Goal: Task Accomplishment & Management: Manage account settings

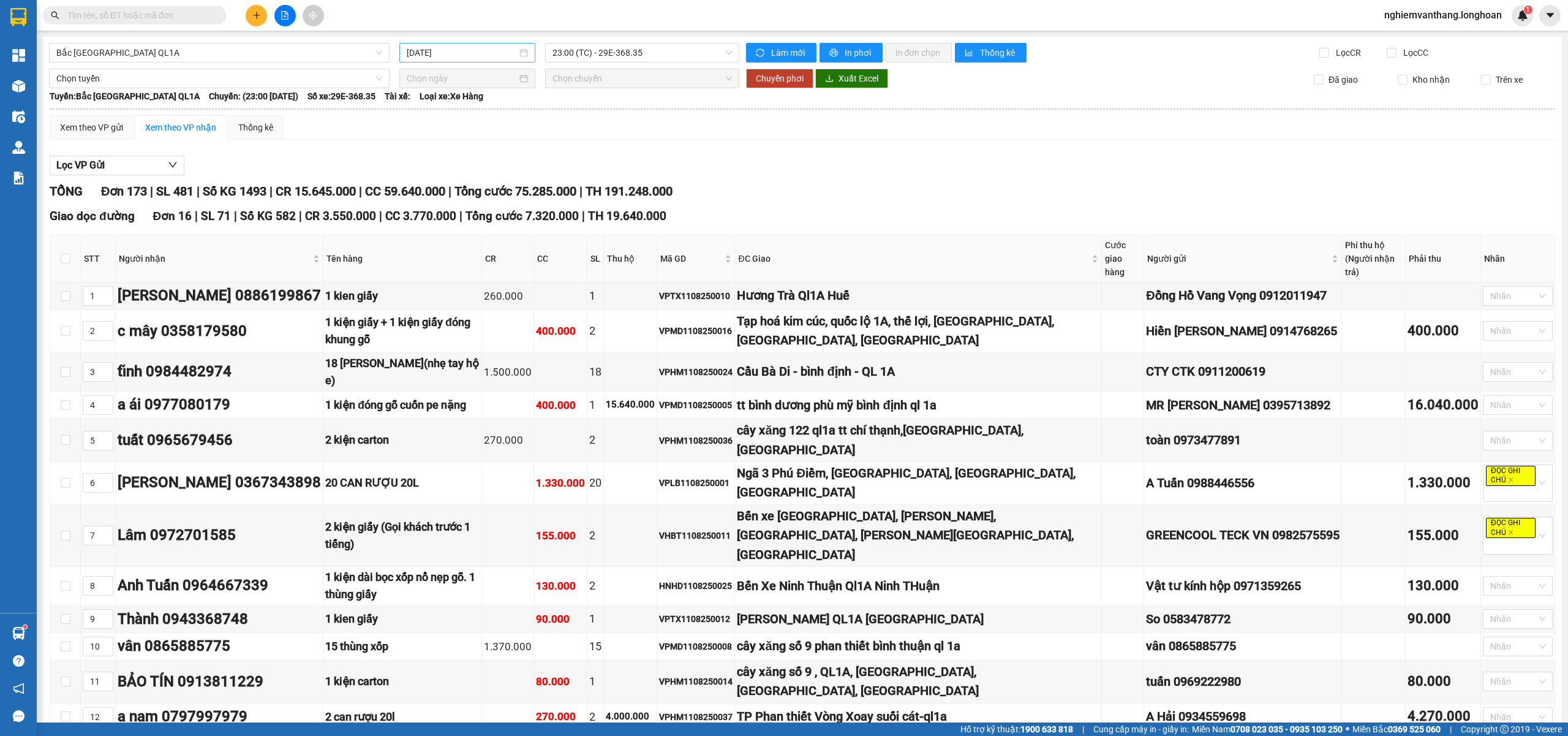
click at [436, 52] on input "[DATE]" at bounding box center [462, 53] width 110 height 14
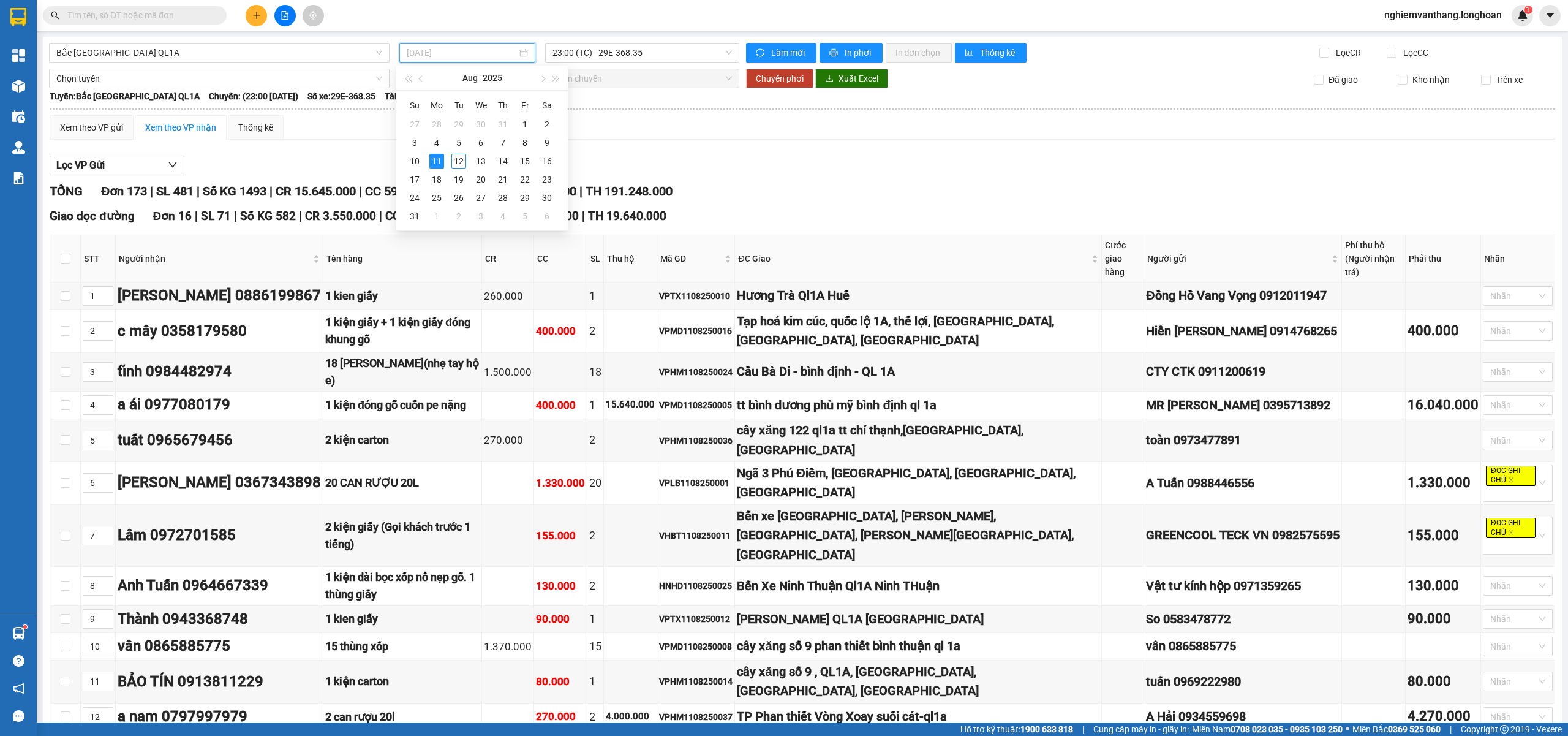
type input "[DATE]"
click at [728, 169] on div "Lọc VP Gửi" at bounding box center [802, 166] width 1505 height 20
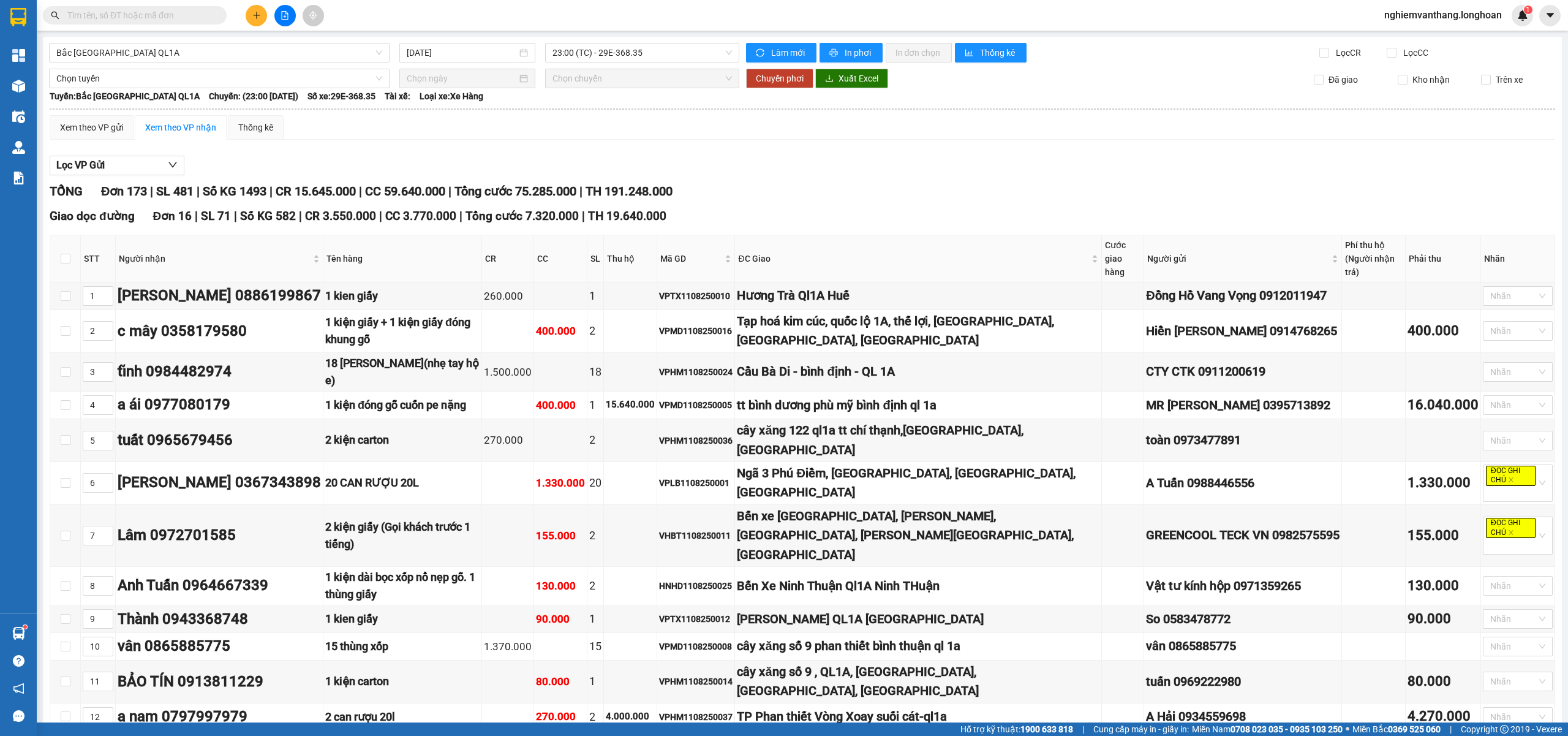
click at [143, 37] on main "[GEOGRAPHIC_DATA] QL1A [DATE] 23:00 (TC) - 29E-368.35 Làm mới In phơi In đơn ch…" at bounding box center [784, 361] width 1568 height 722
drag, startPoint x: 129, startPoint y: 59, endPoint x: 133, endPoint y: 95, distance: 36.2
click at [129, 58] on span "Bắc [GEOGRAPHIC_DATA] QL1A" at bounding box center [219, 53] width 326 height 19
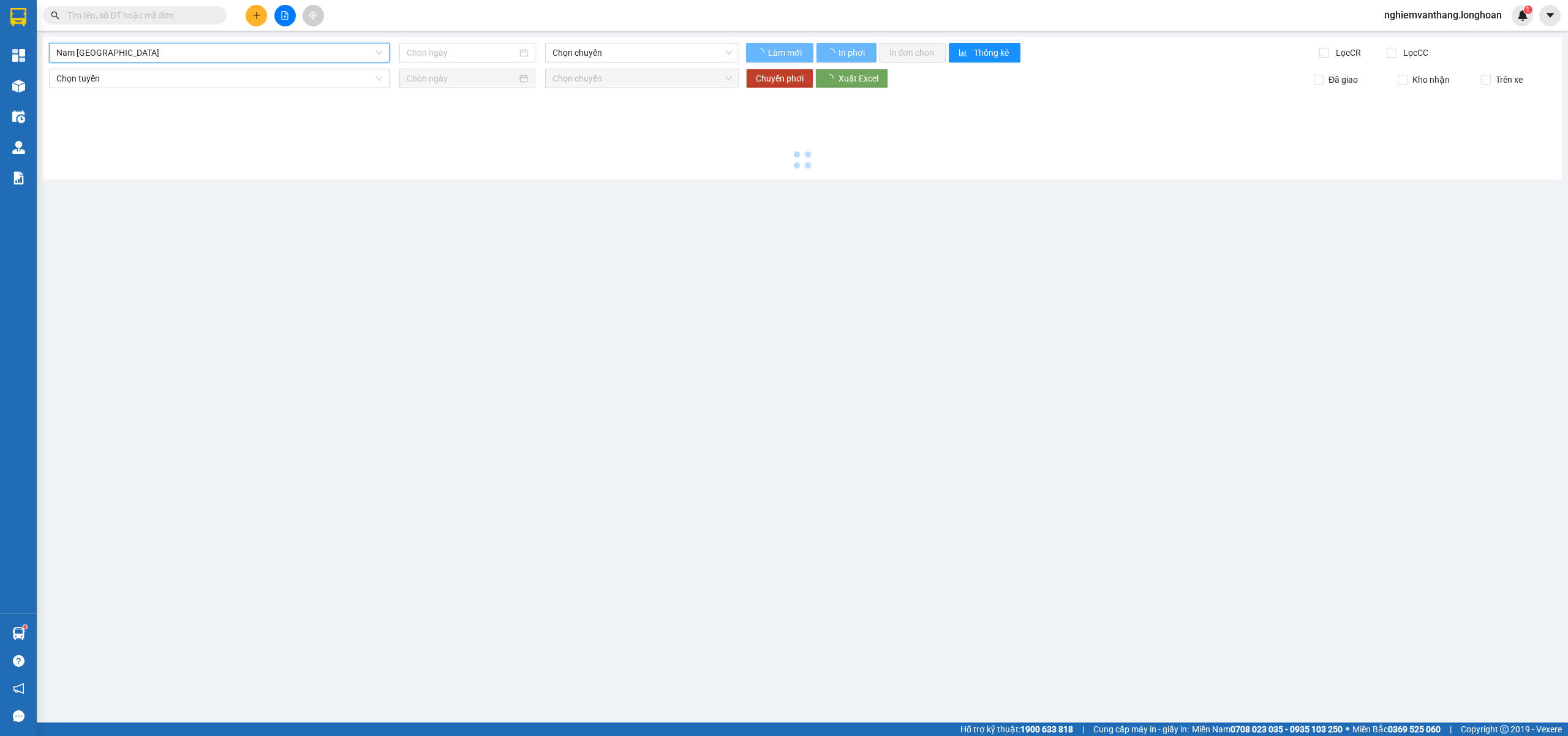
type input "[DATE]"
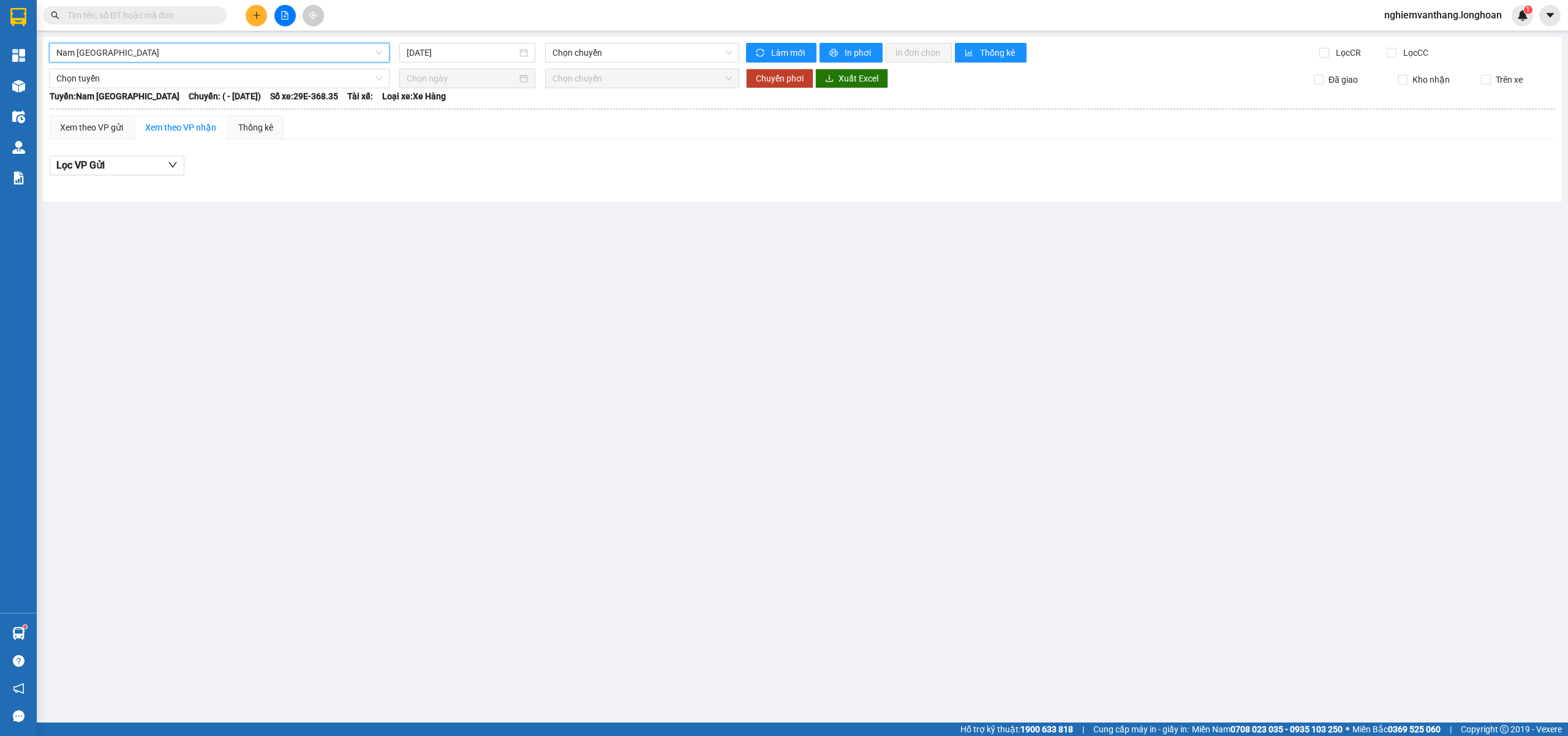
click at [182, 57] on span "Nam [GEOGRAPHIC_DATA]" at bounding box center [219, 53] width 326 height 19
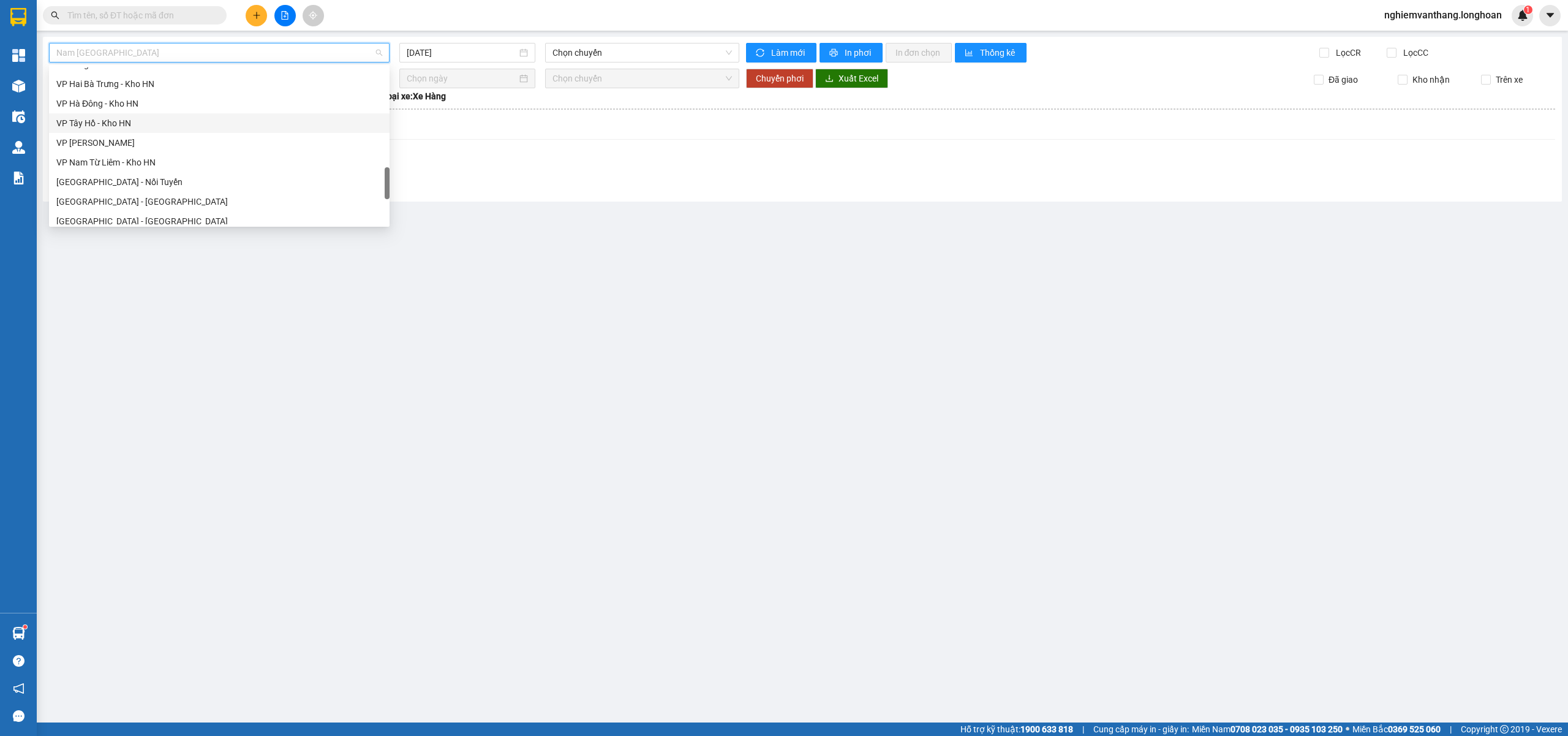
scroll to position [559, 0]
click at [152, 140] on div "VP Long Biên - Kho HN" at bounding box center [219, 146] width 326 height 14
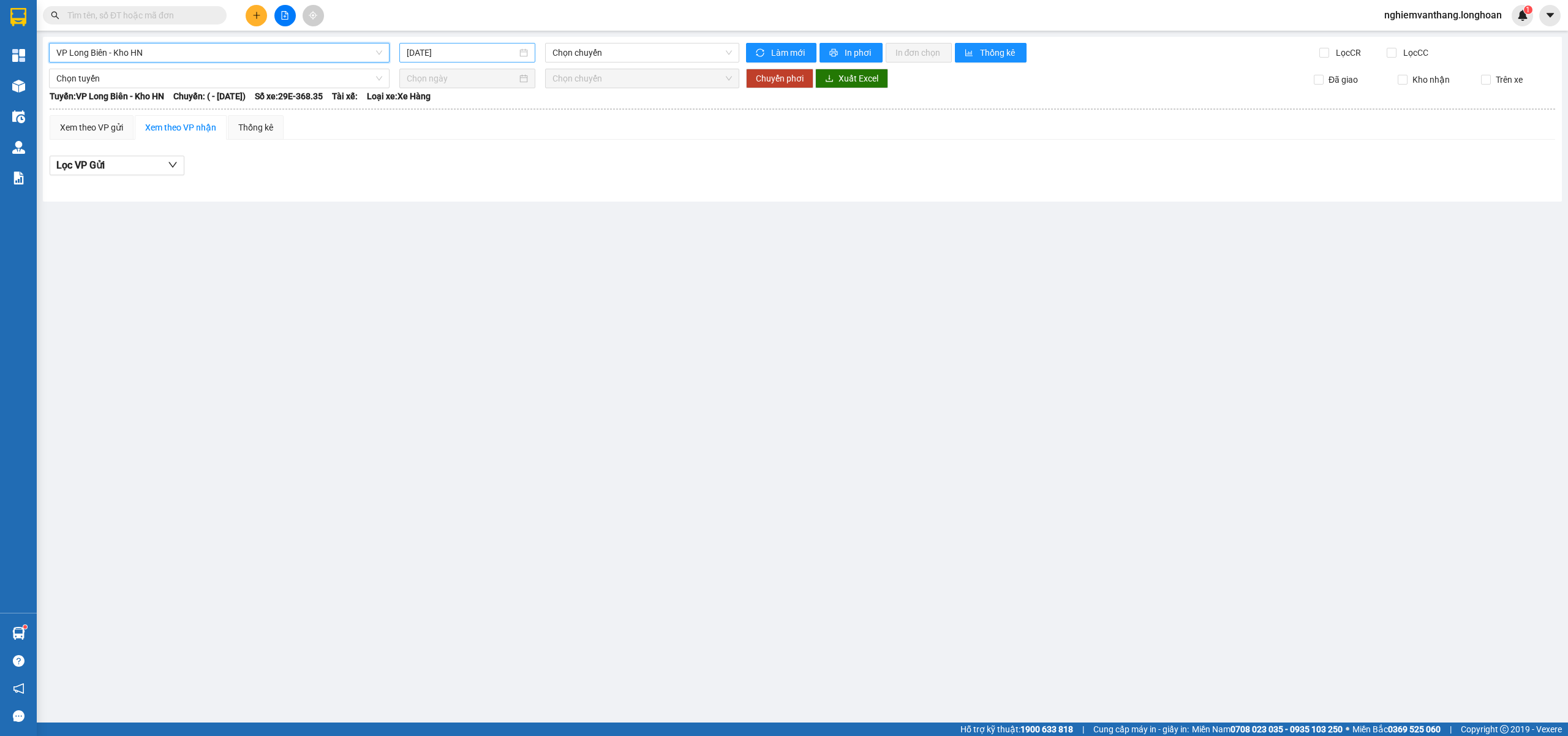
drag, startPoint x: 473, startPoint y: 48, endPoint x: 491, endPoint y: 55, distance: 19.3
click at [473, 49] on input "[DATE]" at bounding box center [462, 53] width 110 height 14
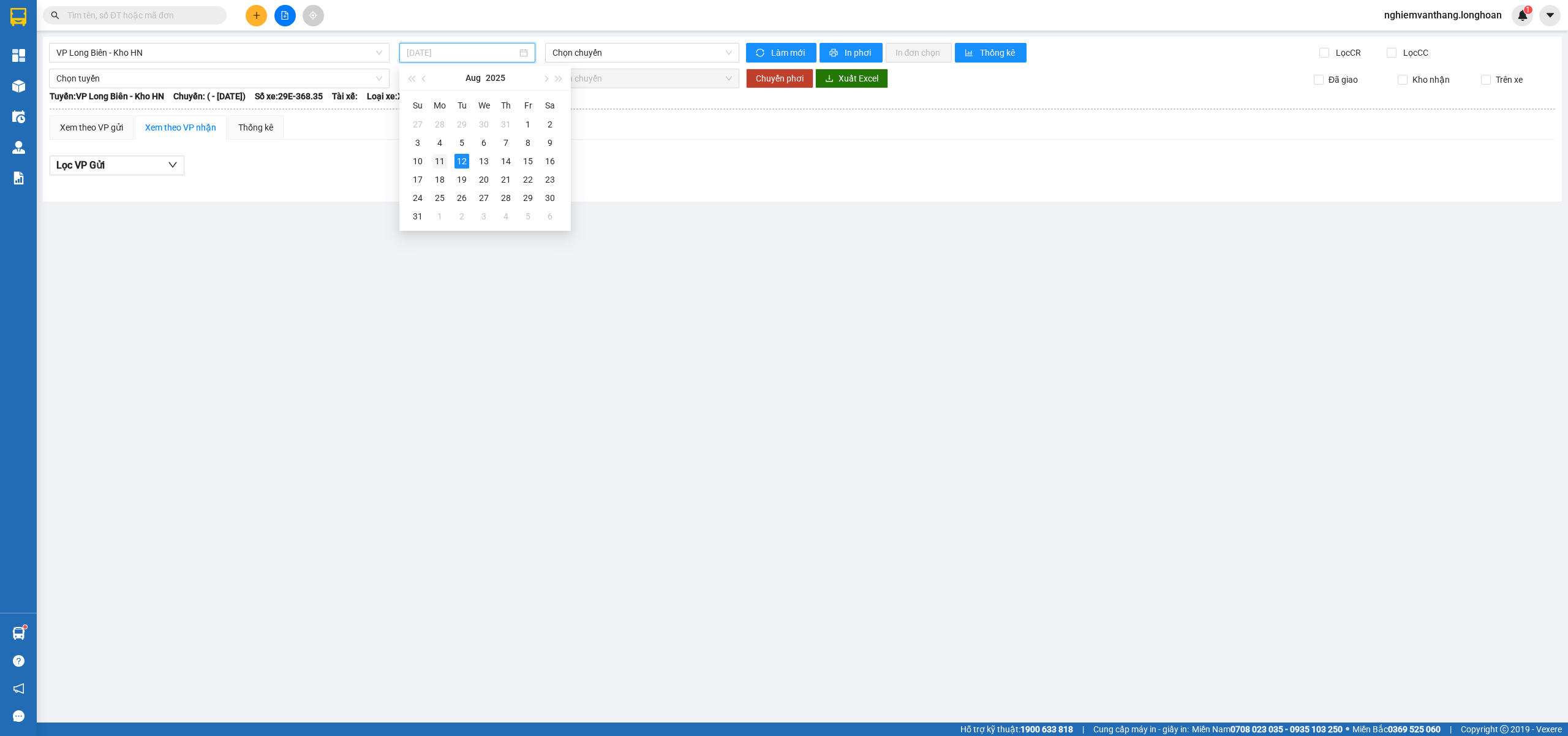
click at [438, 162] on div "11" at bounding box center [440, 161] width 15 height 15
type input "[DATE]"
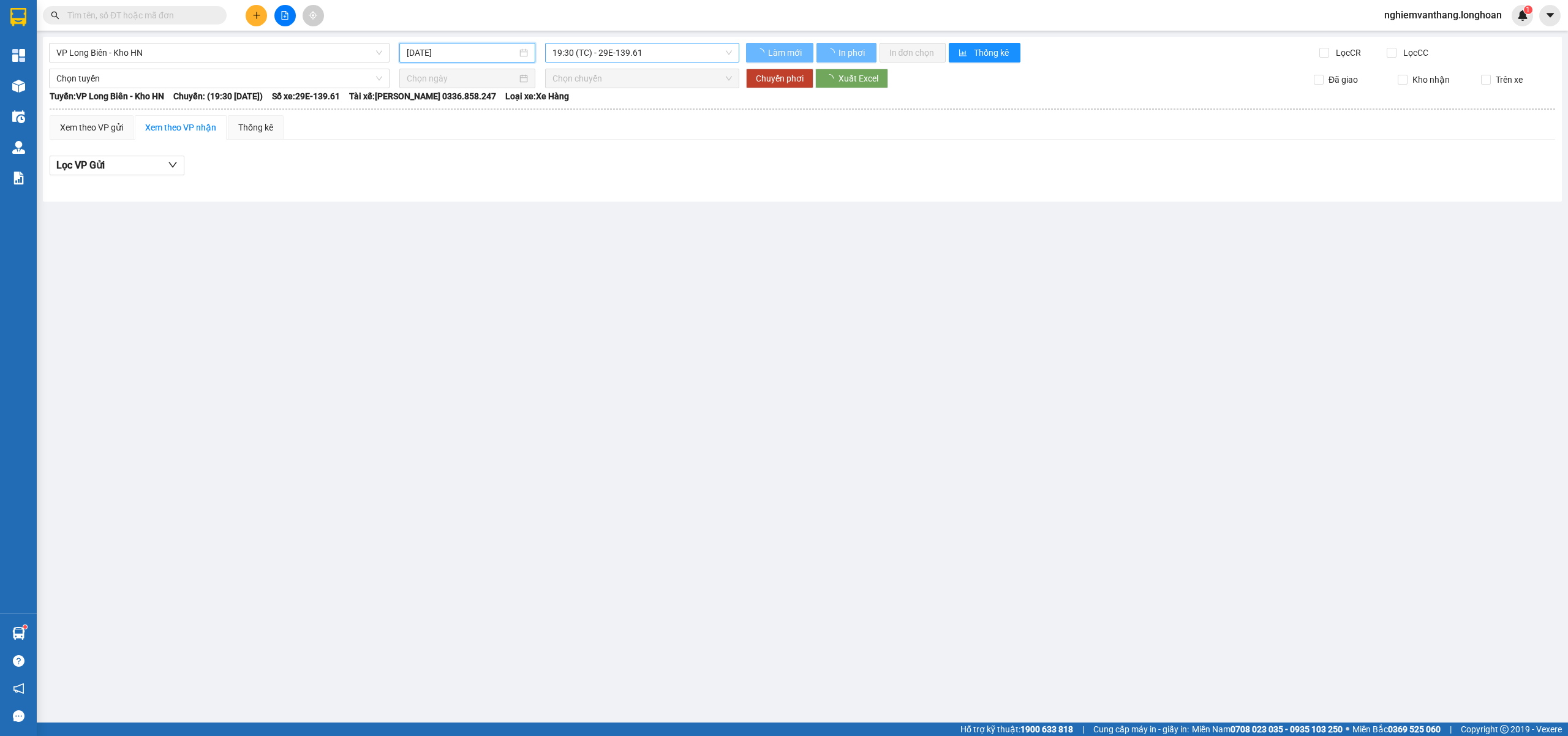
click at [606, 48] on span "19:30 (TC) - 29E-139.61" at bounding box center [642, 53] width 180 height 19
click at [157, 54] on span "VP Long Biên - Kho HN" at bounding box center [219, 53] width 326 height 19
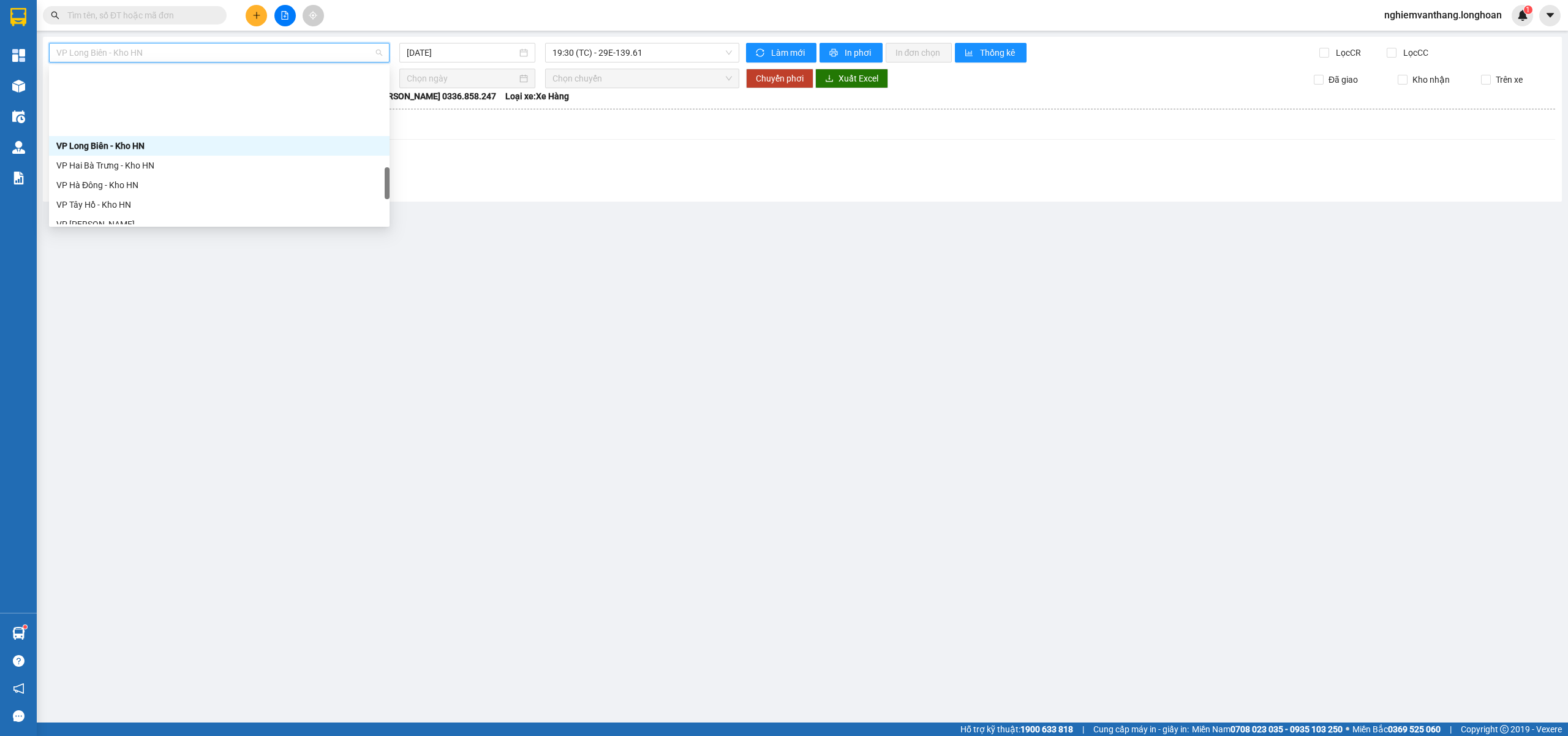
scroll to position [641, 0]
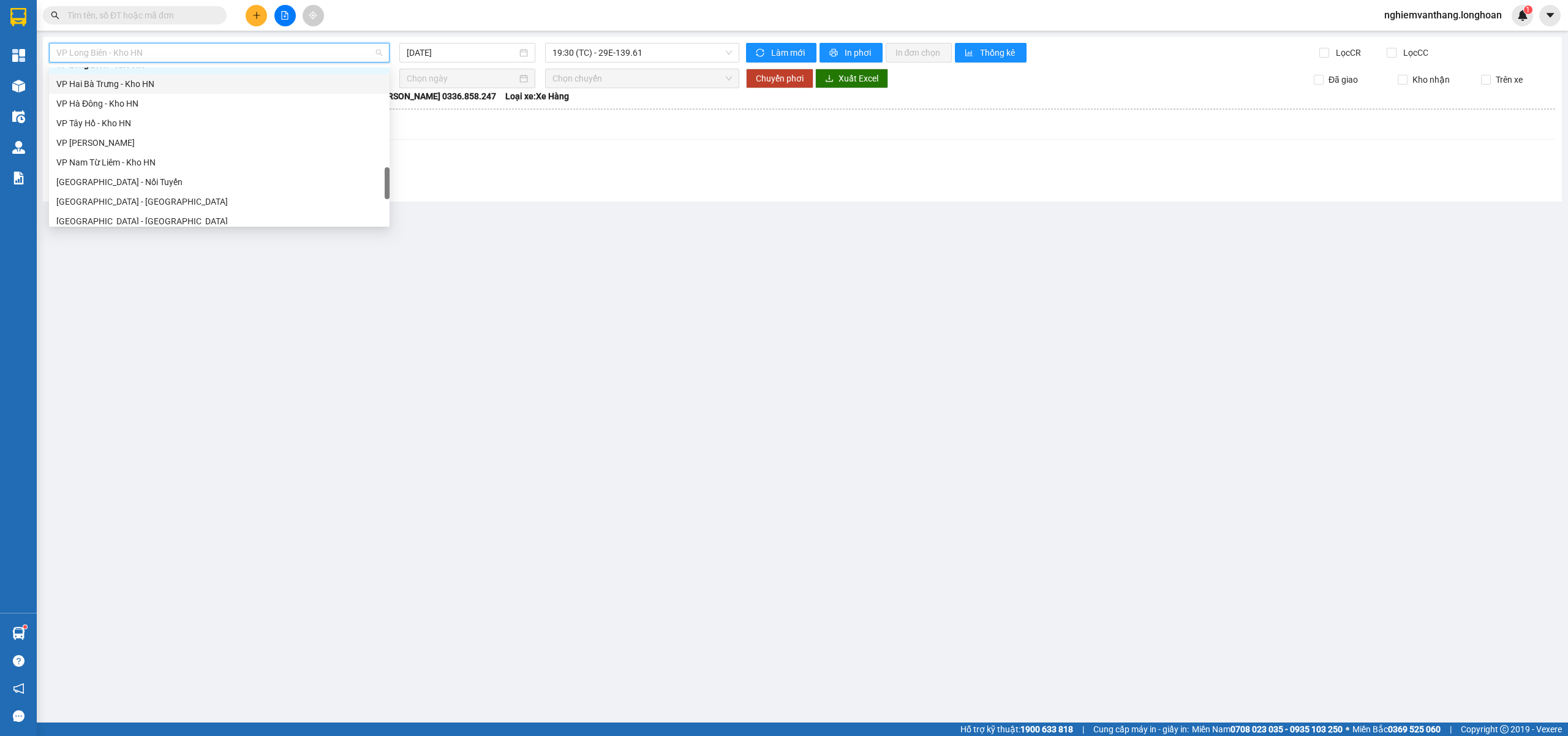
click at [118, 84] on div "VP Hai Bà Trưng - Kho HN" at bounding box center [219, 84] width 326 height 14
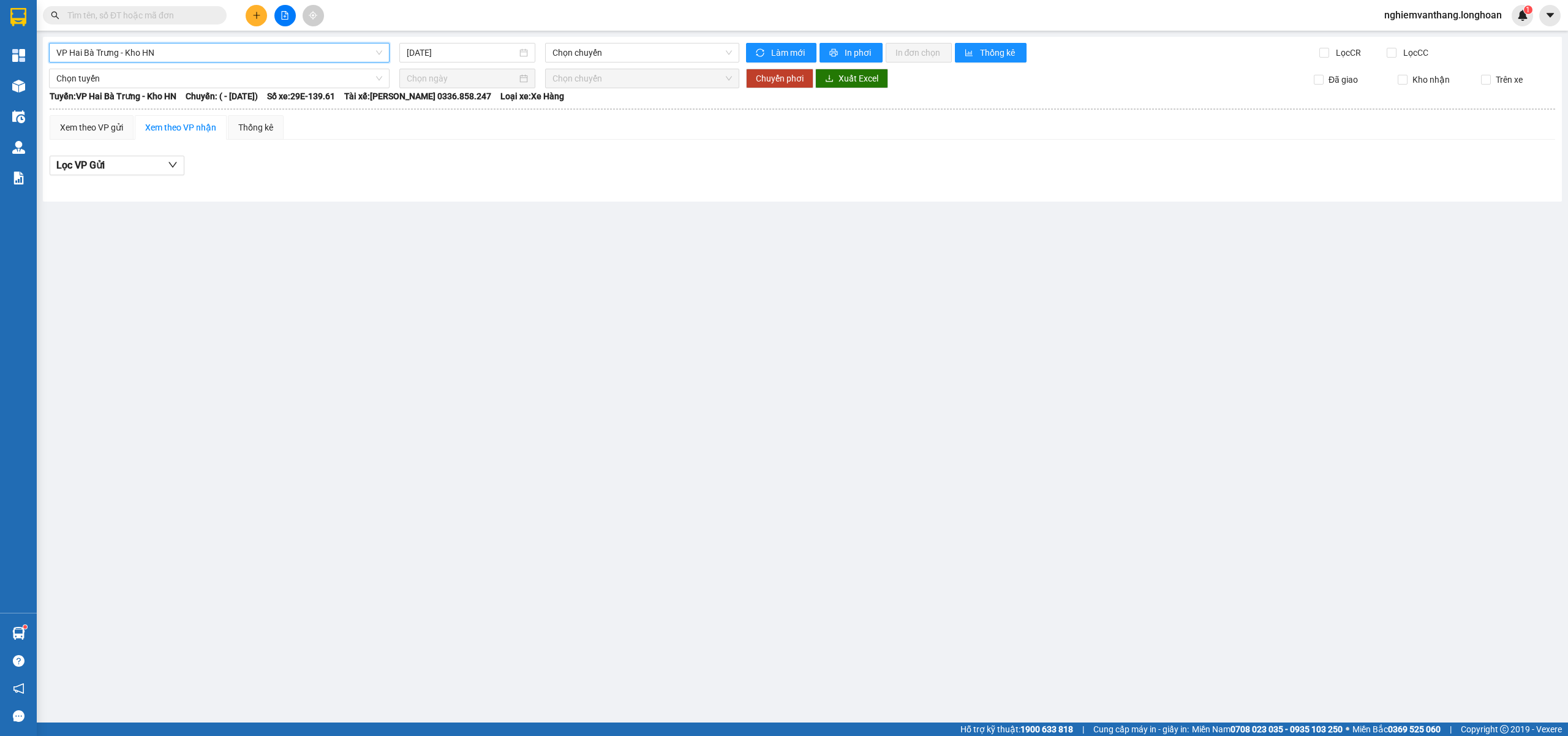
drag, startPoint x: 444, startPoint y: 60, endPoint x: 458, endPoint y: 64, distance: 14.6
click at [444, 57] on div "[DATE]" at bounding box center [467, 53] width 136 height 20
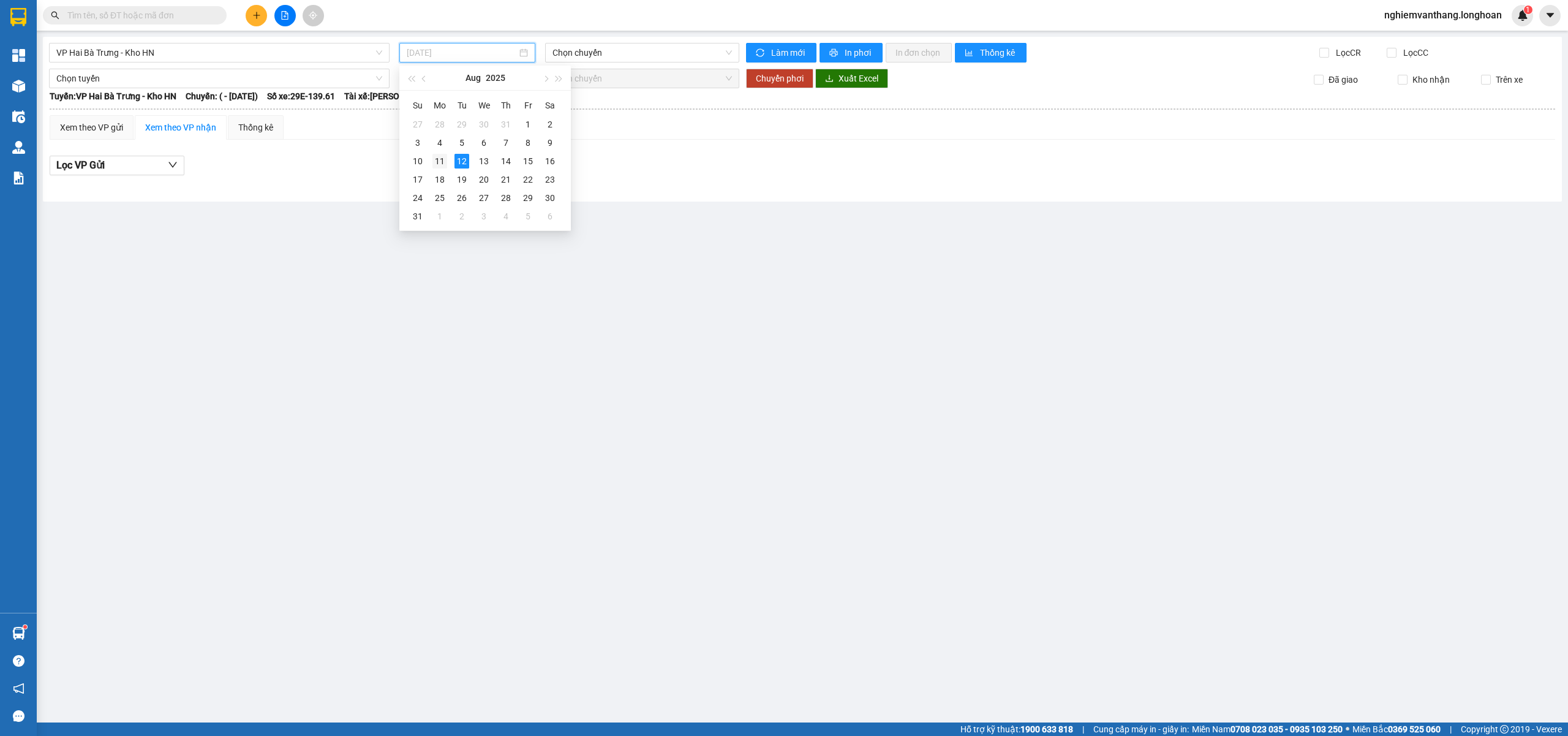
click at [434, 165] on div "11" at bounding box center [440, 161] width 15 height 15
type input "[DATE]"
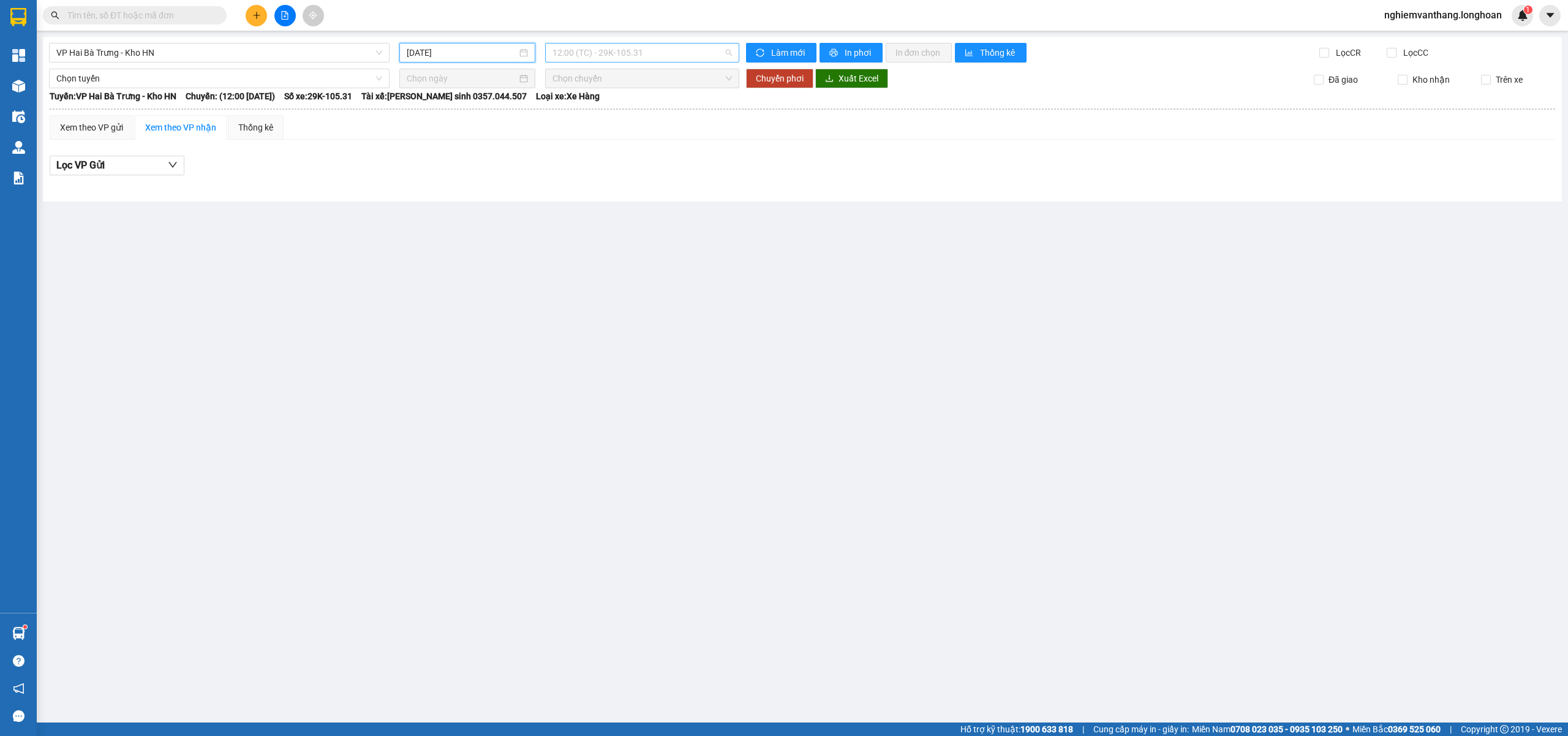
click at [602, 55] on span "12:00 (TC) - 29K-105.31" at bounding box center [642, 53] width 180 height 19
click at [597, 113] on div "19:45 (TC) - 29K-105.31" at bounding box center [600, 117] width 95 height 14
click at [155, 50] on span "VP Hai Bà Trưng - Kho HN" at bounding box center [219, 53] width 326 height 19
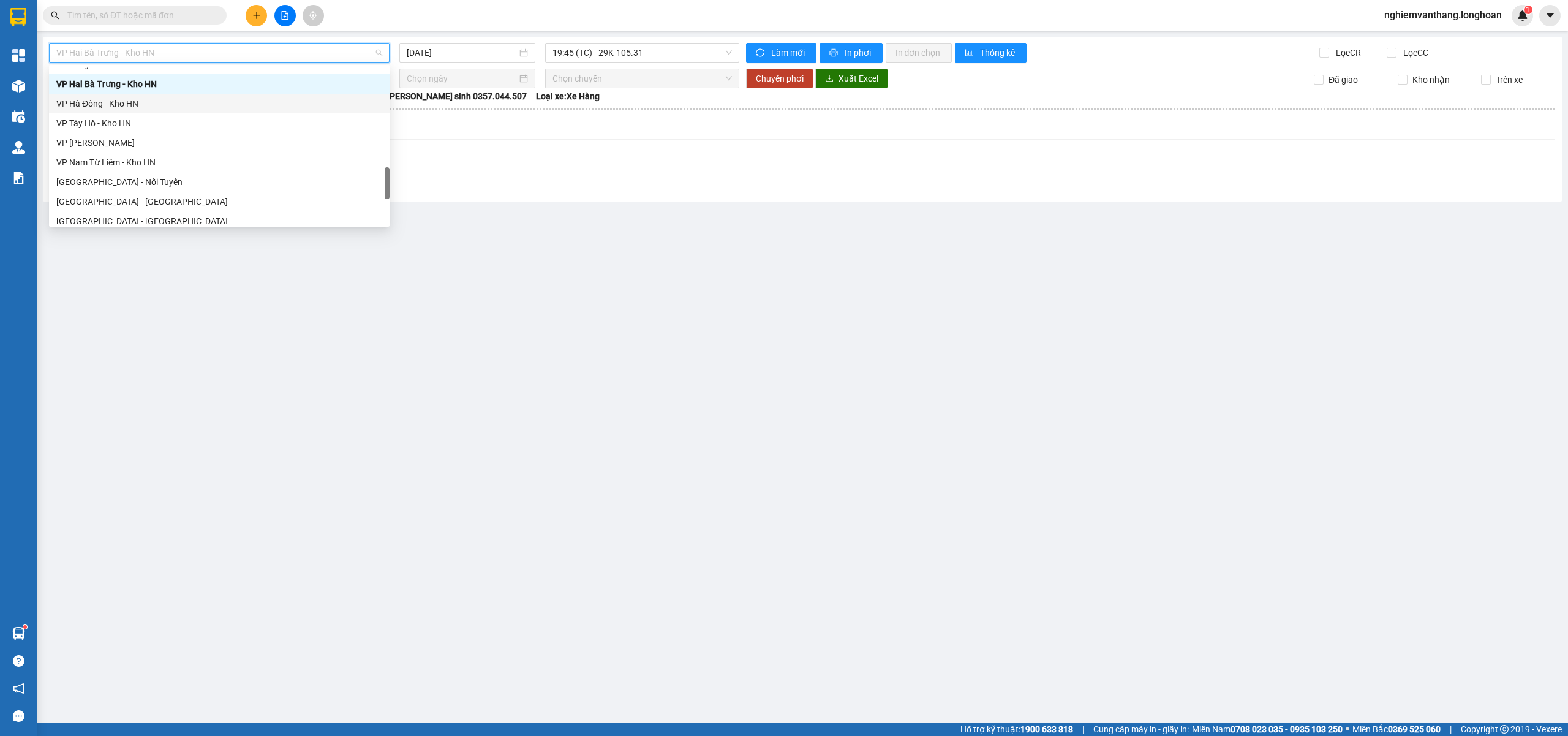
click at [128, 104] on div "VP Hà Đông - Kho HN" at bounding box center [219, 104] width 326 height 14
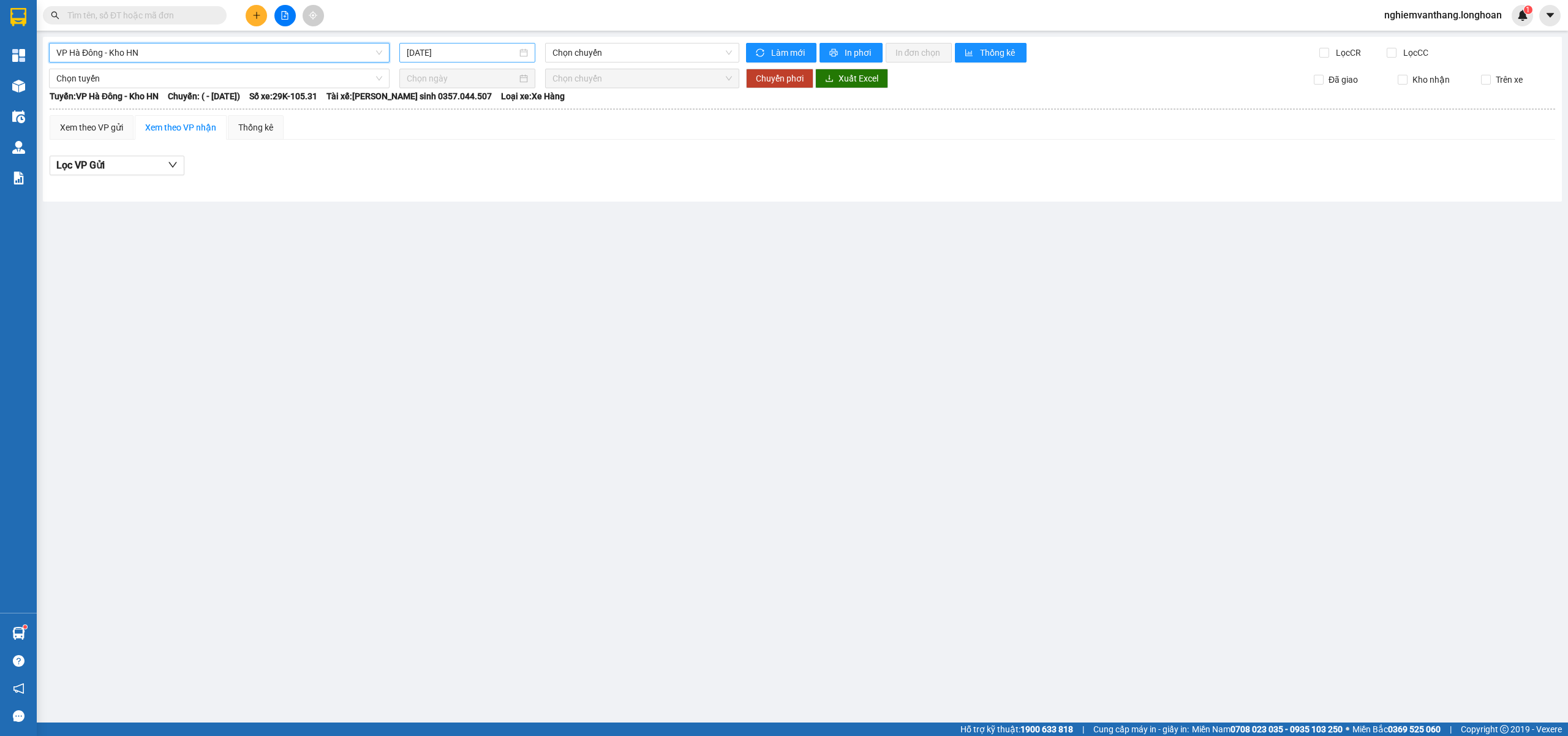
click at [454, 48] on input "[DATE]" at bounding box center [462, 53] width 110 height 14
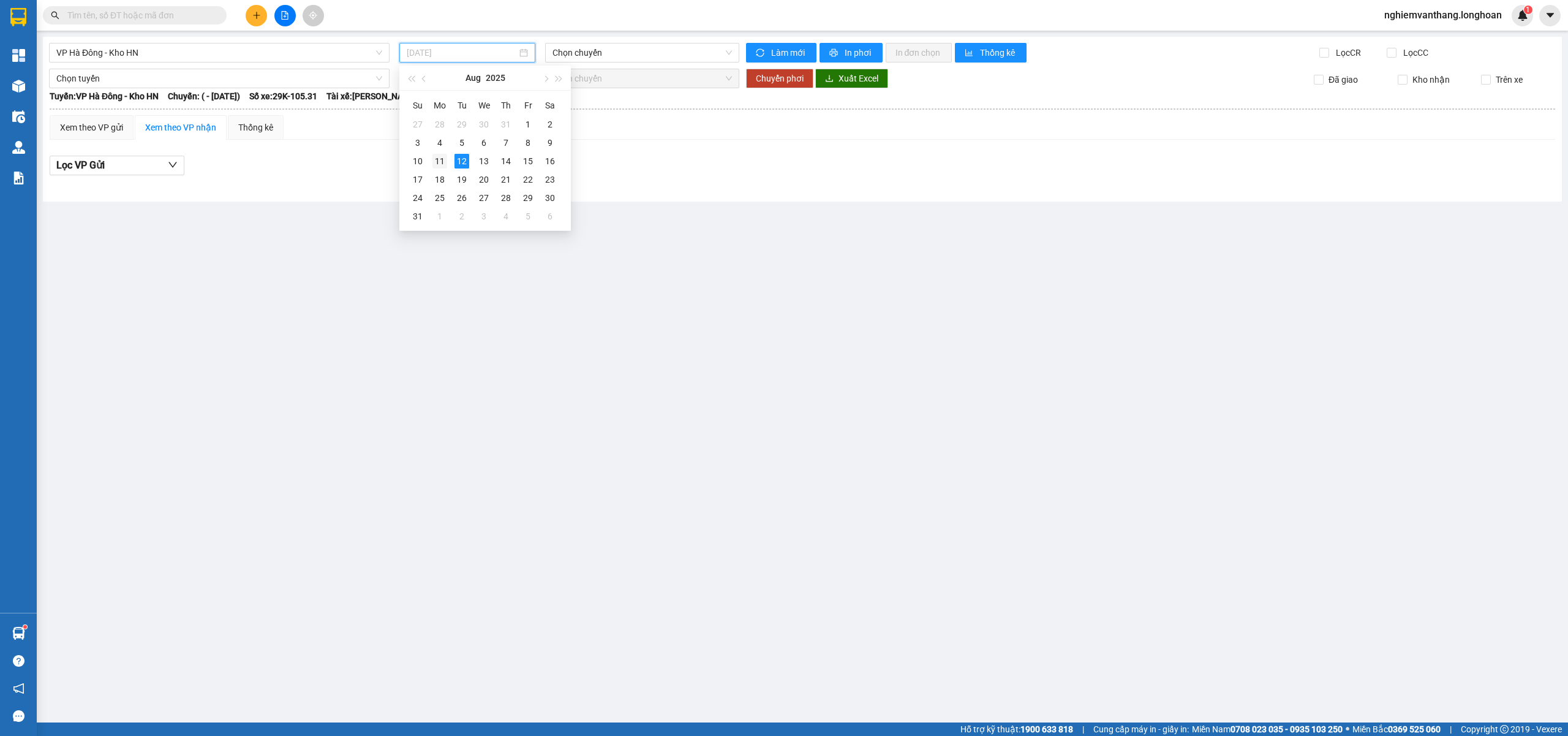
drag, startPoint x: 441, startPoint y: 159, endPoint x: 591, endPoint y: 73, distance: 172.9
click at [441, 159] on div "11" at bounding box center [440, 161] width 15 height 15
type input "[DATE]"
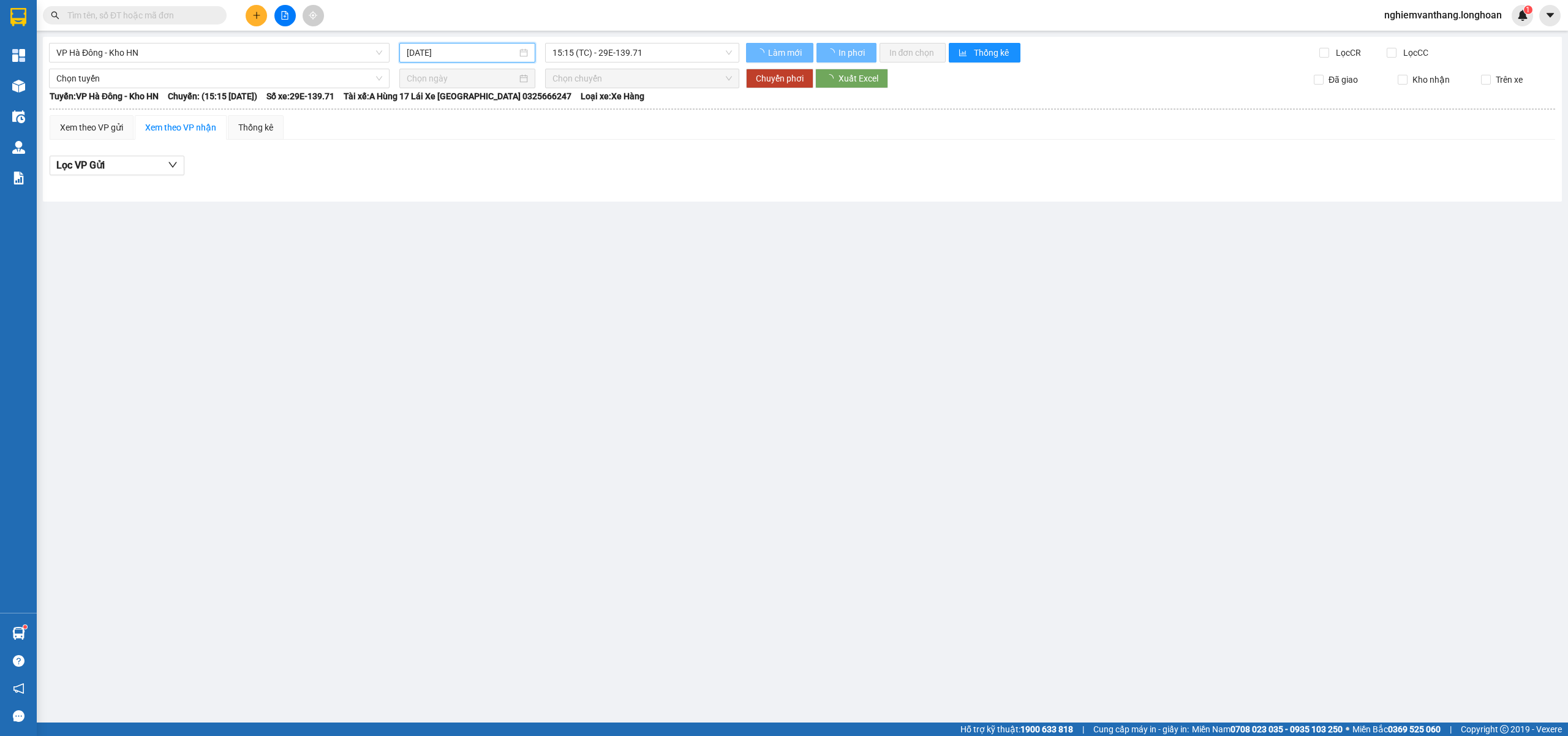
click at [605, 54] on span "15:15 (TC) - 29E-139.71" at bounding box center [642, 53] width 180 height 19
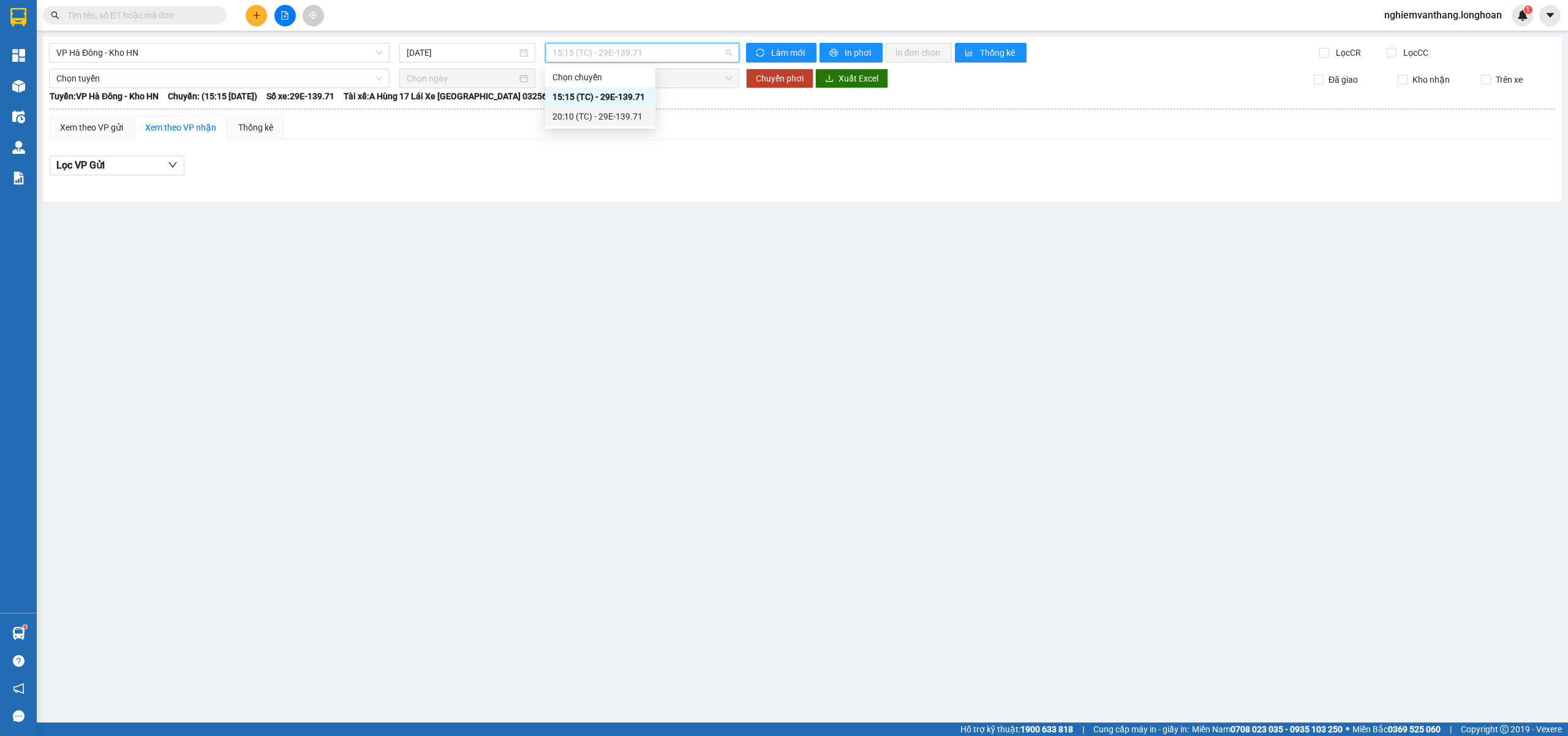
click at [594, 110] on div "20:10 (TC) - 29E-139.71" at bounding box center [600, 117] width 95 height 14
click at [101, 47] on span "VP Hà Đông - Kho HN" at bounding box center [219, 53] width 326 height 19
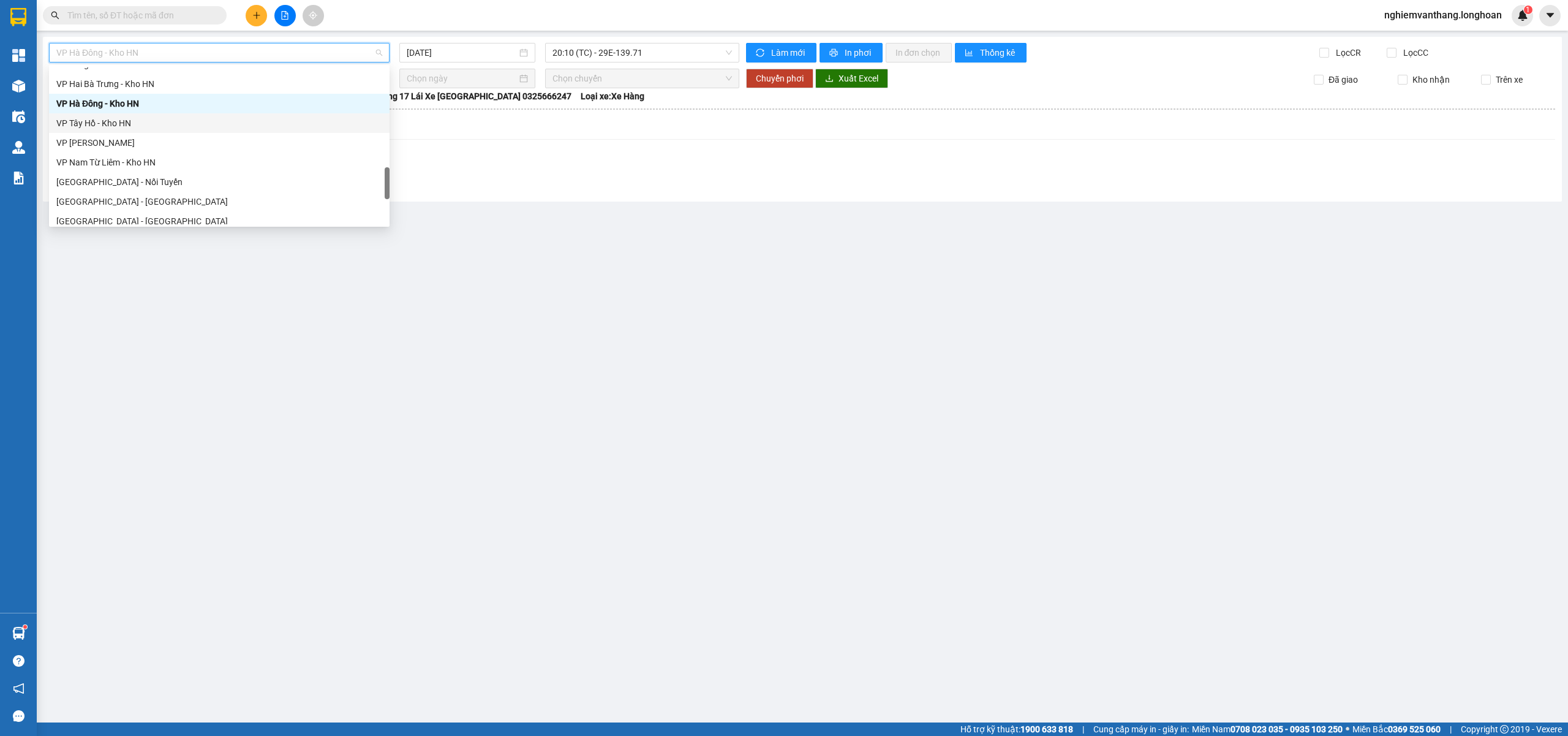
click at [109, 124] on div "VP Tây Hồ - Kho HN" at bounding box center [219, 123] width 326 height 14
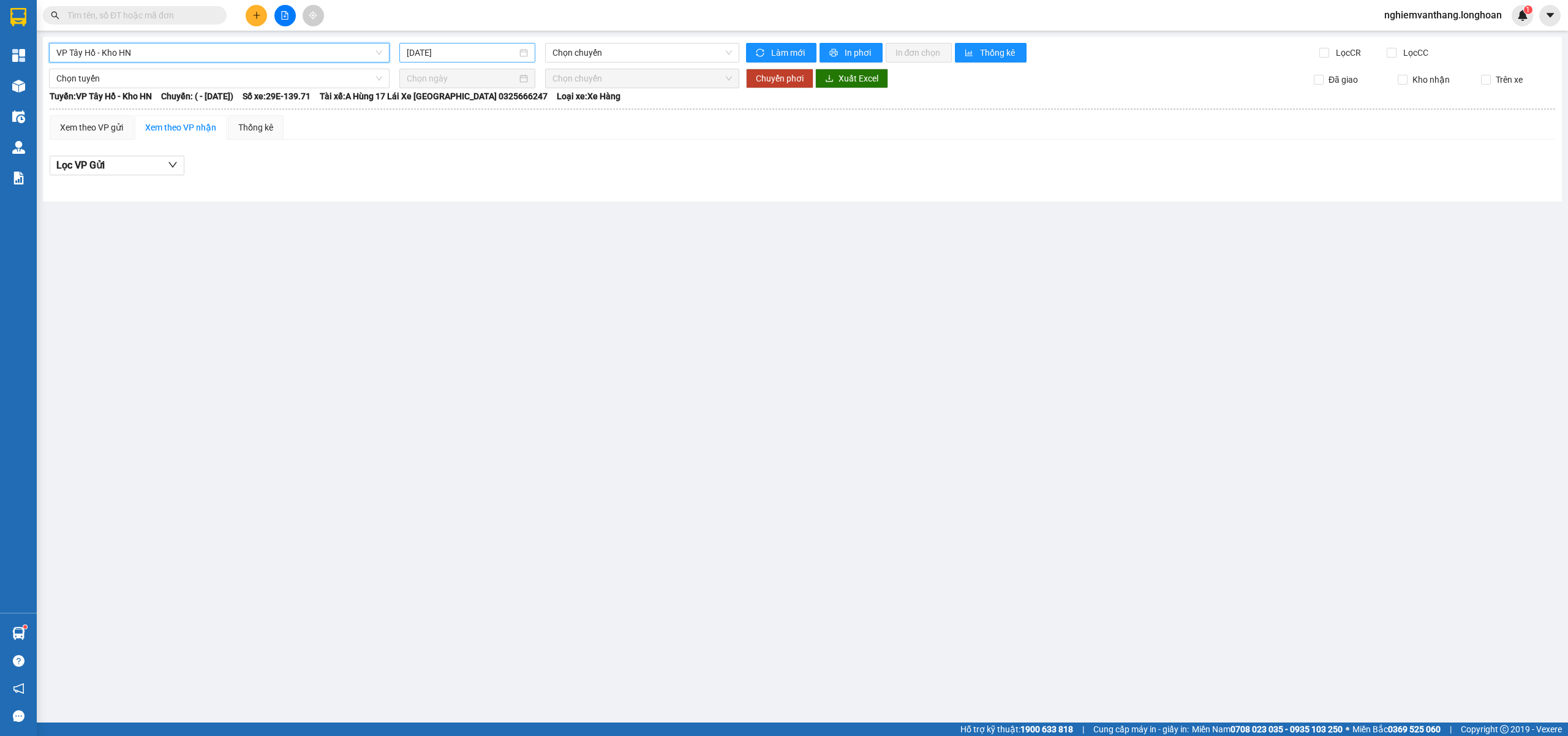
click at [464, 53] on input "[DATE]" at bounding box center [462, 53] width 110 height 14
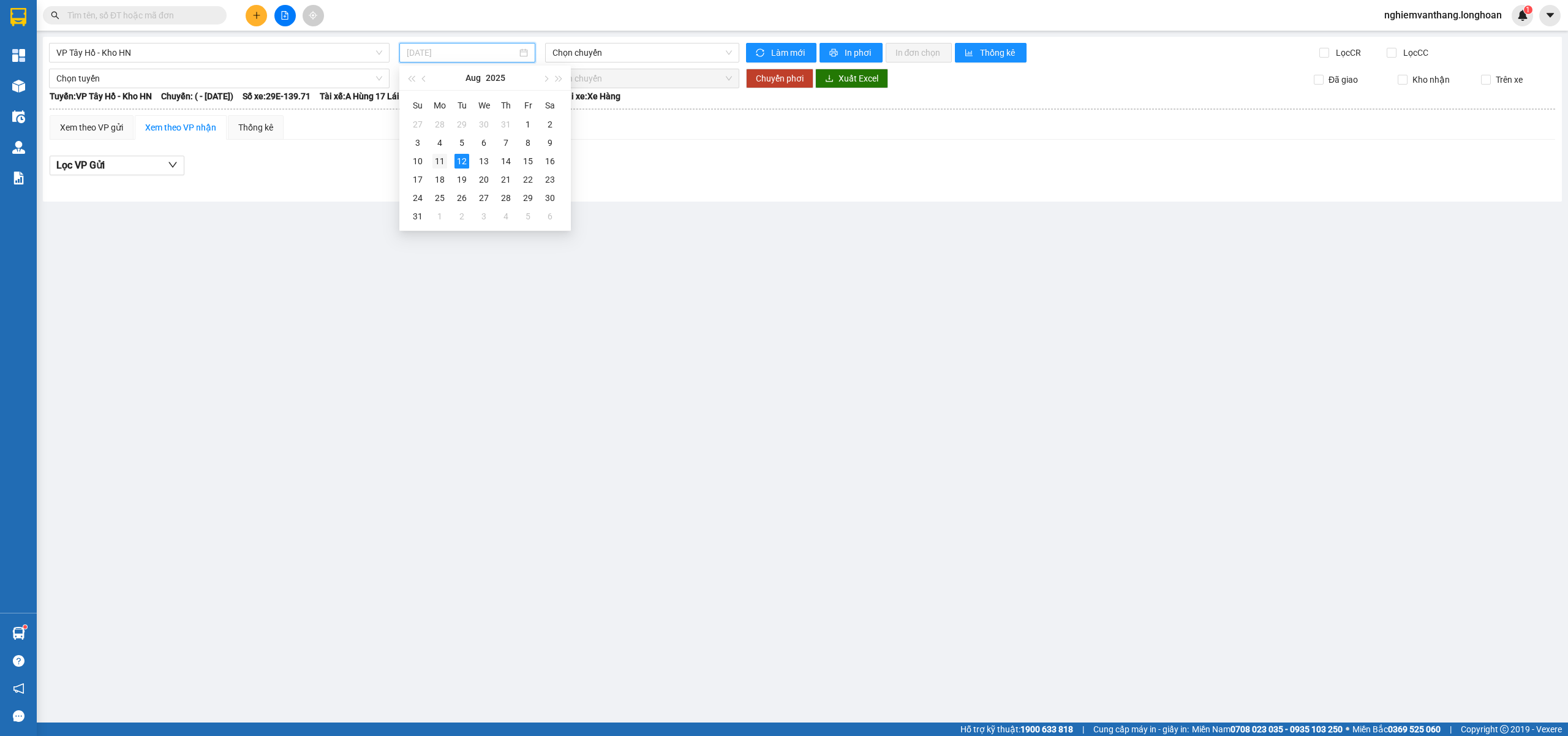
click at [442, 161] on div "11" at bounding box center [440, 161] width 15 height 15
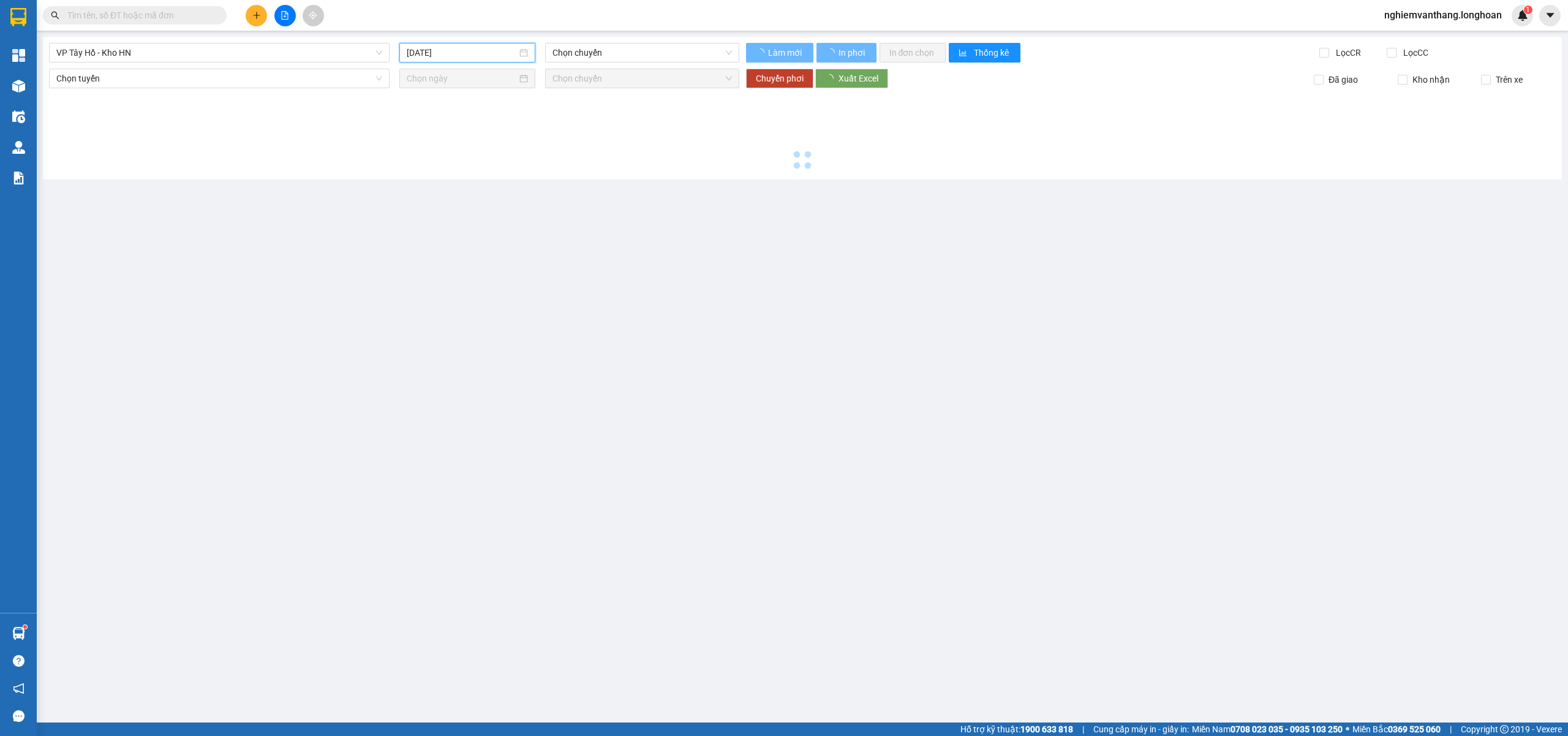
type input "[DATE]"
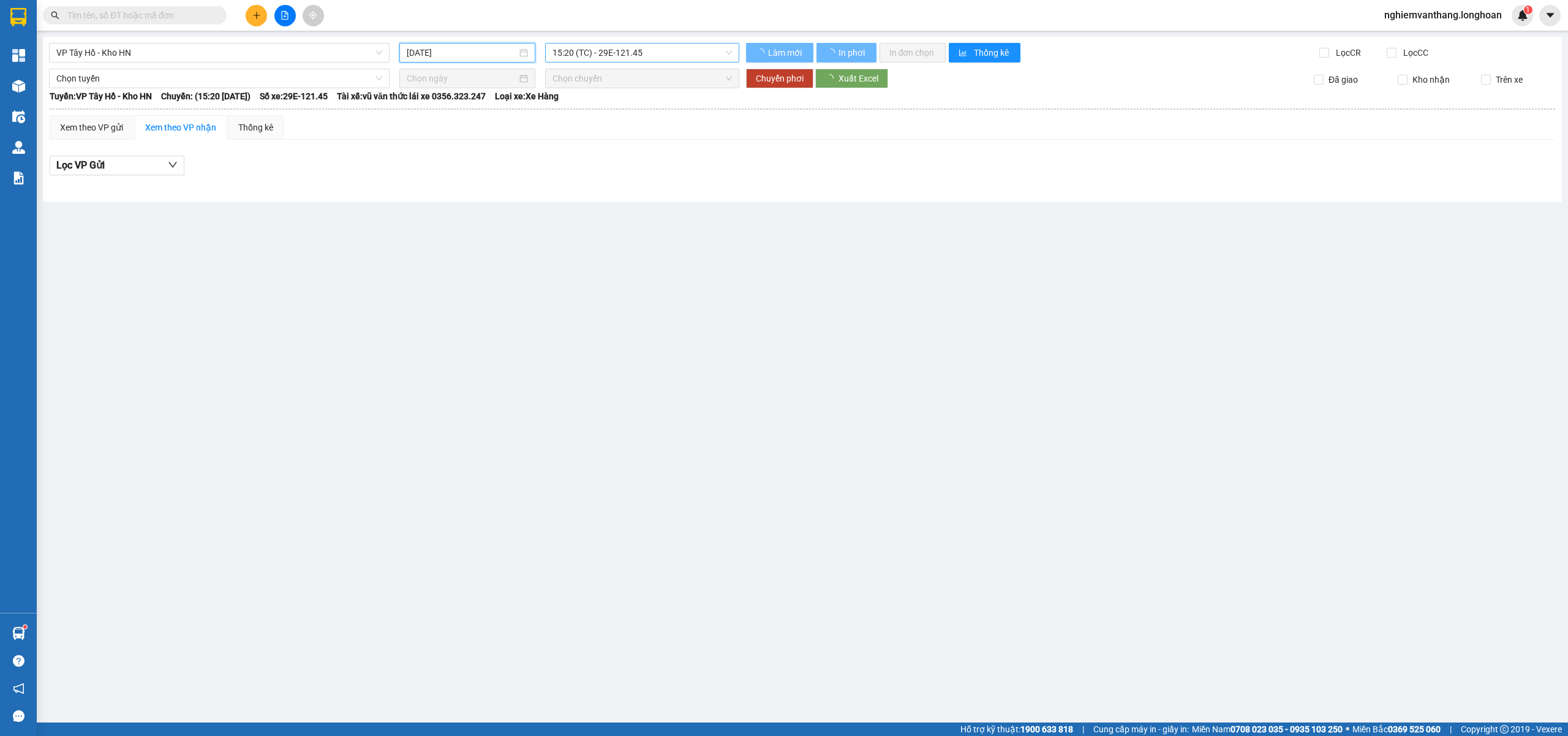
click at [584, 58] on span "15:20 (TC) - 29E-121.45" at bounding box center [642, 53] width 180 height 19
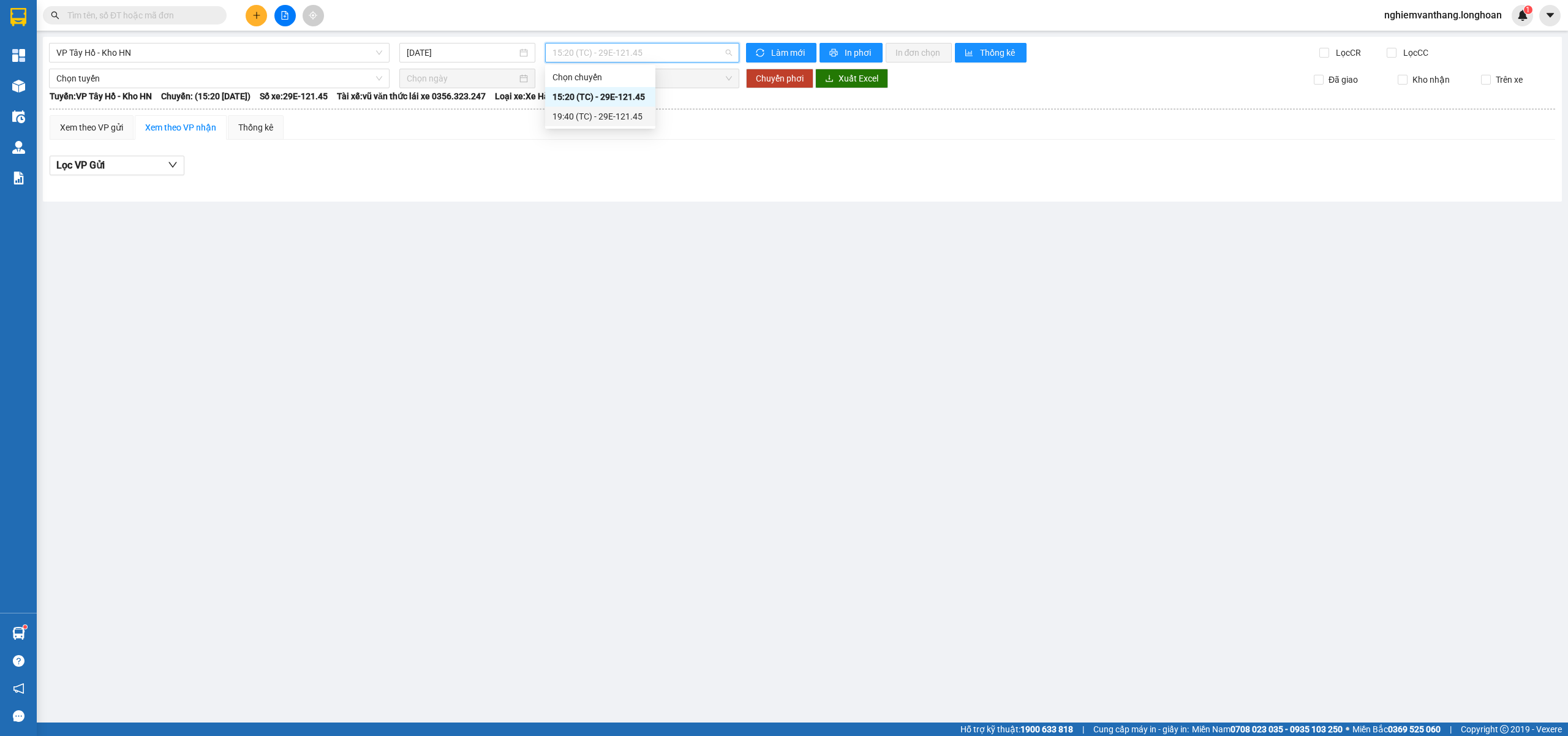
click at [588, 117] on div "19:40 (TC) - 29E-121.45" at bounding box center [600, 117] width 95 height 14
click at [79, 58] on span "VP Tây Hồ - Kho HN" at bounding box center [219, 53] width 326 height 19
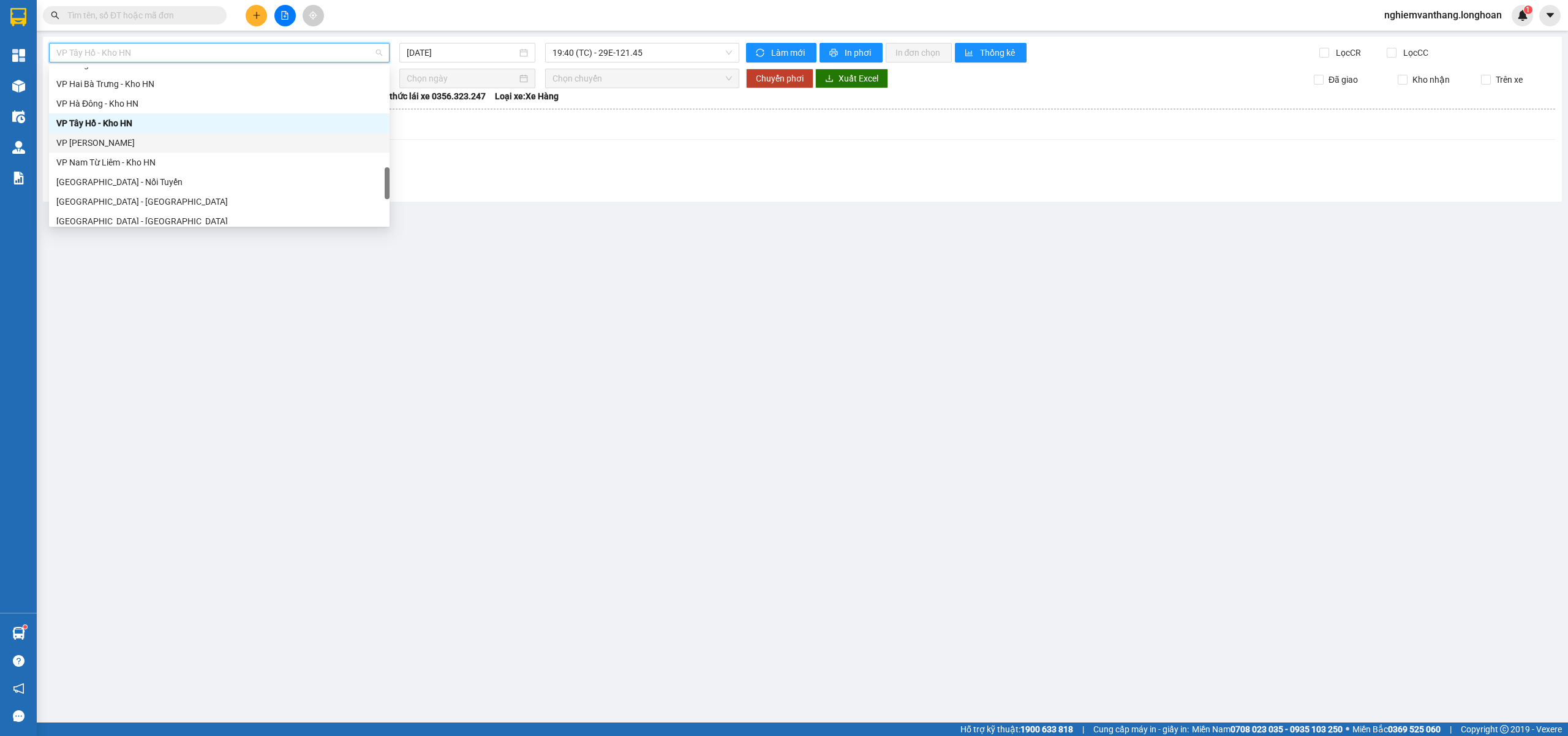
drag, startPoint x: 118, startPoint y: 132, endPoint x: 126, endPoint y: 135, distance: 8.5
click at [118, 131] on div "VP Long Biên - Kho HN VP Hai Bà Trưng - Kho HN VP Hà Đông - Kho HN VP Tây Hồ - …" at bounding box center [219, 153] width 340 height 196
click at [124, 141] on div "VP [PERSON_NAME]" at bounding box center [219, 143] width 326 height 14
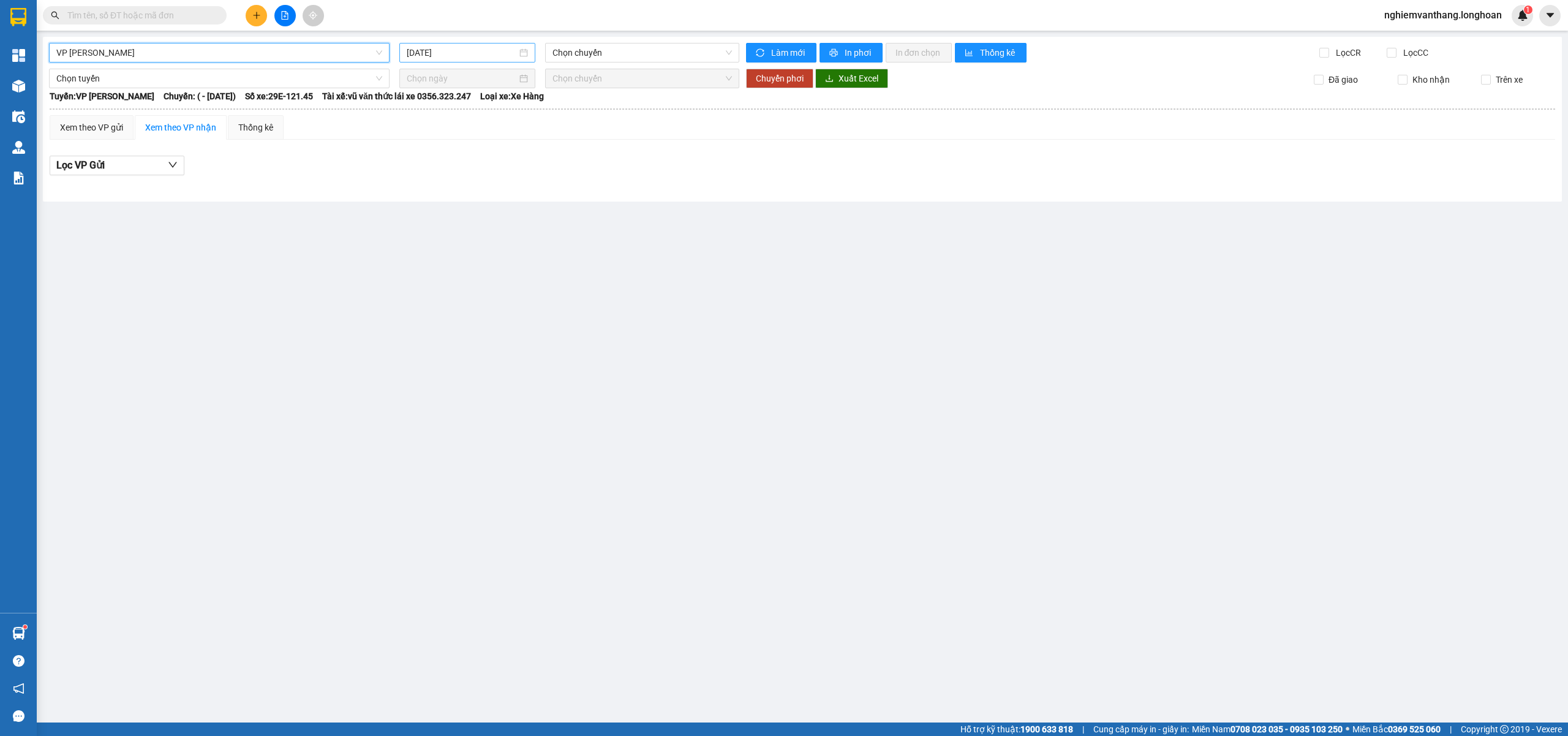
click at [502, 56] on input "[DATE]" at bounding box center [462, 53] width 110 height 14
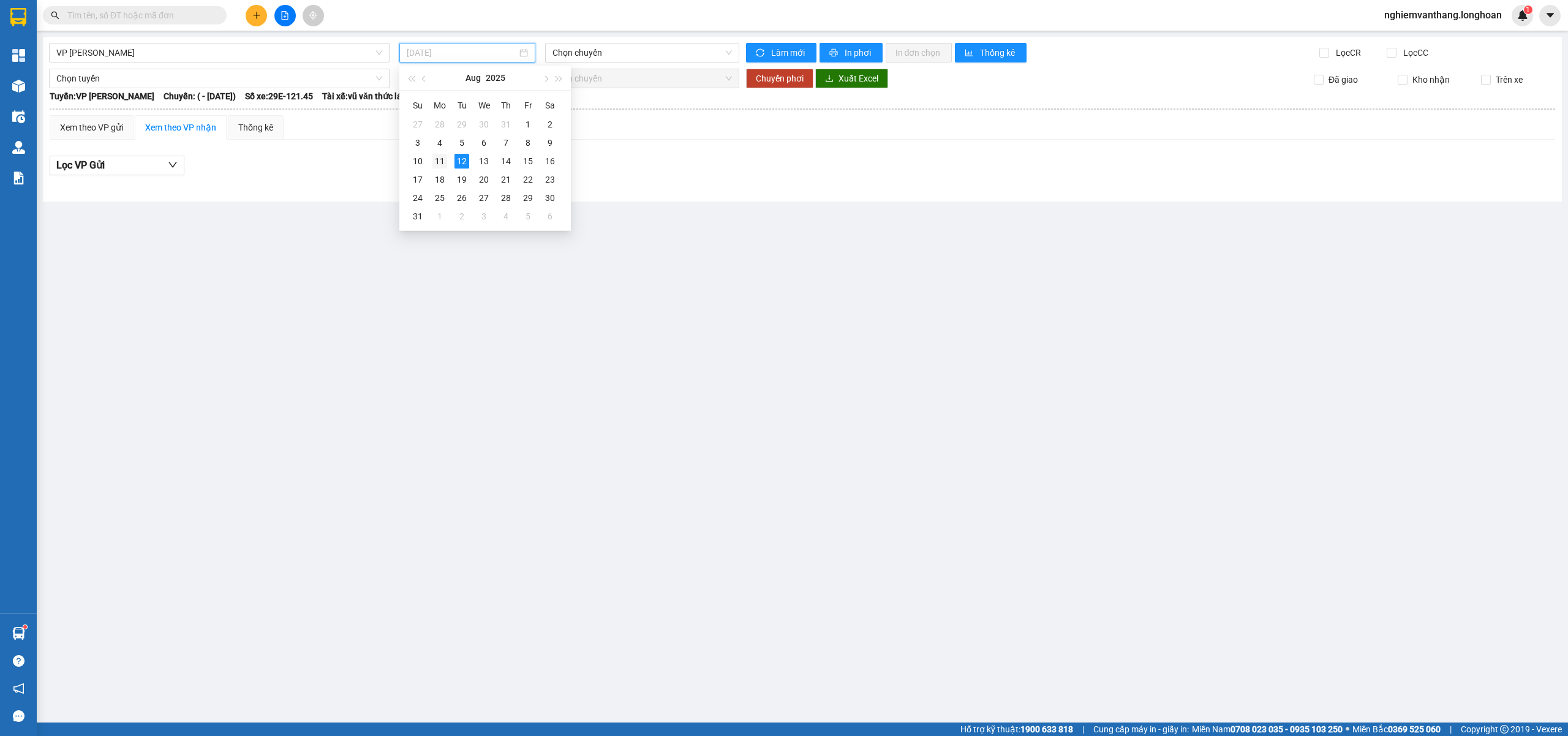
click at [438, 162] on div "11" at bounding box center [440, 161] width 15 height 15
type input "[DATE]"
click at [593, 57] on span "14:00 (TC) - 29K-105.31" at bounding box center [642, 53] width 180 height 19
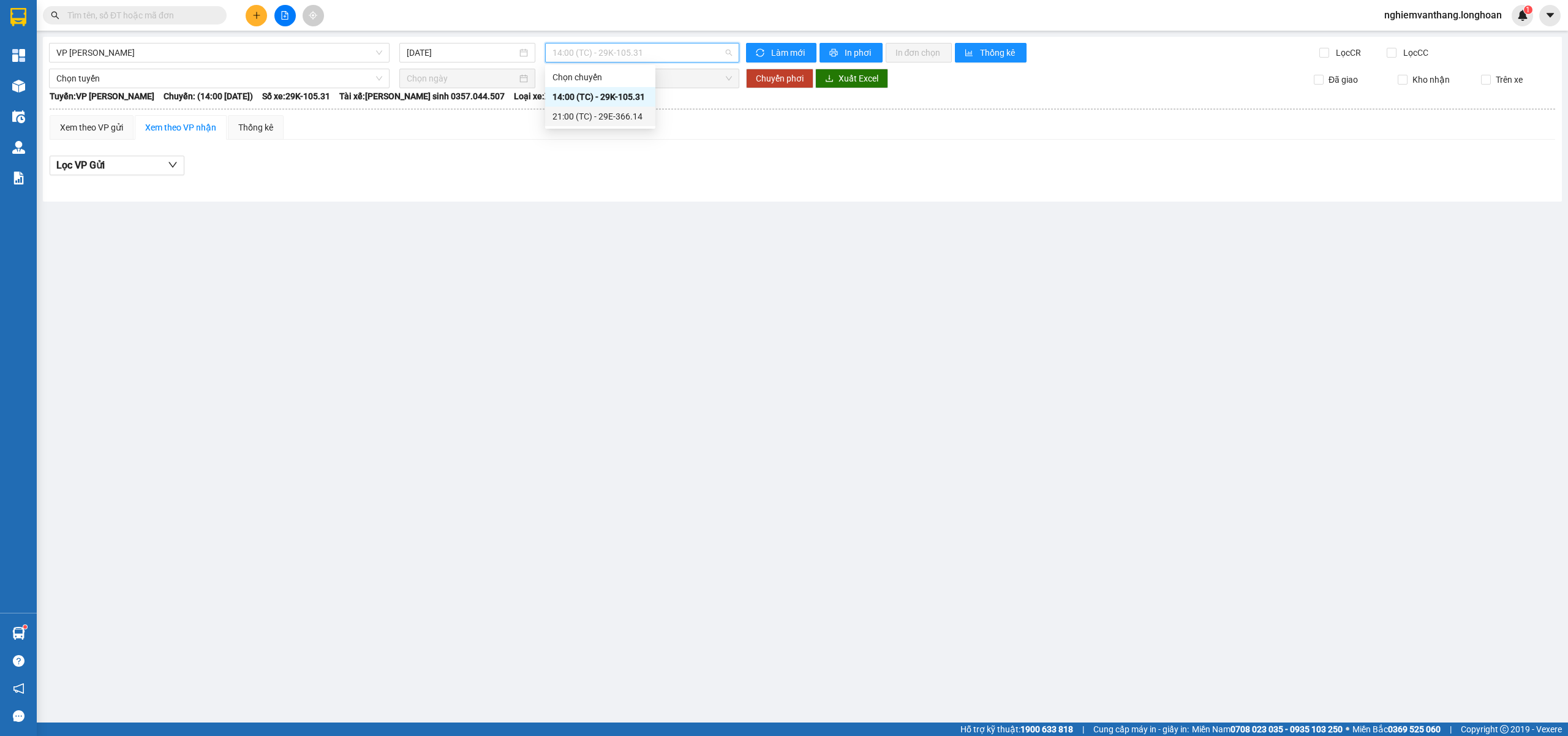
click at [593, 117] on div "21:00 (TC) - 29E-366.14" at bounding box center [600, 117] width 95 height 14
drag, startPoint x: 133, startPoint y: 49, endPoint x: 141, endPoint y: 82, distance: 34.0
click at [133, 48] on span "VP [PERSON_NAME]" at bounding box center [219, 53] width 326 height 19
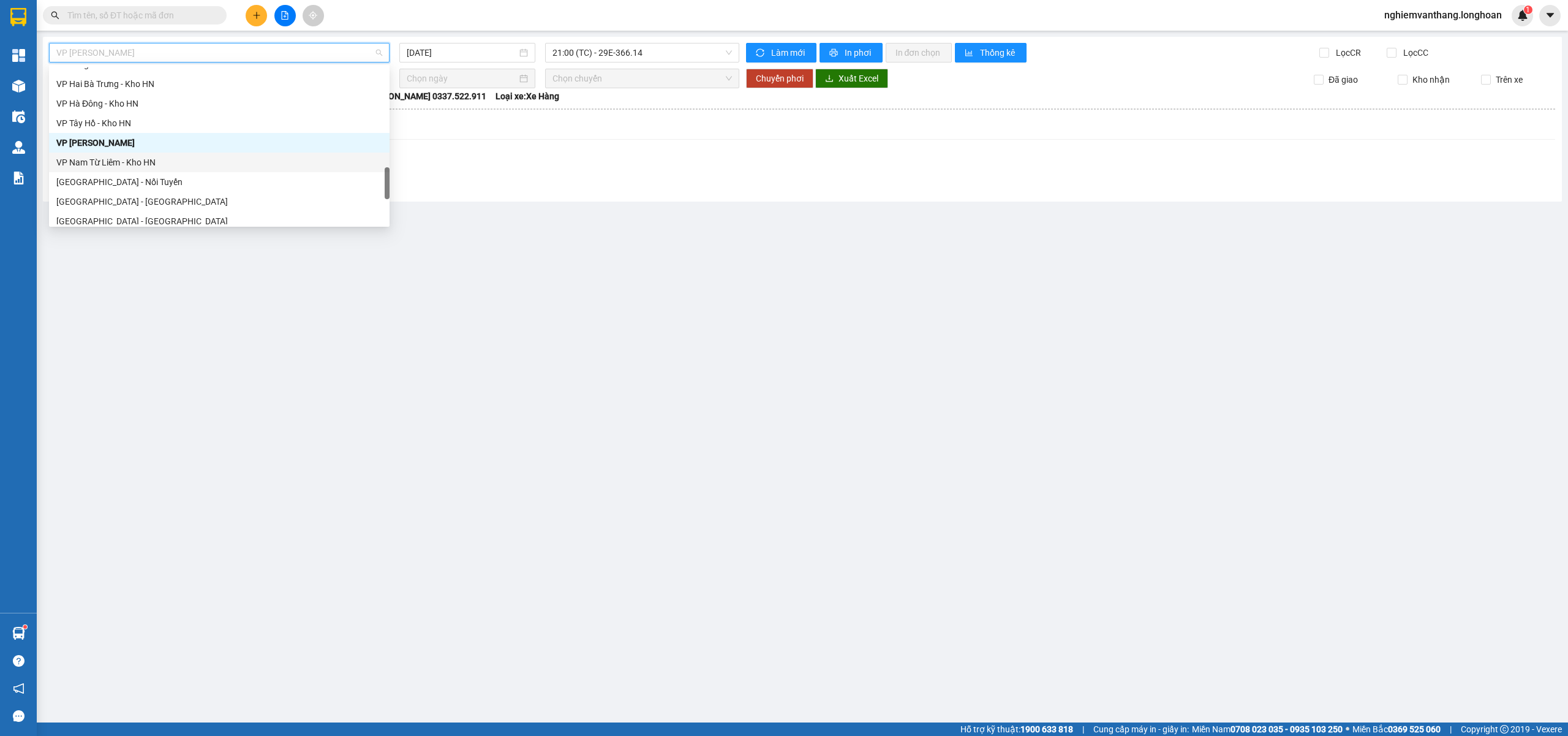
click at [120, 156] on div "VP Nam Từ Liêm - Kho HN" at bounding box center [219, 162] width 326 height 14
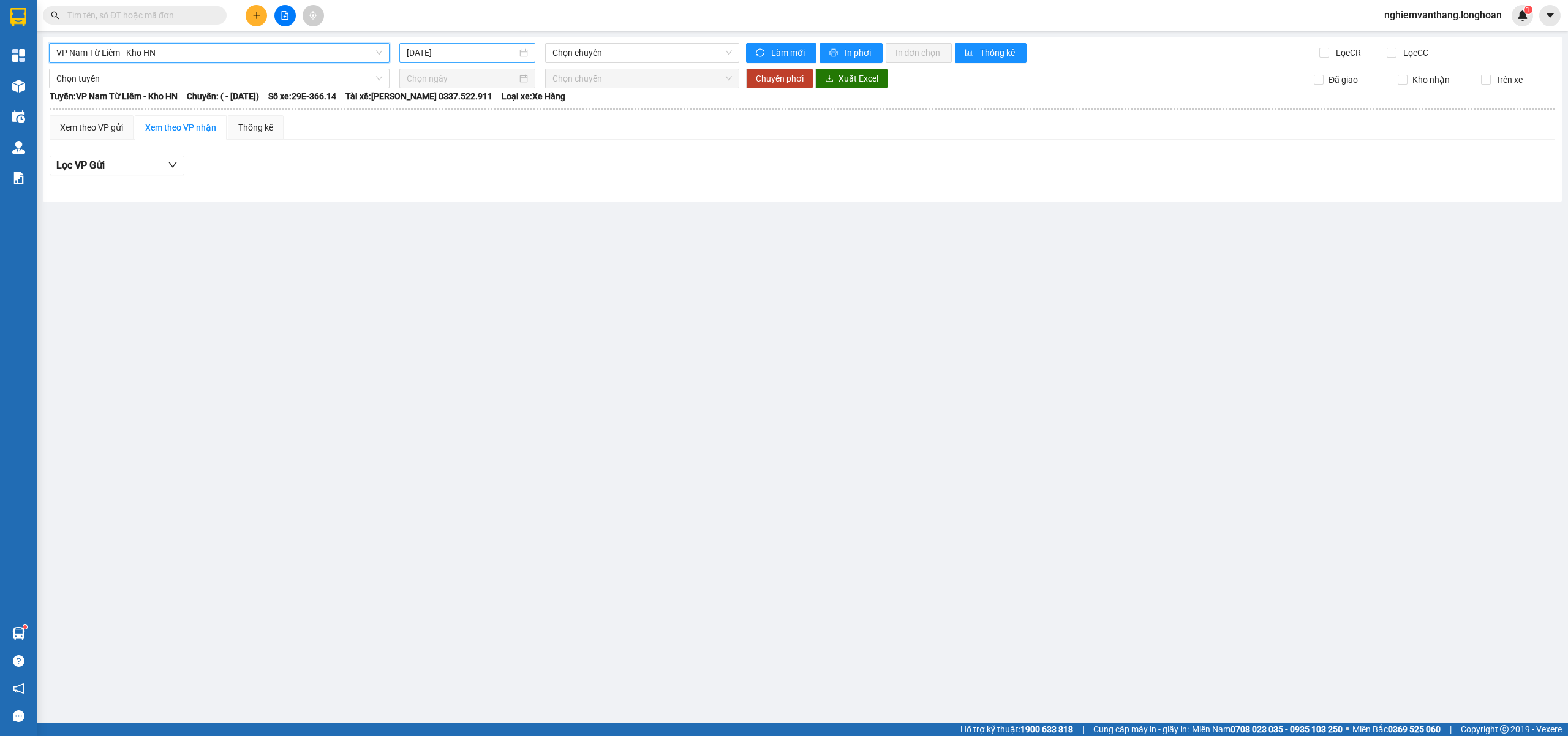
click at [500, 47] on input "[DATE]" at bounding box center [462, 53] width 110 height 14
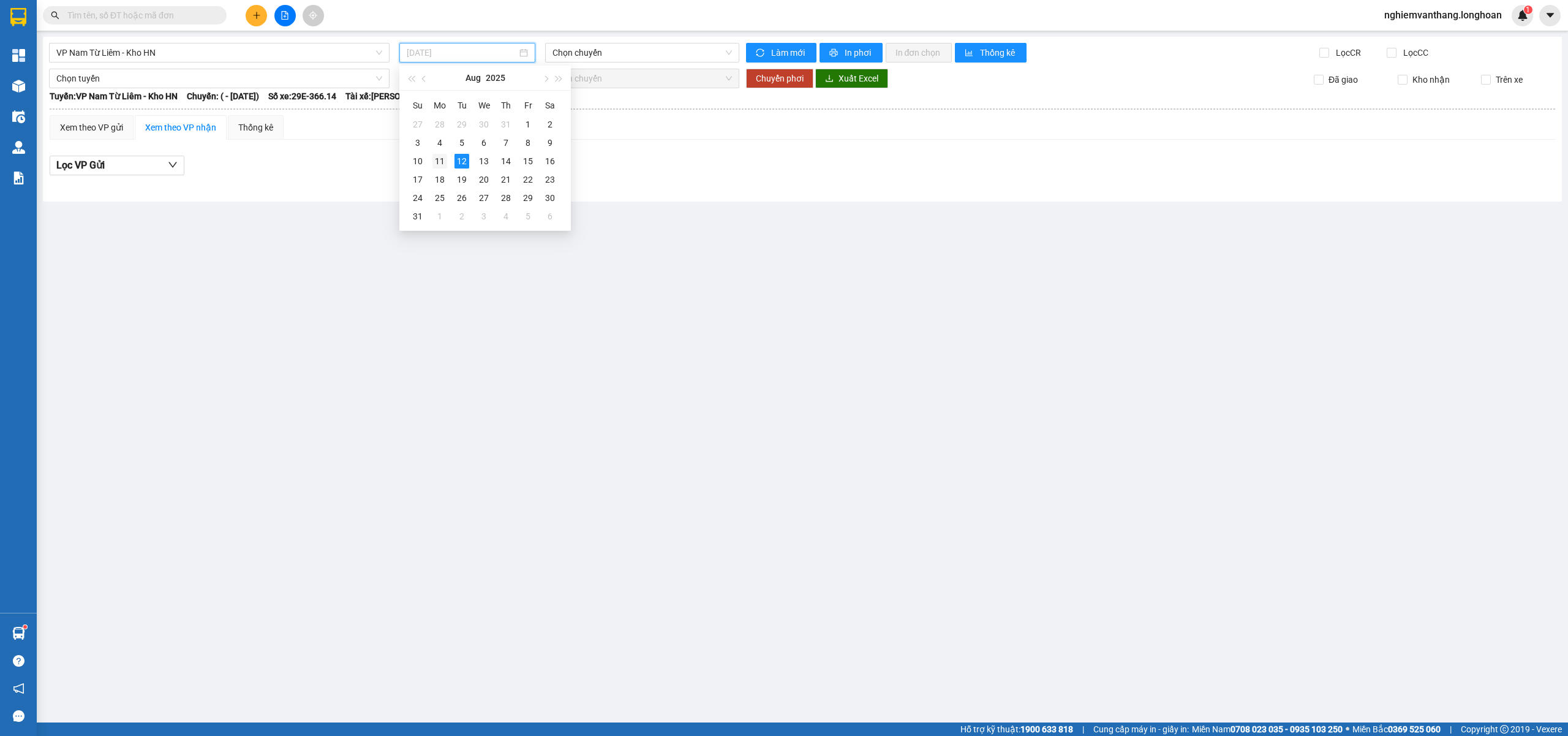
click at [438, 166] on div "11" at bounding box center [440, 161] width 15 height 15
type input "[DATE]"
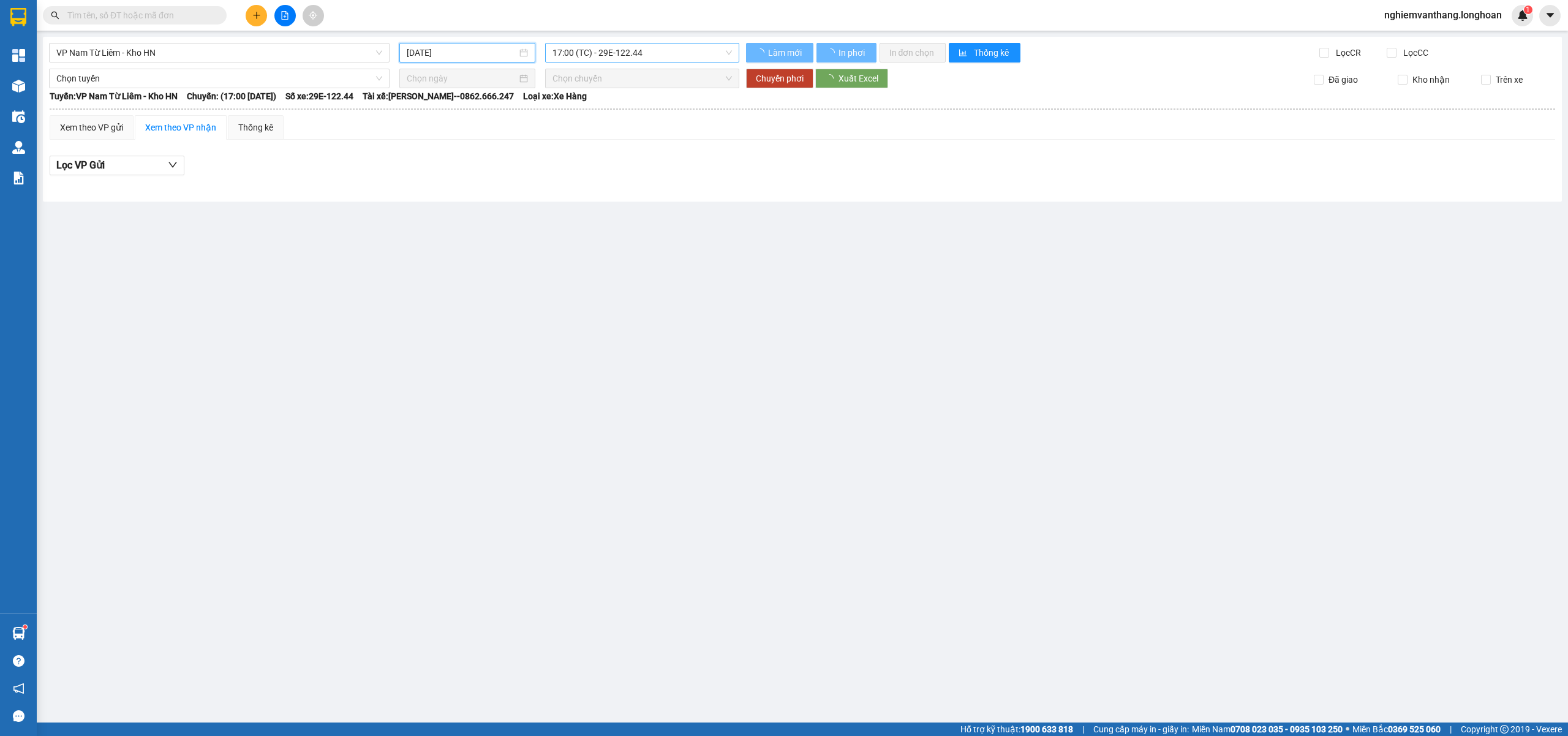
click at [622, 45] on span "17:00 (TC) - 29E-122.44" at bounding box center [642, 53] width 180 height 19
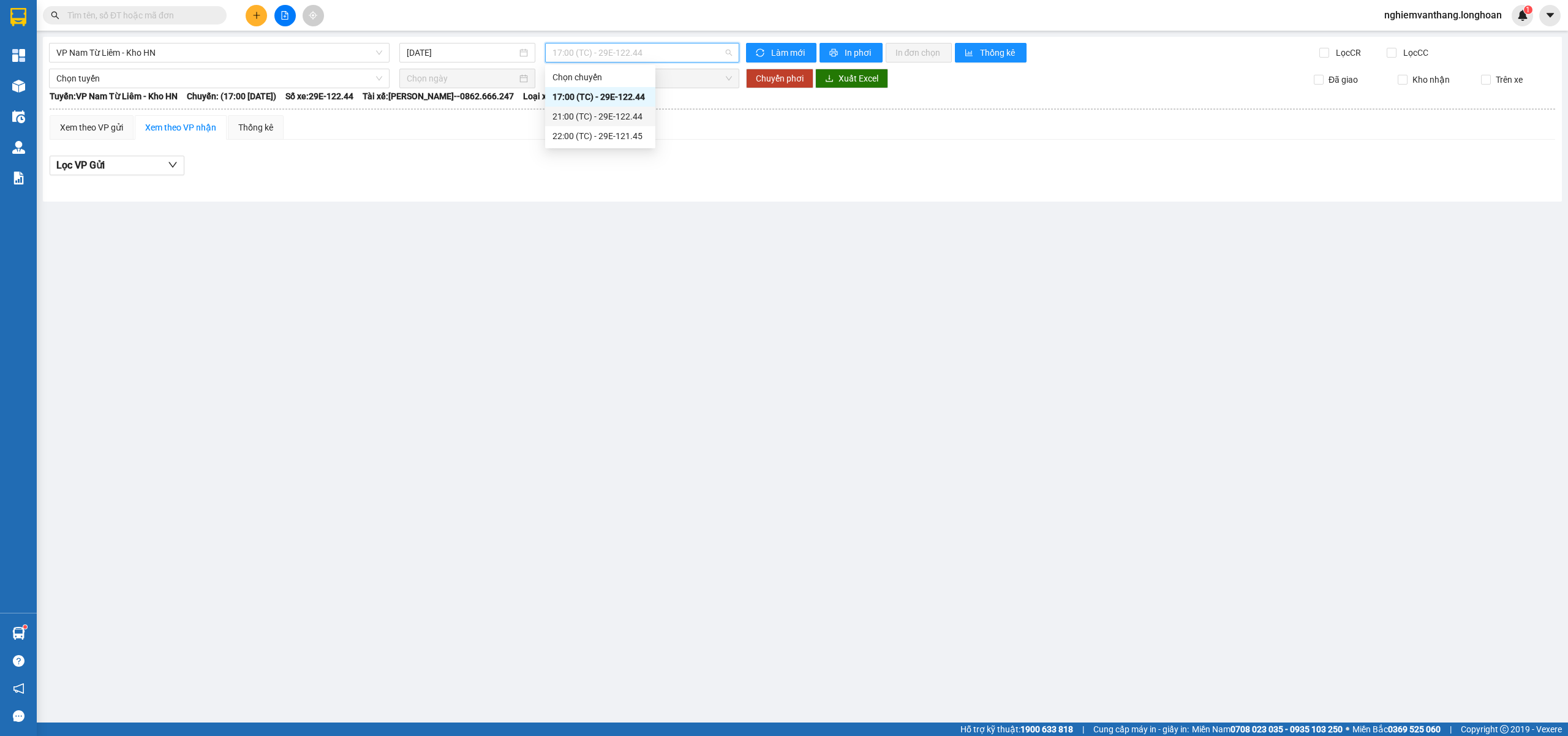
click at [586, 117] on div "21:00 (TC) - 29E-122.44" at bounding box center [600, 117] width 95 height 14
click at [601, 57] on span "21:00 (TC) - 29E-122.44" at bounding box center [642, 53] width 180 height 19
click at [579, 146] on div "21:00 22:00 Chọn chuyến 17:00 (TC) - 29E-122.44 21:00 (TC) - 29E-122.44 22:00 (…" at bounding box center [600, 107] width 110 height 83
click at [584, 136] on div "22:00 (TC) - 29E-121.45" at bounding box center [600, 136] width 95 height 14
click at [170, 56] on span "VP Nam Từ Liêm - Kho HN" at bounding box center [219, 53] width 326 height 19
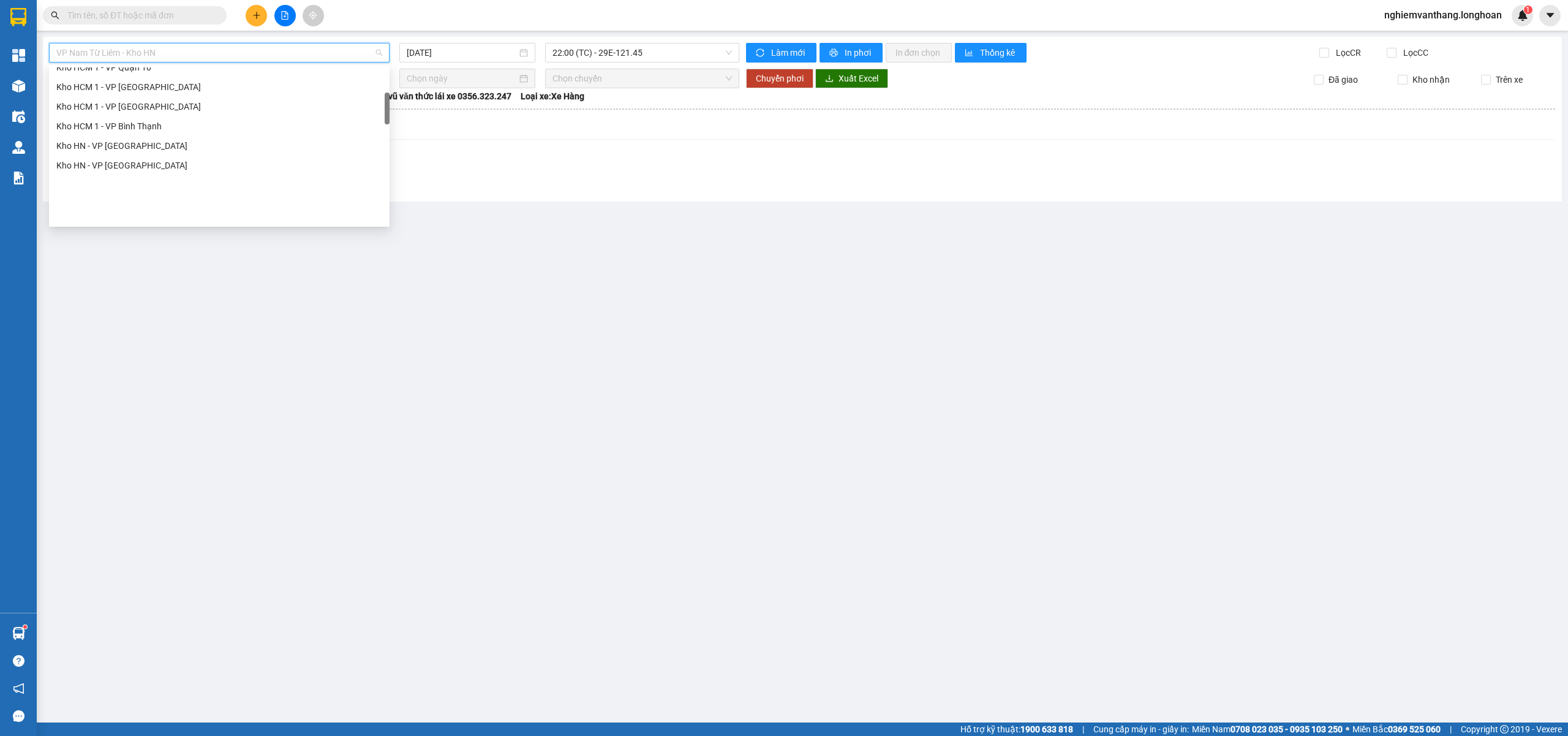
scroll to position [327, 0]
drag, startPoint x: 130, startPoint y: 181, endPoint x: 142, endPoint y: 194, distance: 17.7
click at [129, 181] on div "VP [PERSON_NAME]" at bounding box center [219, 182] width 326 height 14
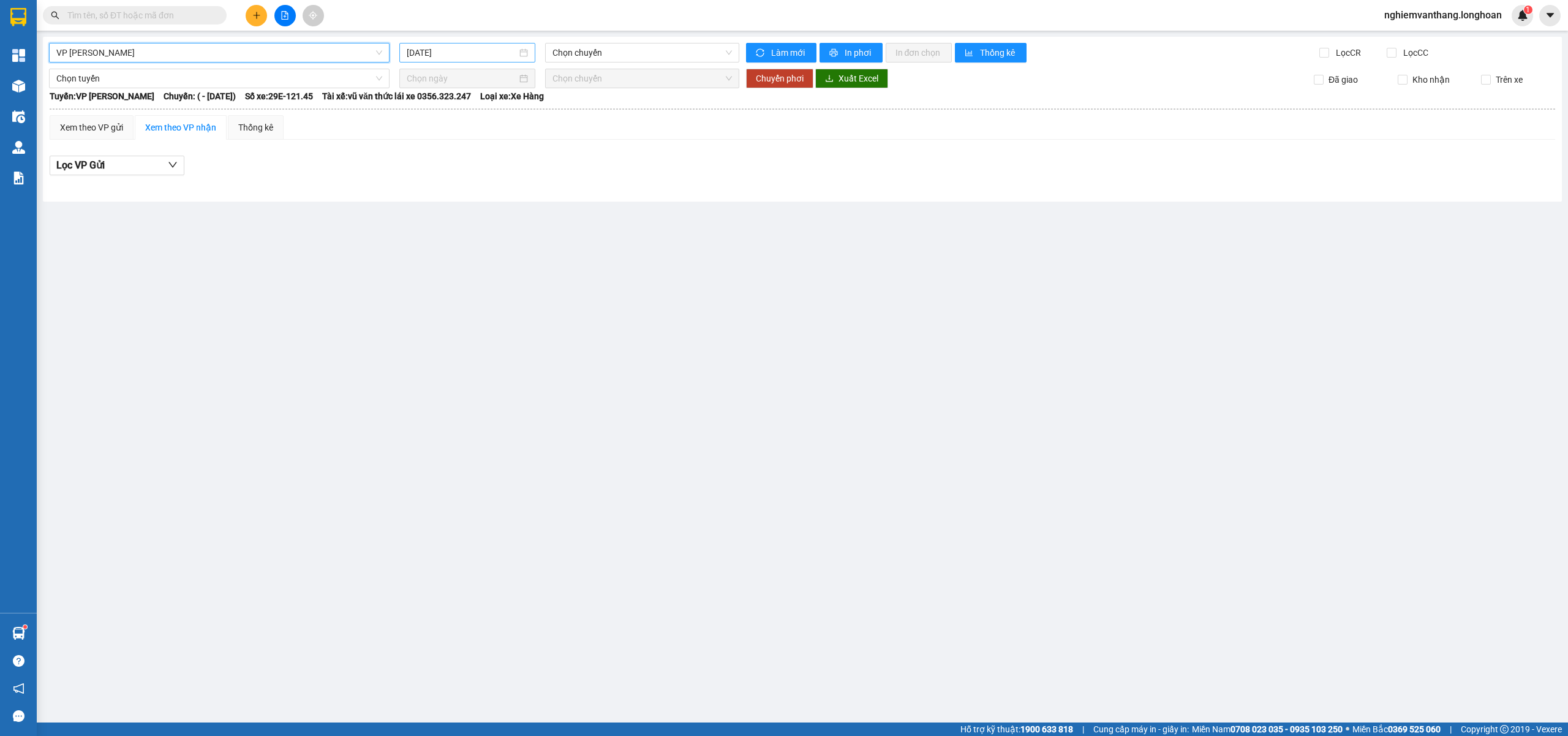
drag, startPoint x: 465, startPoint y: 56, endPoint x: 498, endPoint y: 81, distance: 41.4
click at [469, 56] on input "[DATE]" at bounding box center [462, 53] width 110 height 14
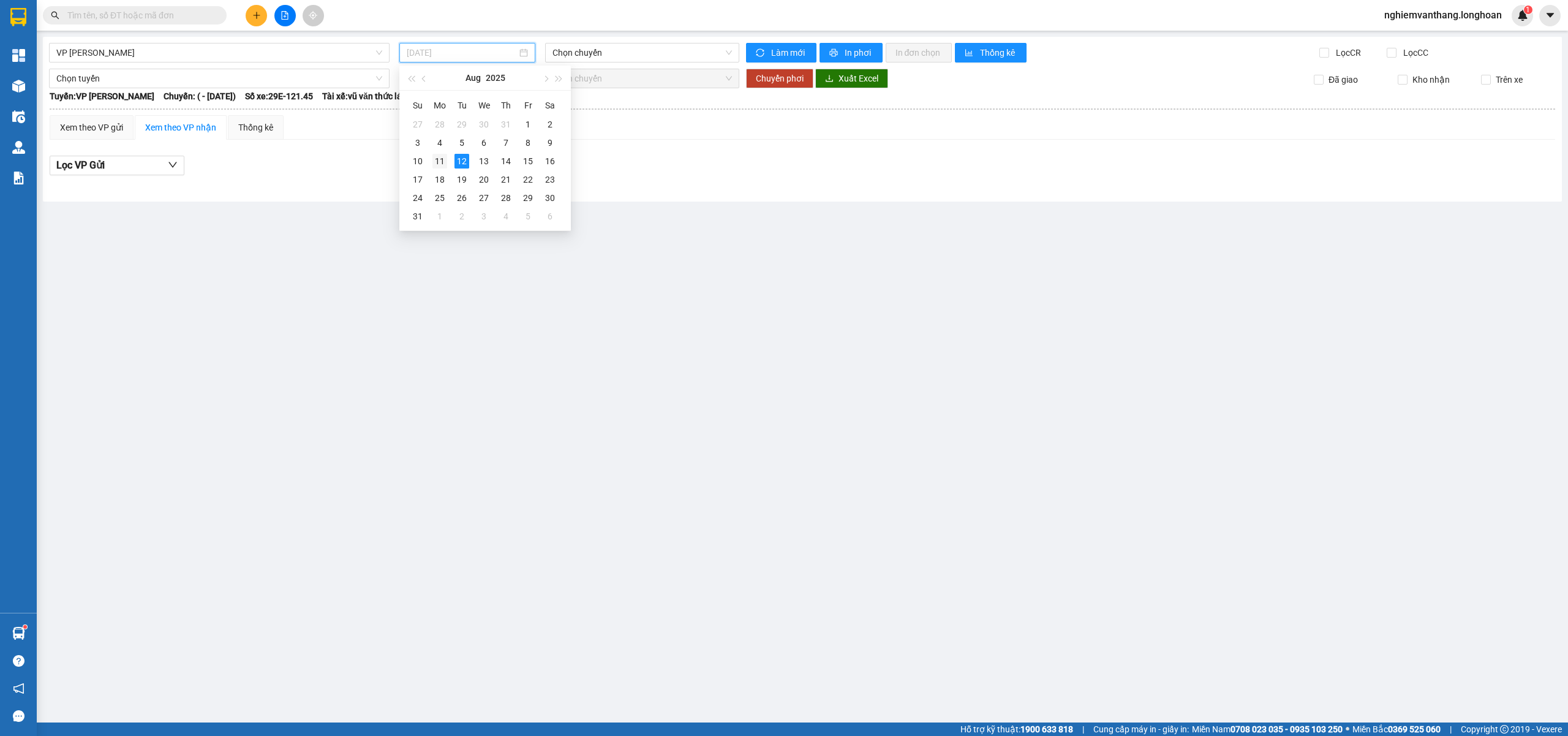
click at [444, 161] on div "11" at bounding box center [440, 161] width 15 height 15
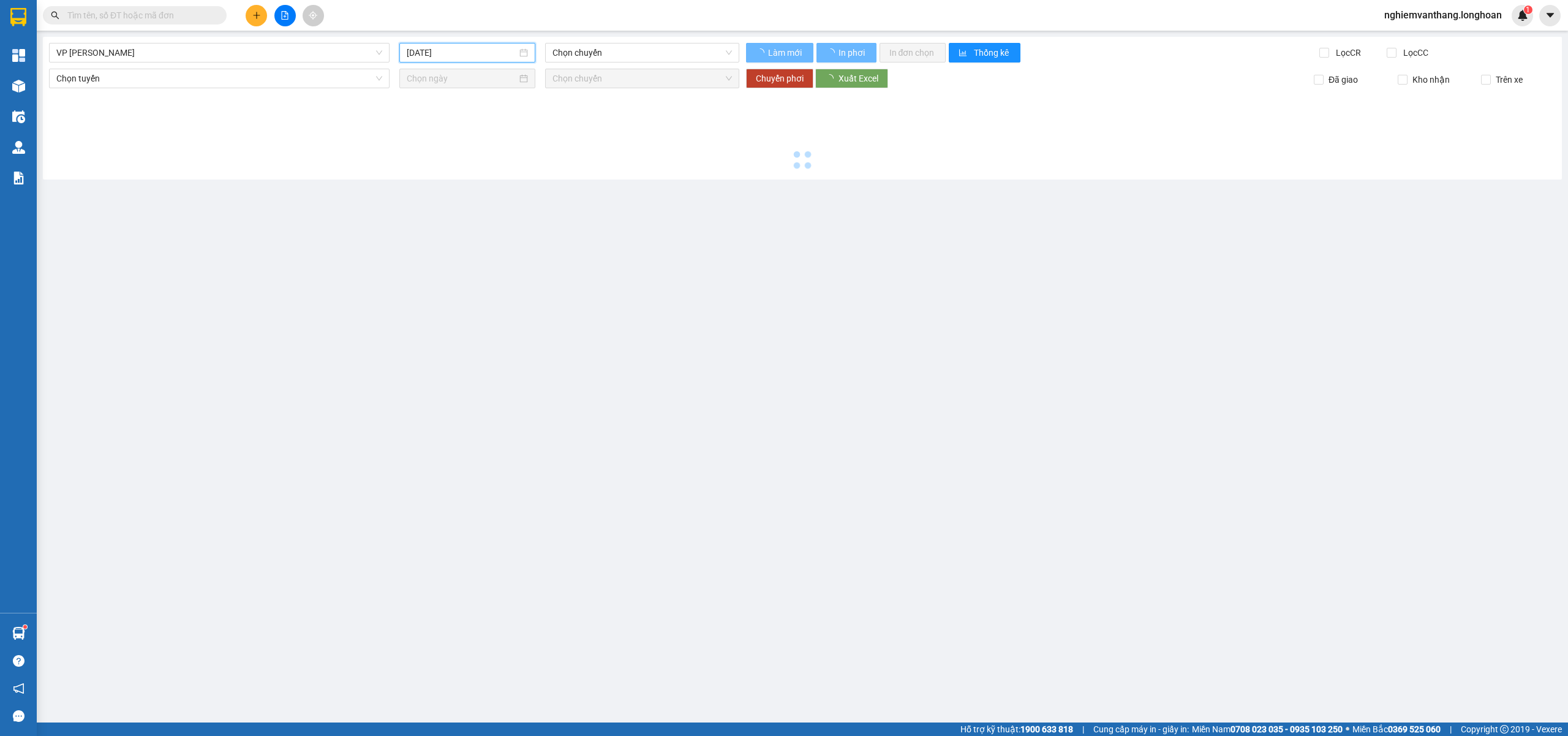
type input "[DATE]"
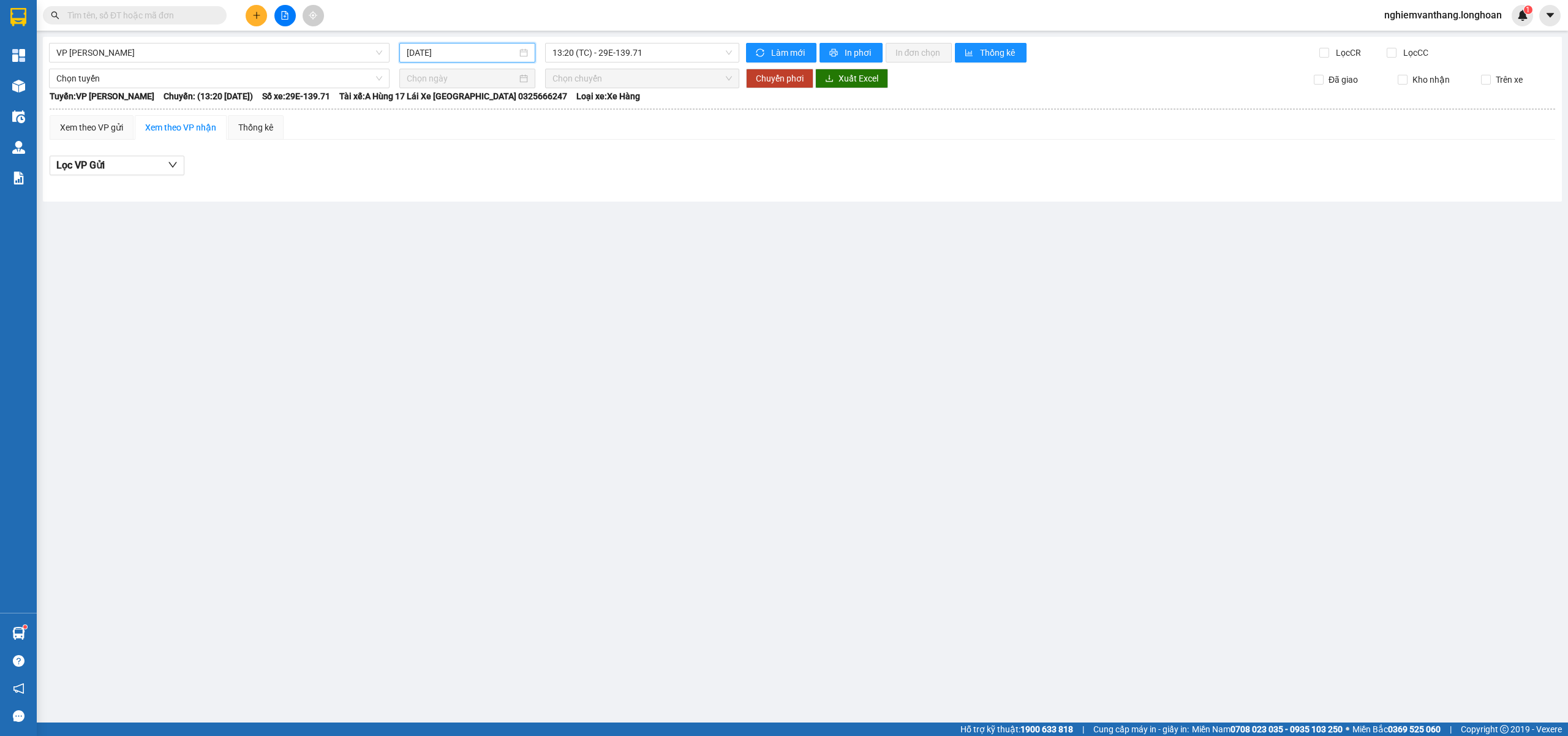
click at [625, 42] on div "VP [PERSON_NAME] - Kho HN [DATE] 13:20 (TC) - 29E-139.71 Làm mới In phơi In đơn…" at bounding box center [802, 119] width 1519 height 165
click at [610, 55] on span "13:20 (TC) - 29E-139.71" at bounding box center [642, 53] width 180 height 19
click at [593, 115] on div "18:54 (TC) - 29E-139.71" at bounding box center [600, 117] width 95 height 14
drag, startPoint x: 138, startPoint y: 50, endPoint x: 124, endPoint y: 69, distance: 23.6
click at [138, 50] on span "VP [PERSON_NAME]" at bounding box center [219, 53] width 326 height 19
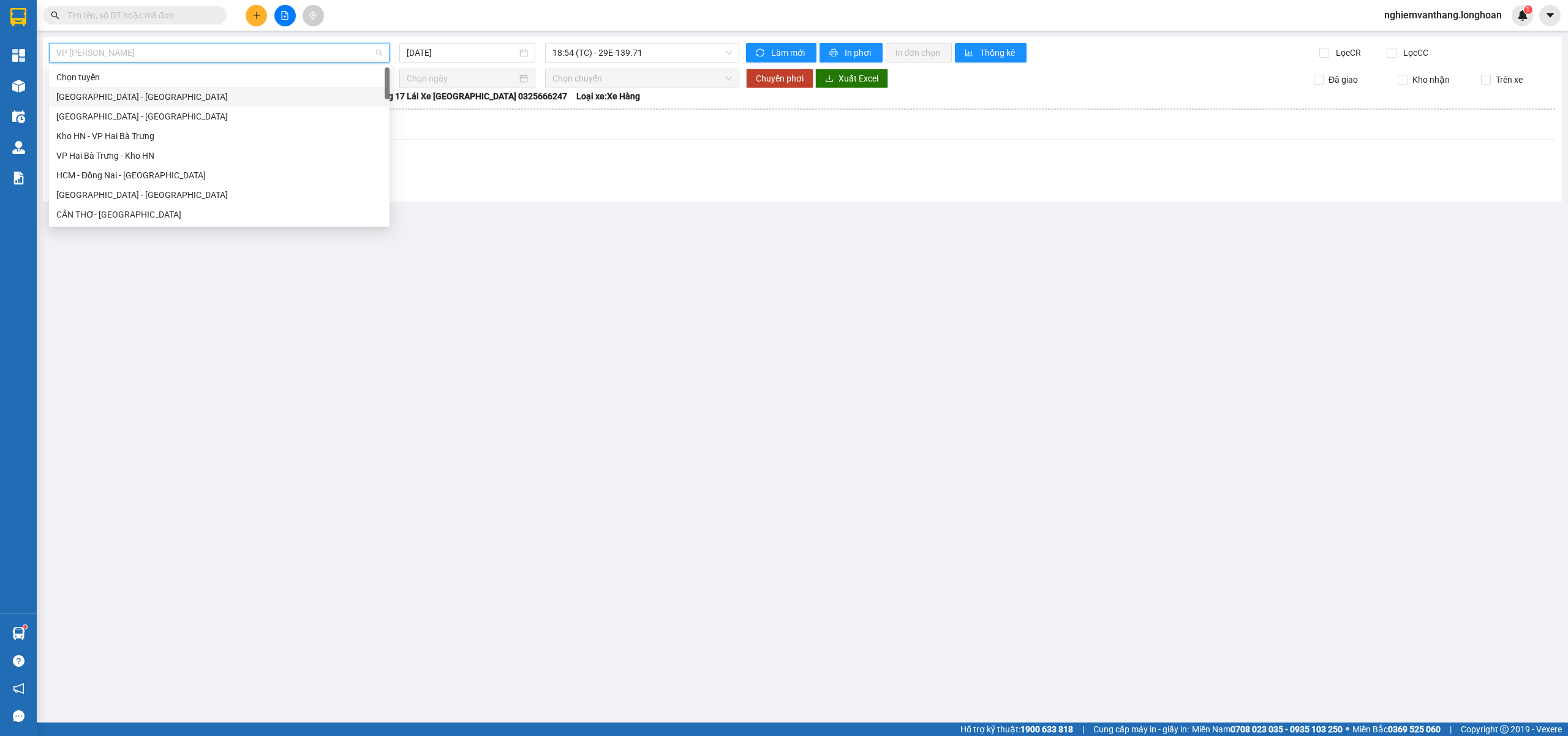
click at [128, 92] on div "[GEOGRAPHIC_DATA] - [GEOGRAPHIC_DATA]" at bounding box center [219, 97] width 326 height 14
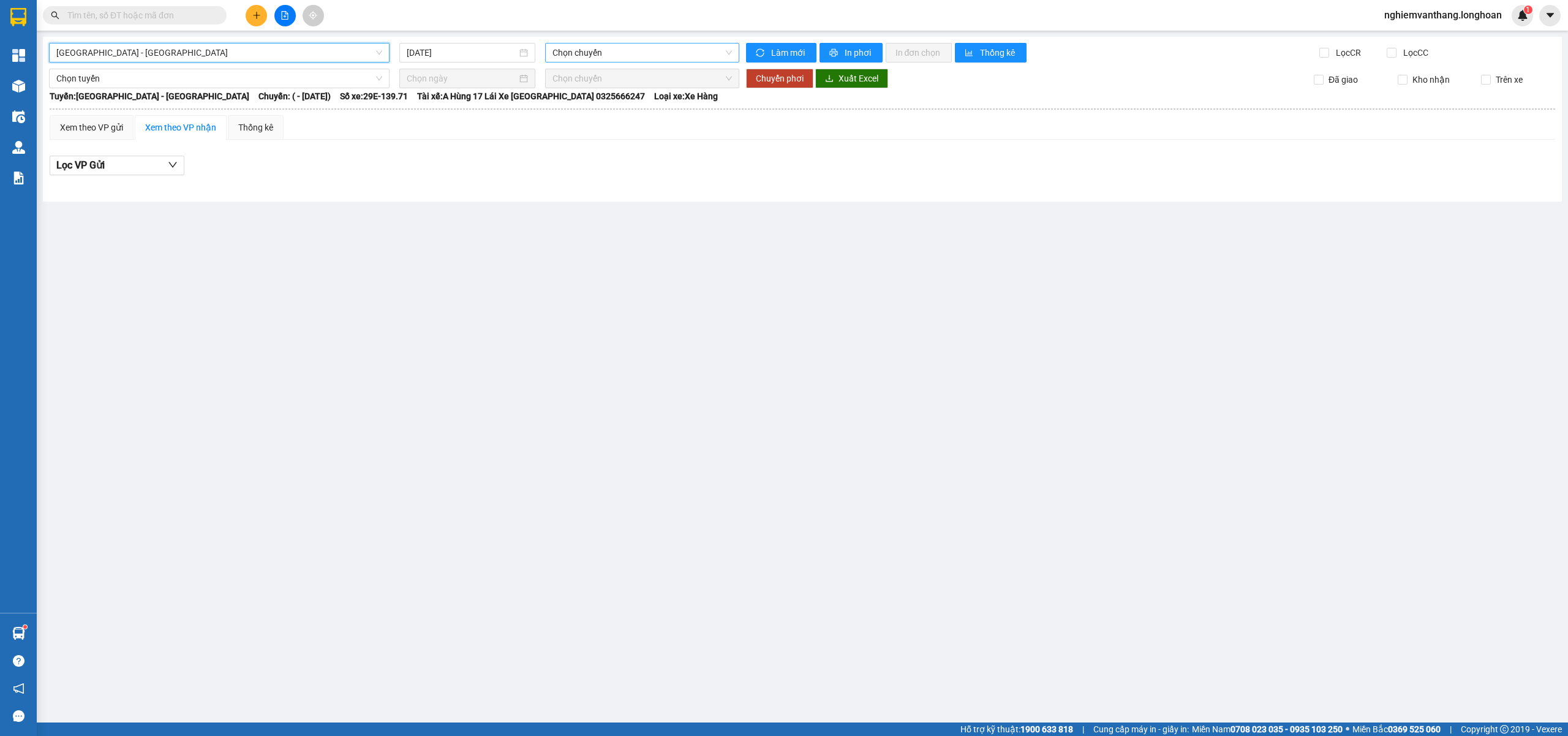
click at [610, 55] on span "Chọn chuyến" at bounding box center [642, 53] width 180 height 19
click at [469, 55] on input "[DATE]" at bounding box center [462, 53] width 110 height 14
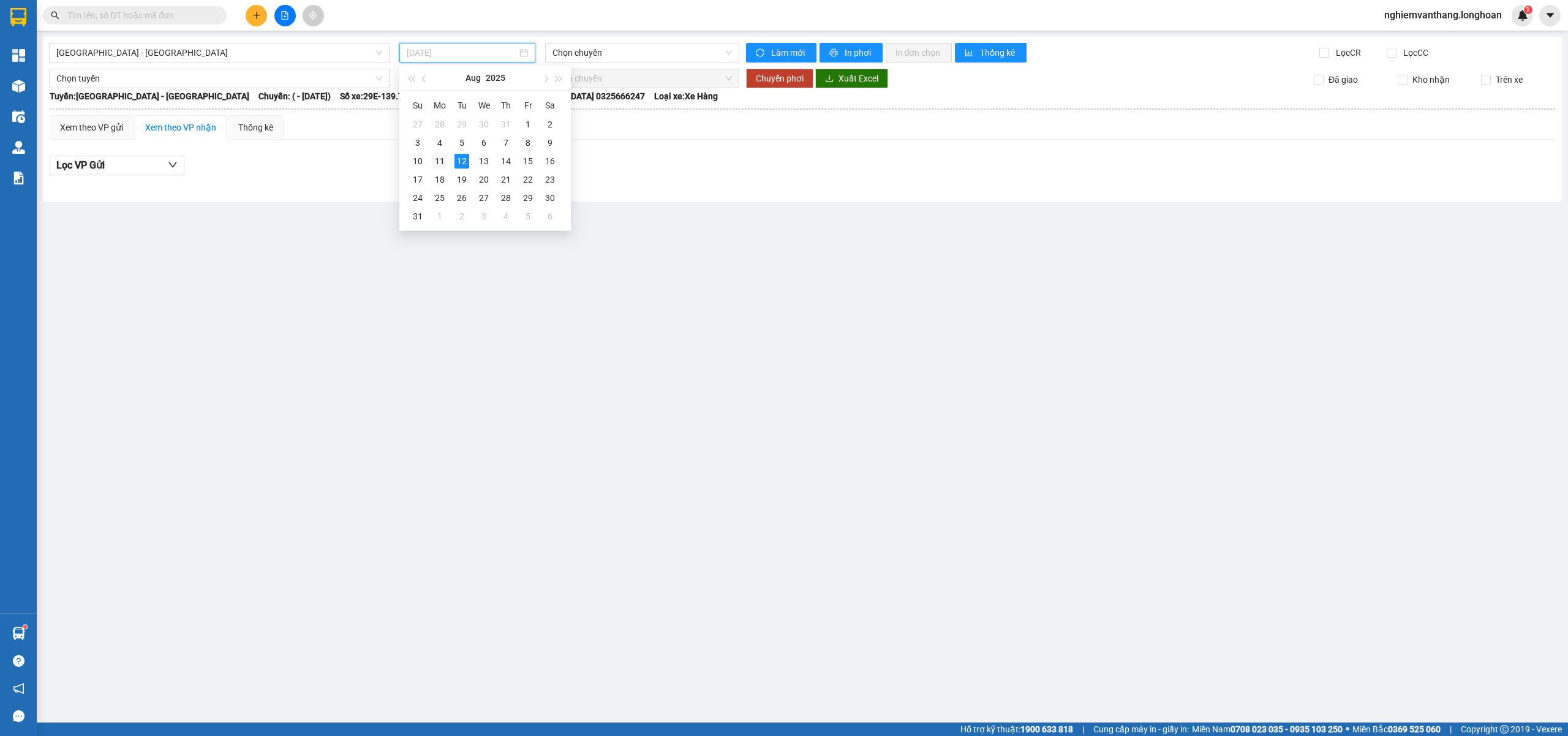
click at [444, 159] on div "11" at bounding box center [440, 161] width 15 height 15
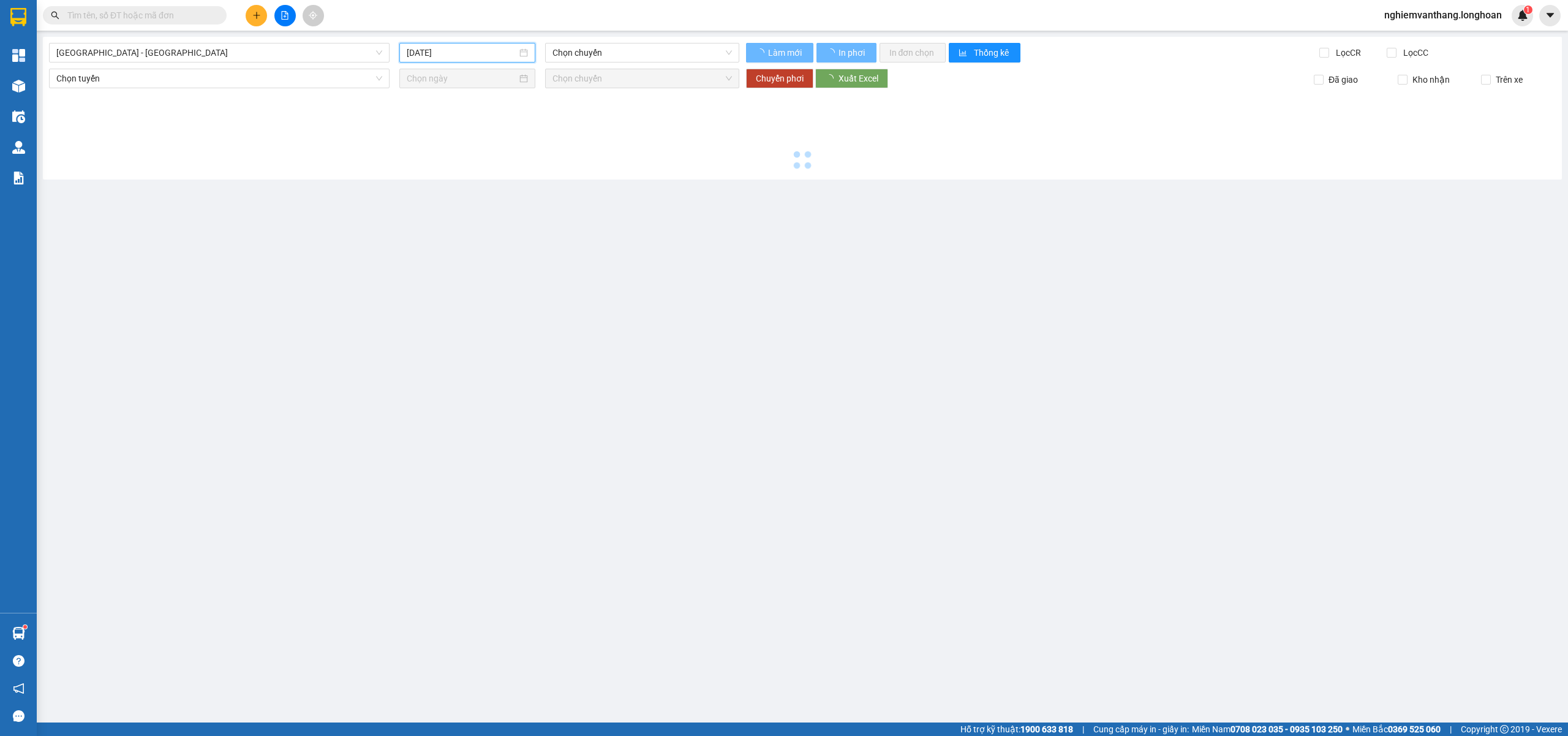
type input "[DATE]"
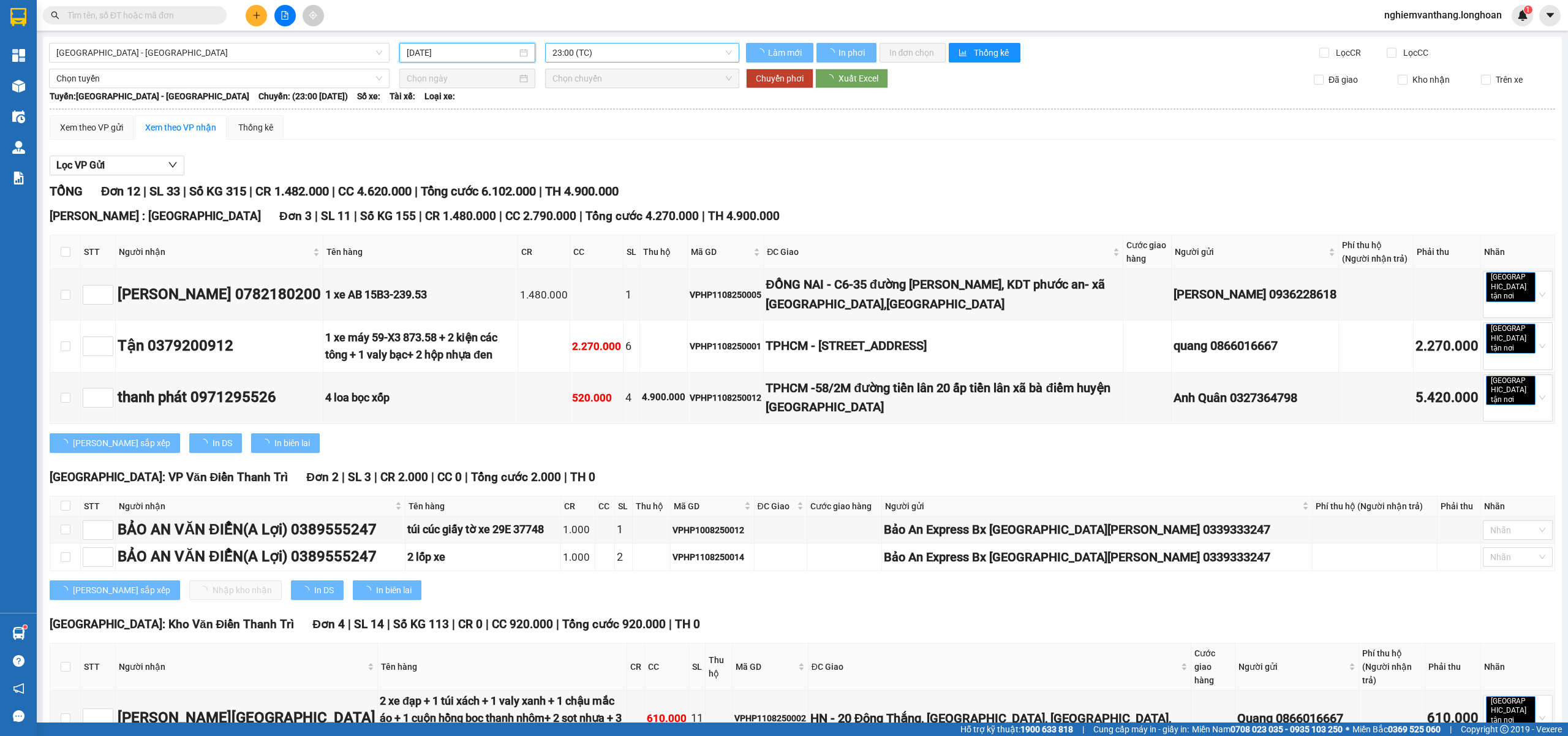
click at [619, 53] on span "23:00 (TC)" at bounding box center [642, 53] width 180 height 19
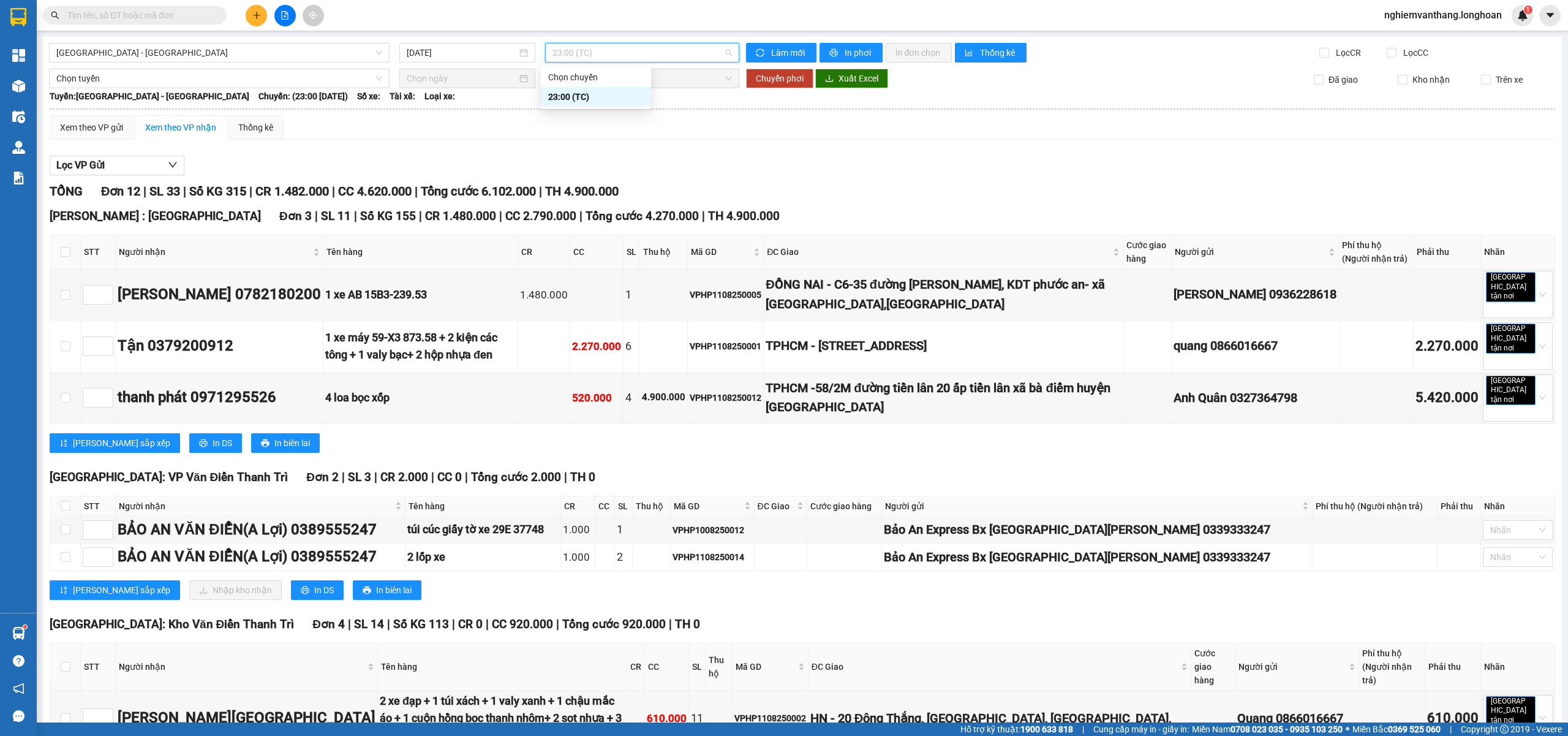
click at [753, 185] on div "TỔNG Đơn 12 | SL 33 | Số KG 315 | CR 1.482.000 | CC 4.620.000 | Tổng cước 6.102…" at bounding box center [802, 191] width 1505 height 19
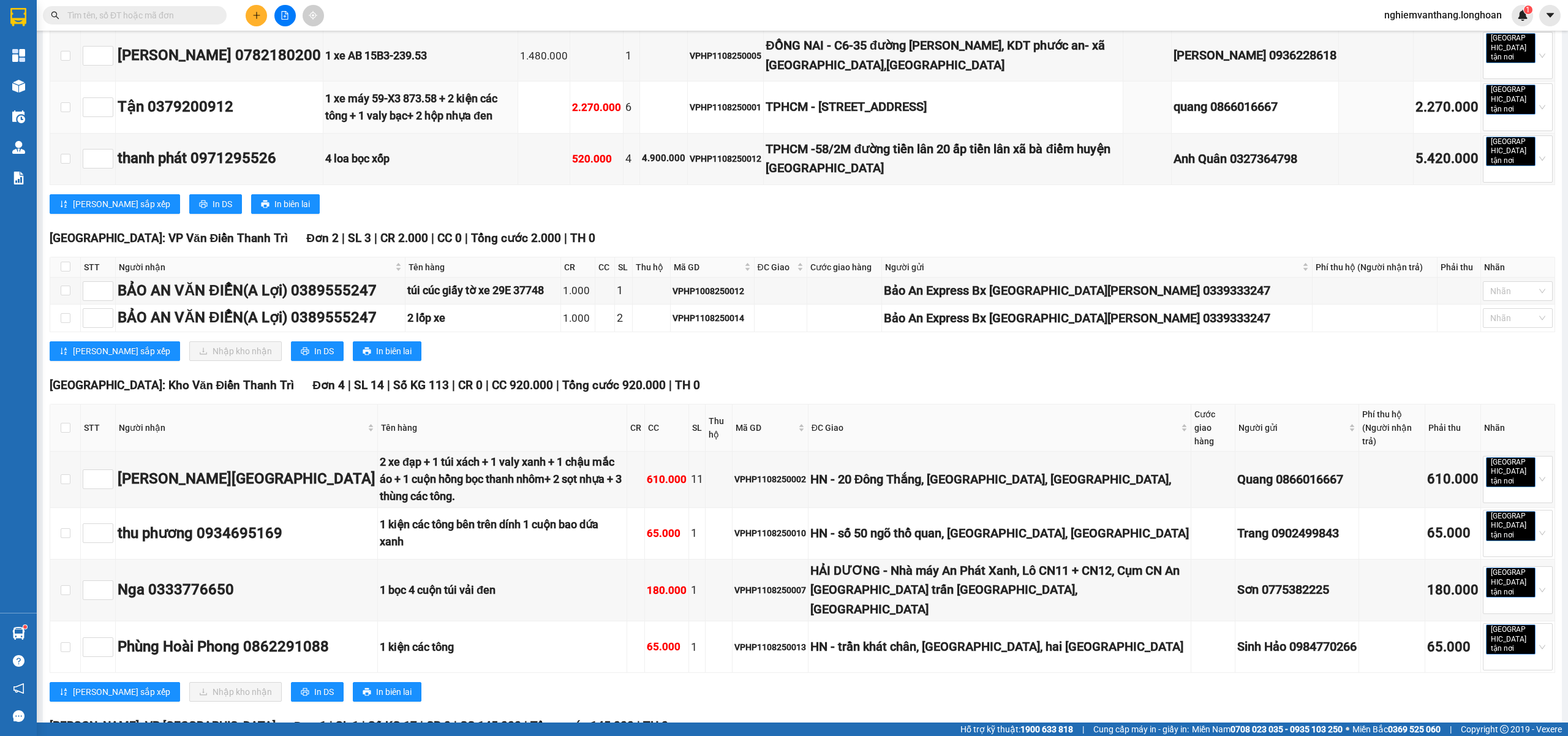
scroll to position [245, 0]
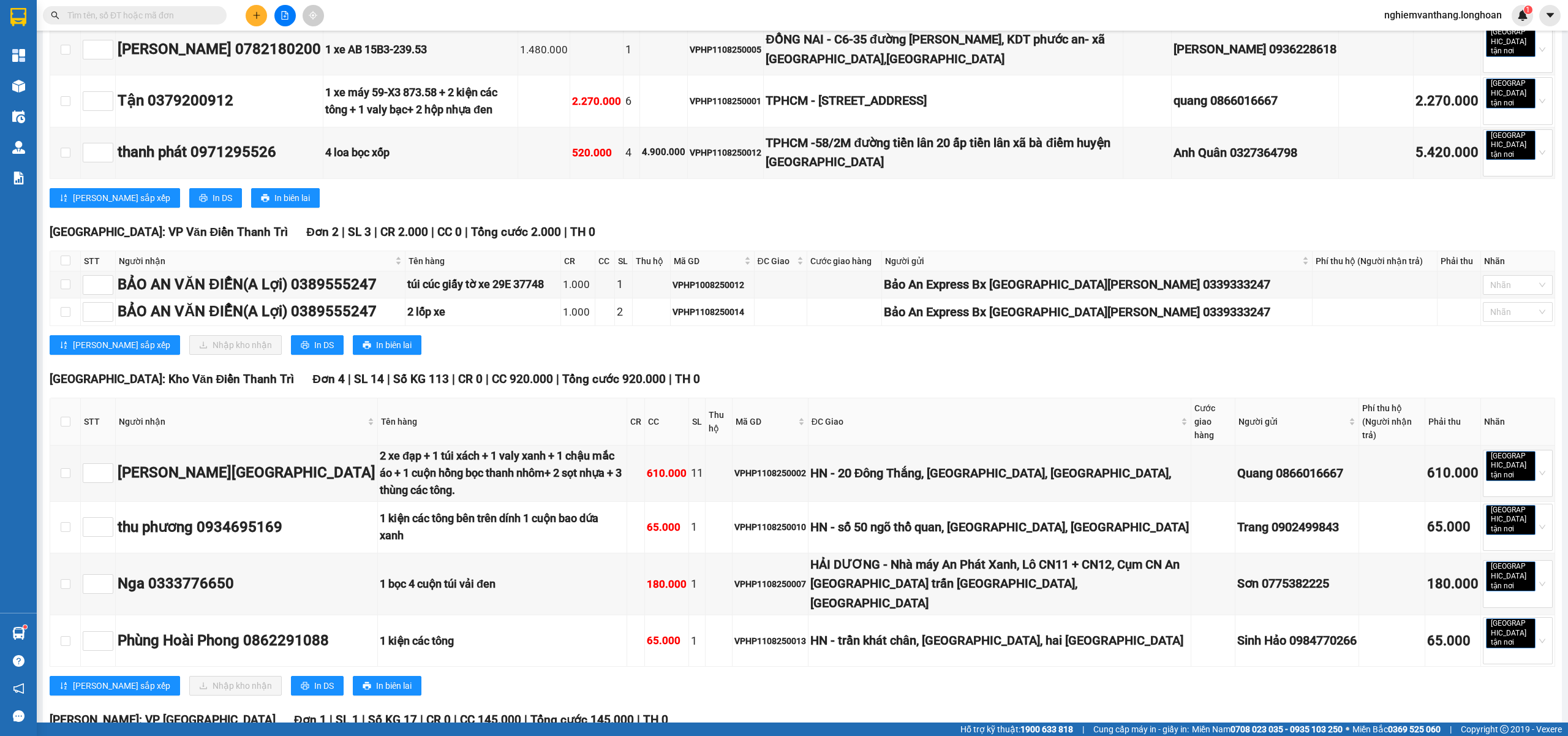
click at [72, 251] on th at bounding box center [65, 261] width 30 height 20
click at [70, 251] on th at bounding box center [65, 261] width 30 height 20
click at [67, 255] on input "checkbox" at bounding box center [66, 260] width 10 height 10
checkbox input "true"
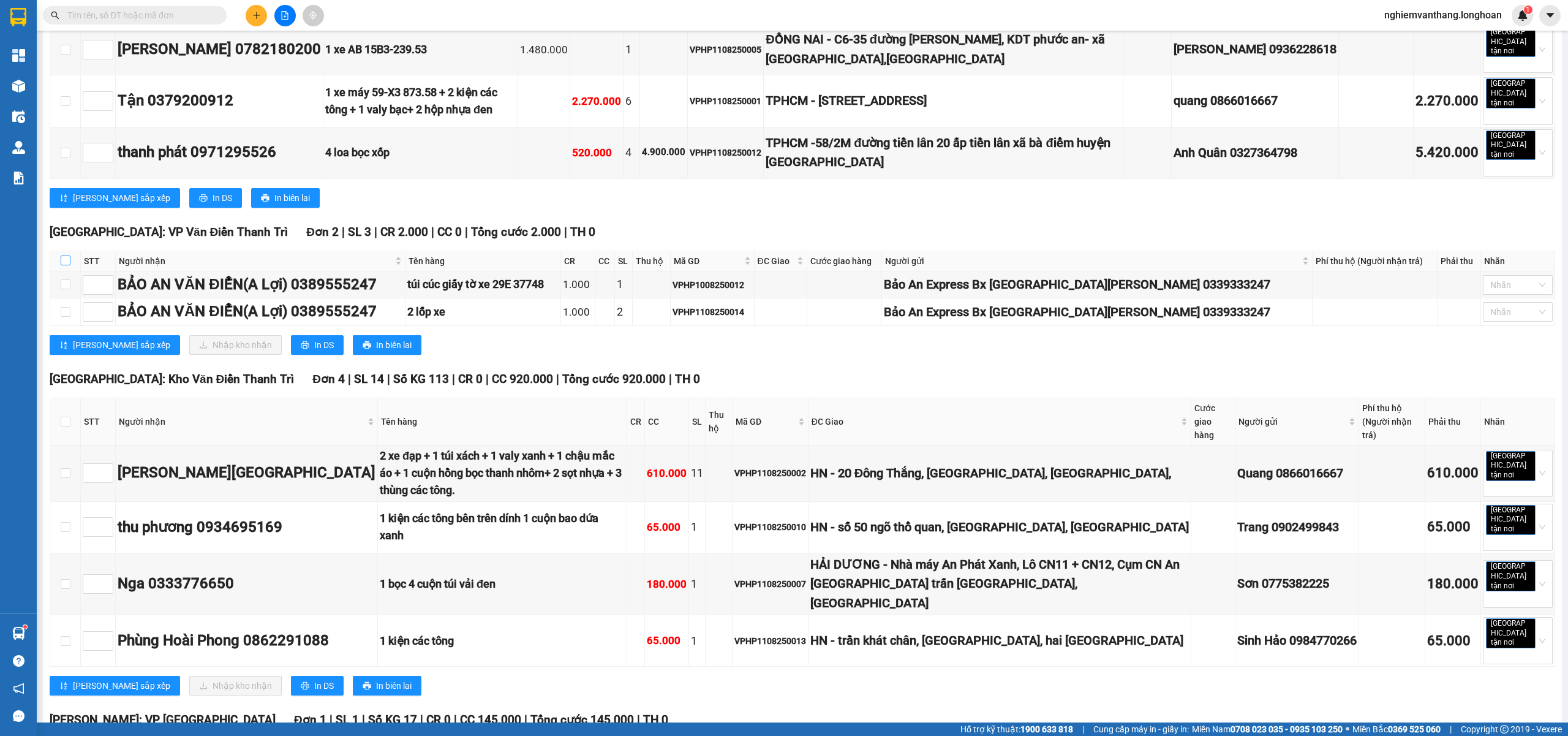
checkbox input "true"
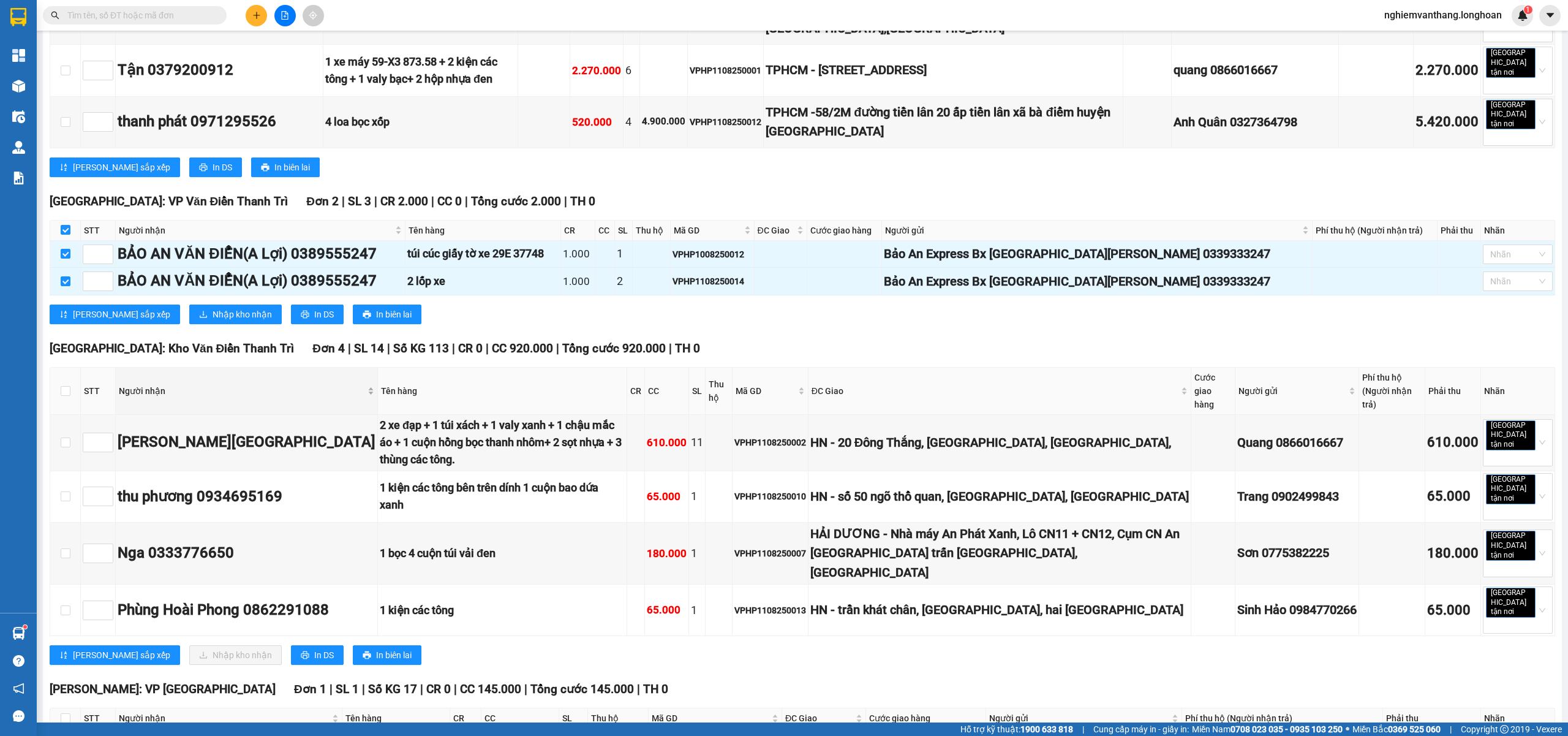
scroll to position [408, 0]
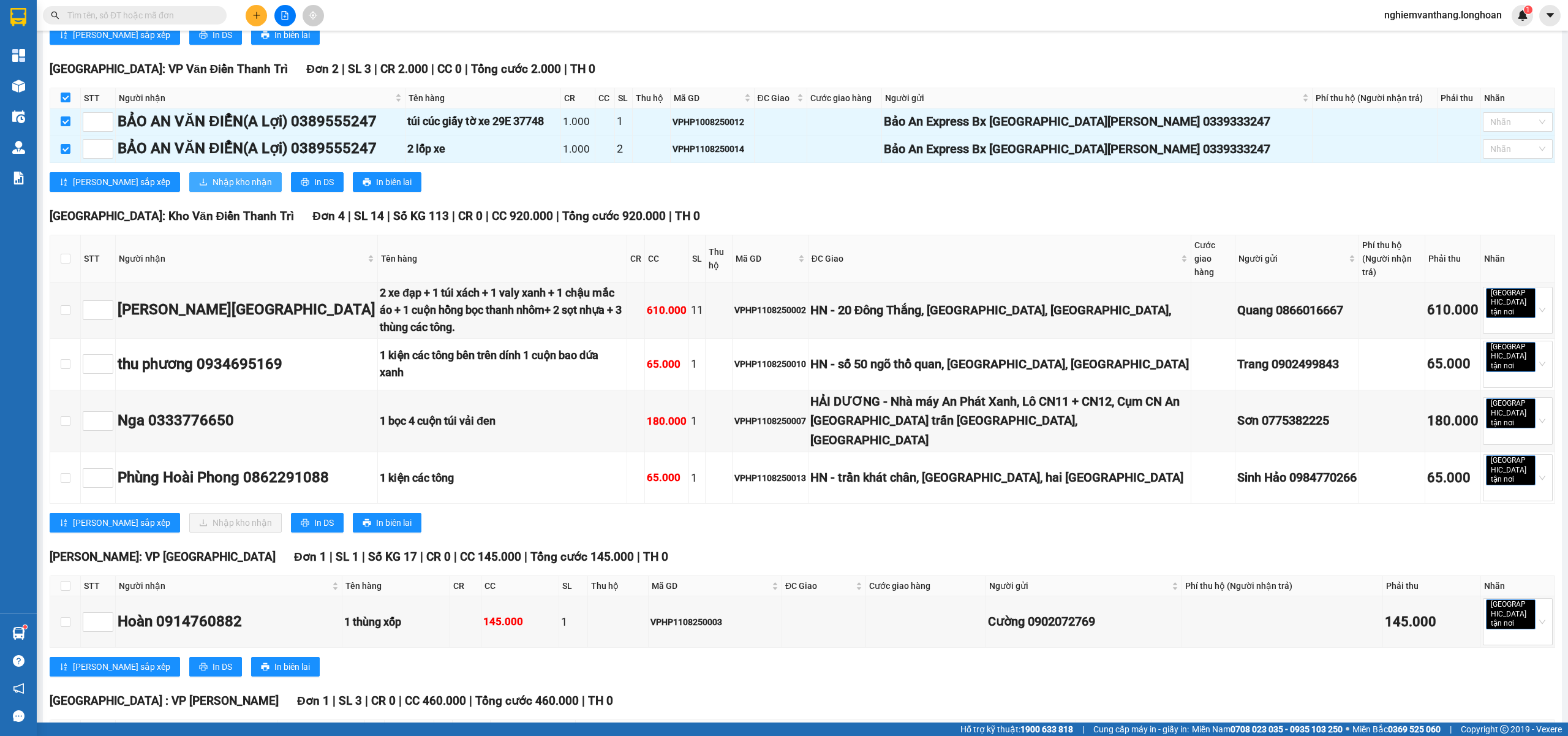
click at [213, 175] on span "Nhập kho nhận" at bounding box center [242, 182] width 59 height 14
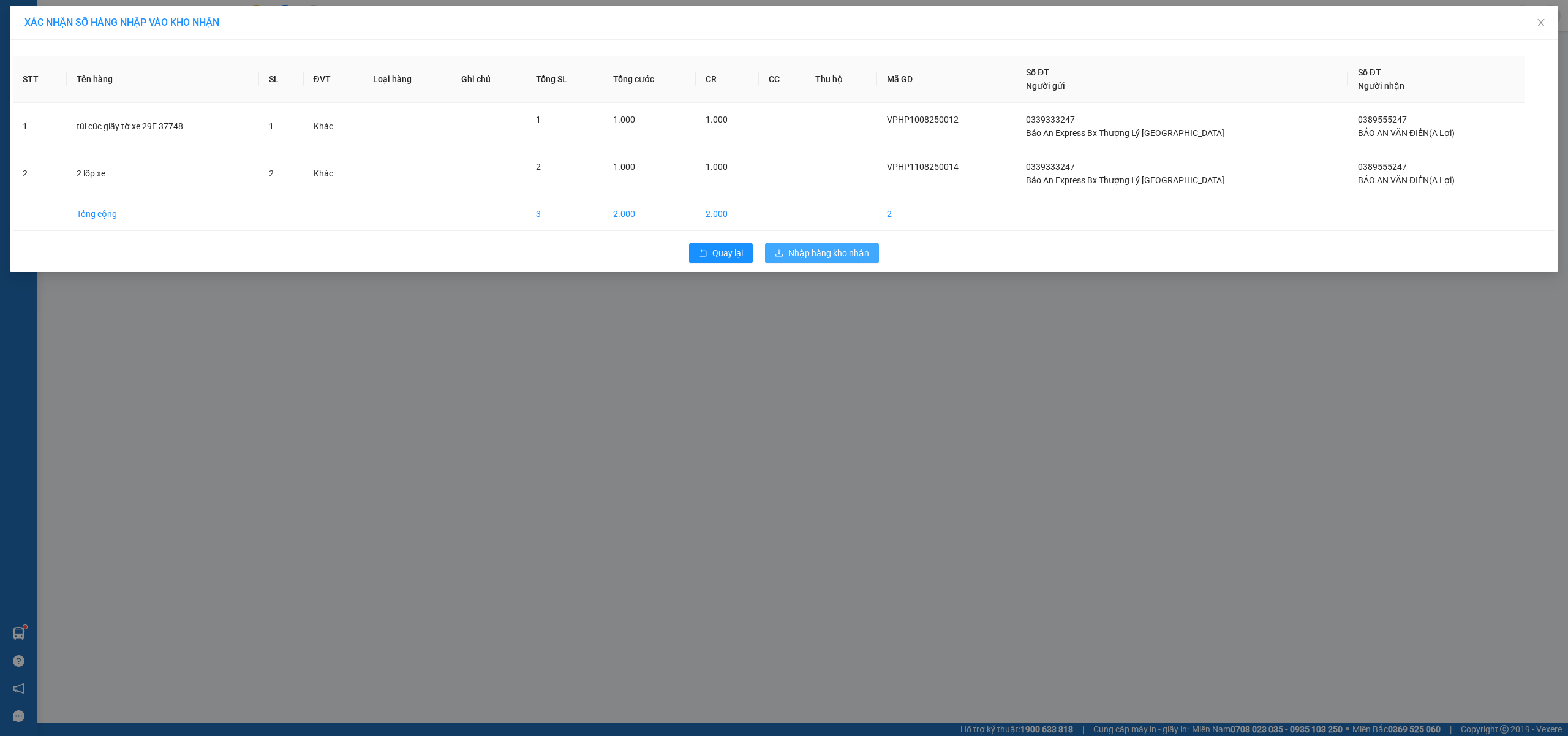
click at [860, 260] on span "Nhập hàng kho nhận" at bounding box center [829, 253] width 81 height 14
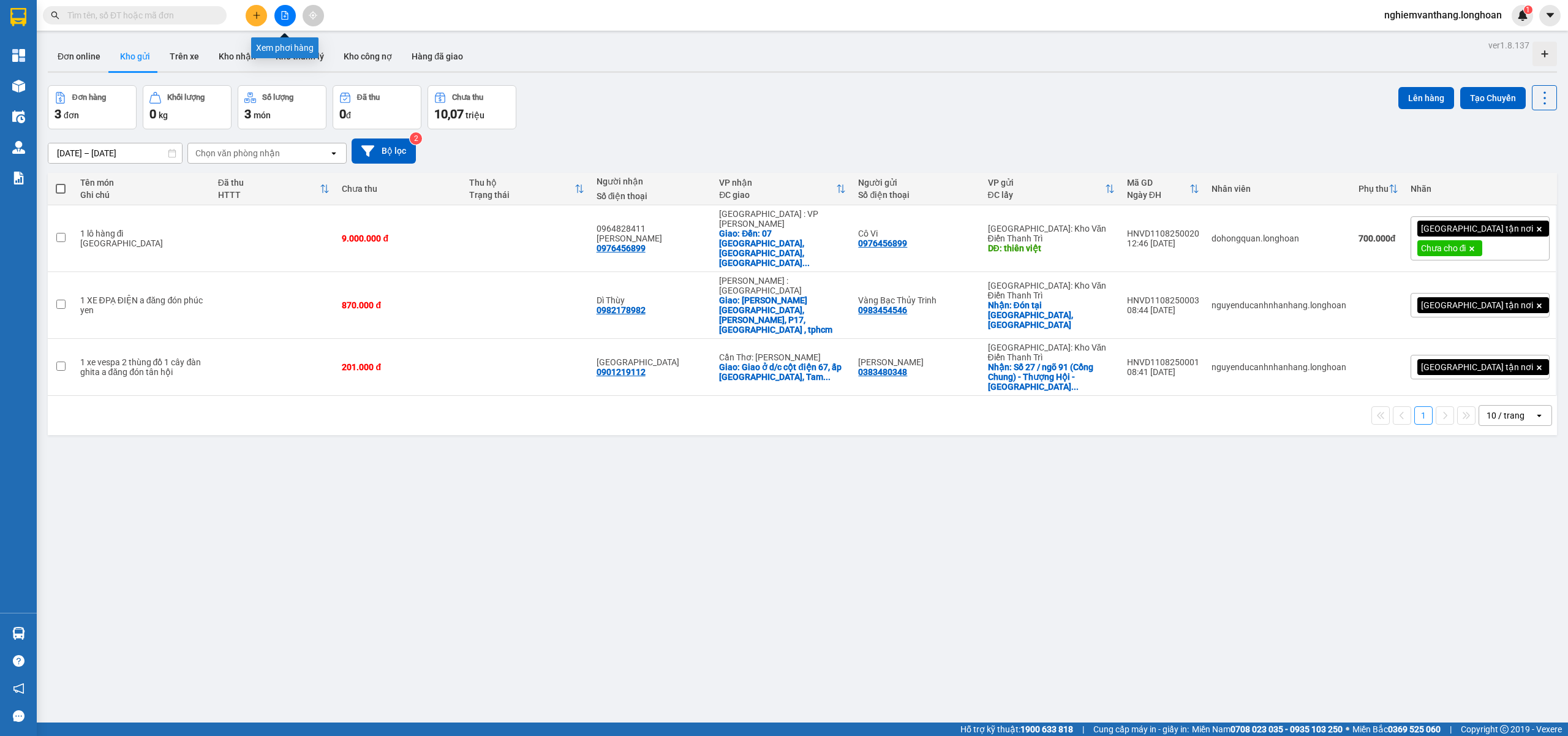
click at [284, 21] on button at bounding box center [285, 16] width 22 height 22
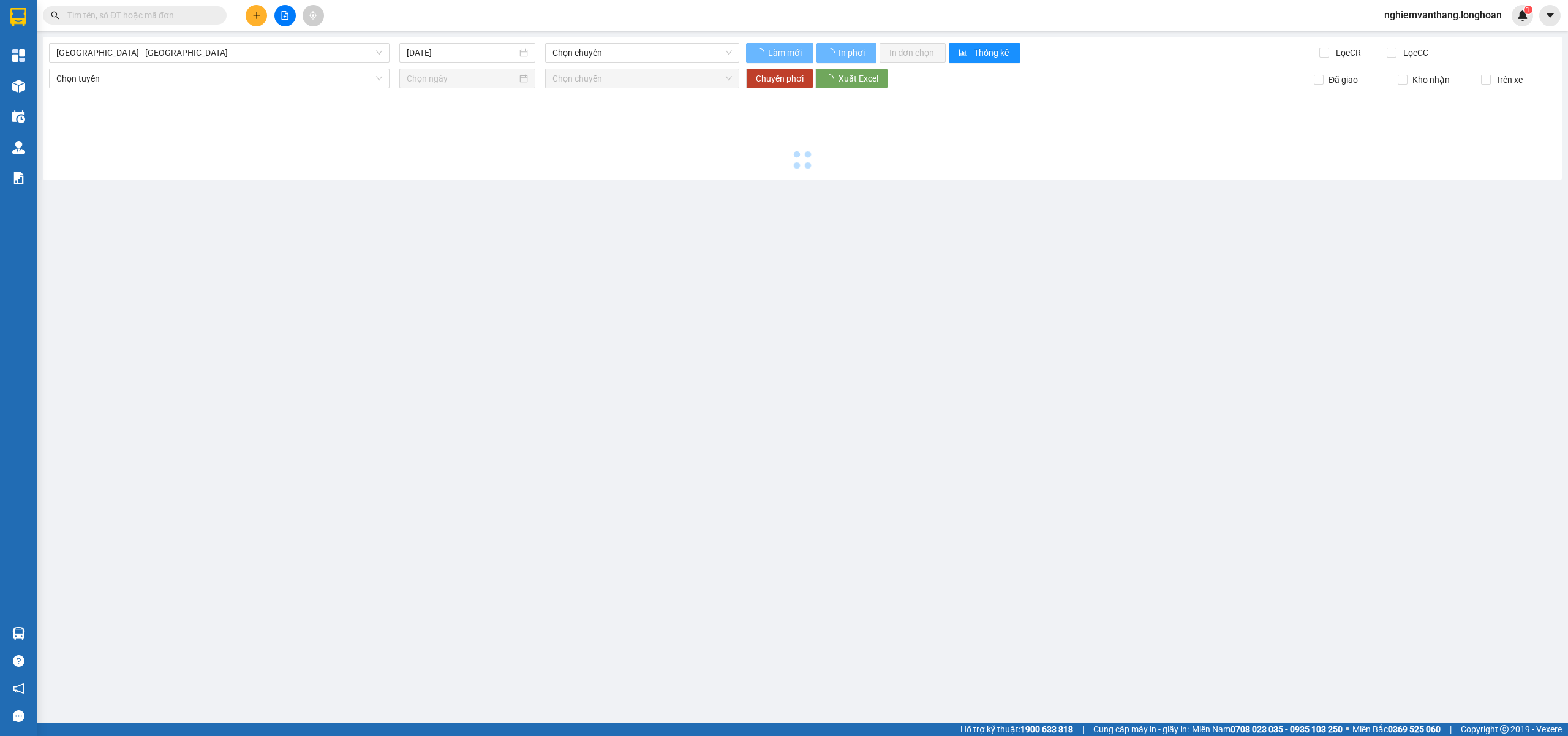
type input "[DATE]"
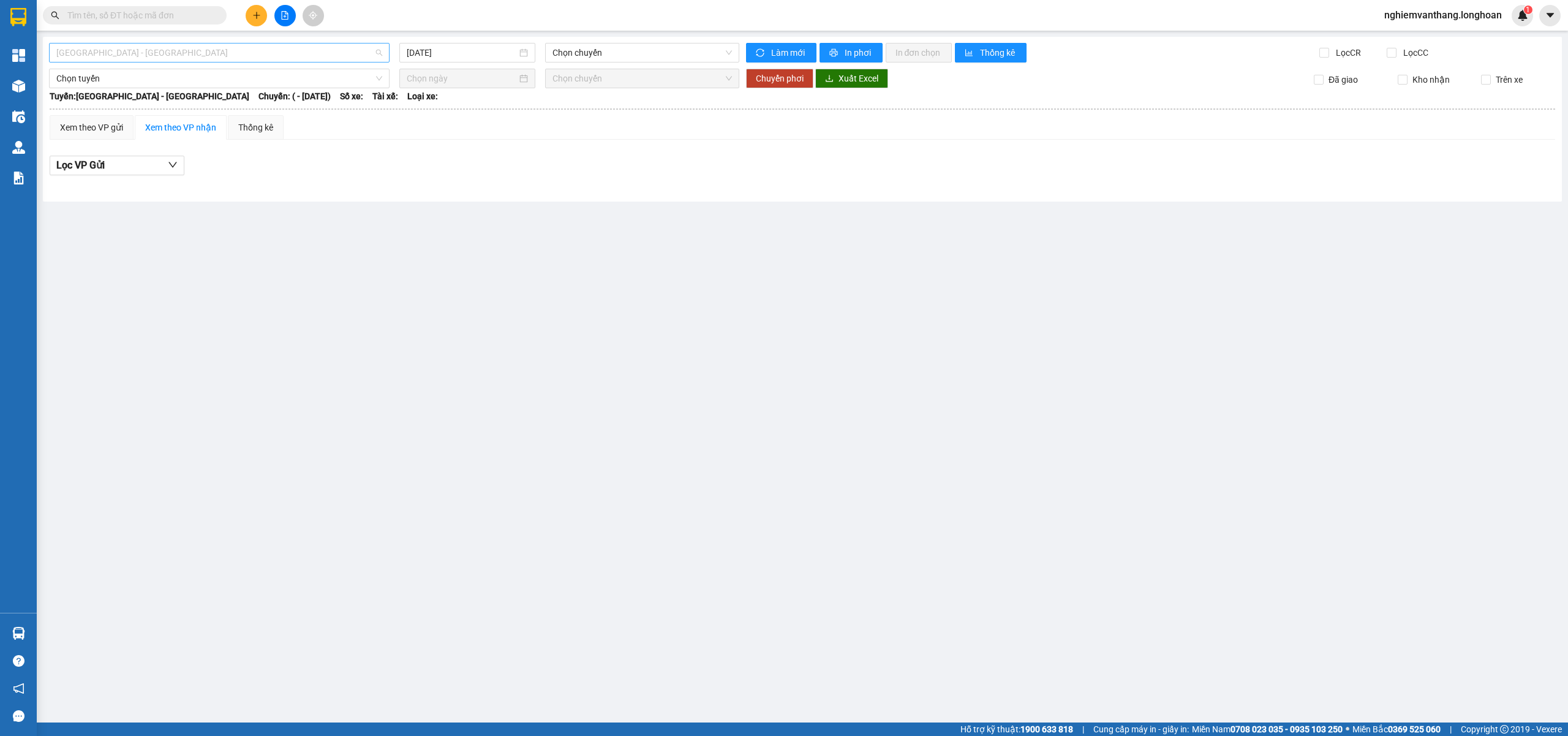
click at [103, 53] on span "[GEOGRAPHIC_DATA] - [GEOGRAPHIC_DATA]" at bounding box center [219, 53] width 326 height 19
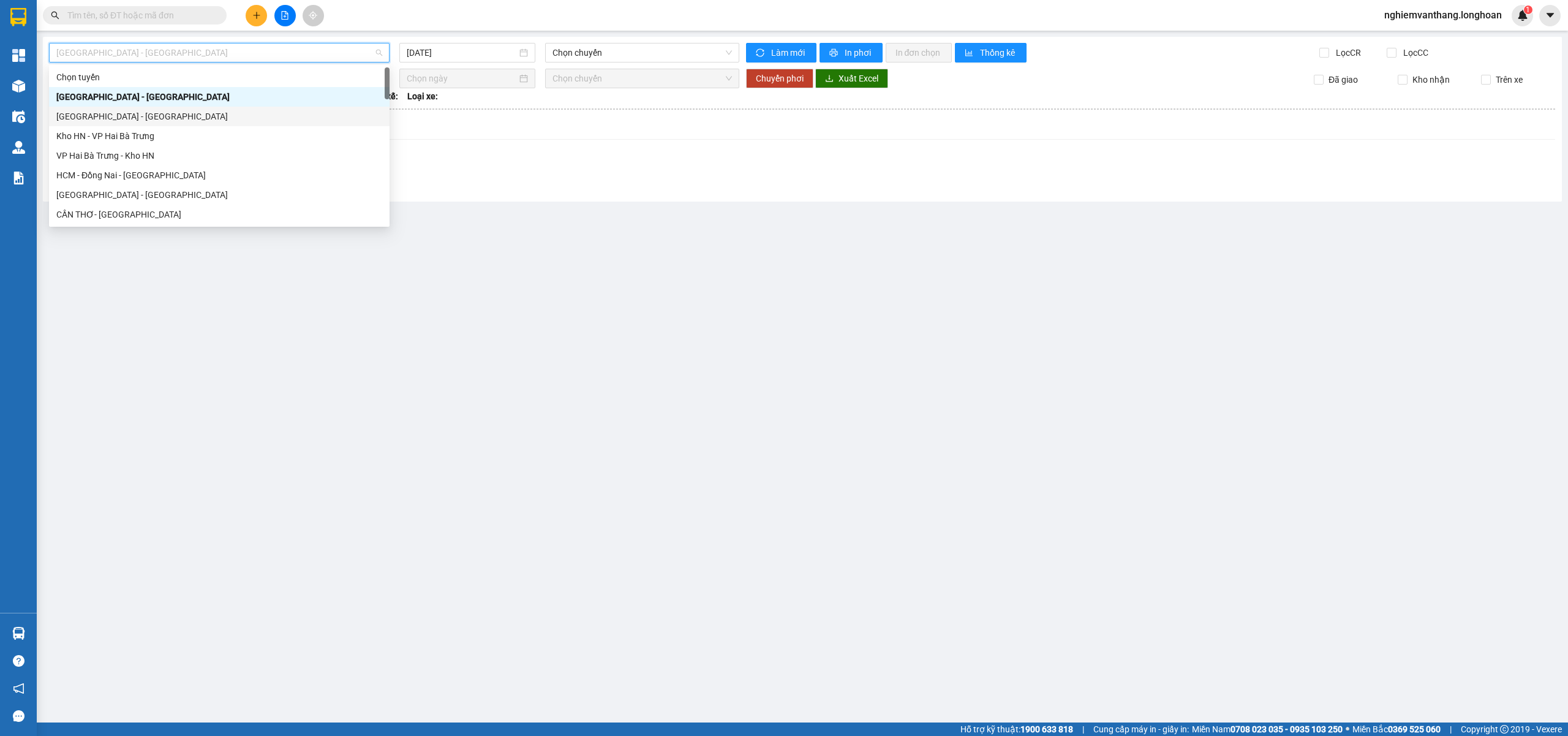
click at [104, 115] on div "[GEOGRAPHIC_DATA] - [GEOGRAPHIC_DATA]" at bounding box center [219, 117] width 326 height 14
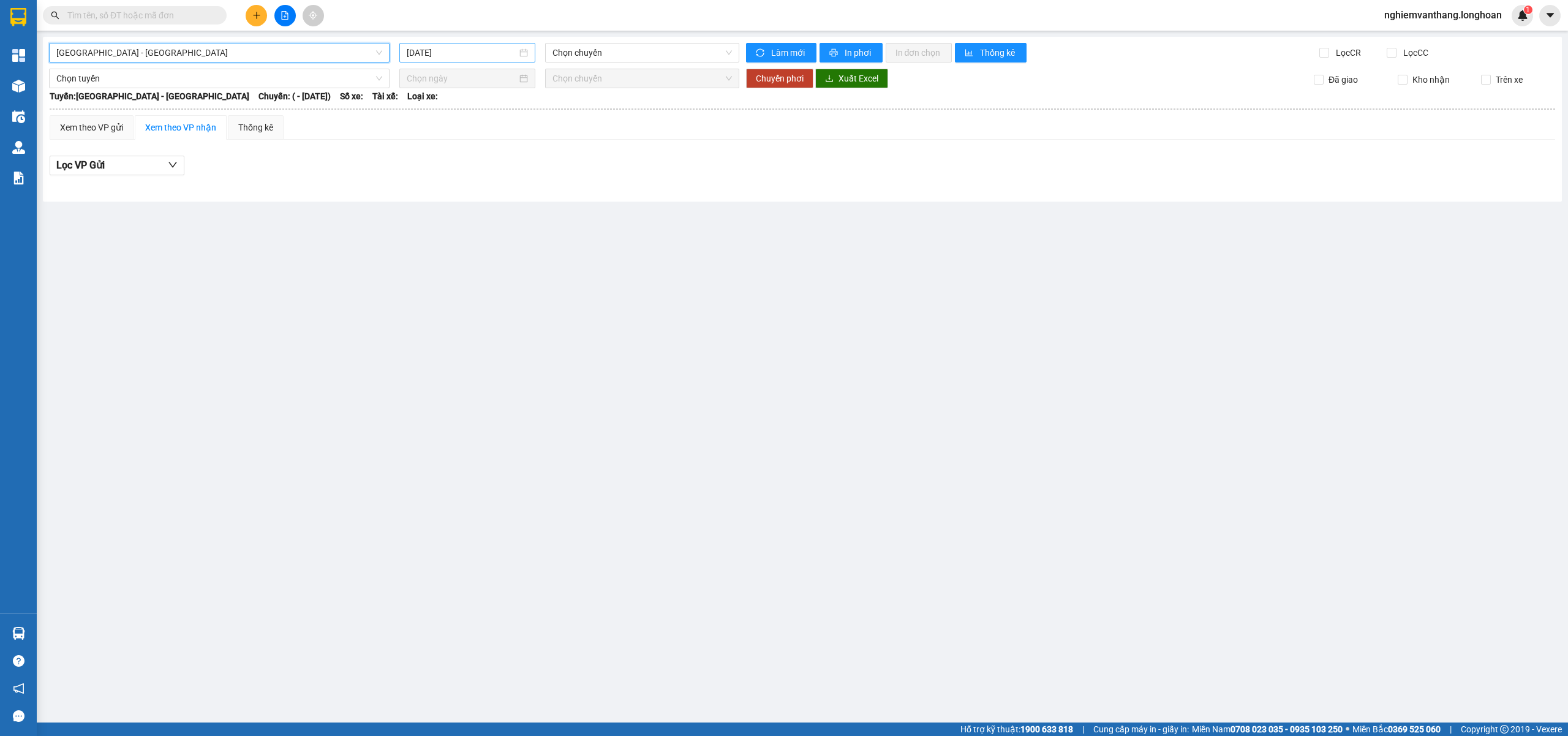
click at [474, 57] on input "[DATE]" at bounding box center [462, 53] width 110 height 14
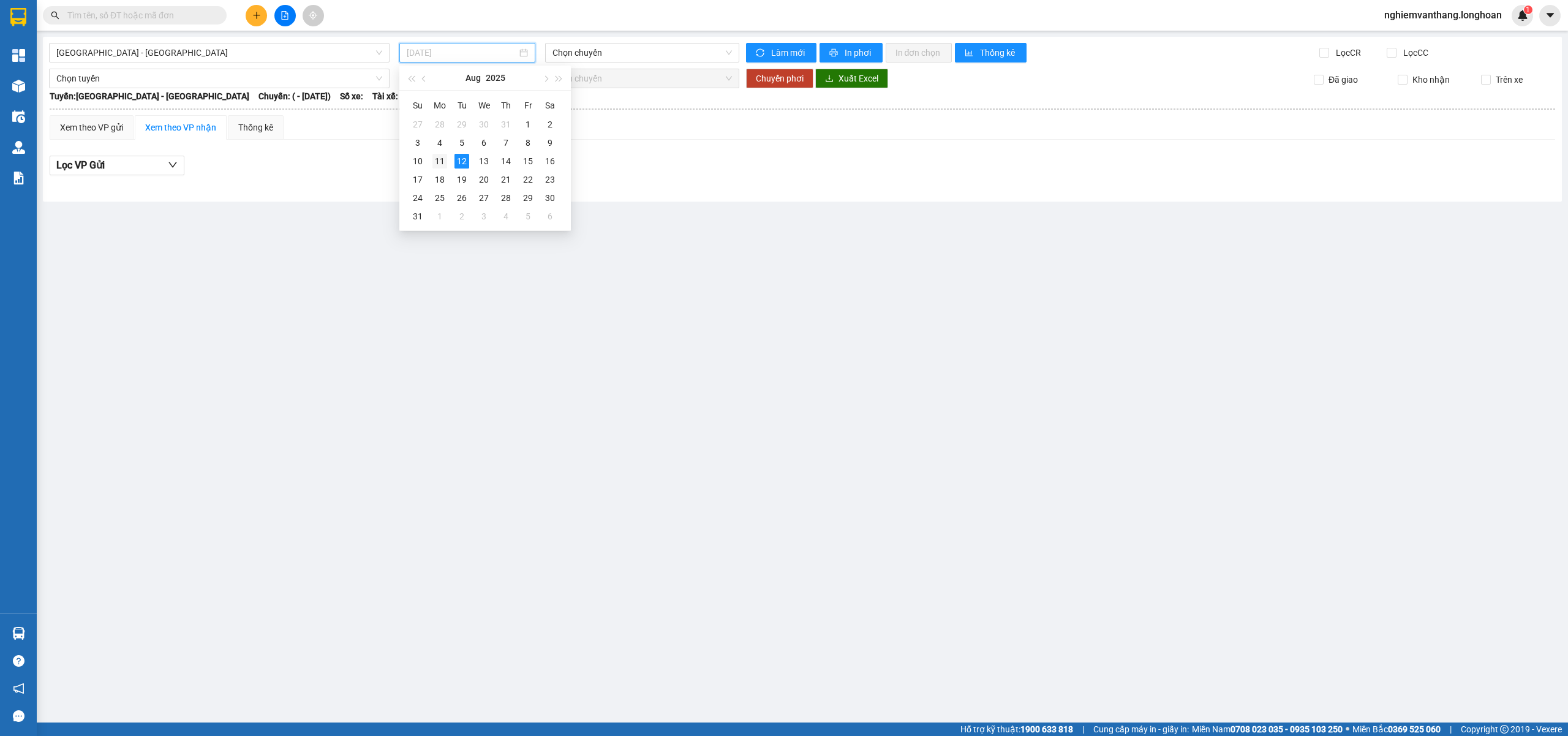
click at [439, 161] on div "11" at bounding box center [440, 161] width 15 height 15
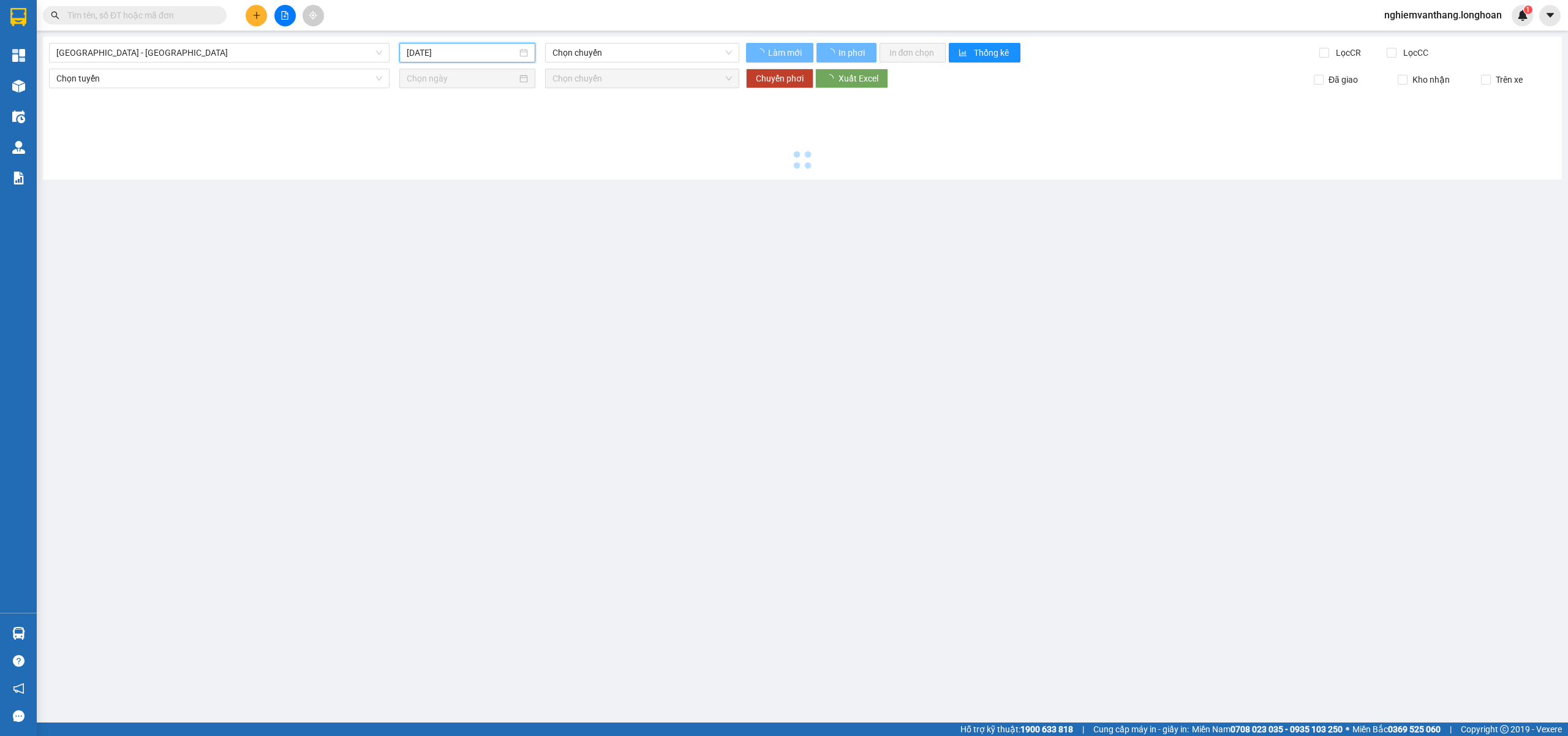
type input "[DATE]"
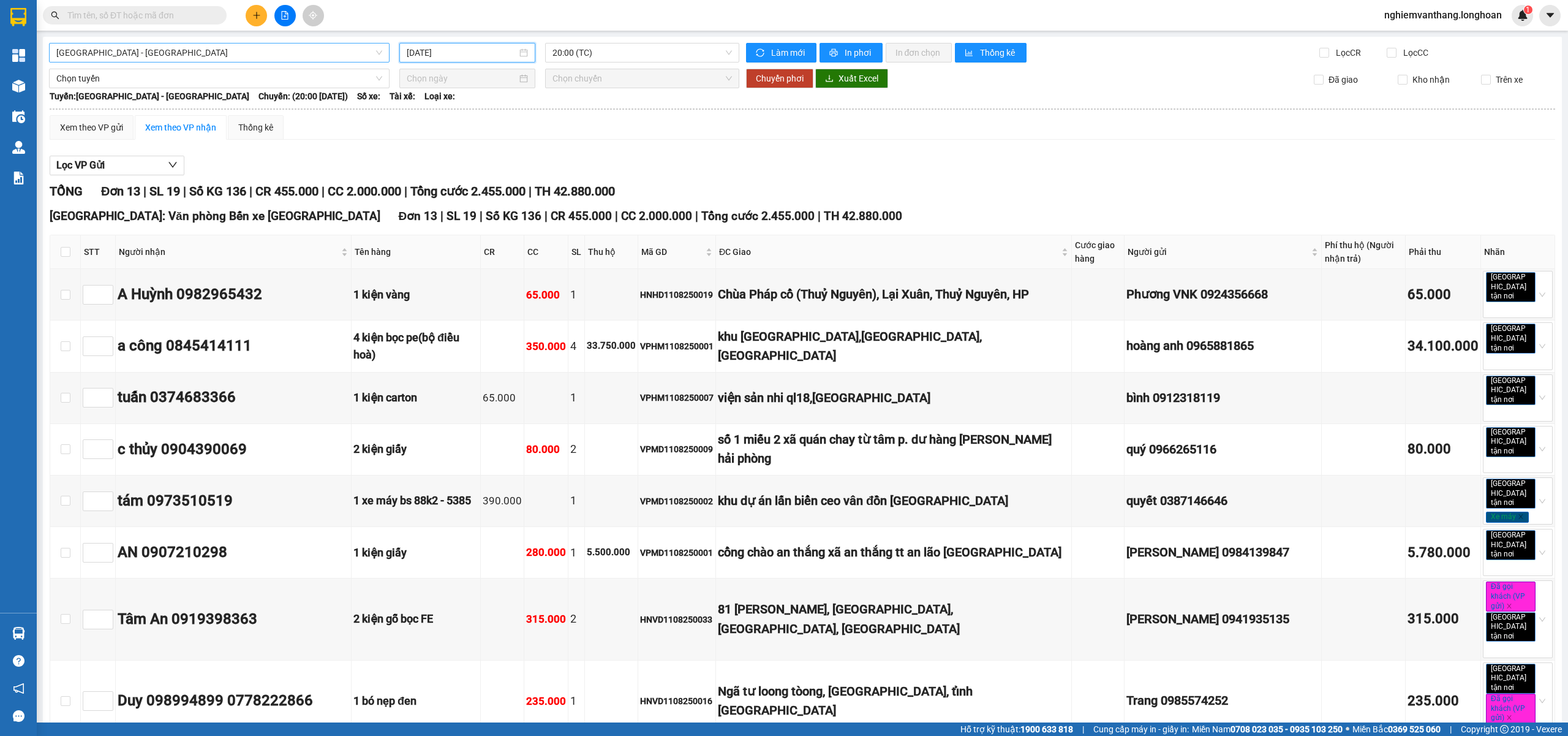
click at [141, 45] on span "[GEOGRAPHIC_DATA] - [GEOGRAPHIC_DATA]" at bounding box center [219, 53] width 326 height 19
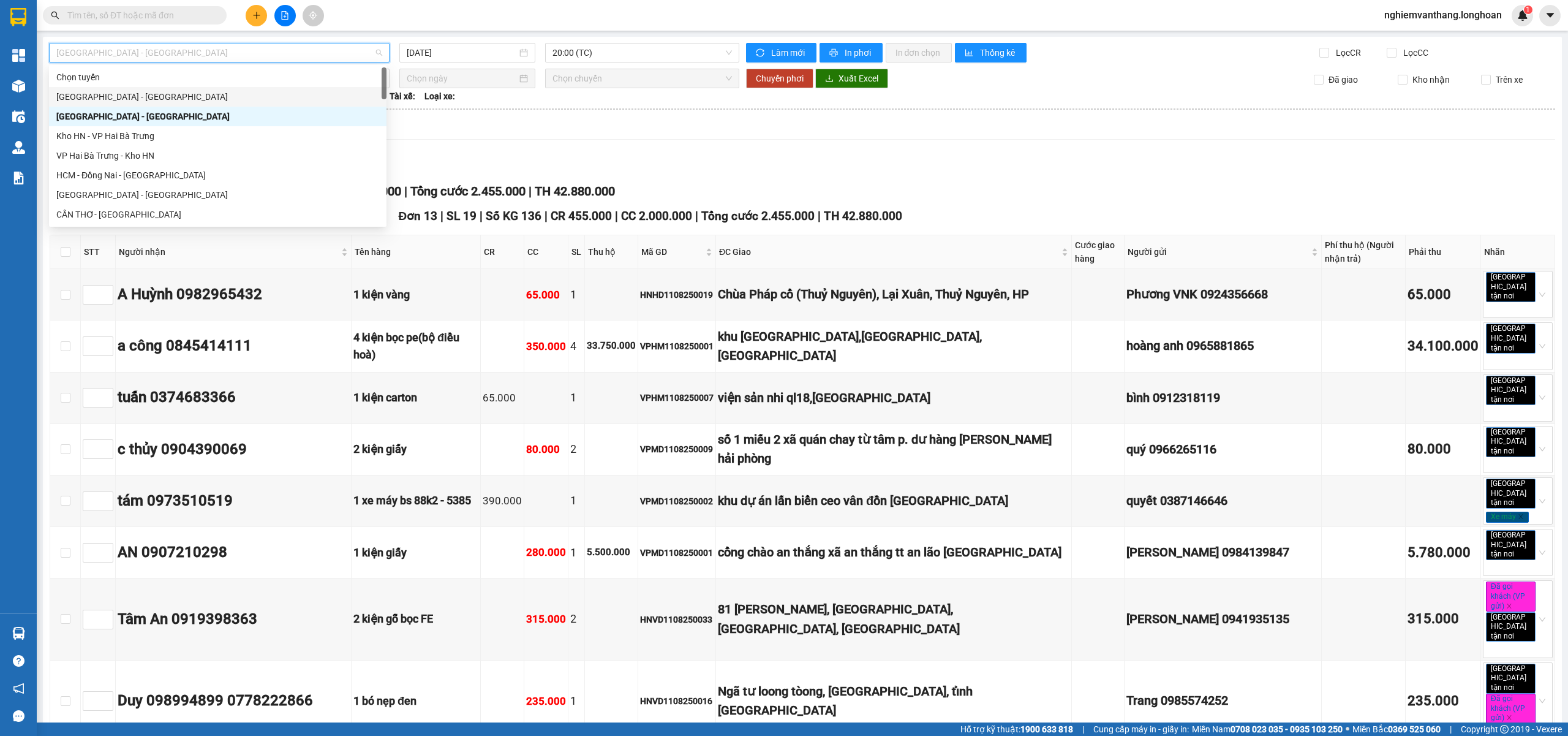
click at [130, 102] on div "[GEOGRAPHIC_DATA] - [GEOGRAPHIC_DATA]" at bounding box center [218, 97] width 323 height 14
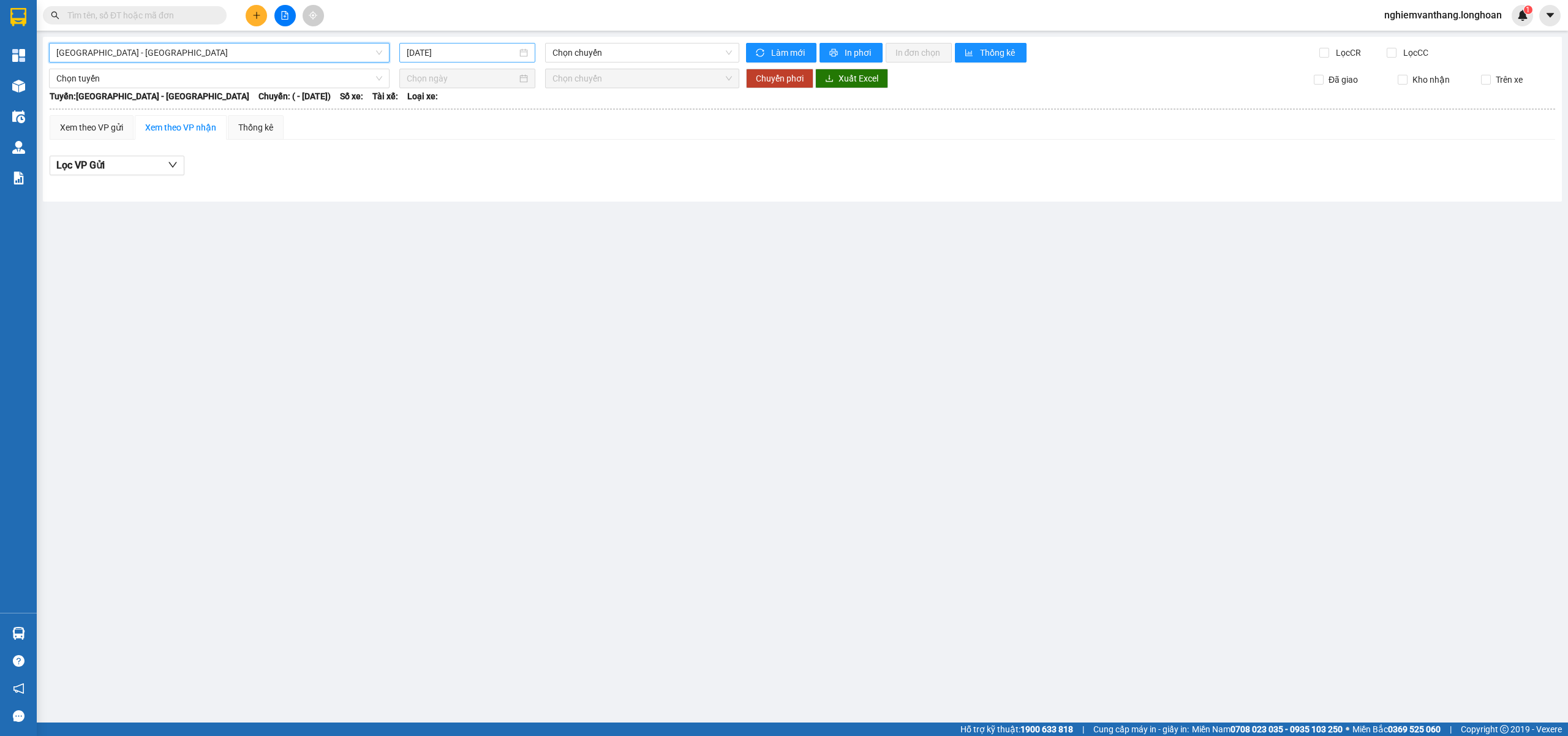
click at [459, 59] on input "[DATE]" at bounding box center [462, 53] width 110 height 14
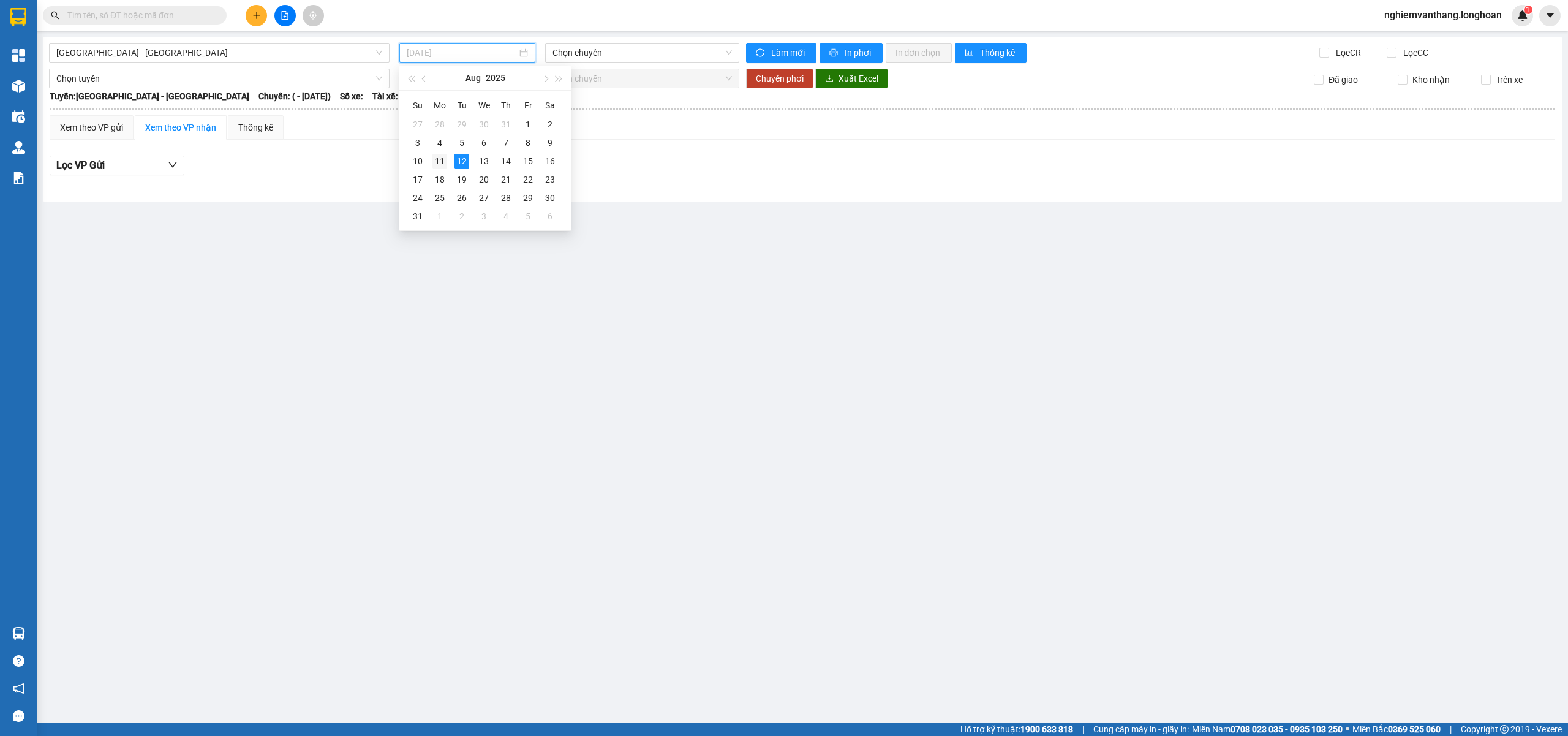
click at [442, 160] on div "11" at bounding box center [440, 161] width 15 height 15
type input "[DATE]"
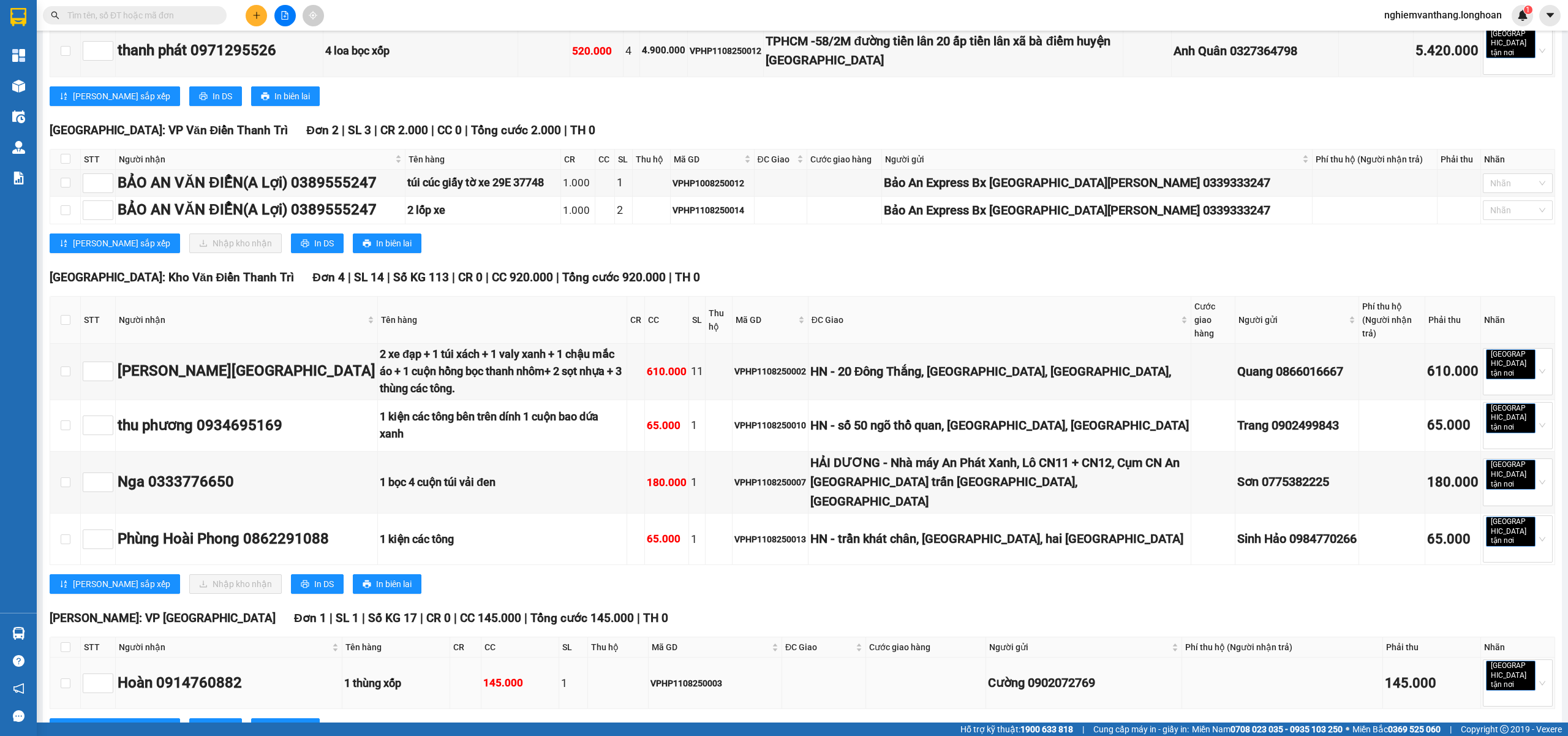
scroll to position [346, 0]
click at [64, 316] on input "checkbox" at bounding box center [66, 321] width 10 height 10
checkbox input "true"
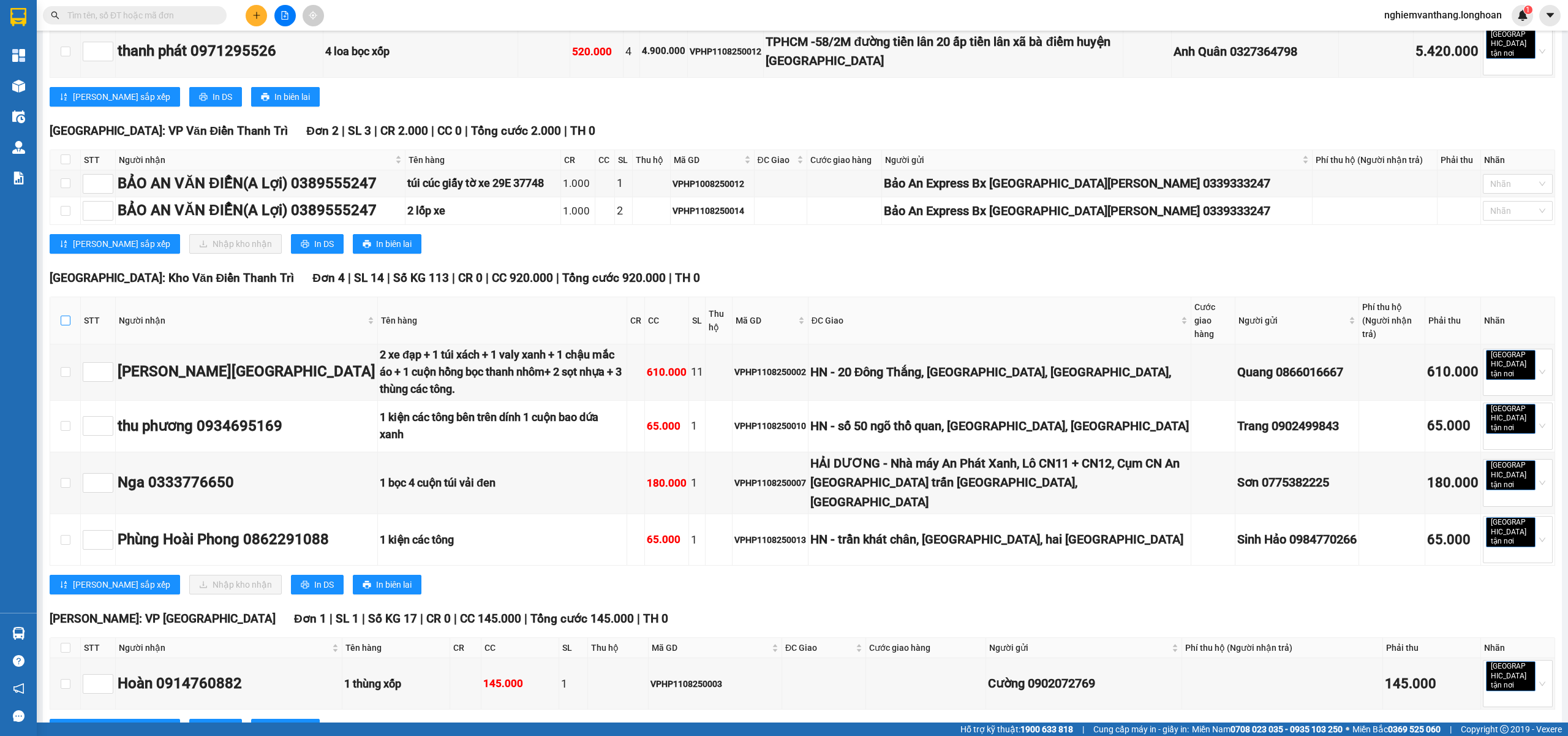
checkbox input "true"
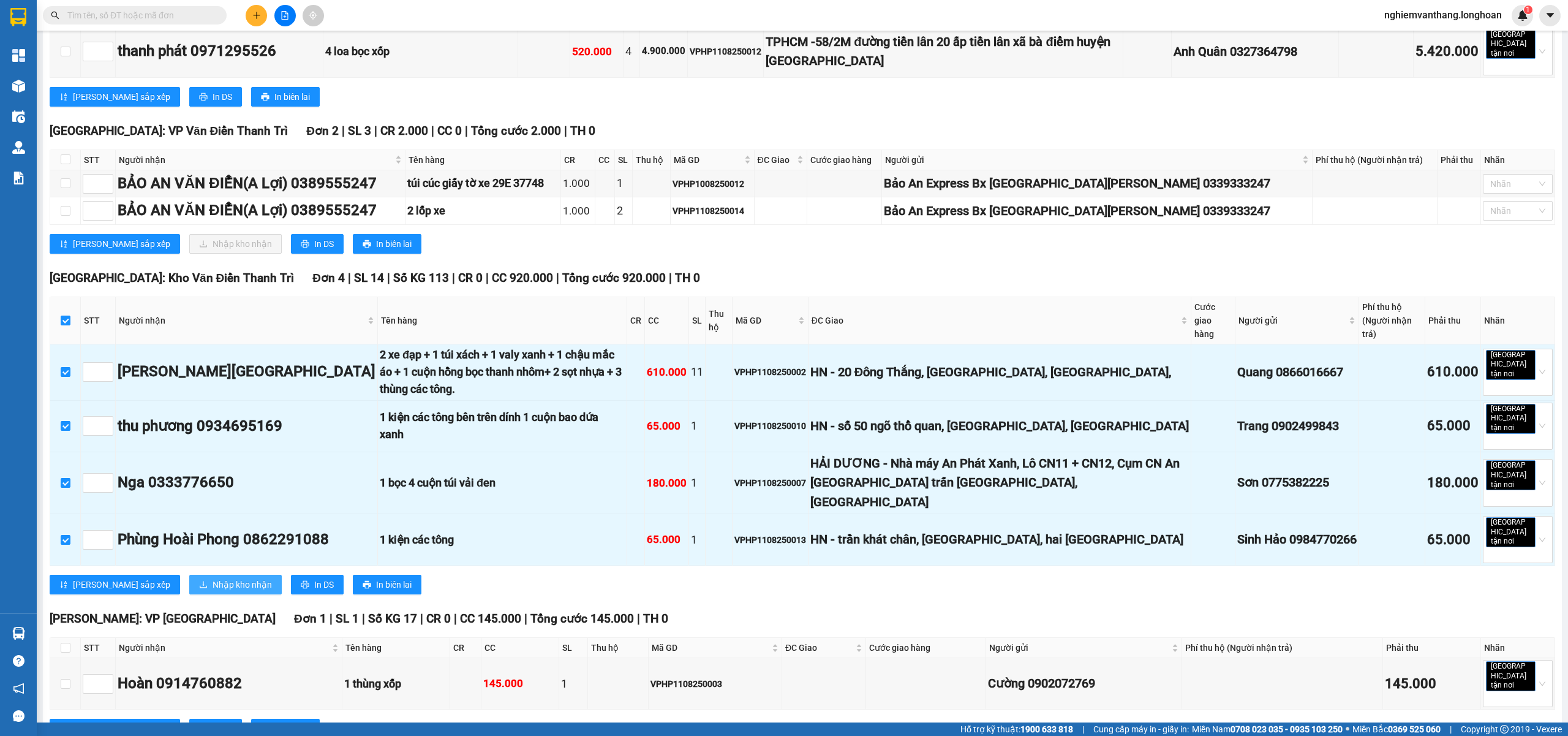
click at [213, 578] on span "Nhập kho nhận" at bounding box center [242, 585] width 59 height 14
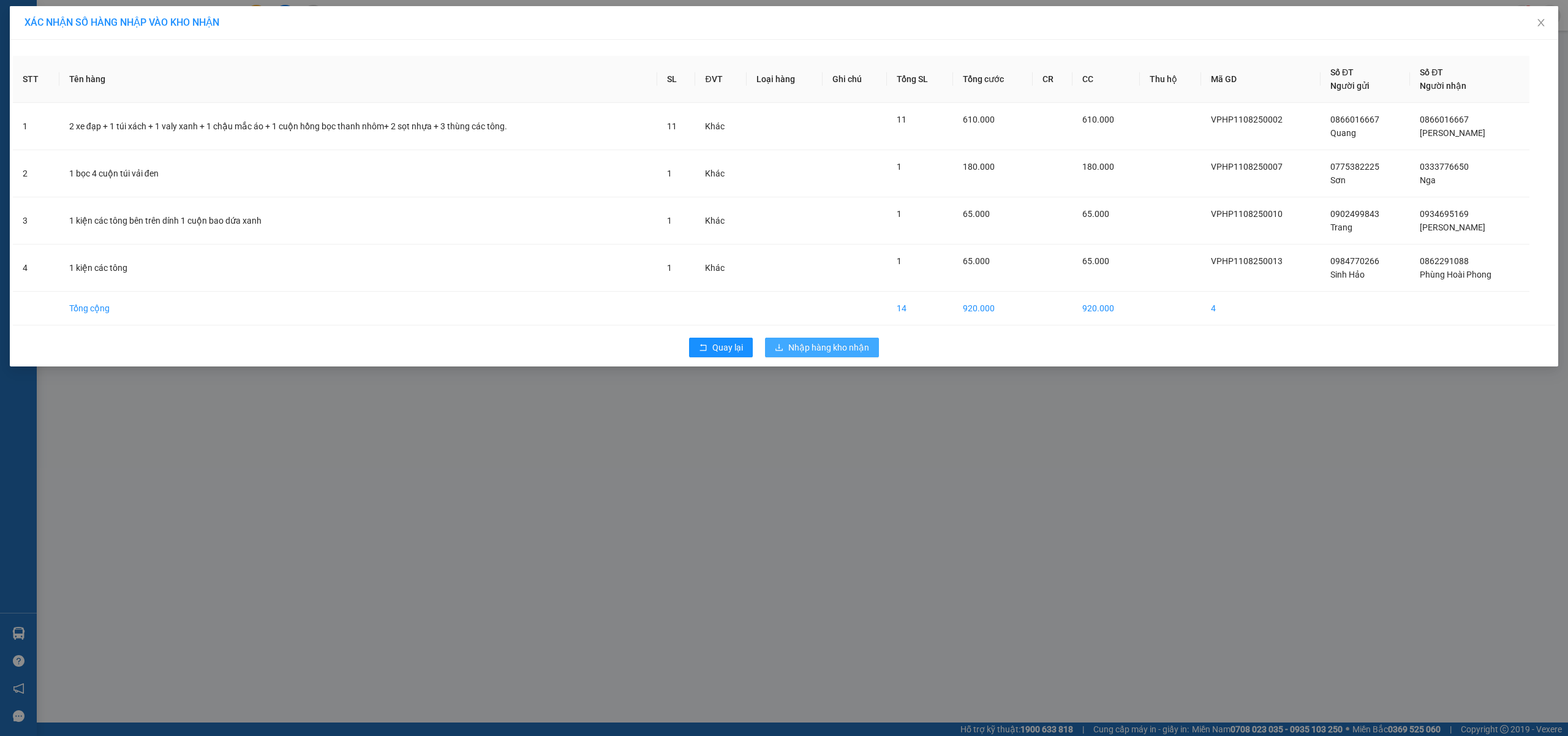
click at [834, 353] on span "Nhập hàng kho nhận" at bounding box center [829, 347] width 81 height 14
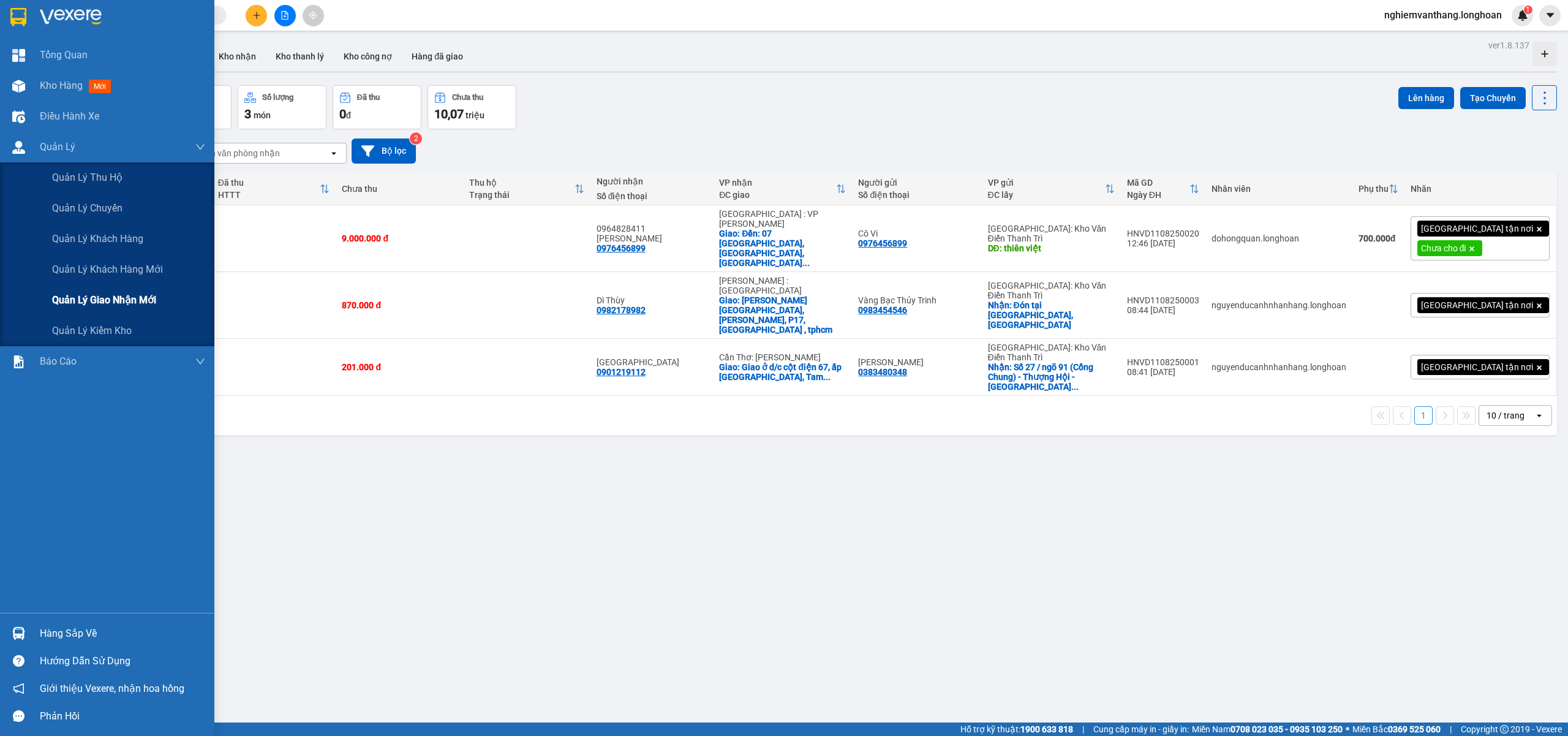
drag, startPoint x: 83, startPoint y: 297, endPoint x: 77, endPoint y: 276, distance: 21.8
click at [84, 297] on span "Quản lý giao nhận mới" at bounding box center [104, 299] width 104 height 16
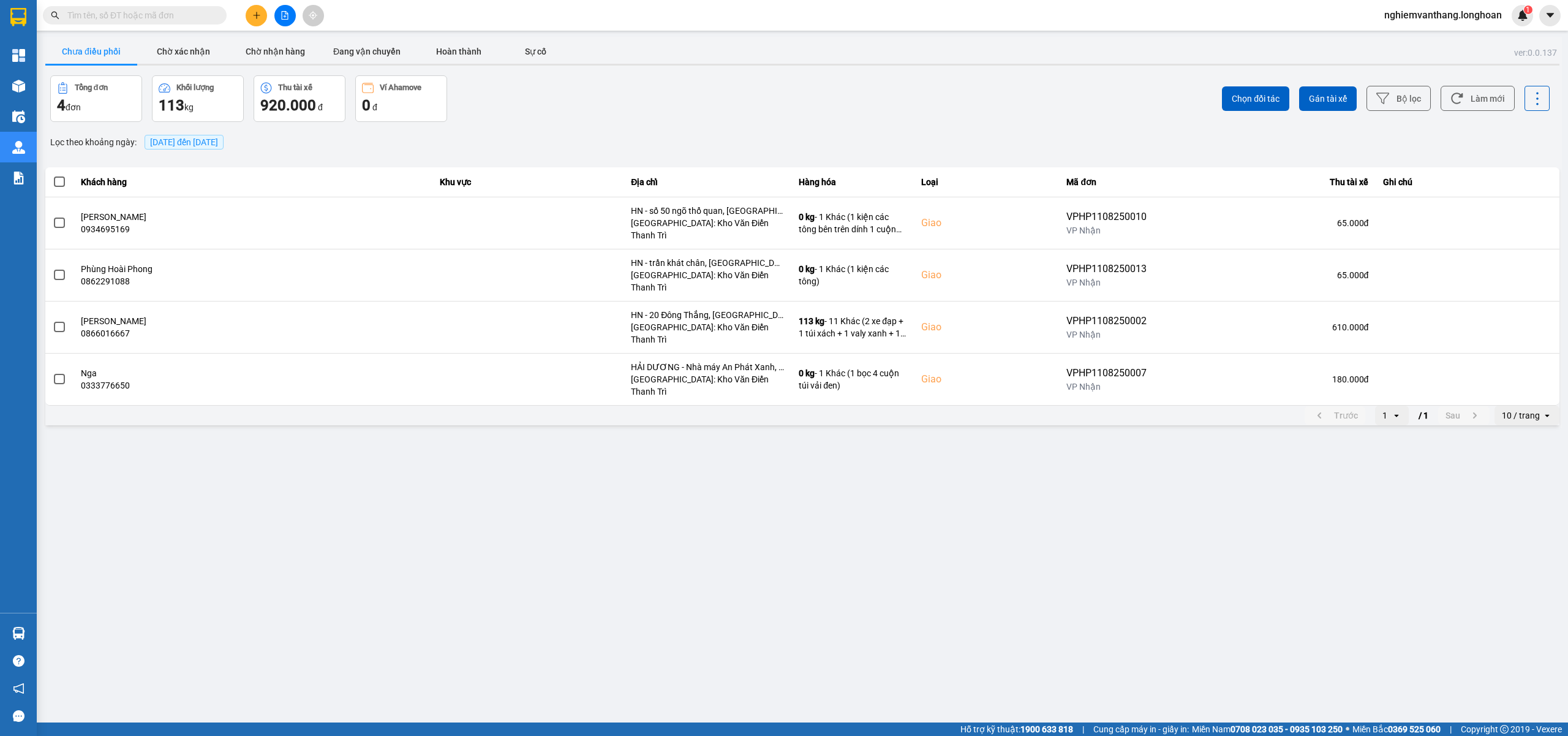
click at [1520, 409] on div "10 / trang" at bounding box center [1520, 415] width 38 height 12
click at [1528, 491] on div "100 / trang" at bounding box center [1527, 492] width 45 height 12
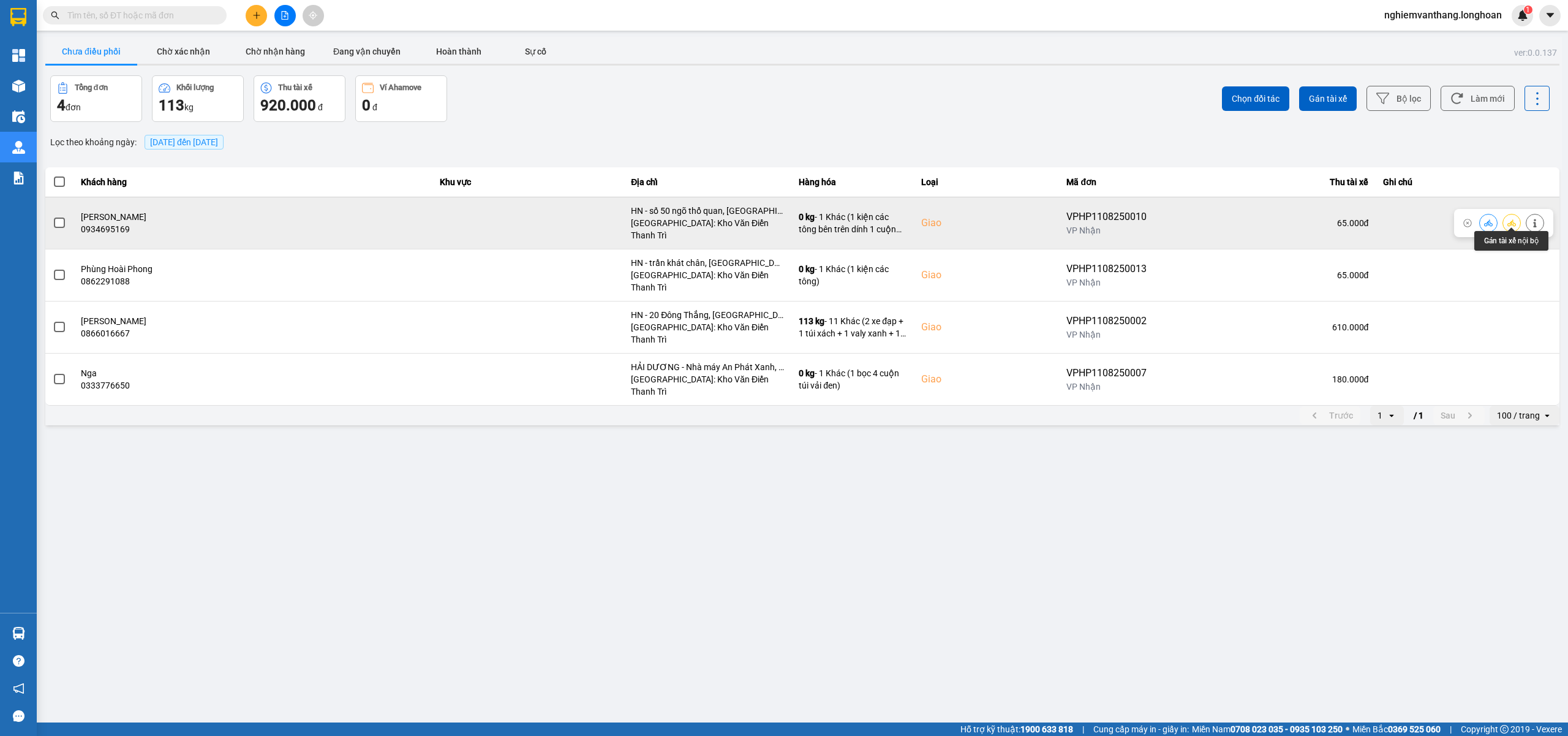
click at [1508, 219] on icon at bounding box center [1512, 223] width 9 height 9
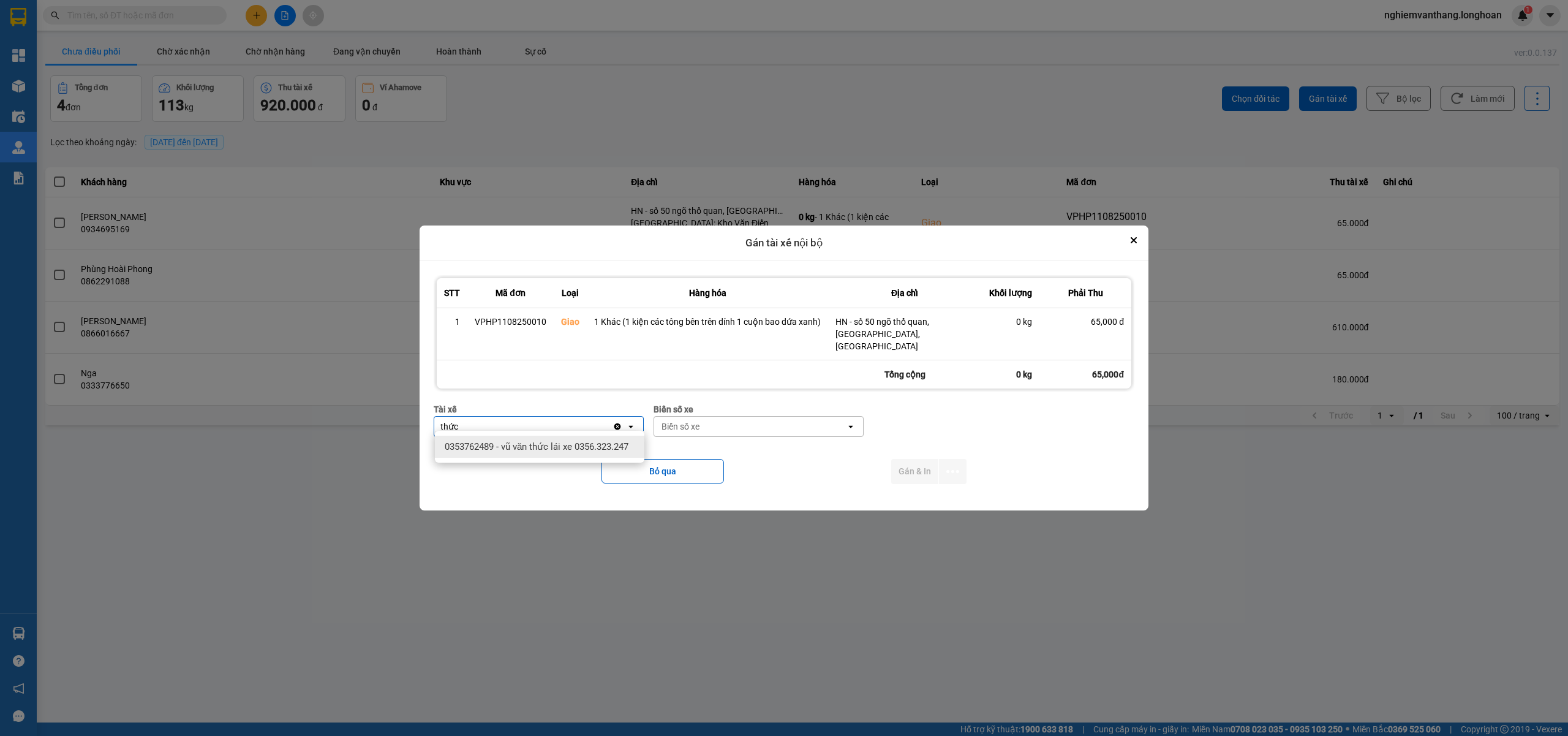
type input "thức"
click at [562, 454] on div "0353762489 - vũ văn thức lái xe 0356.323.247" at bounding box center [540, 447] width 209 height 22
drag, startPoint x: 694, startPoint y: 427, endPoint x: 704, endPoint y: 414, distance: 16.4
click at [695, 427] on div "Biển số xe" at bounding box center [688, 427] width 38 height 12
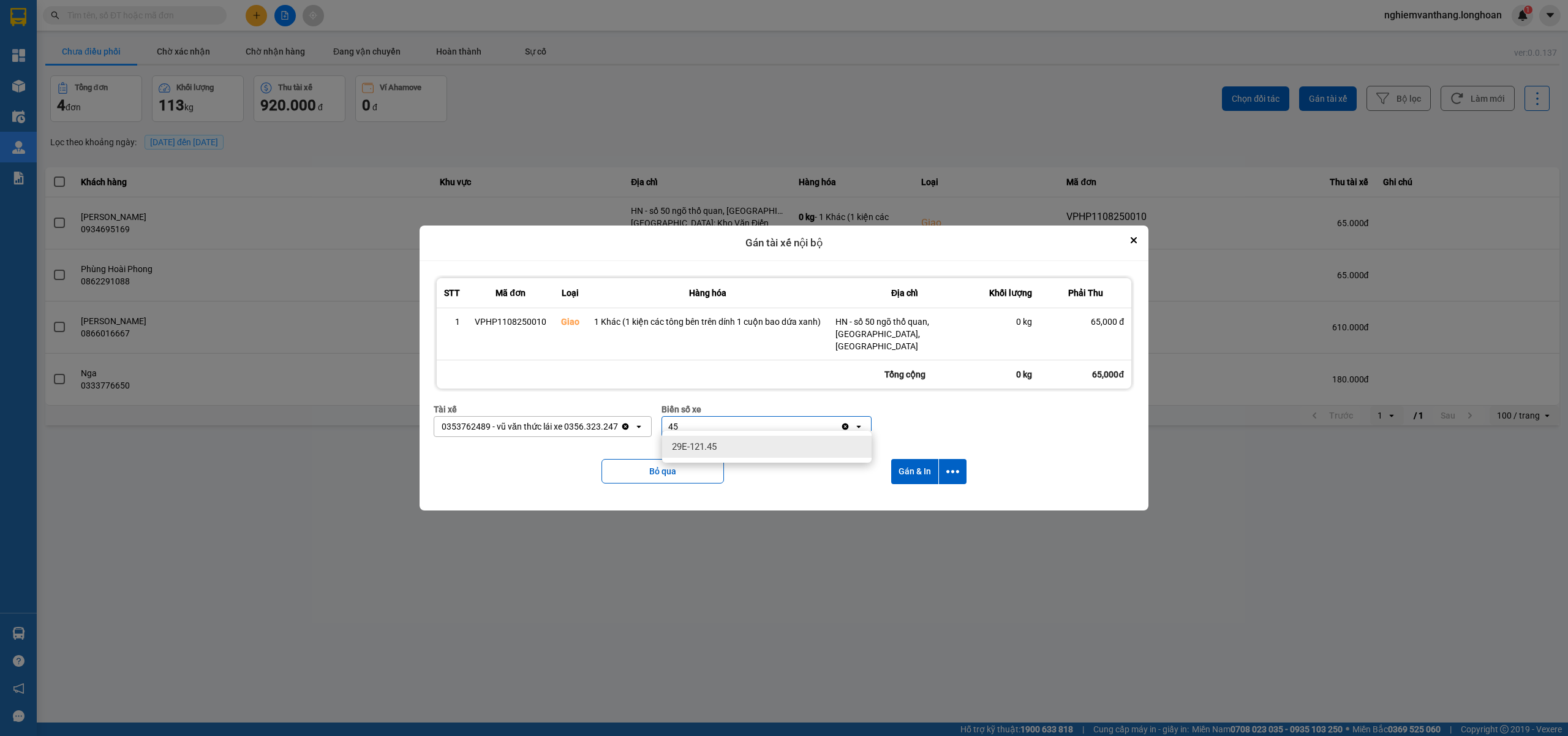
type input "45"
click at [735, 443] on div "29E-121.45" at bounding box center [767, 447] width 209 height 22
click at [956, 465] on icon "dialog" at bounding box center [953, 471] width 13 height 13
click at [918, 503] on span "Chỉ gán tài" at bounding box center [904, 499] width 40 height 12
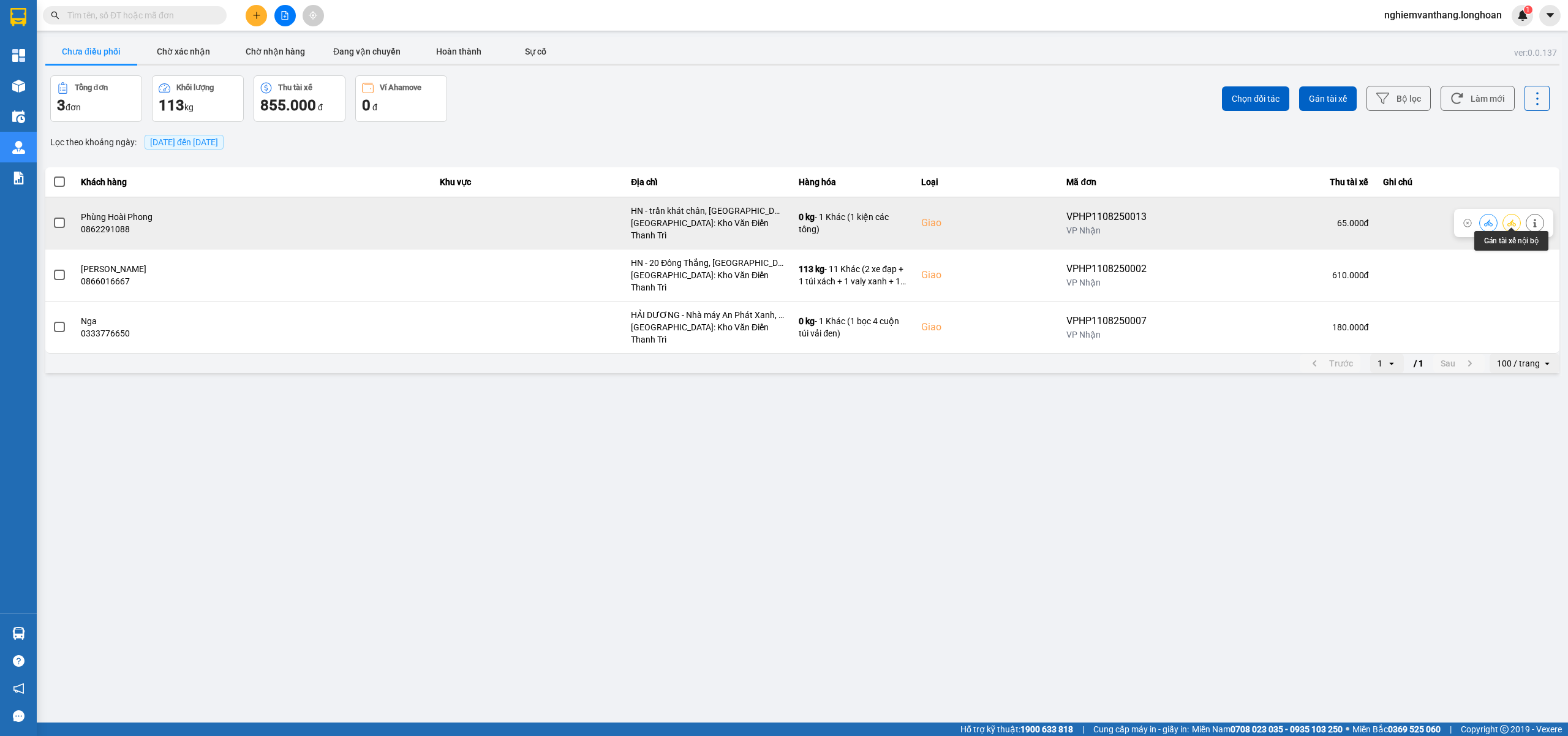
click at [1507, 219] on icon at bounding box center [1512, 223] width 9 height 9
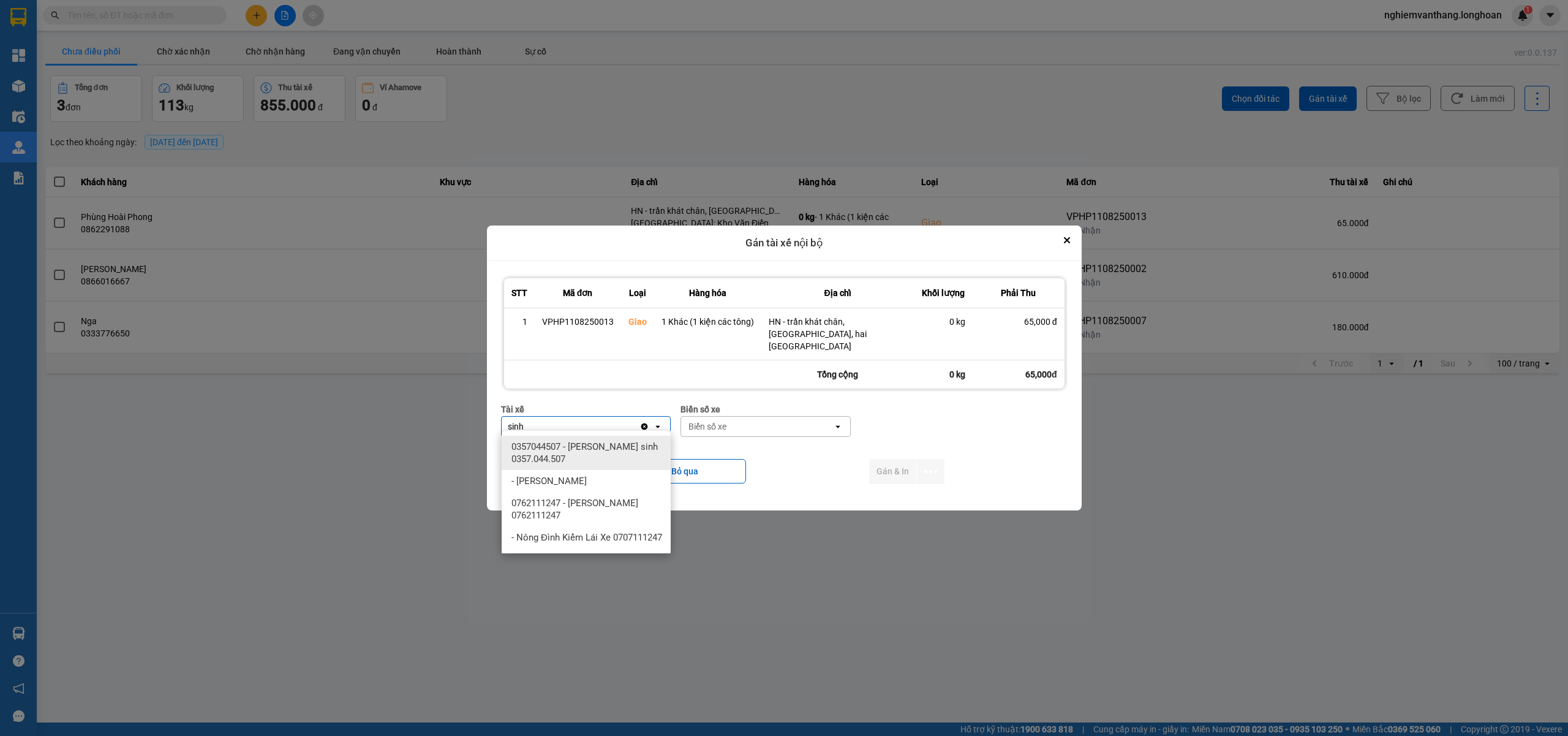
type input "sinh"
drag, startPoint x: 591, startPoint y: 447, endPoint x: 600, endPoint y: 446, distance: 9.1
click at [592, 446] on span "0357044507 - Vũ văn sinh 0357.044.507" at bounding box center [588, 453] width 154 height 25
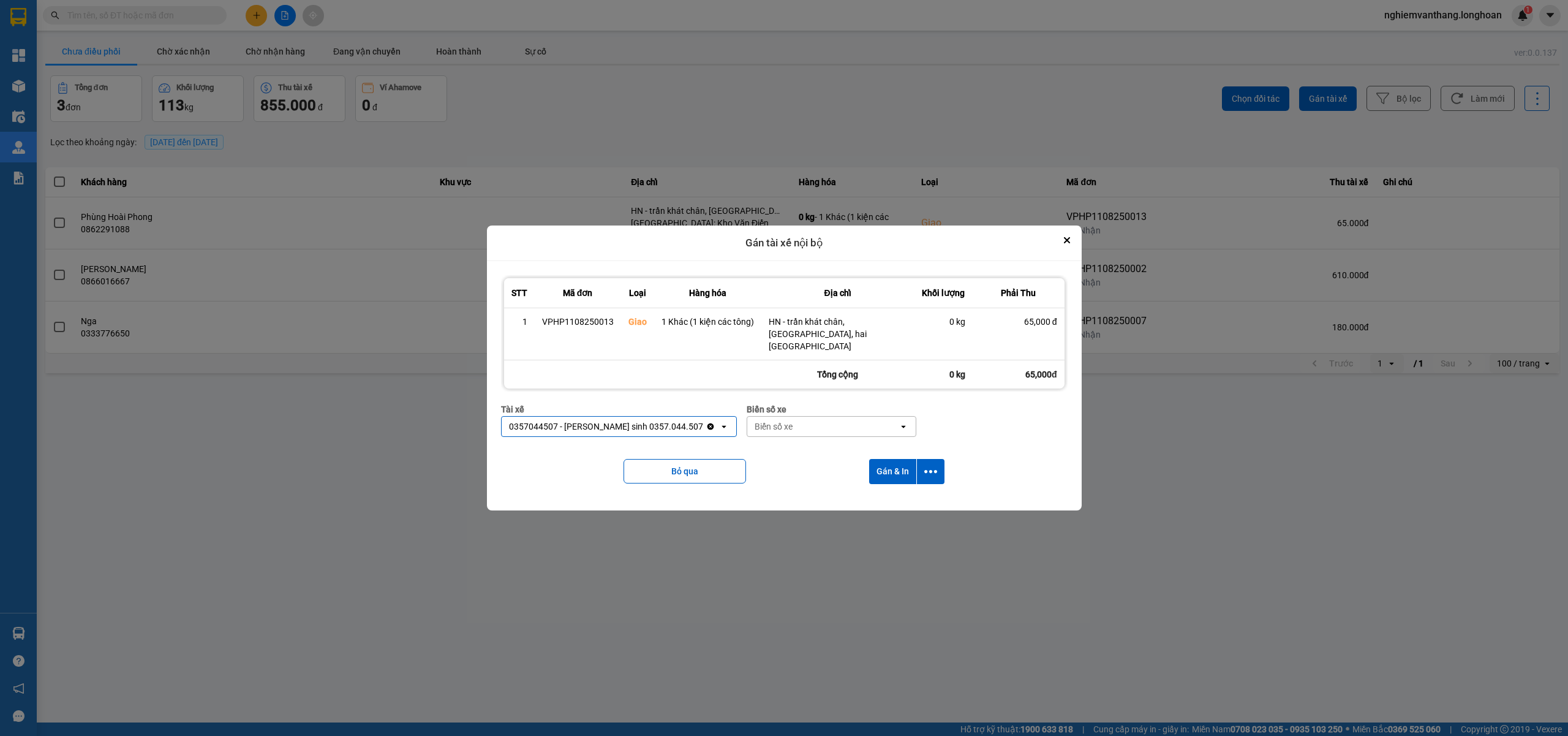
click at [754, 420] on div "Biển số xe" at bounding box center [773, 427] width 38 height 12
type input "31"
drag, startPoint x: 759, startPoint y: 445, endPoint x: 773, endPoint y: 446, distance: 14.0
click at [760, 445] on span "29K-105.31" at bounding box center [739, 446] width 45 height 12
click at [939, 462] on button "dialog" at bounding box center [930, 471] width 27 height 25
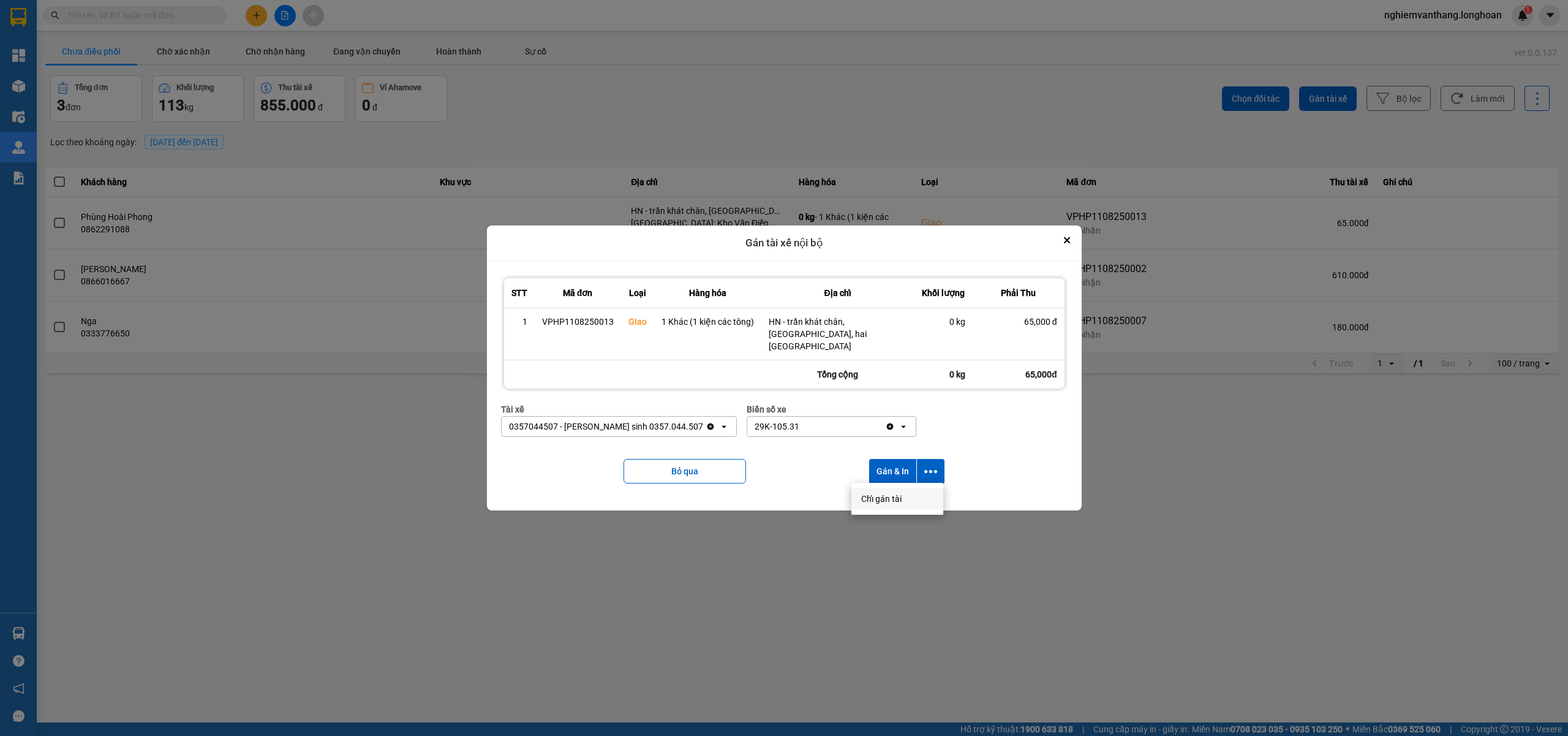
click at [892, 498] on span "Chỉ gán tài" at bounding box center [881, 499] width 40 height 12
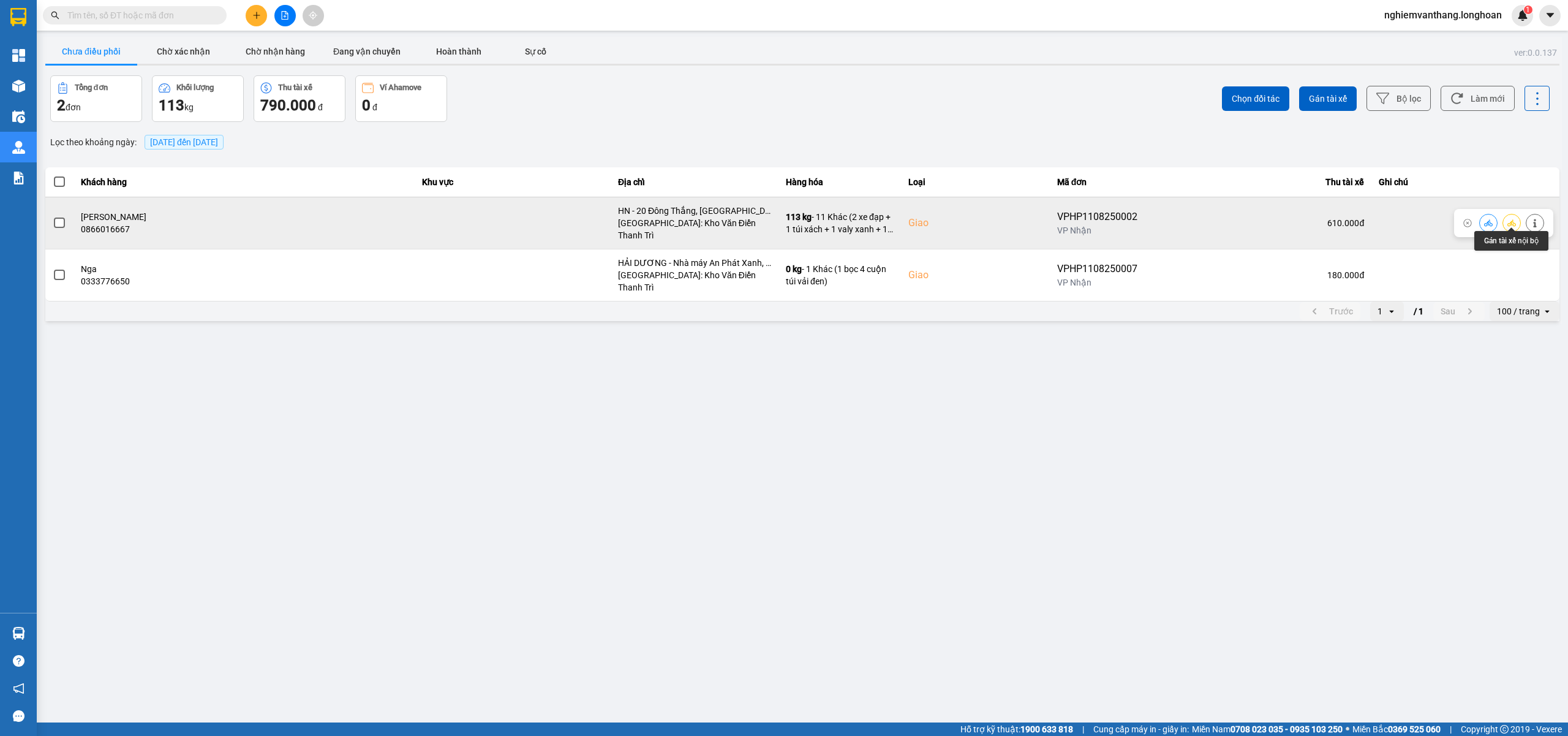
click at [1517, 219] on button at bounding box center [1512, 223] width 17 height 22
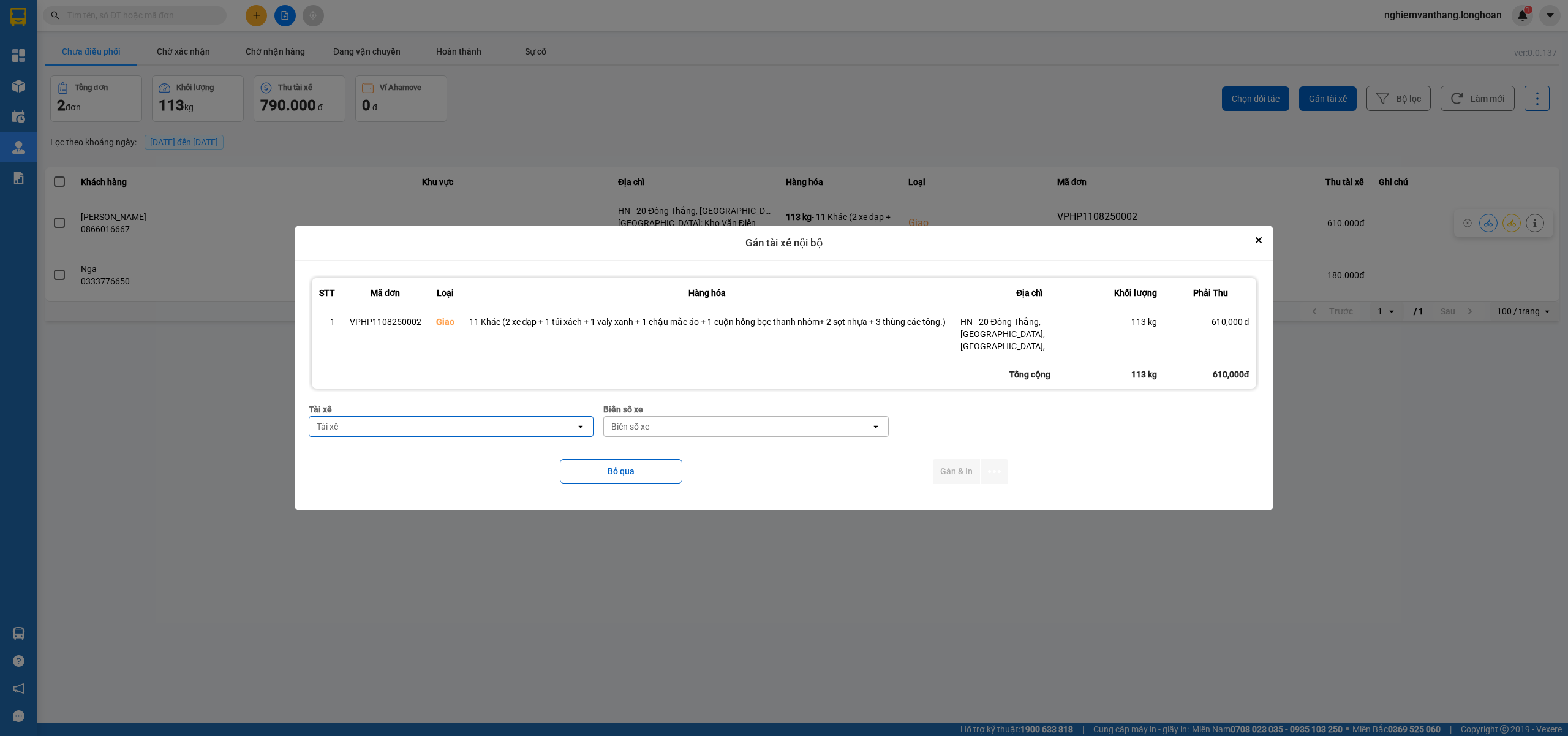
type input "t"
type input "bình"
click at [417, 466] on span "0989592016 - Trần Thanh Bình--0862.666.247" at bounding box center [412, 469] width 185 height 12
click at [667, 420] on div "Biển số xe" at bounding box center [737, 427] width 267 height 20
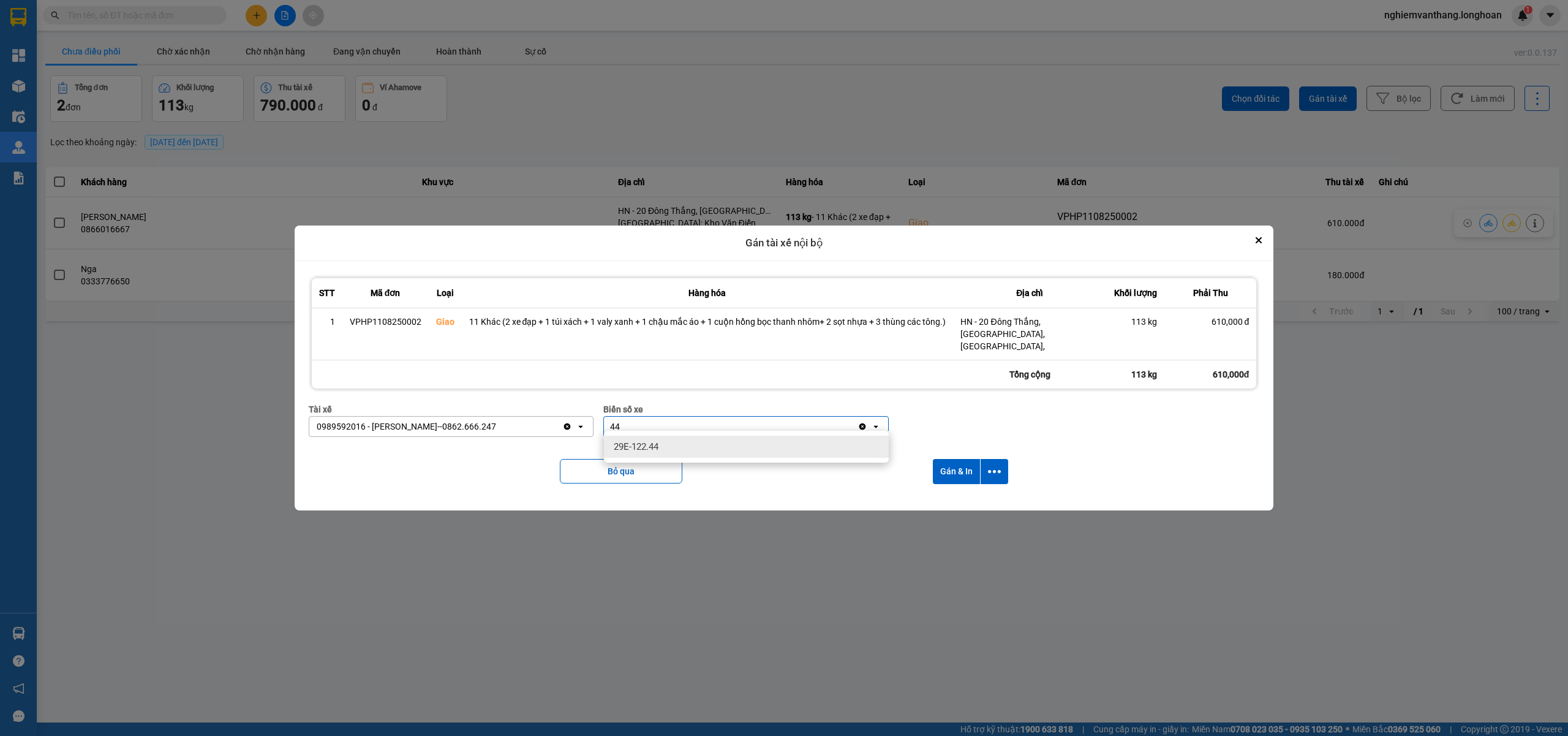
type input "44"
click at [675, 443] on div "29E-122.44" at bounding box center [746, 447] width 284 height 22
click at [990, 459] on button "dialog" at bounding box center [994, 471] width 27 height 25
click at [959, 499] on span "Chỉ gán tài" at bounding box center [945, 499] width 40 height 12
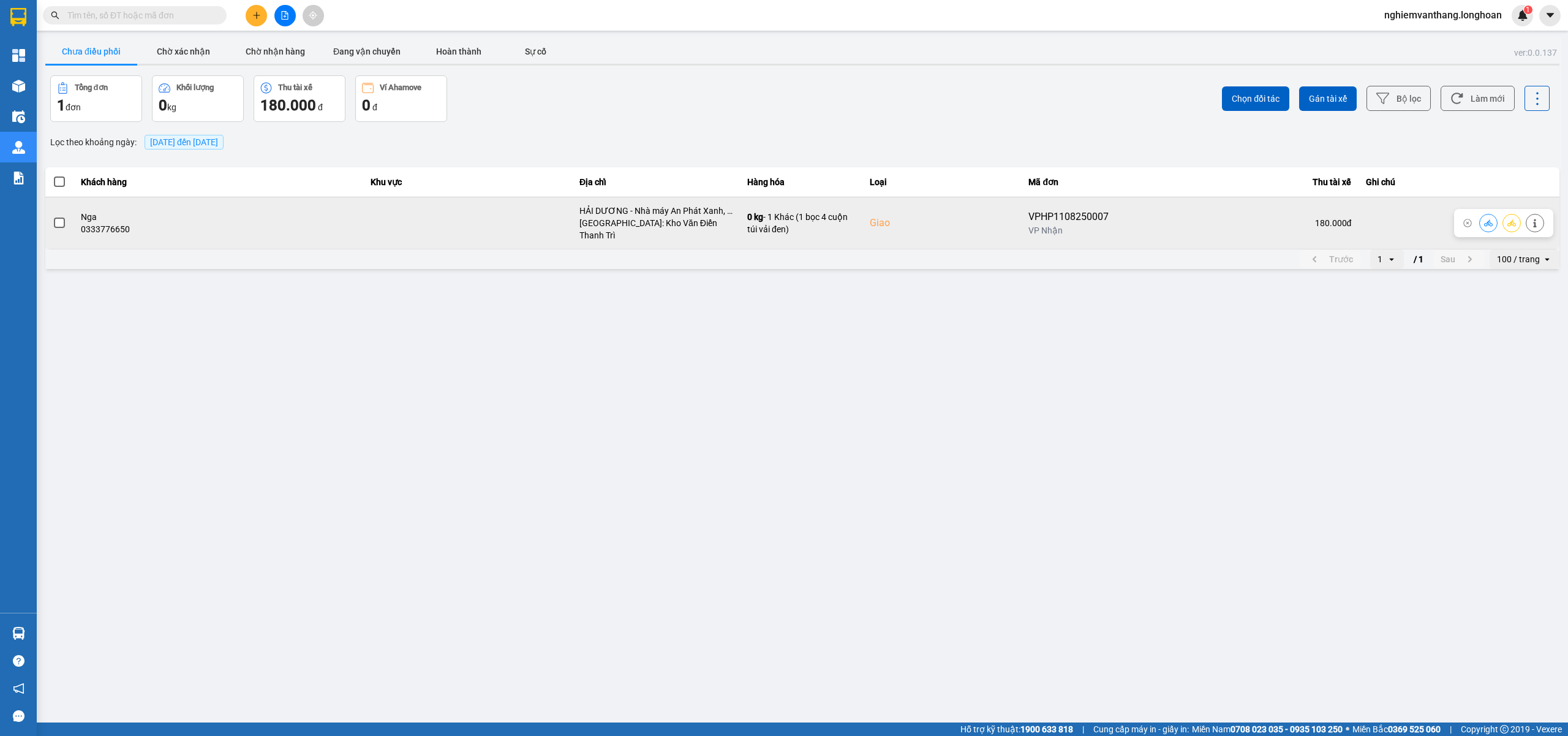
click at [1510, 219] on icon at bounding box center [1512, 223] width 9 height 9
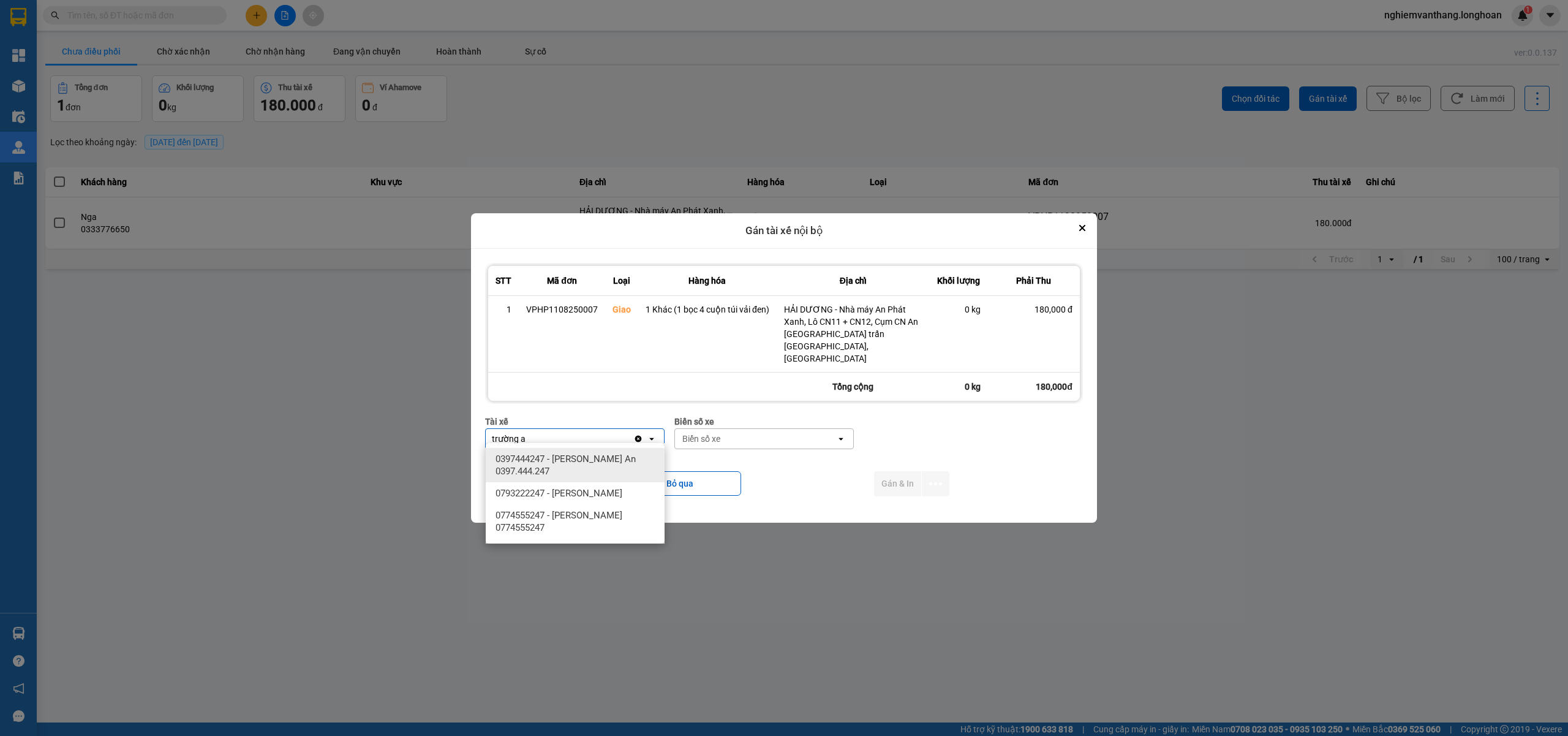
type input "trường a"
click at [618, 461] on span "0397444247 - Nguyễn Trường An 0397.444.247" at bounding box center [577, 465] width 164 height 25
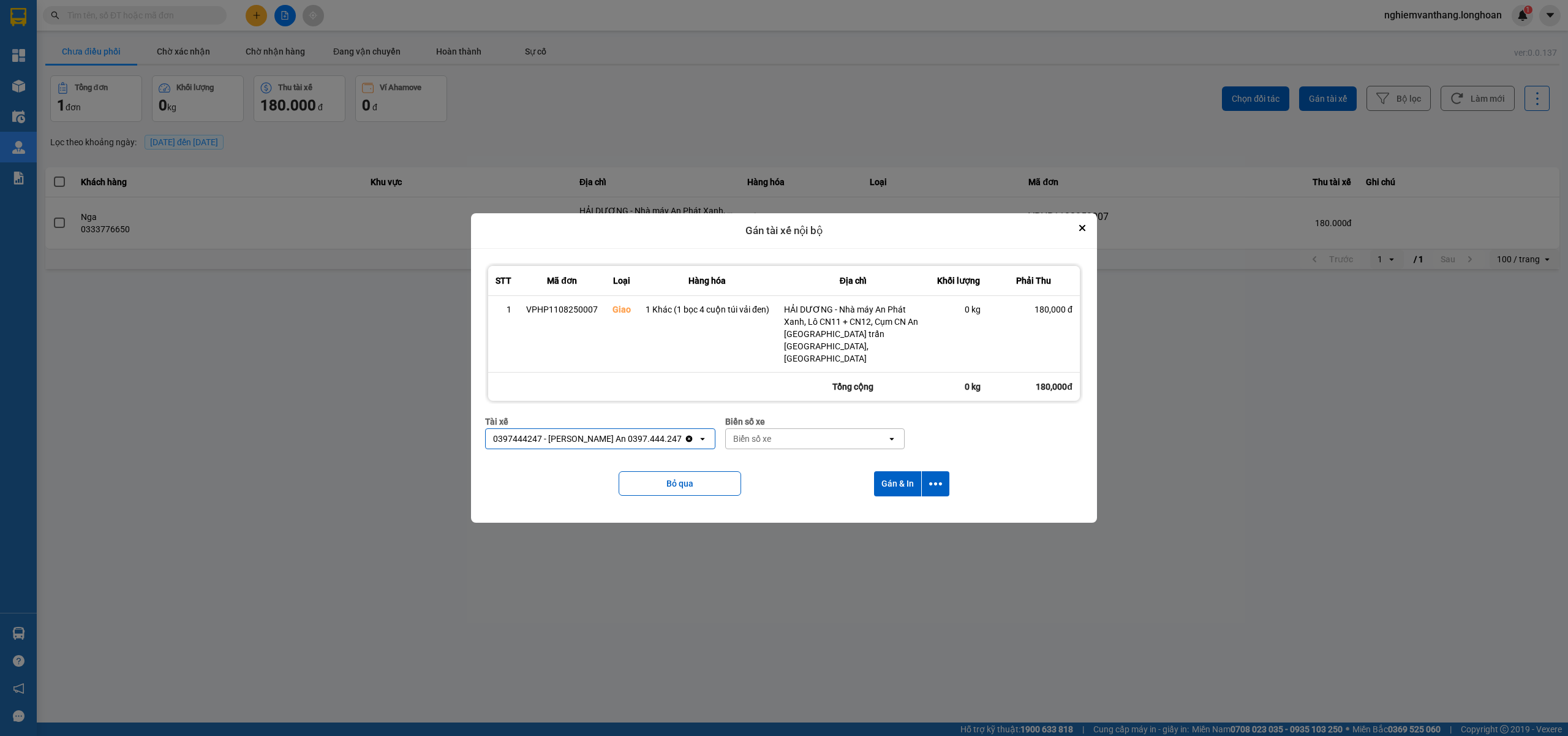
click at [765, 433] on div "Biển số xe" at bounding box center [752, 439] width 38 height 12
type input "33"
click at [785, 466] on div "29E-098.33" at bounding box center [807, 459] width 179 height 22
click at [936, 485] on button "dialog" at bounding box center [935, 484] width 27 height 25
click at [902, 513] on span "Chỉ gán tài" at bounding box center [886, 511] width 40 height 12
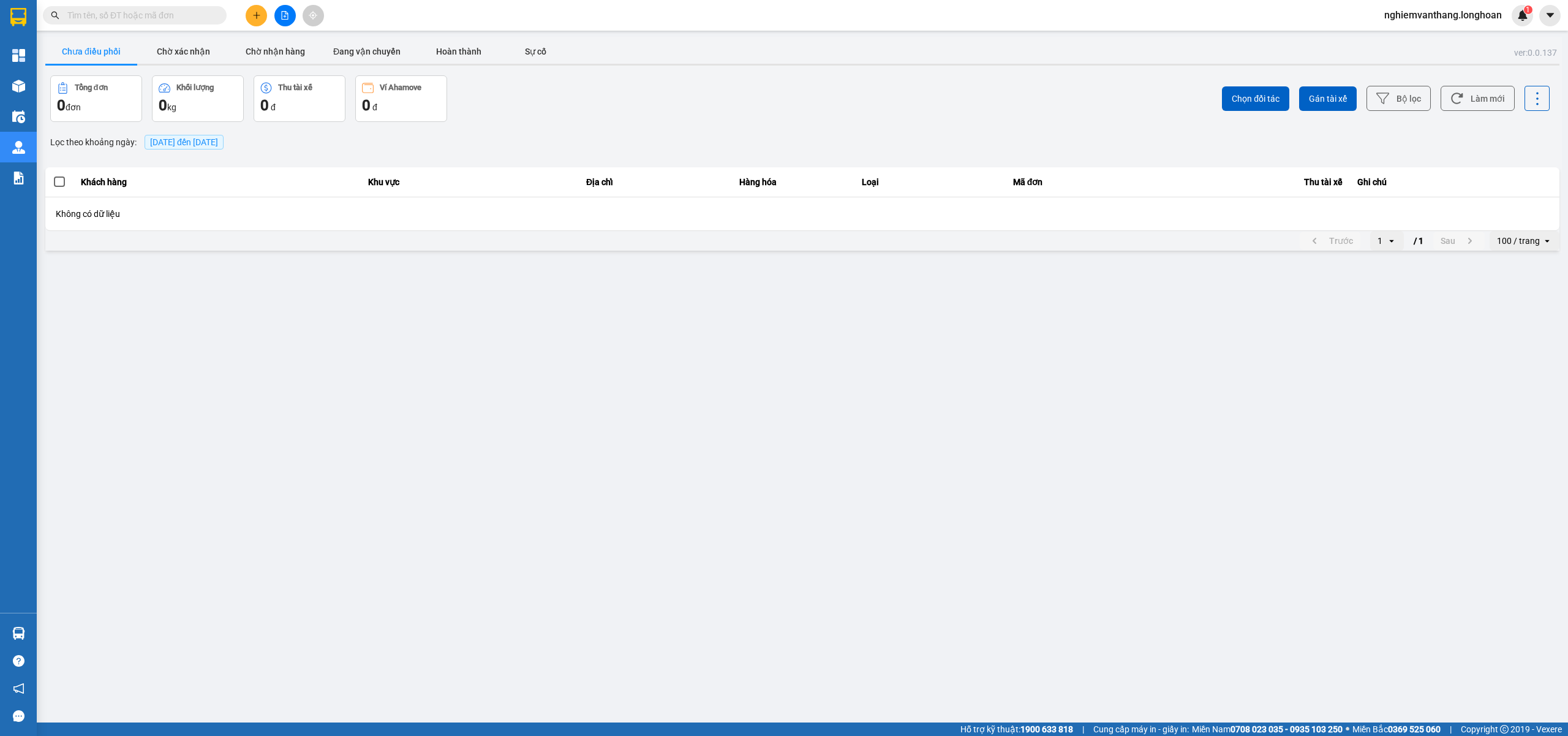
click at [285, 15] on icon "file-add" at bounding box center [285, 16] width 9 height 9
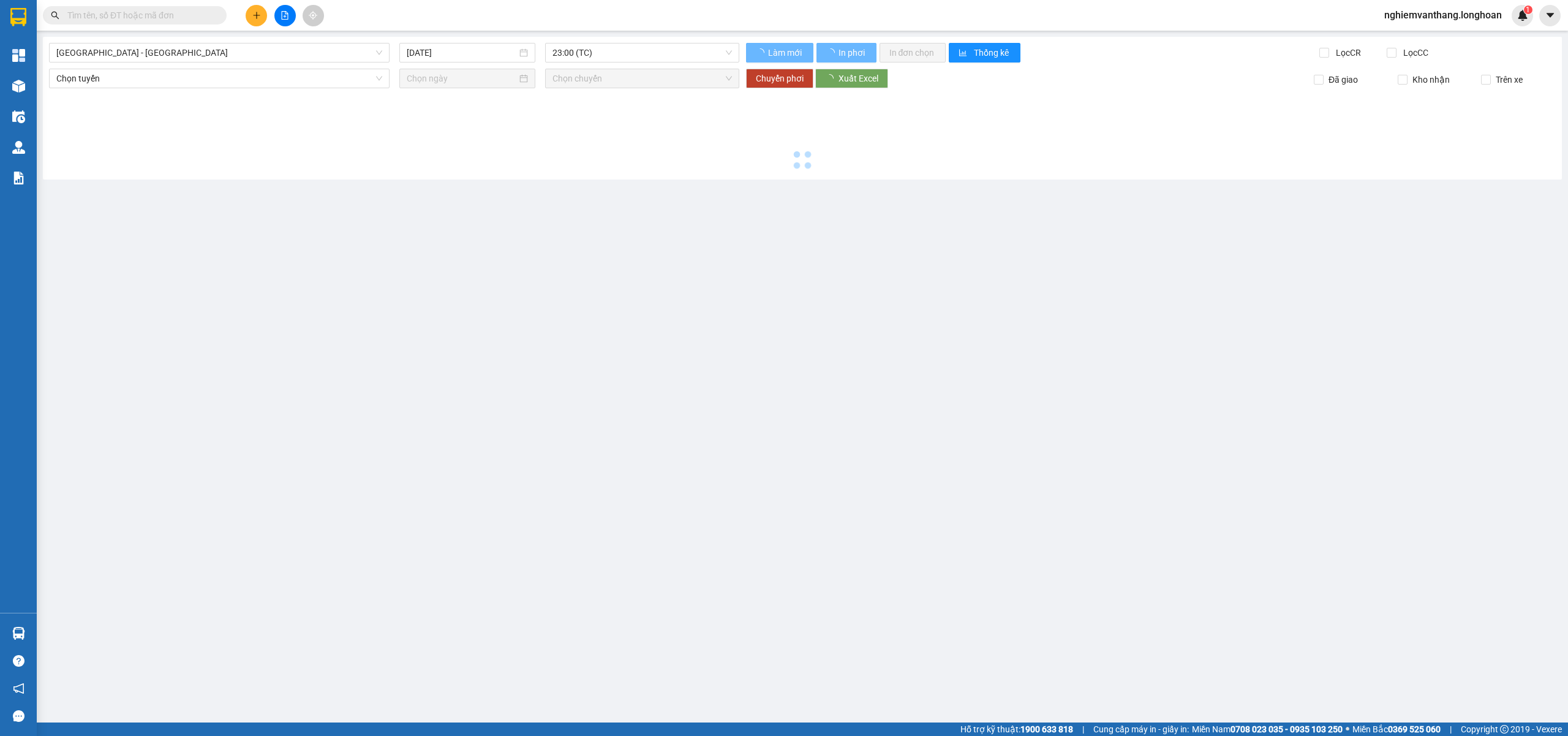
type input "[DATE]"
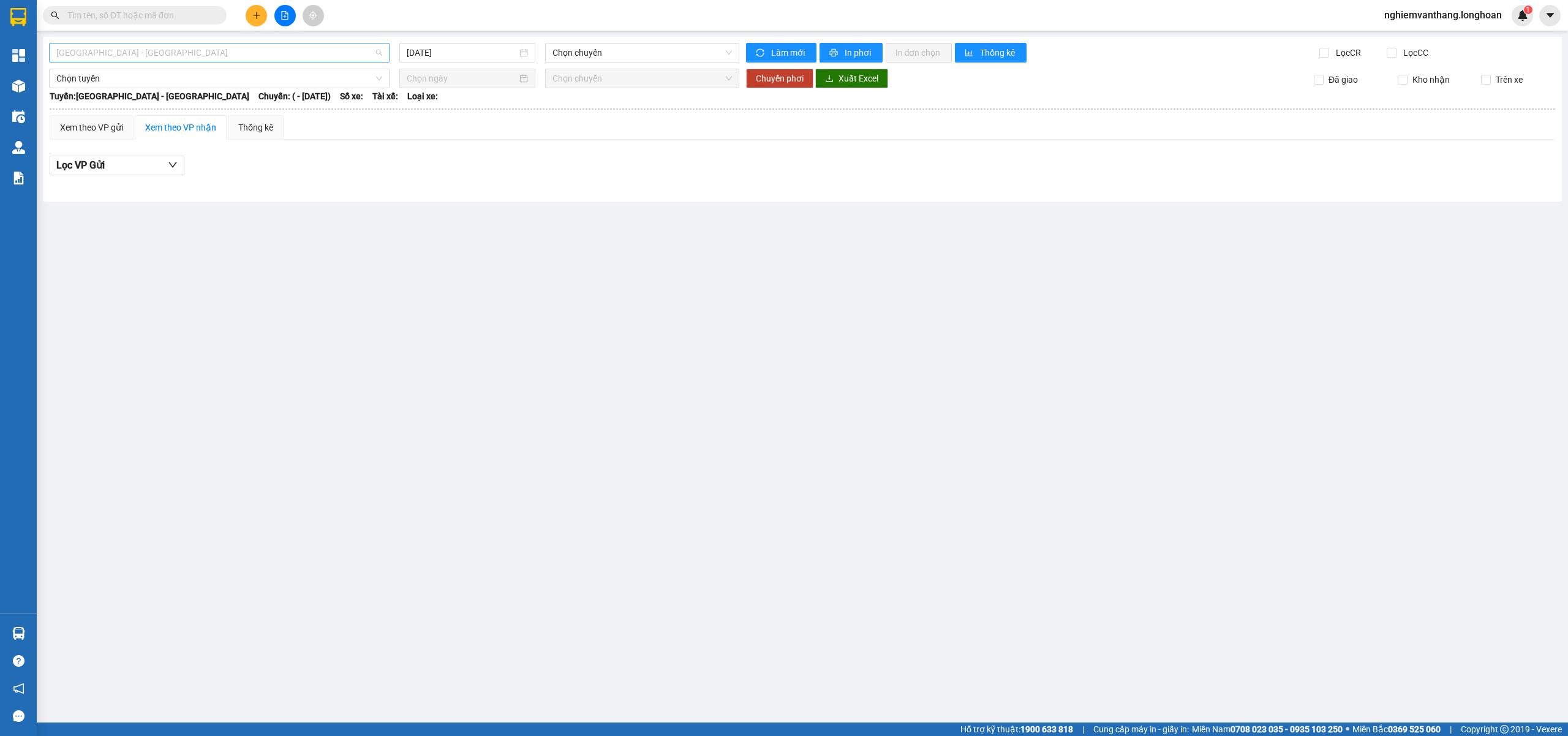
click at [175, 51] on span "[GEOGRAPHIC_DATA] - [GEOGRAPHIC_DATA]" at bounding box center [219, 53] width 326 height 19
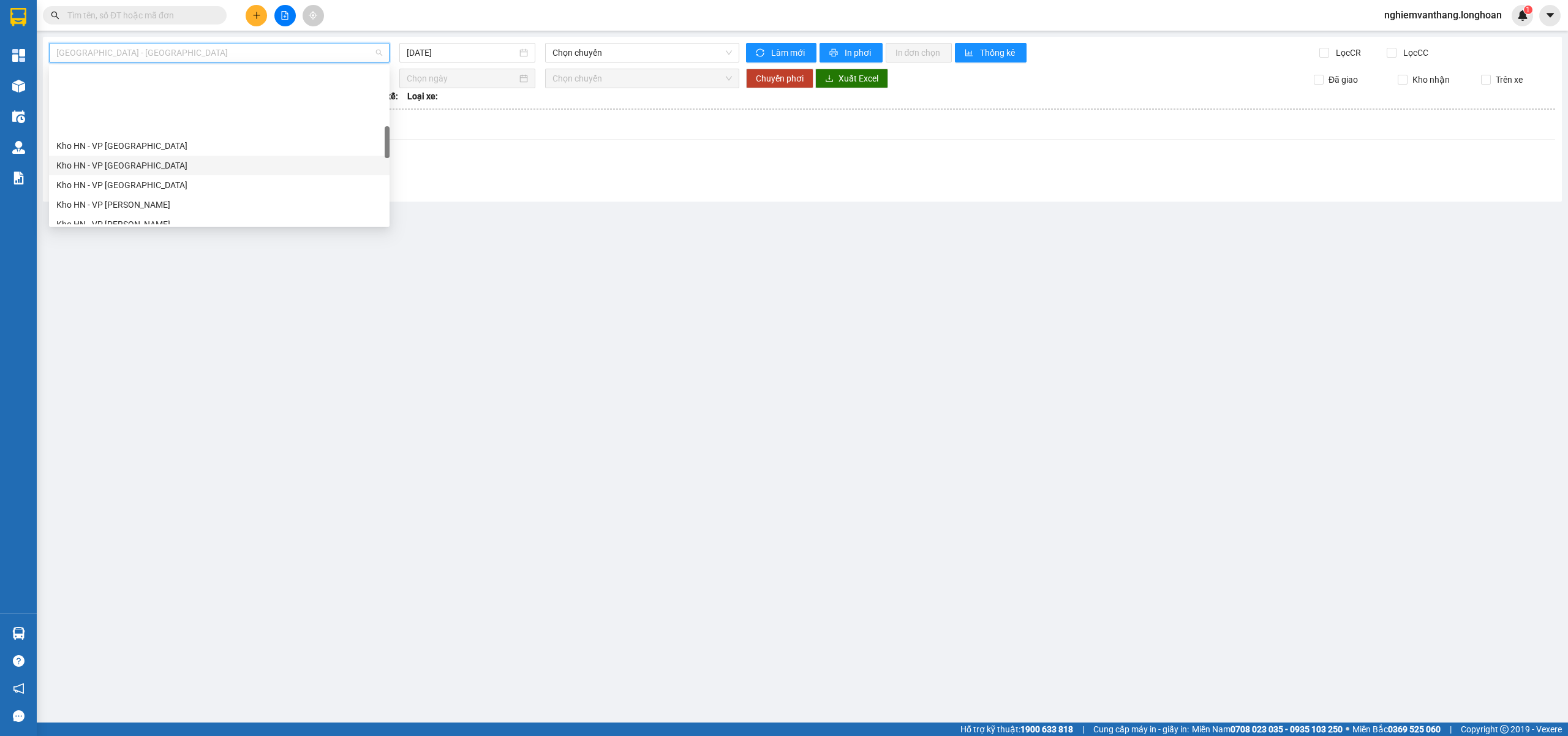
scroll to position [327, 0]
click at [159, 204] on div "[GEOGRAPHIC_DATA] - Các tỉnh miền Bắc" at bounding box center [219, 202] width 326 height 14
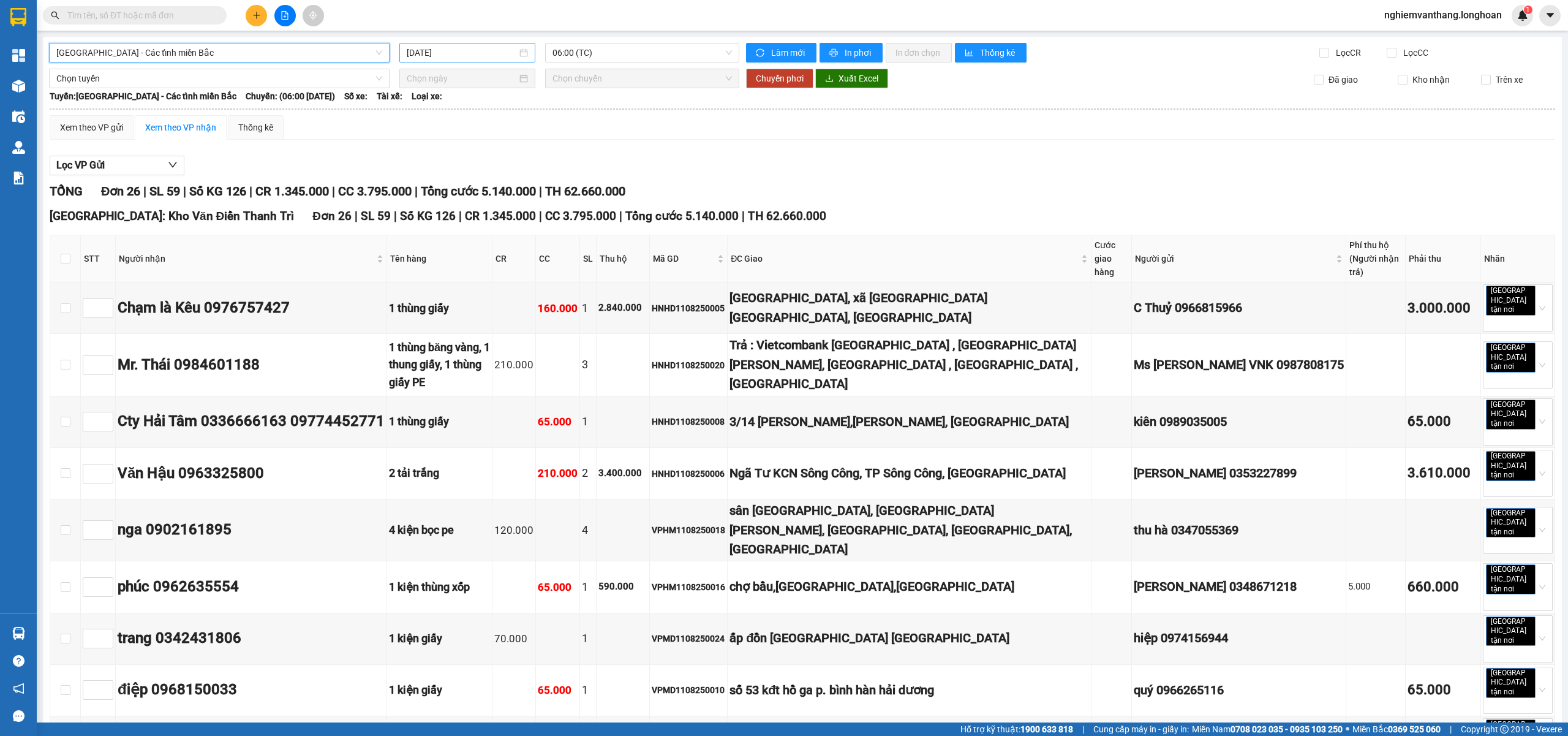
click at [453, 55] on input "[DATE]" at bounding box center [462, 53] width 110 height 14
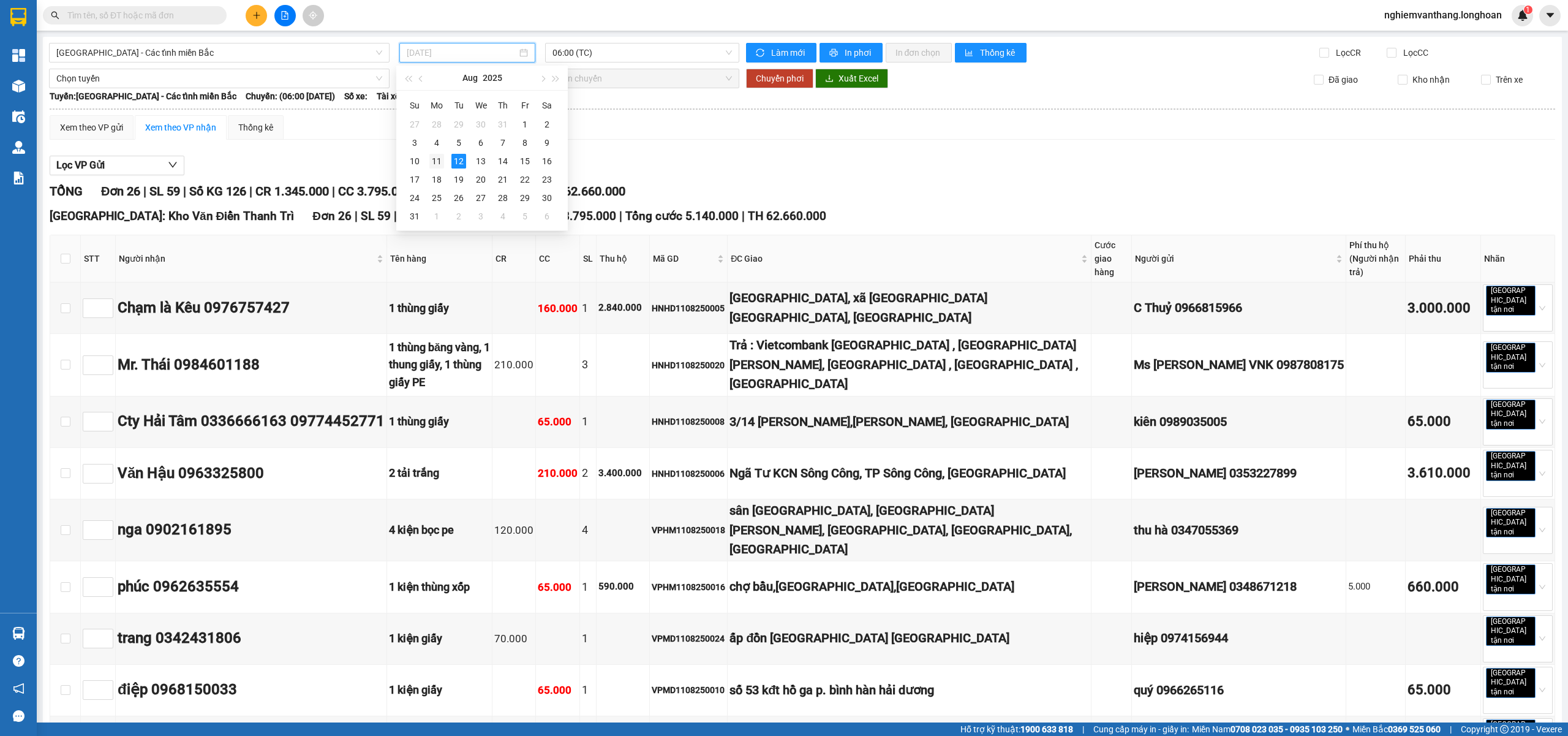
click at [438, 160] on div "11" at bounding box center [437, 161] width 15 height 15
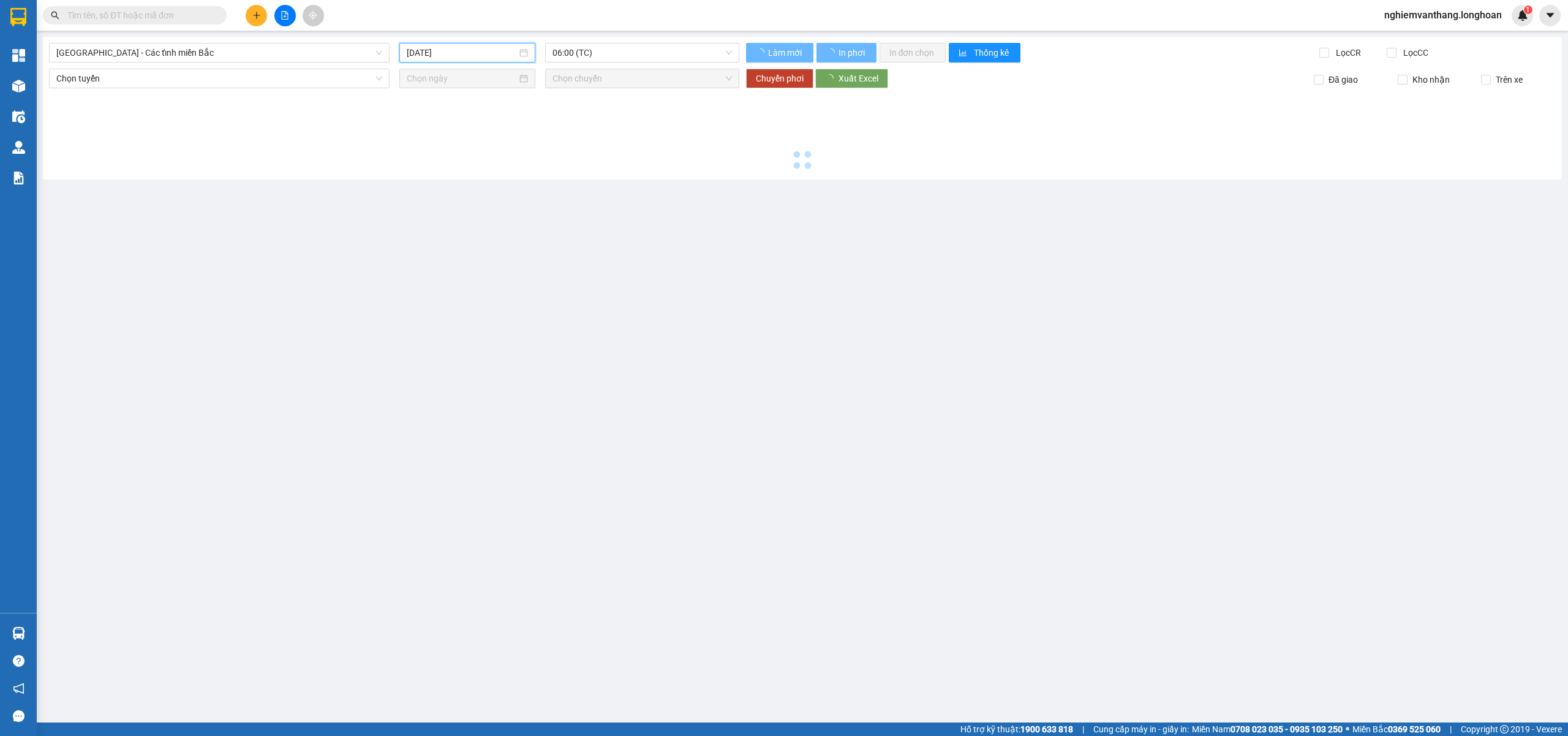
type input "[DATE]"
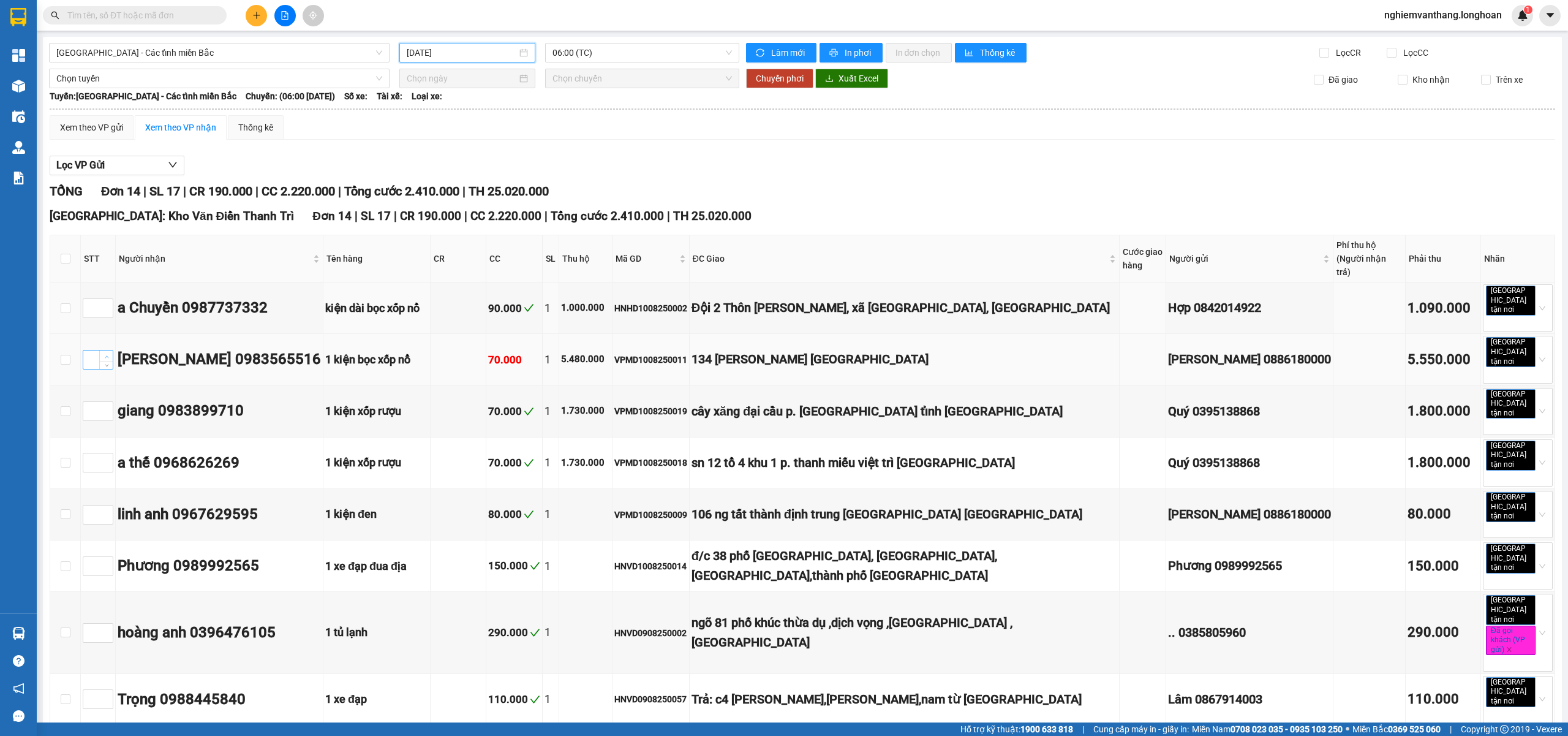
scroll to position [163, 0]
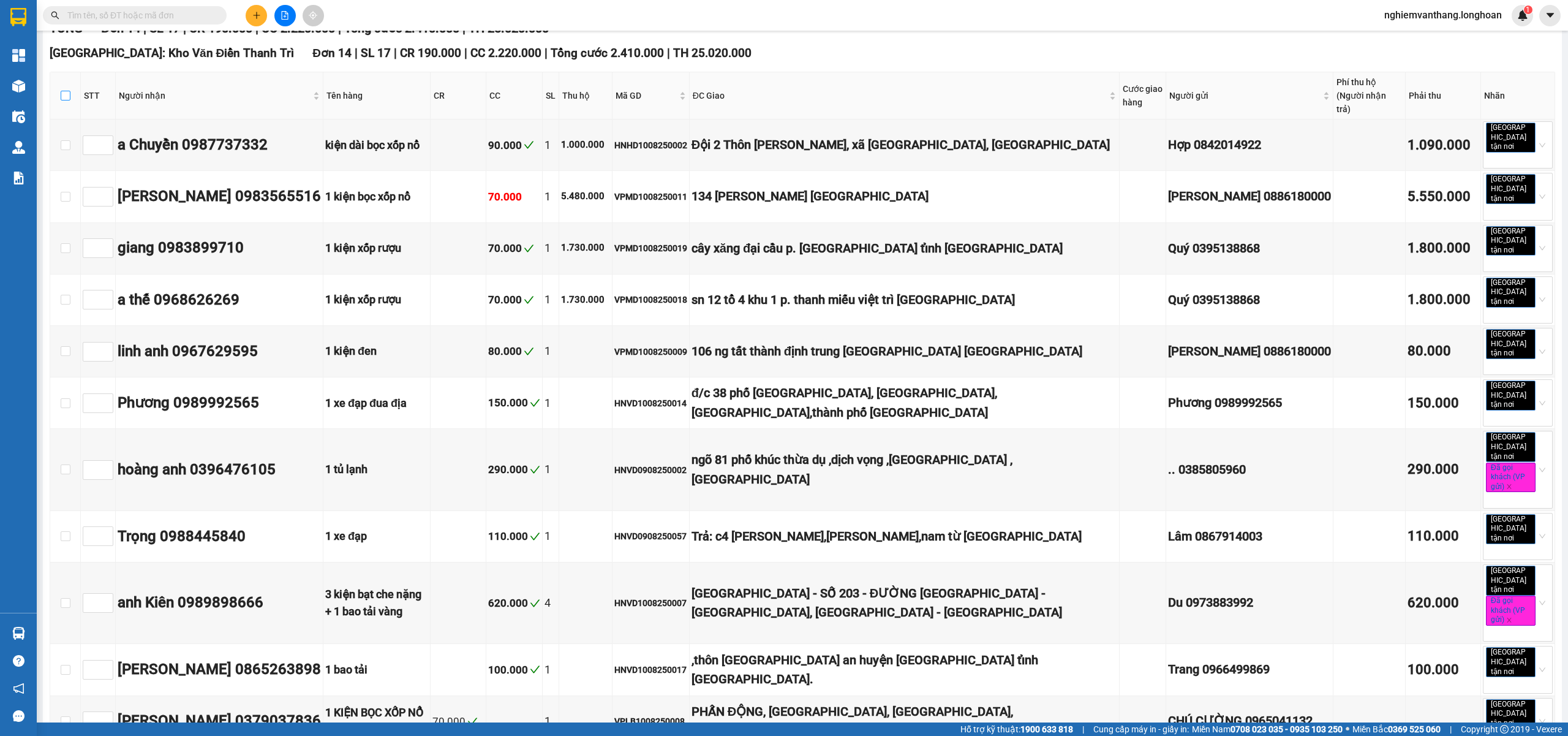
click at [66, 93] on input "checkbox" at bounding box center [66, 95] width 10 height 10
checkbox input "true"
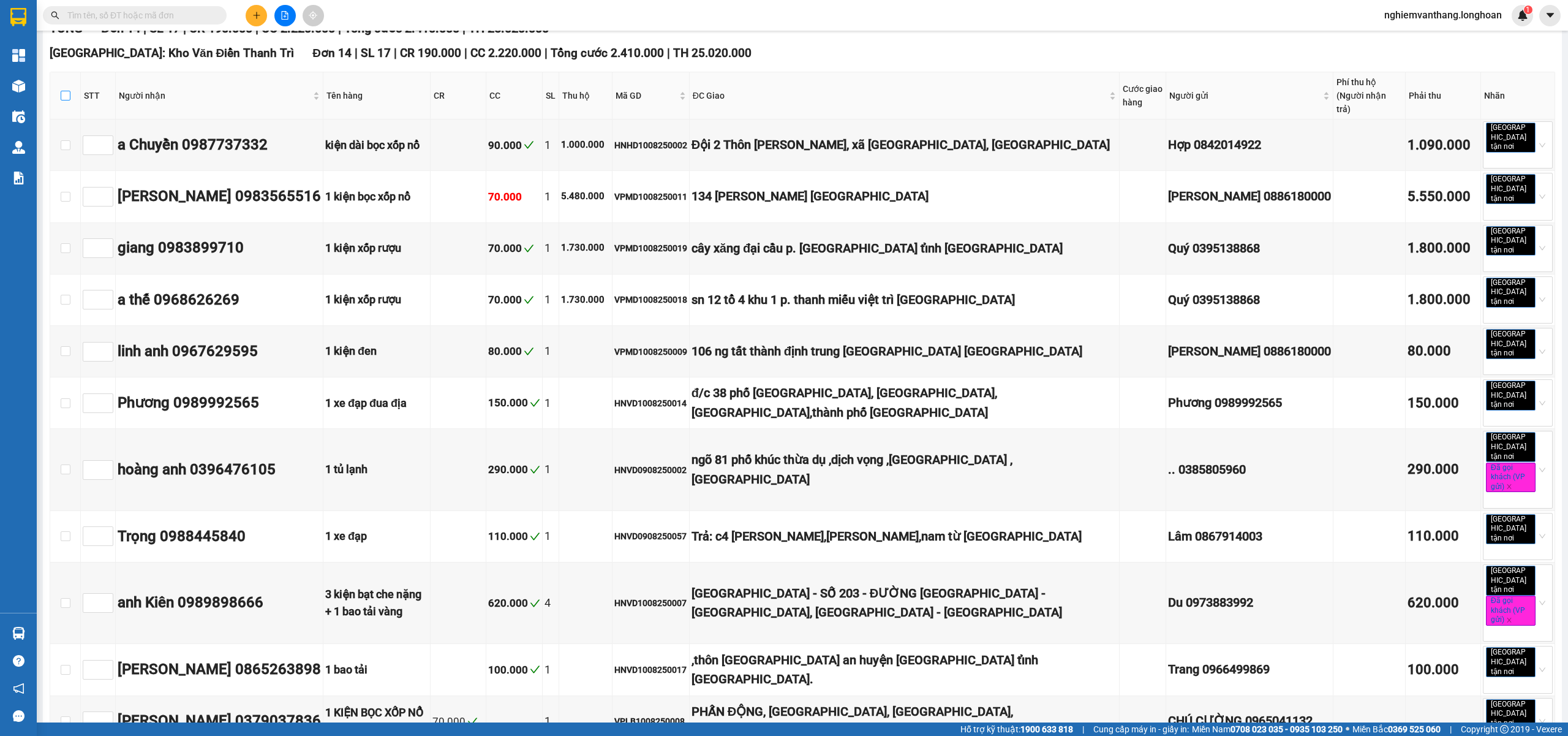
checkbox input "true"
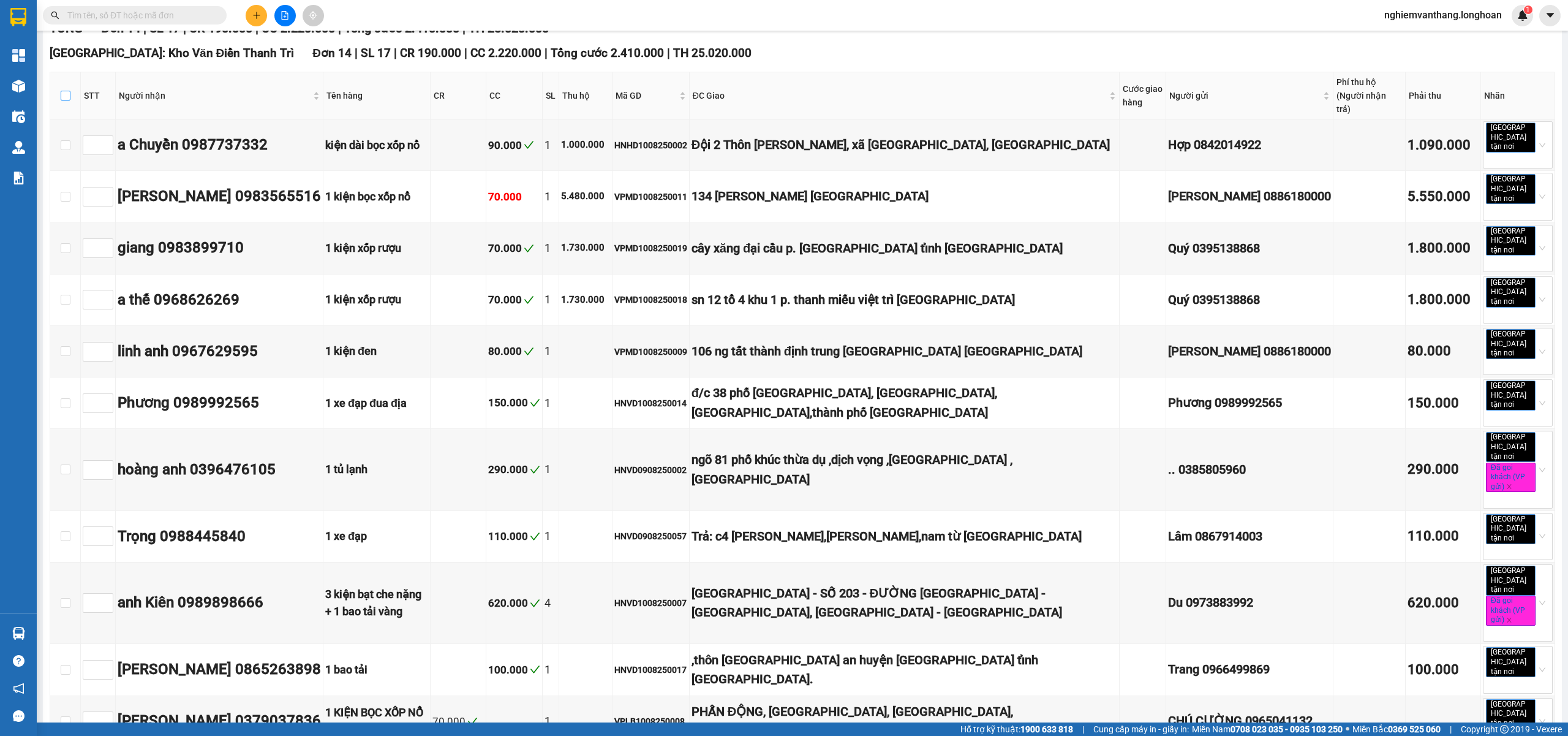
checkbox input "true"
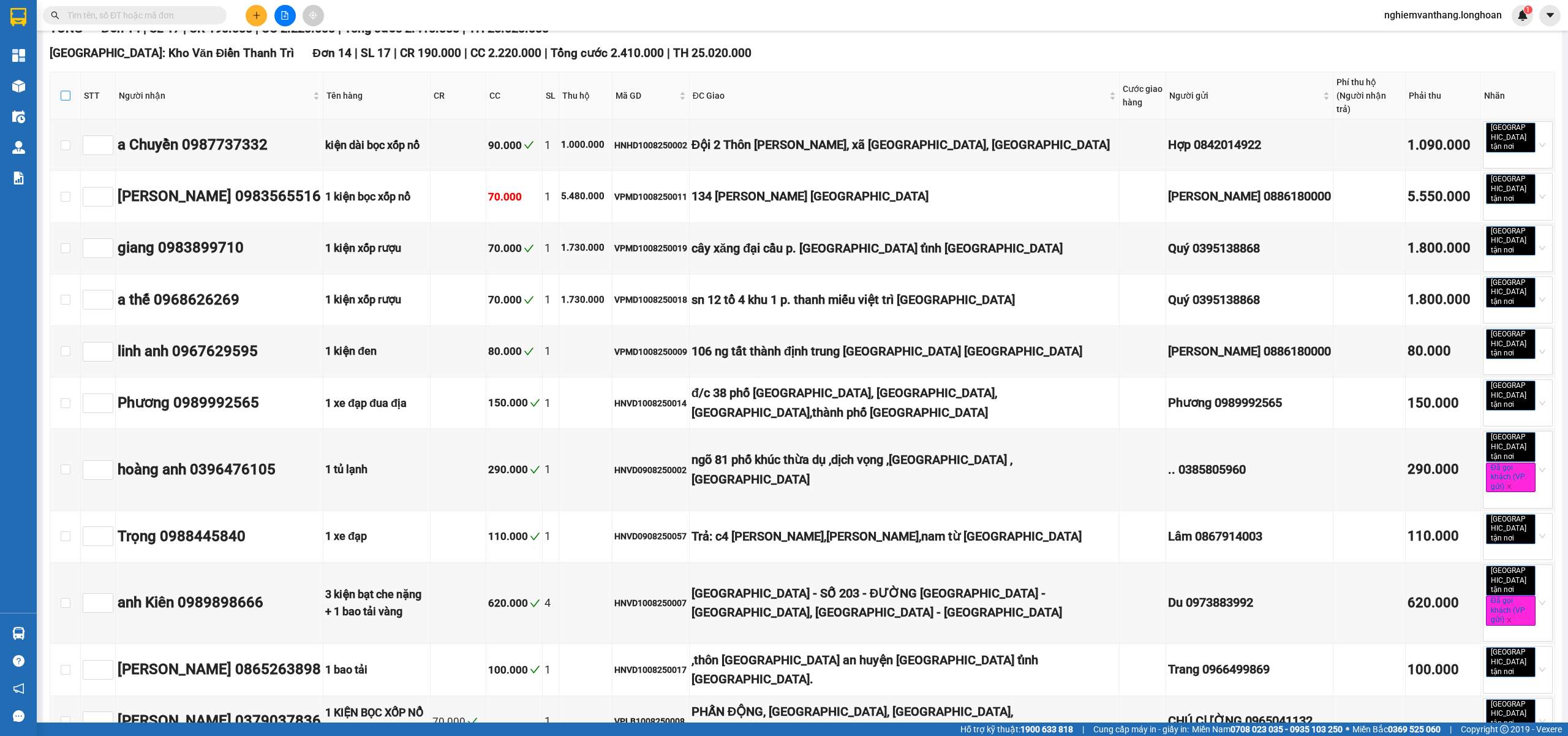
checkbox input "true"
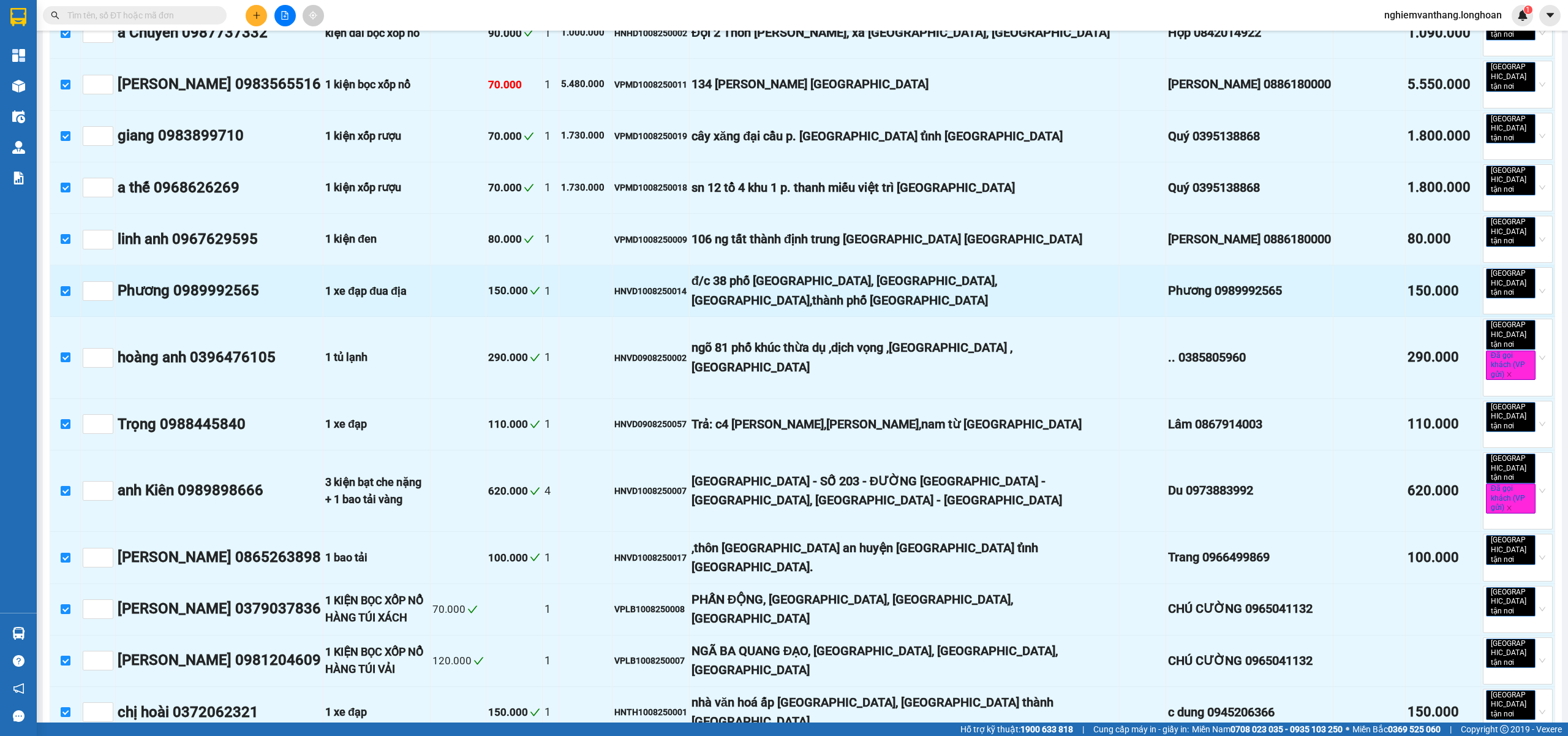
scroll to position [295, 0]
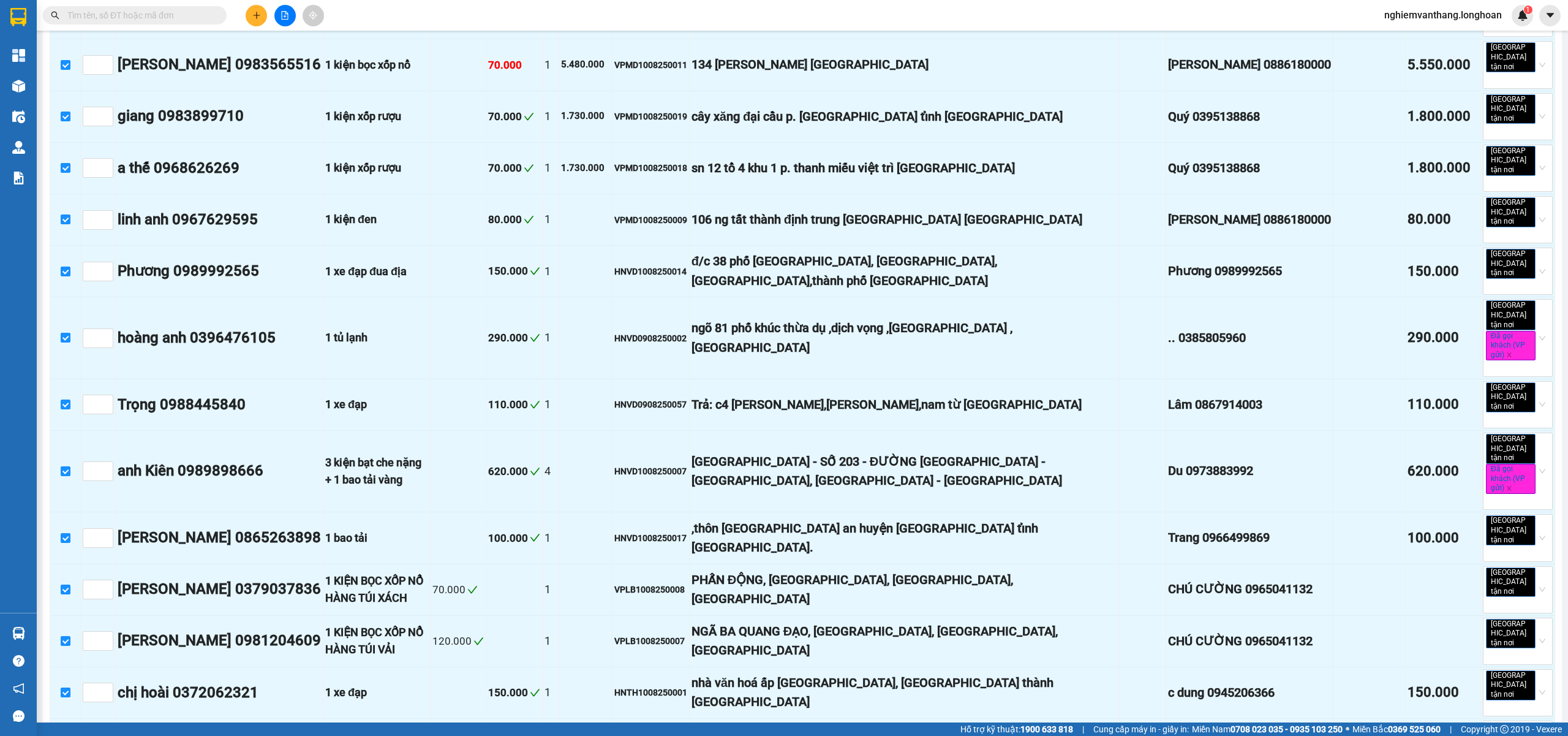
drag, startPoint x: 181, startPoint y: 682, endPoint x: 183, endPoint y: 675, distance: 7.3
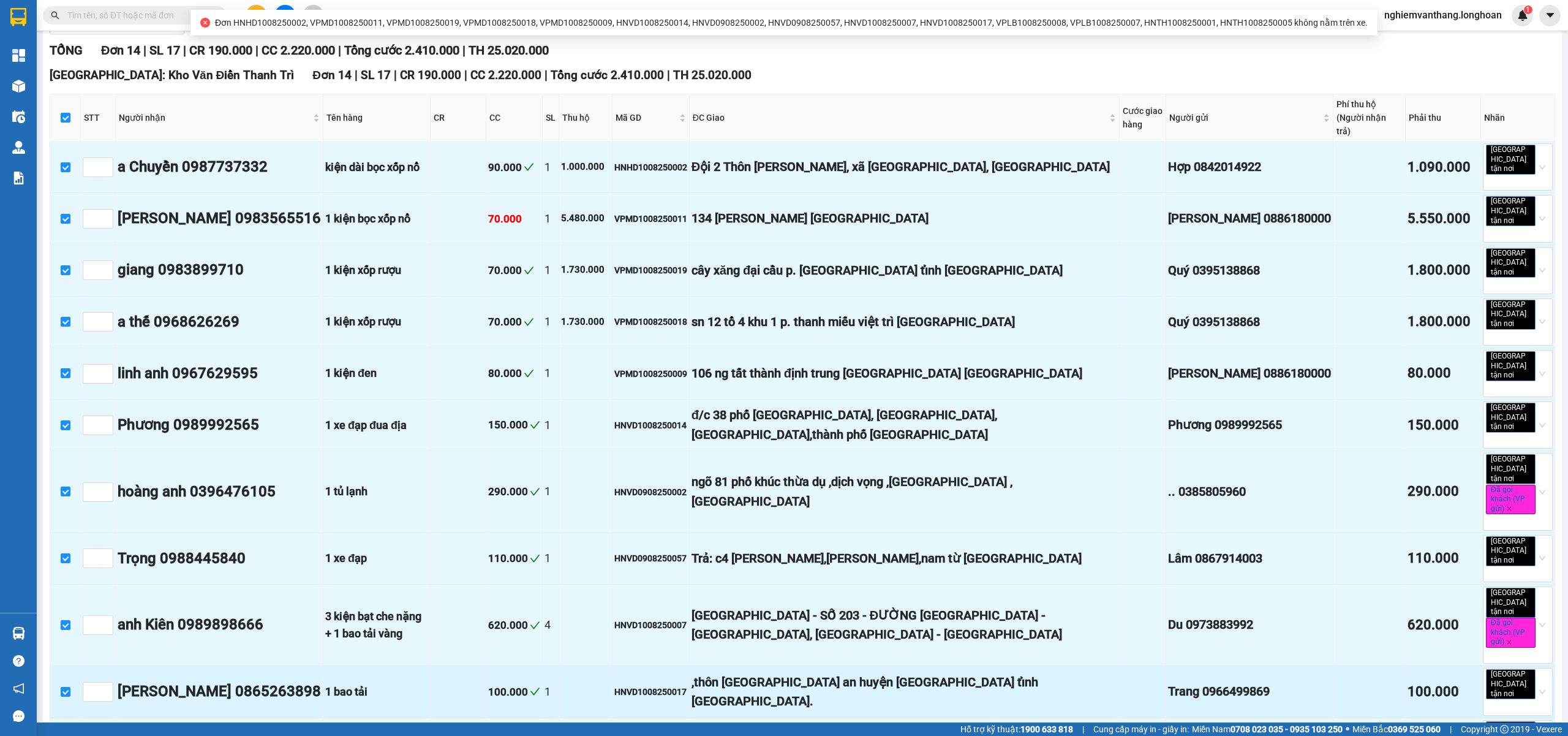
scroll to position [0, 0]
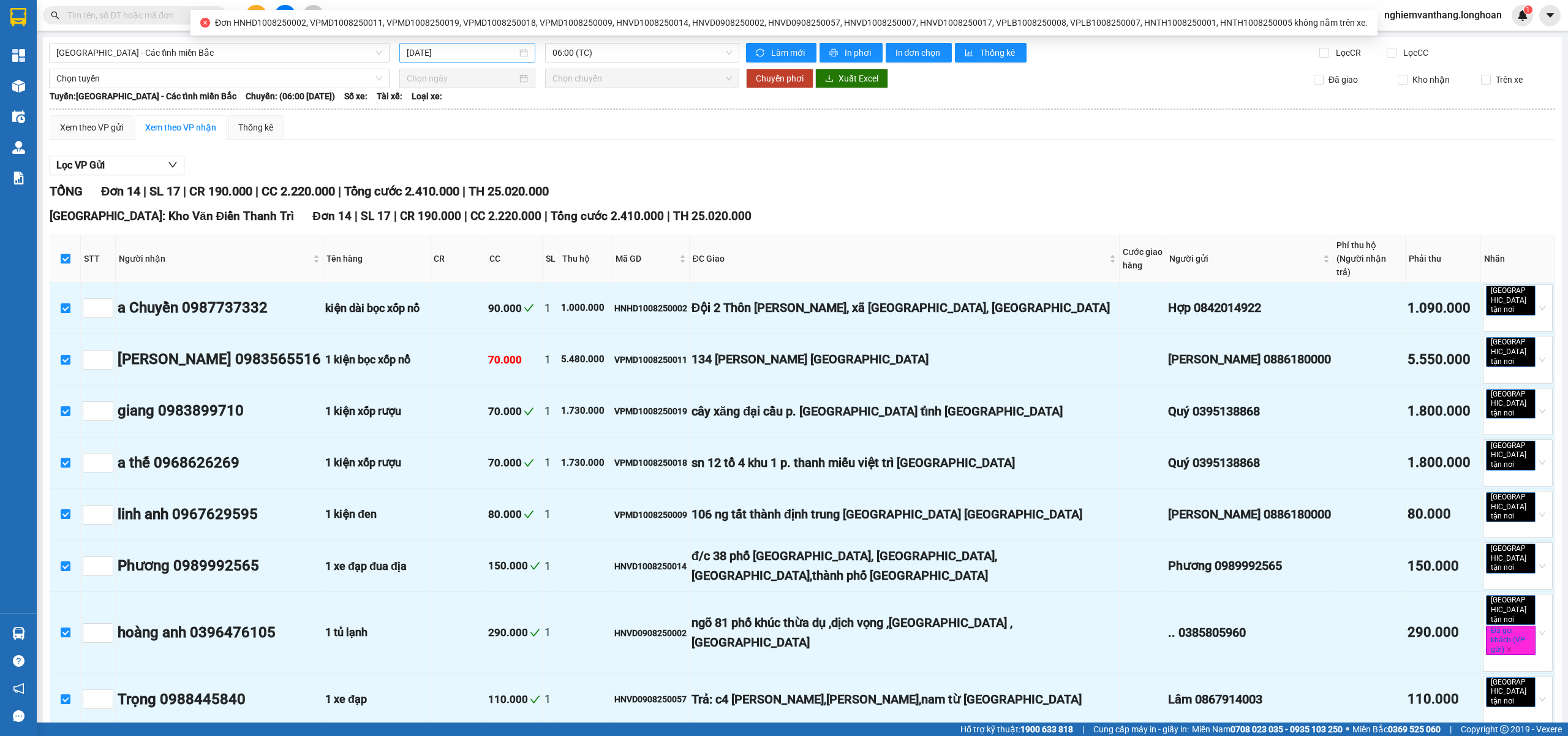
click at [473, 54] on input "[DATE]" at bounding box center [462, 53] width 110 height 14
click at [456, 161] on div "12" at bounding box center [459, 161] width 15 height 15
type input "[DATE]"
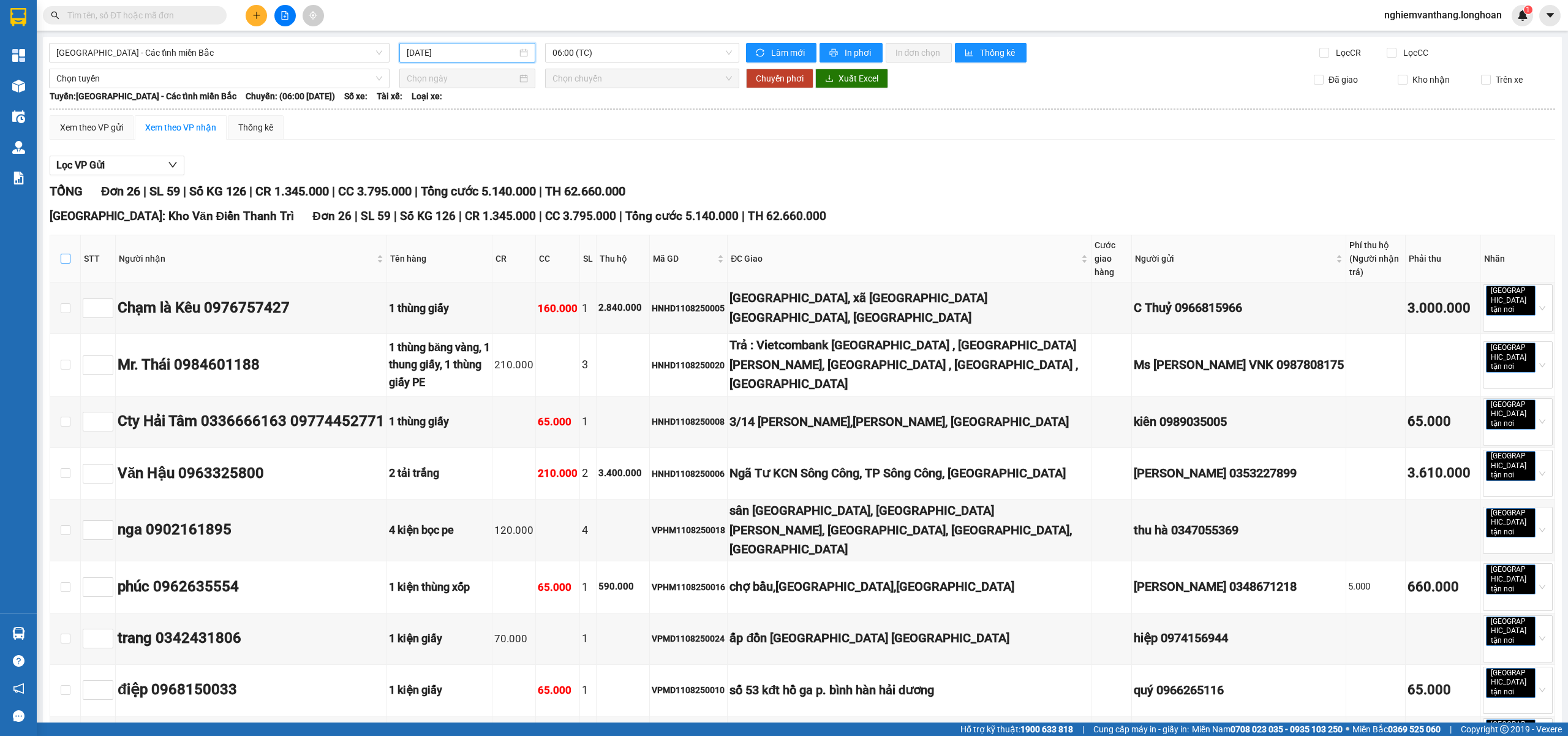
drag, startPoint x: 68, startPoint y: 262, endPoint x: 77, endPoint y: 270, distance: 12.0
click at [69, 260] on input "checkbox" at bounding box center [66, 259] width 10 height 10
checkbox input "true"
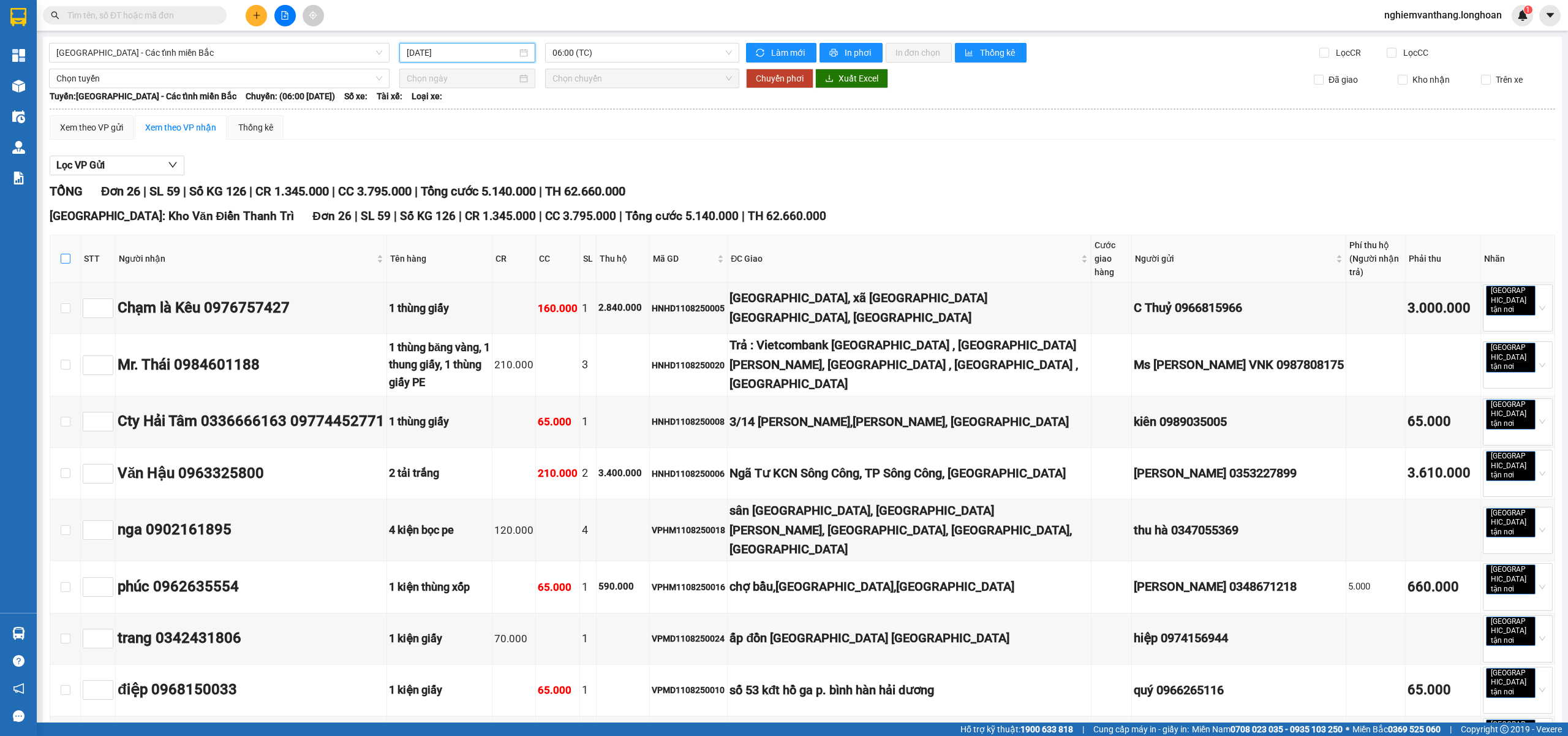
checkbox input "true"
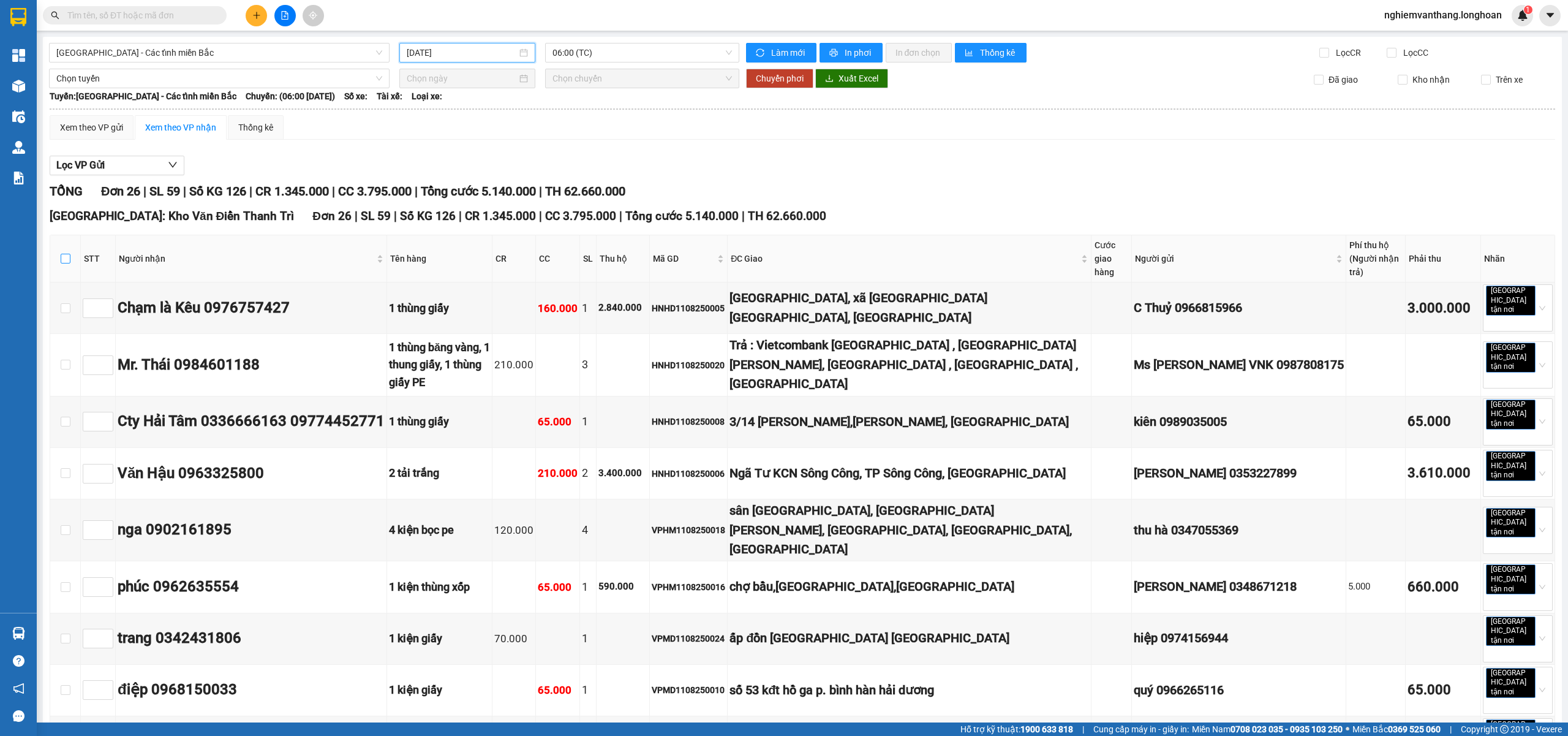
checkbox input "true"
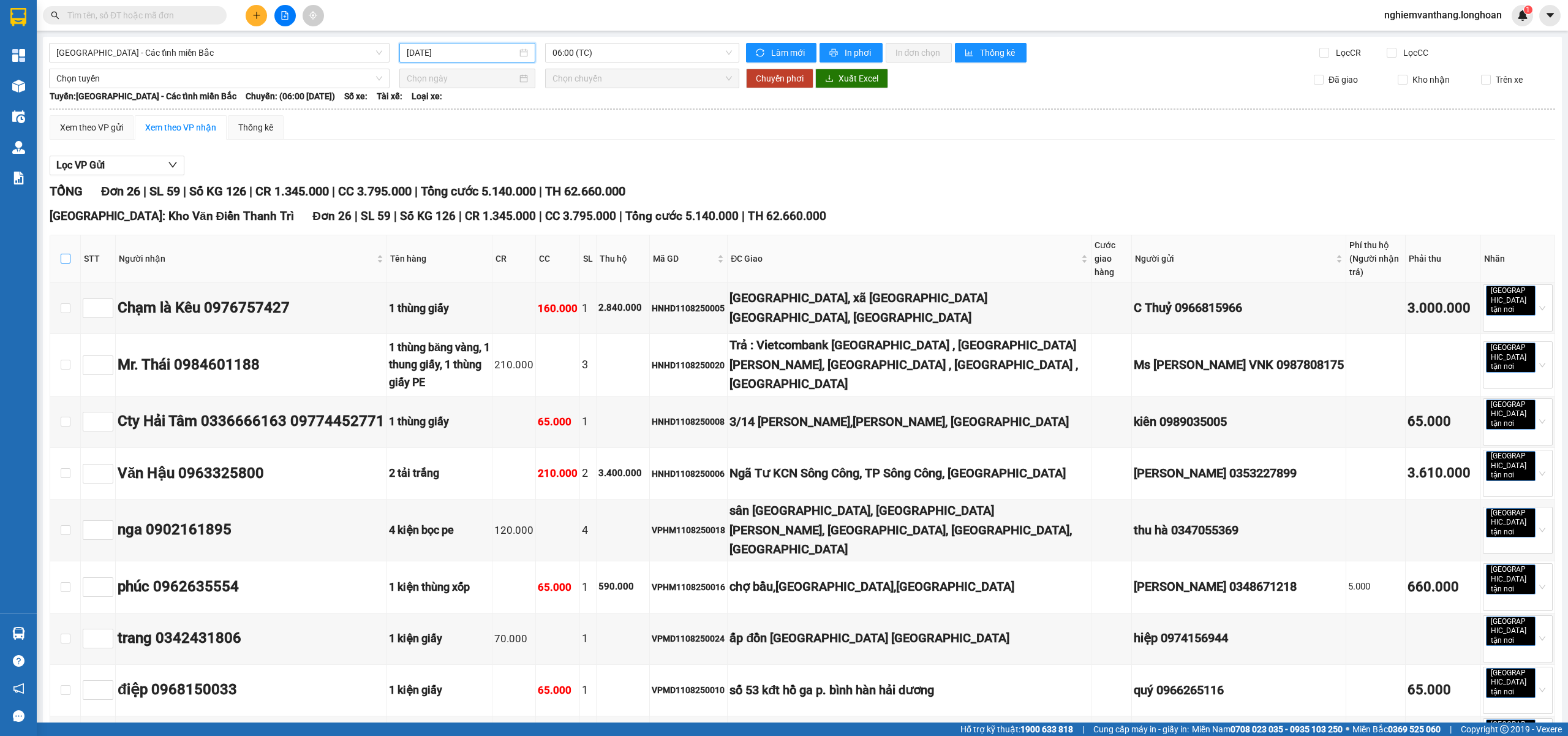
checkbox input "true"
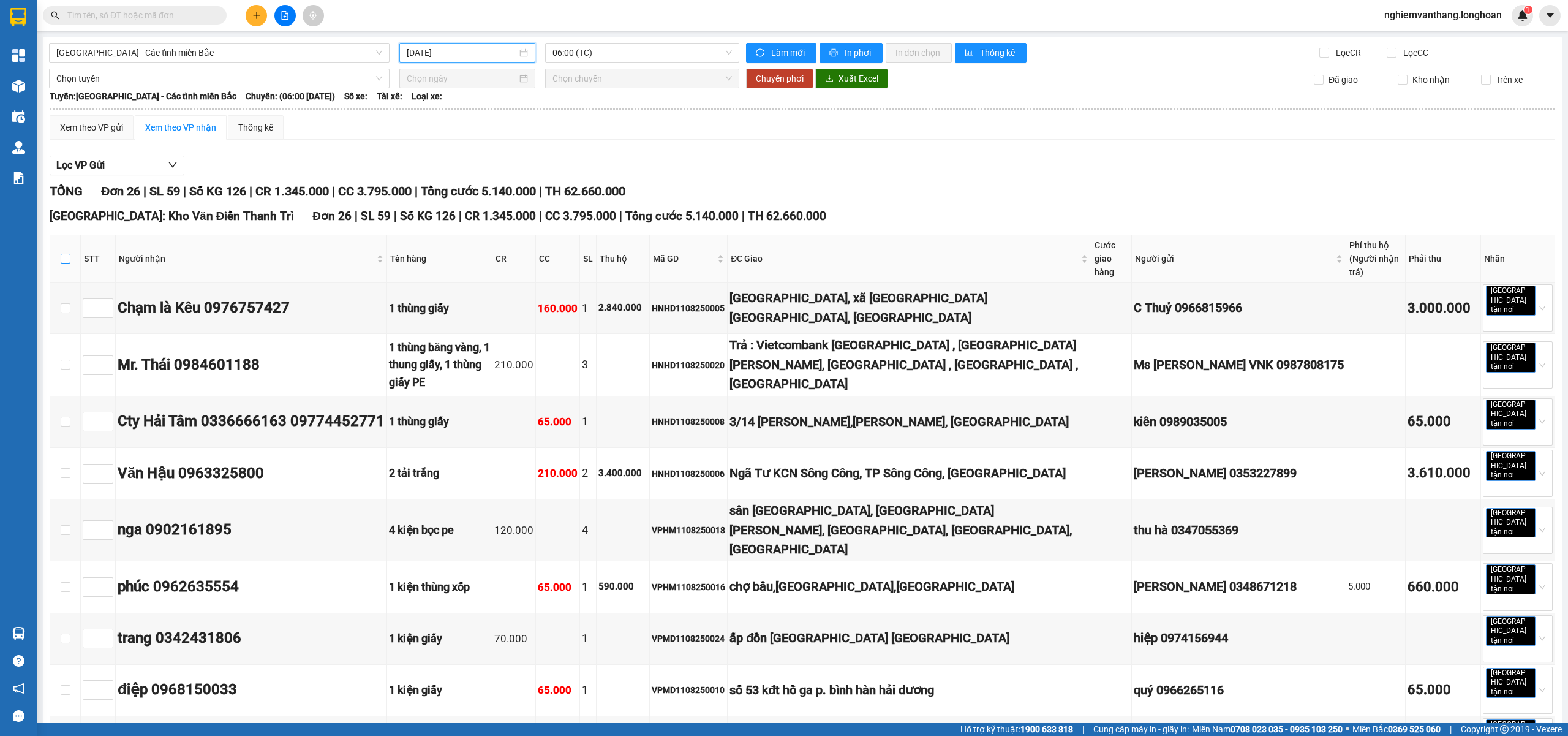
checkbox input "true"
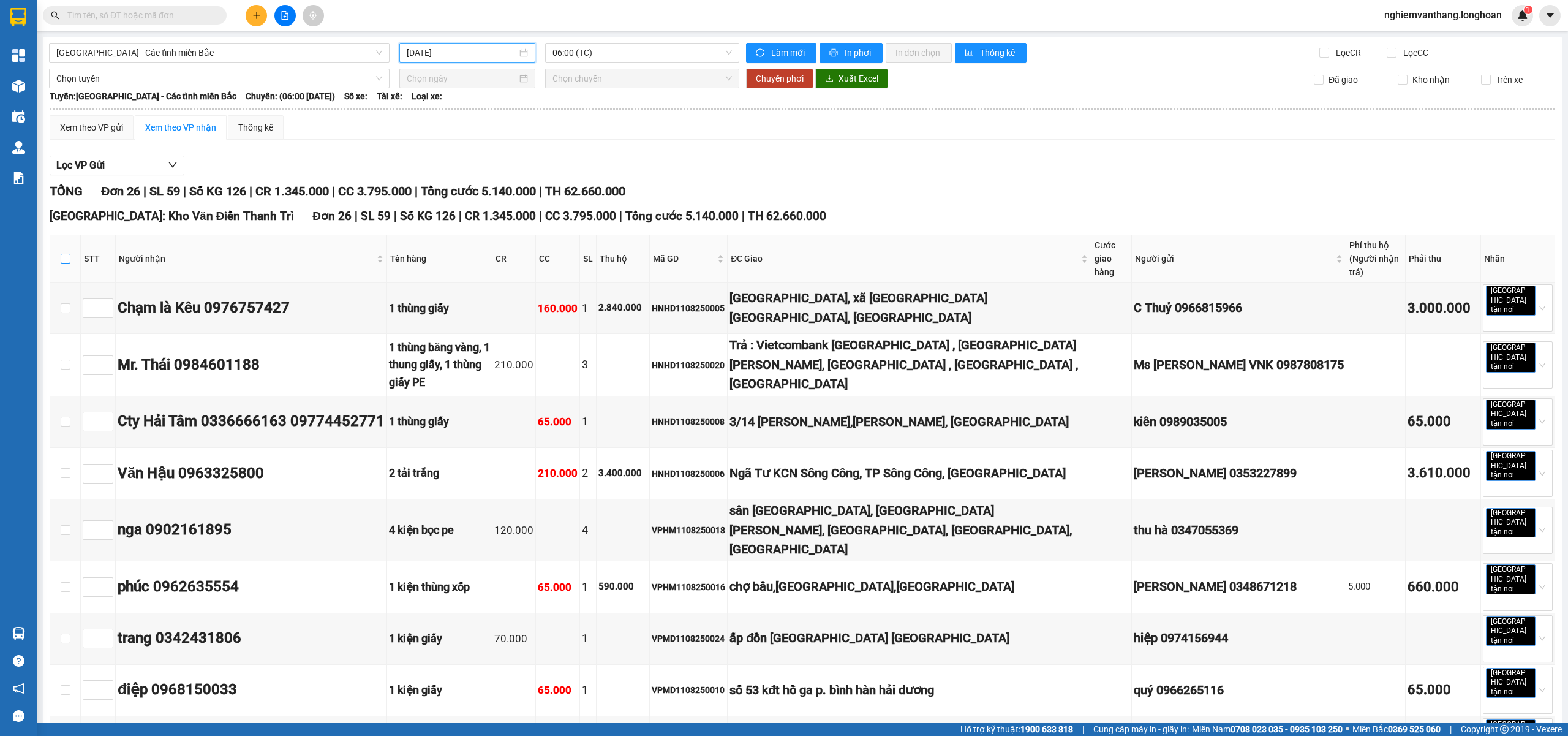
checkbox input "true"
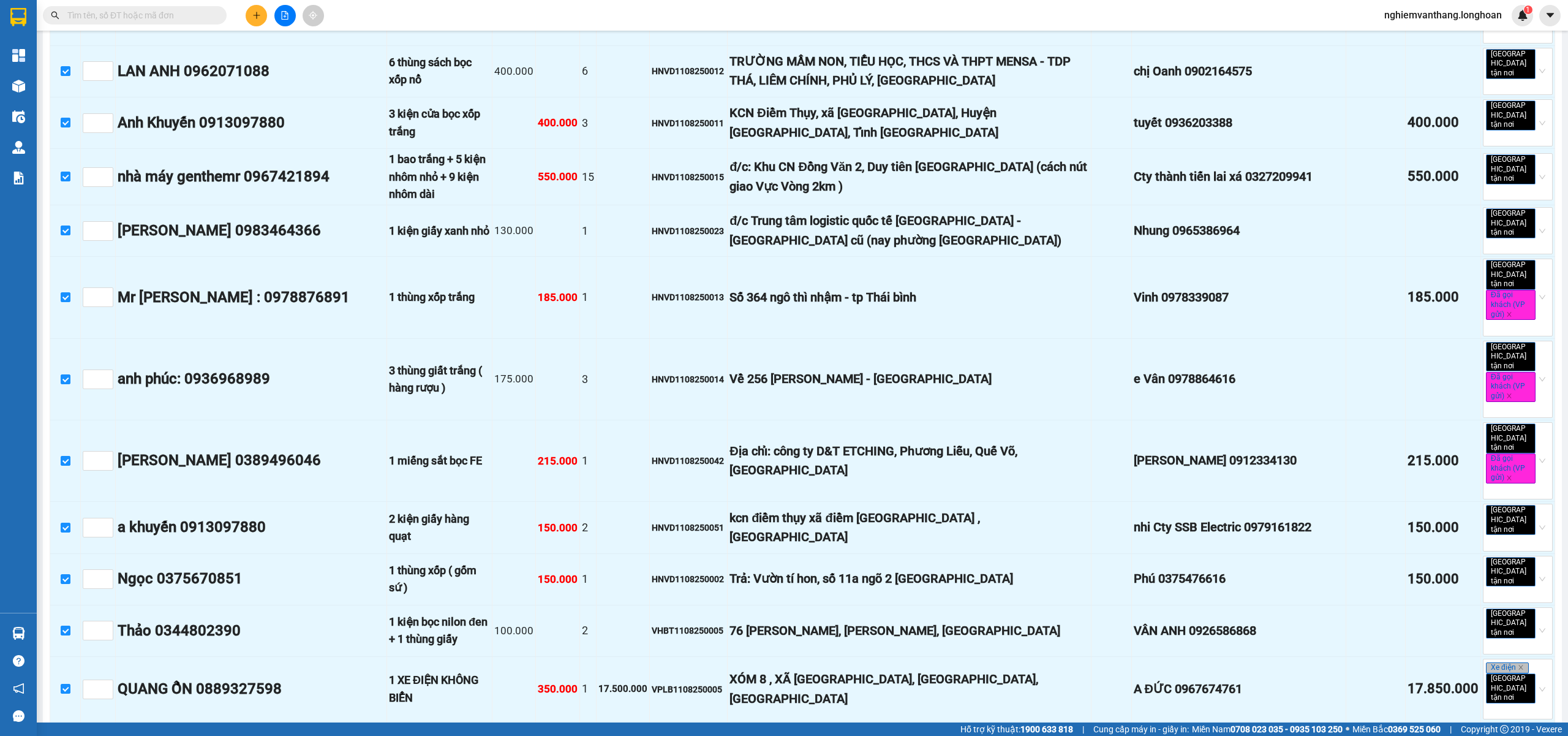
scroll to position [949, 0]
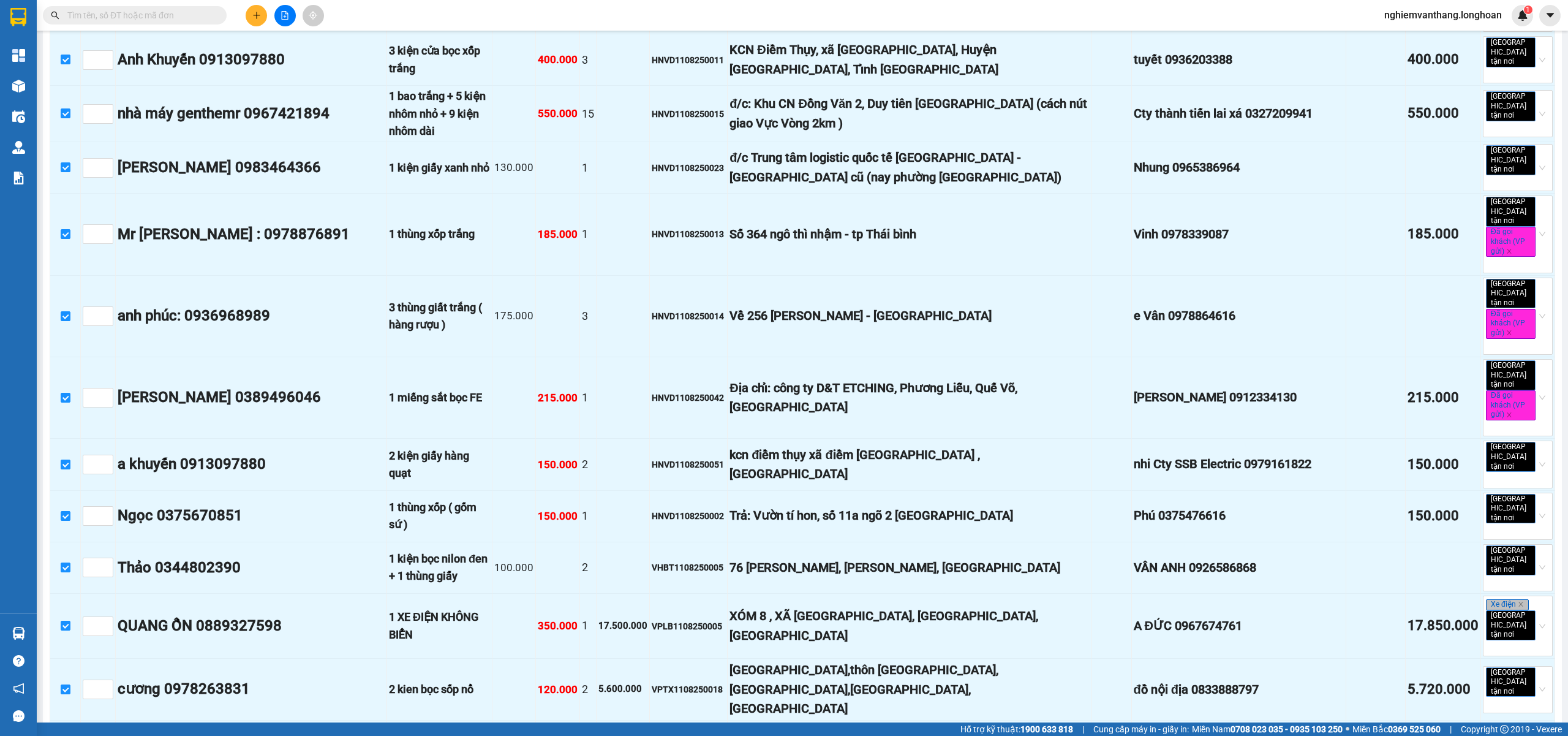
click at [173, 668] on div "Hà Nội: Kho Văn Điển Thanh Trì Đơn 26 | SL 59 | Số KG 126 | CR 1.345.000 | CC 3…" at bounding box center [802, 86] width 1505 height 1655
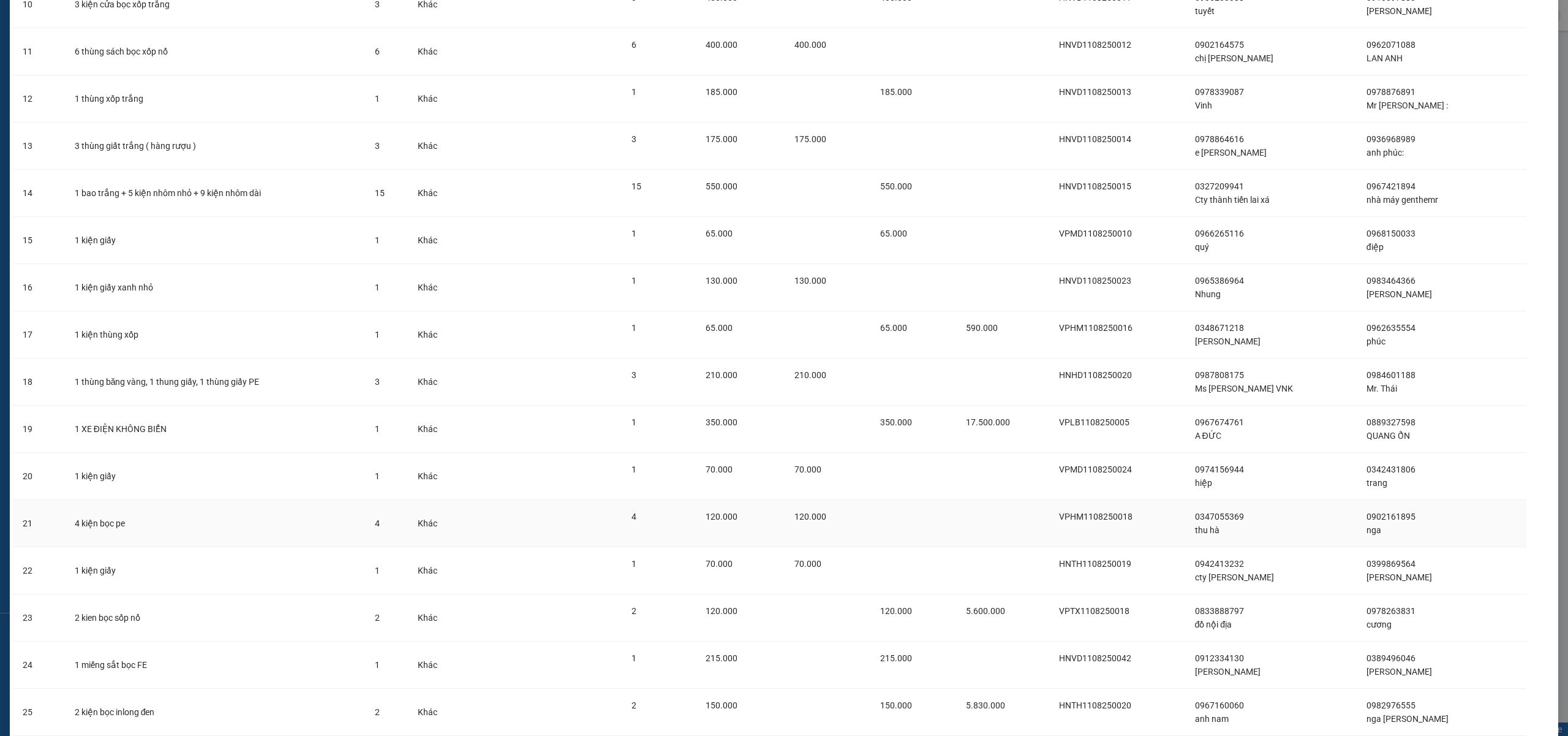
scroll to position [689, 0]
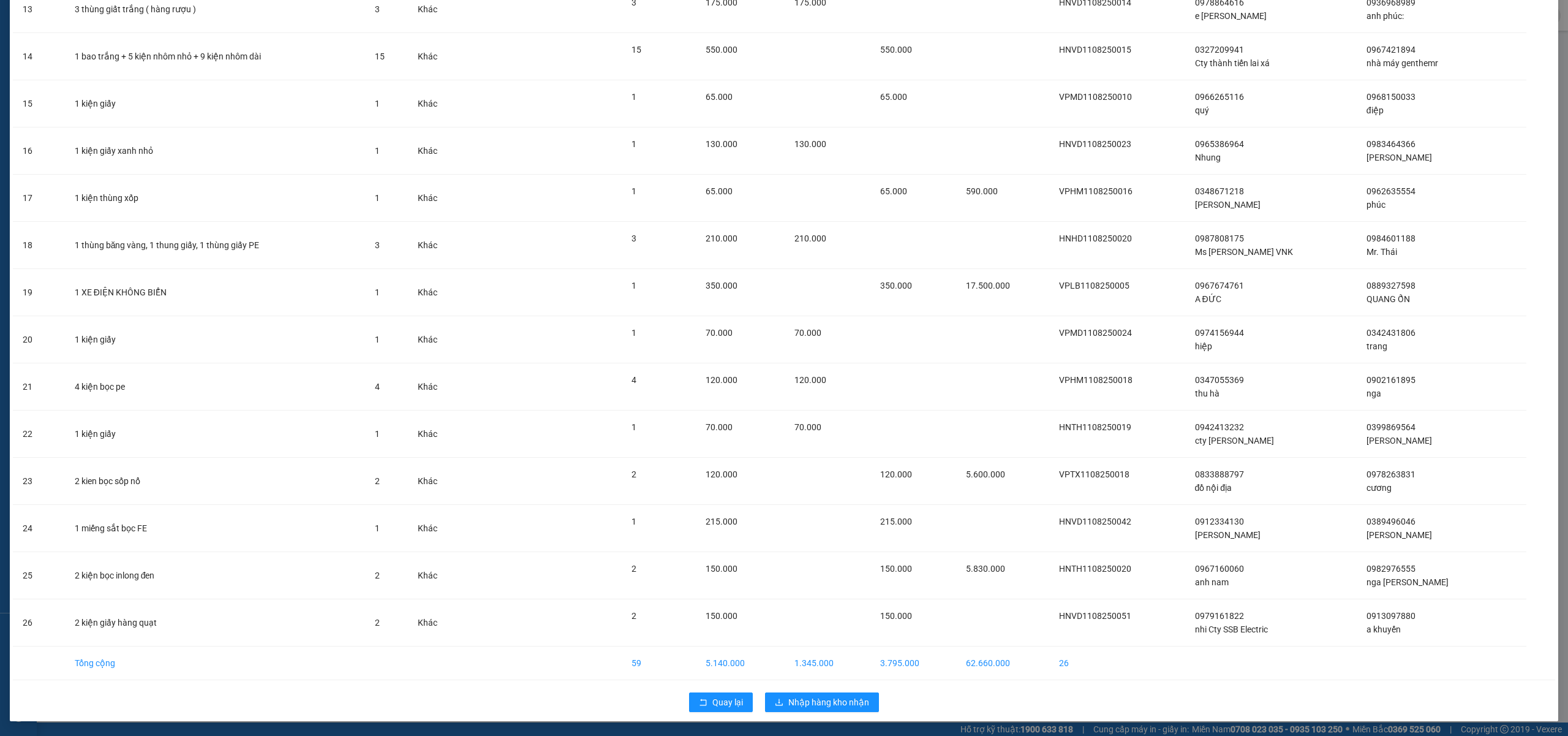
click at [835, 712] on div "Quay lại Nhập hàng kho nhận" at bounding box center [784, 702] width 1542 height 32
click at [833, 709] on span "Nhập hàng kho nhận" at bounding box center [829, 703] width 81 height 14
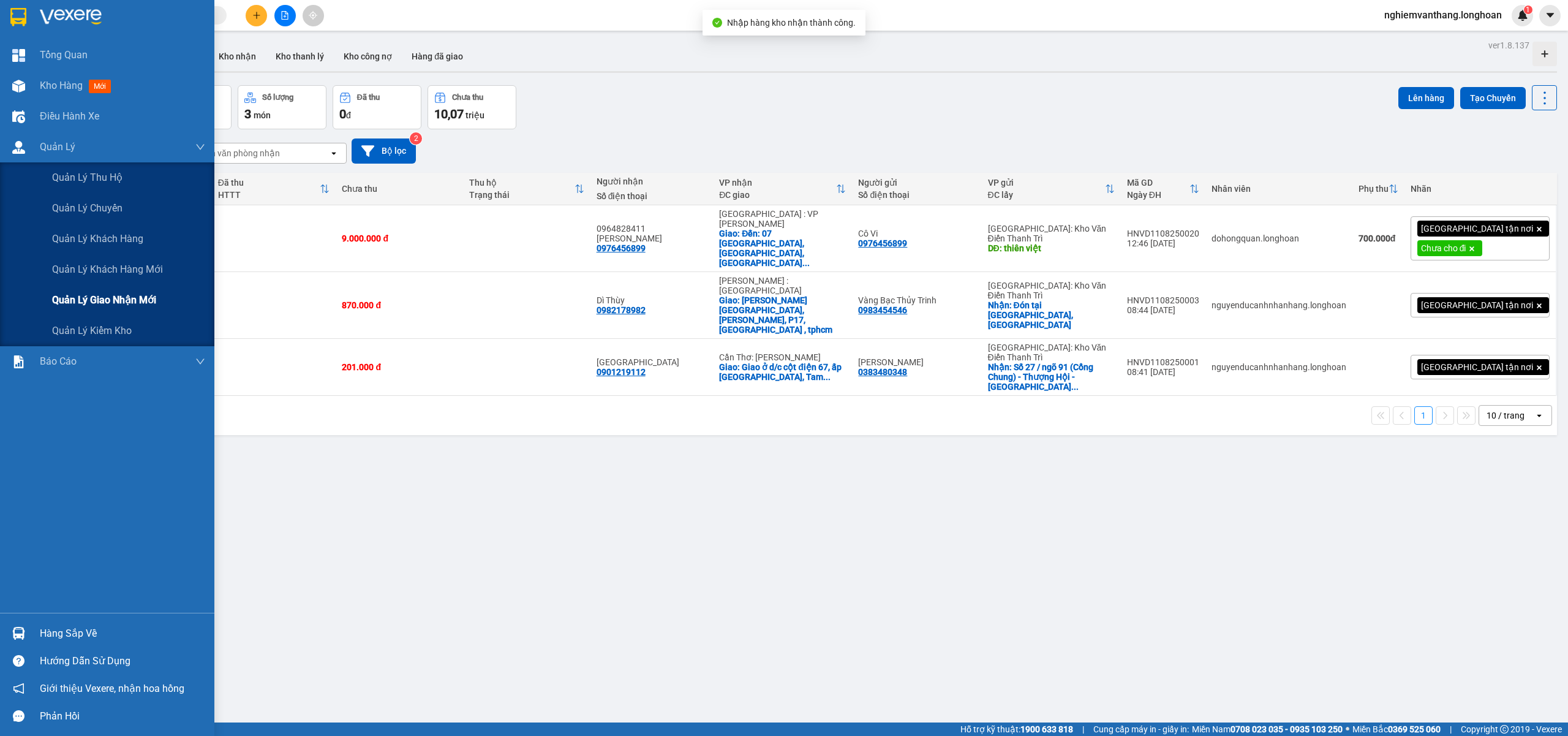
click at [100, 292] on td "1 XE ĐPẠ ĐIỆN a đăng đón phúc yen" at bounding box center [143, 306] width 138 height 67
checkbox input "true"
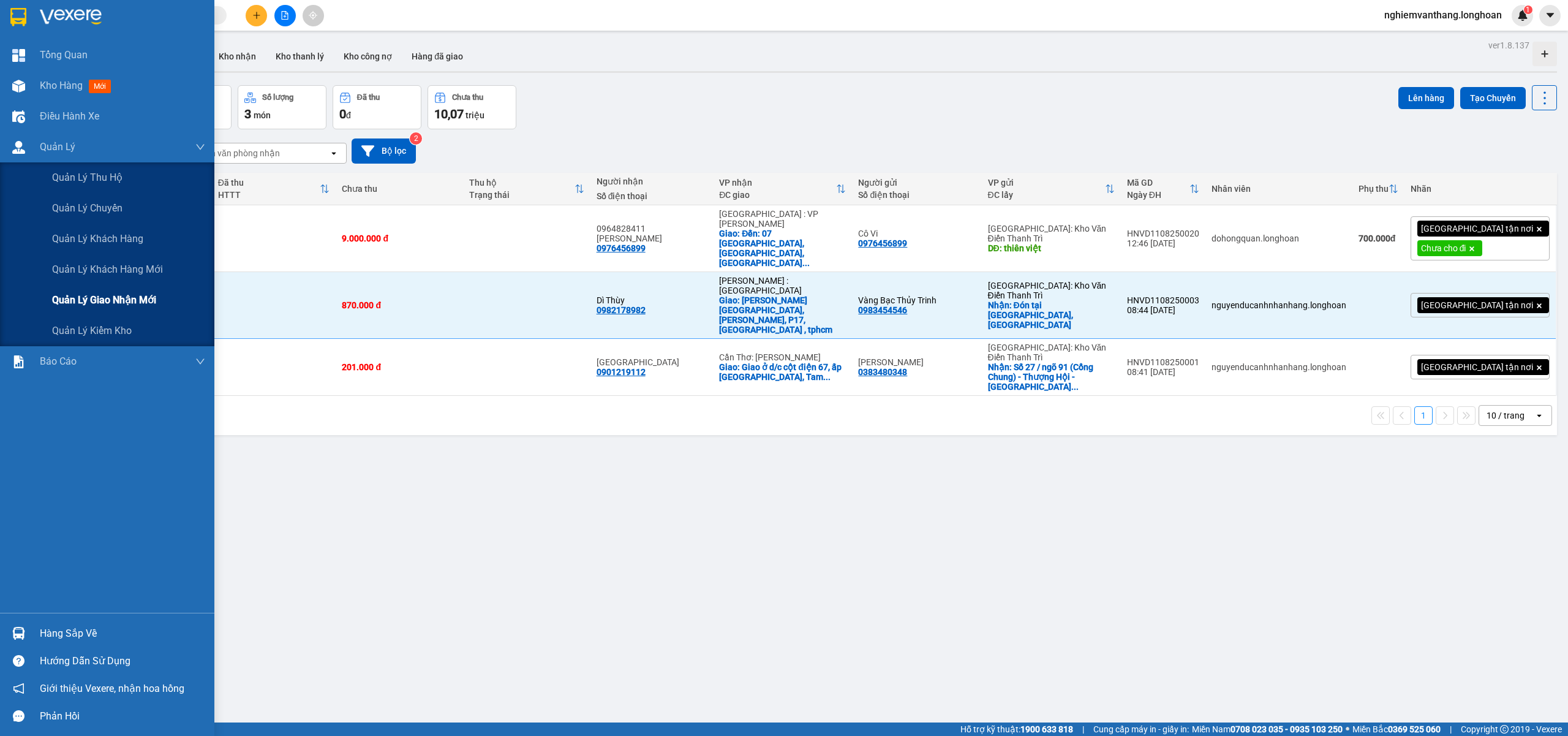
click at [89, 290] on div "Quản lý giao nhận mới" at bounding box center [128, 299] width 153 height 30
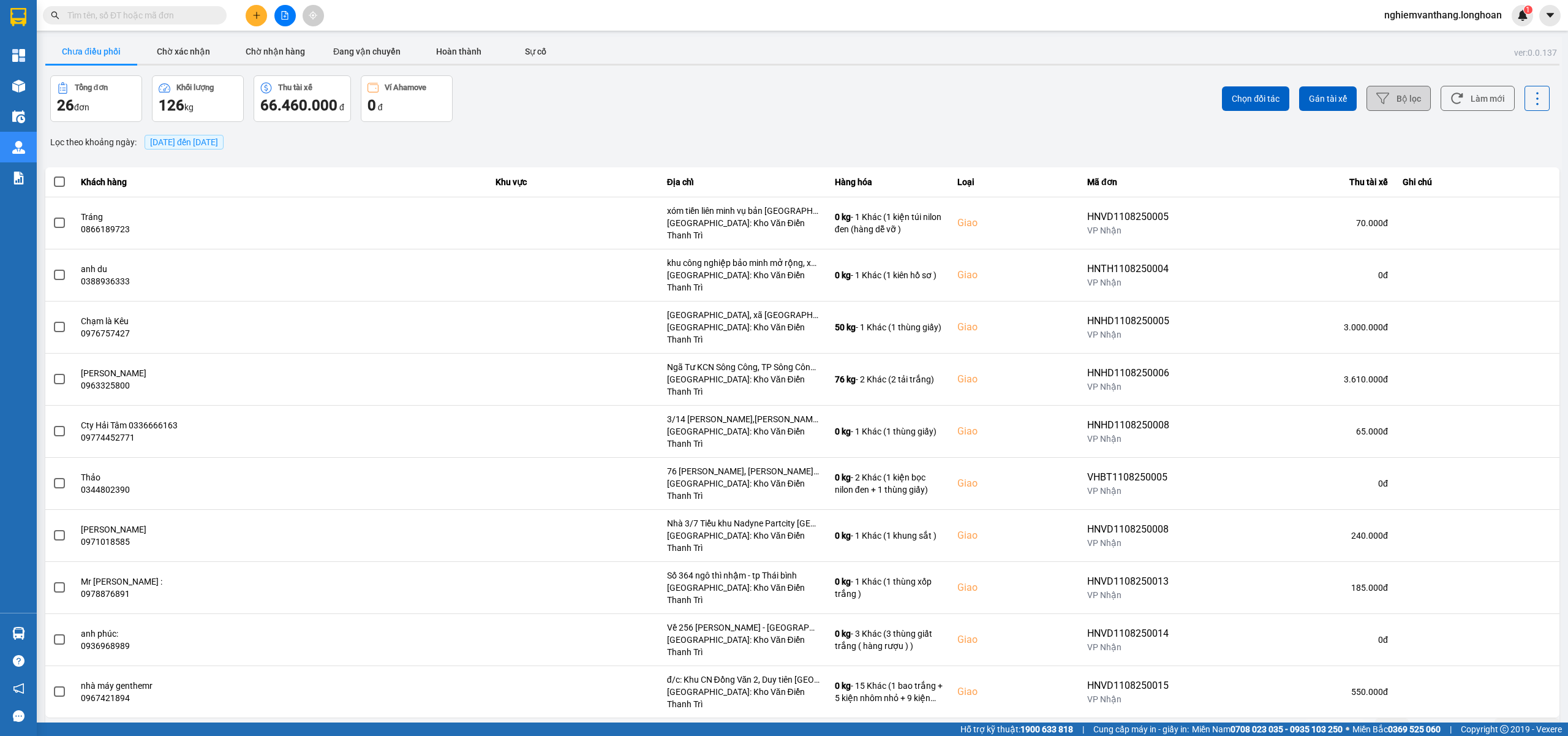
click at [1400, 104] on button "Bộ lọc" at bounding box center [1398, 98] width 64 height 25
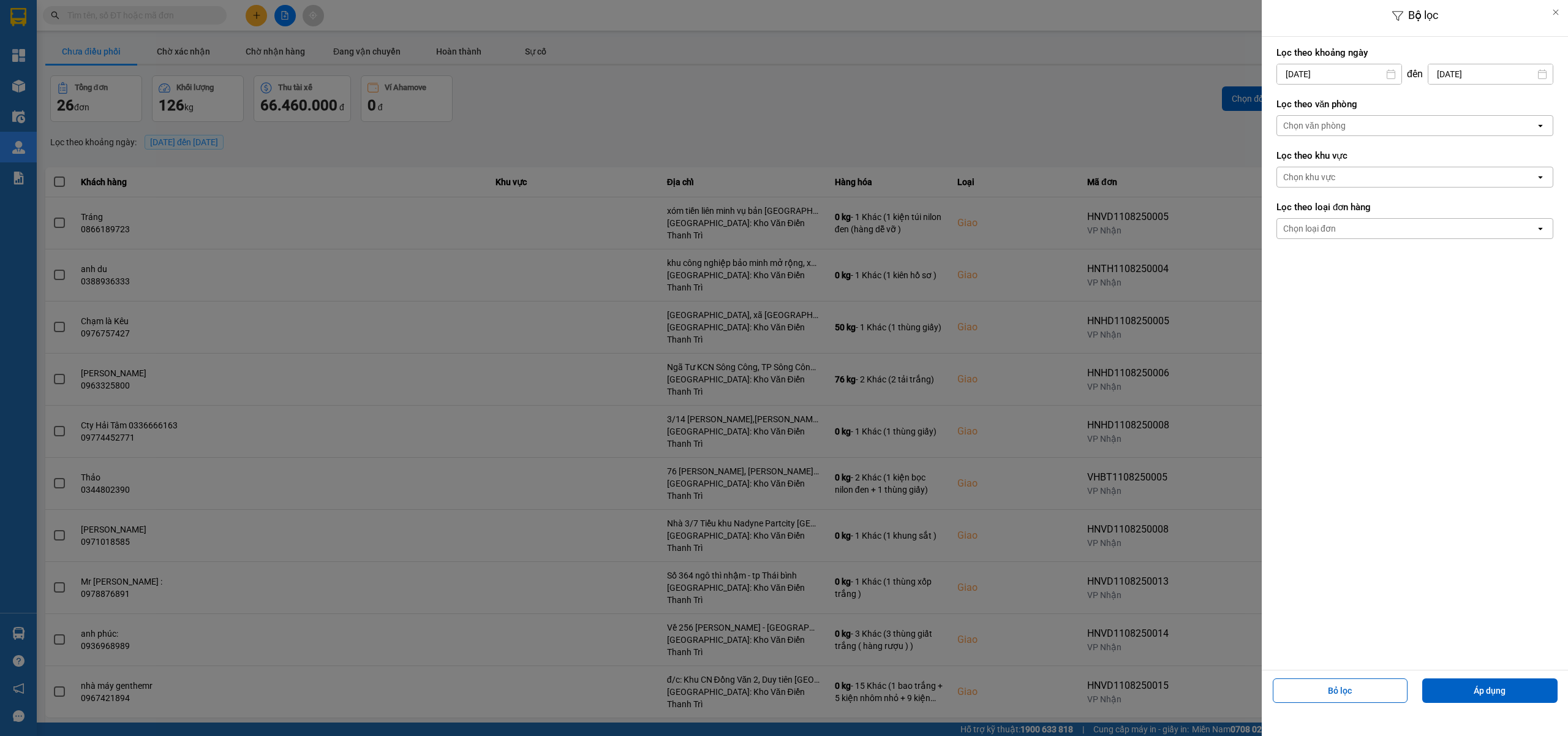
click at [1341, 121] on div "Chọn văn phòng" at bounding box center [1314, 126] width 63 height 12
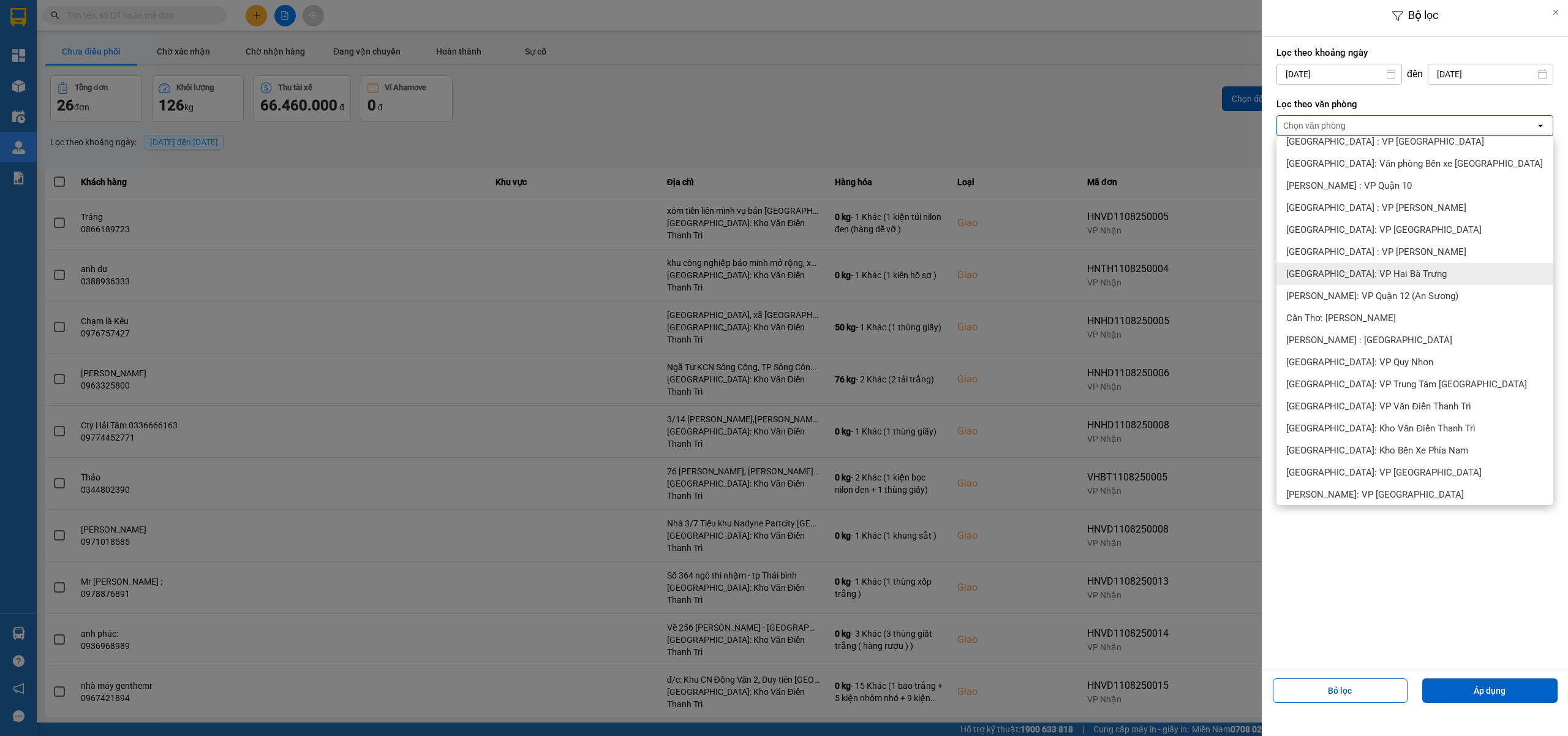
scroll to position [327, 0]
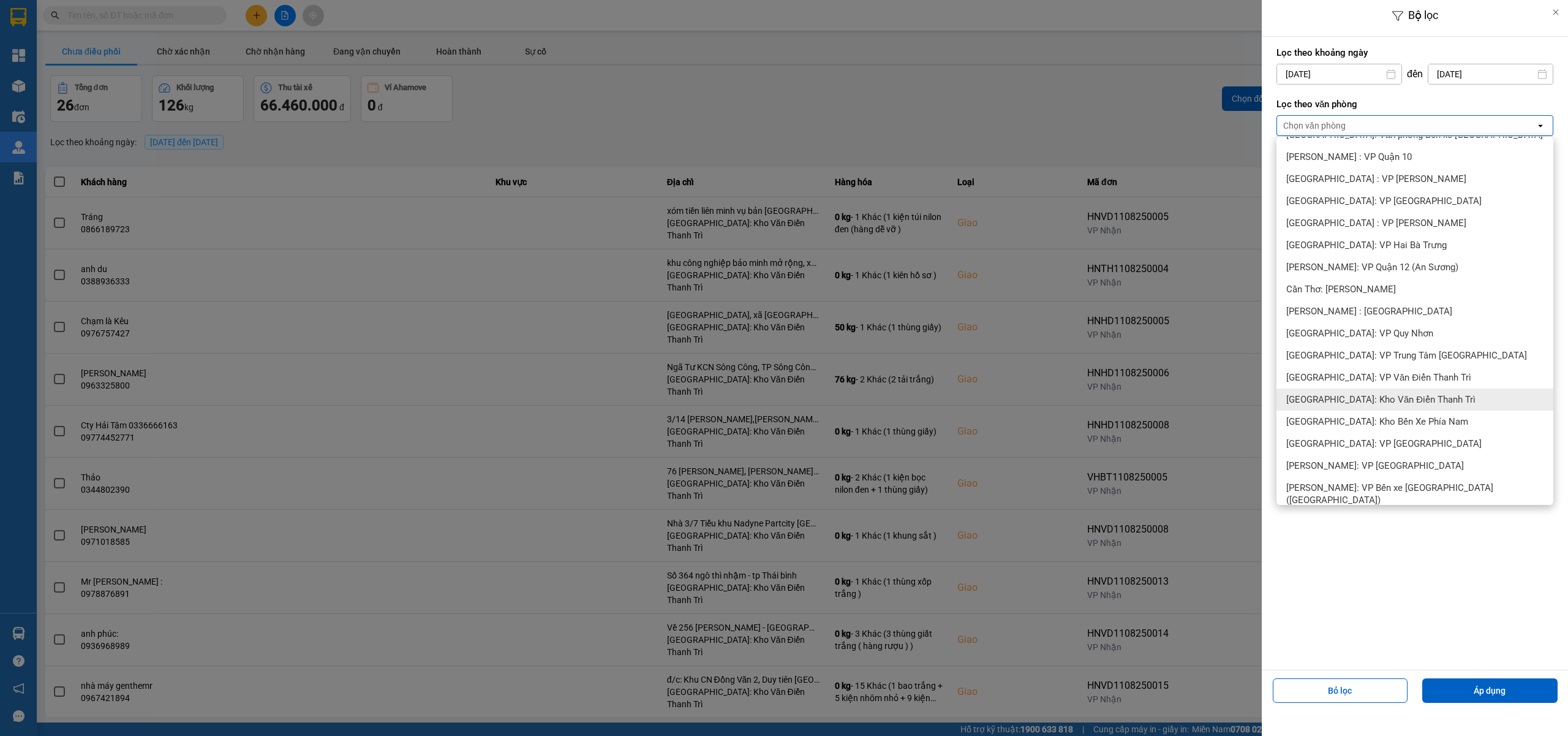
click at [1376, 401] on span "[GEOGRAPHIC_DATA]: Kho Văn Điển Thanh Trì" at bounding box center [1380, 399] width 189 height 12
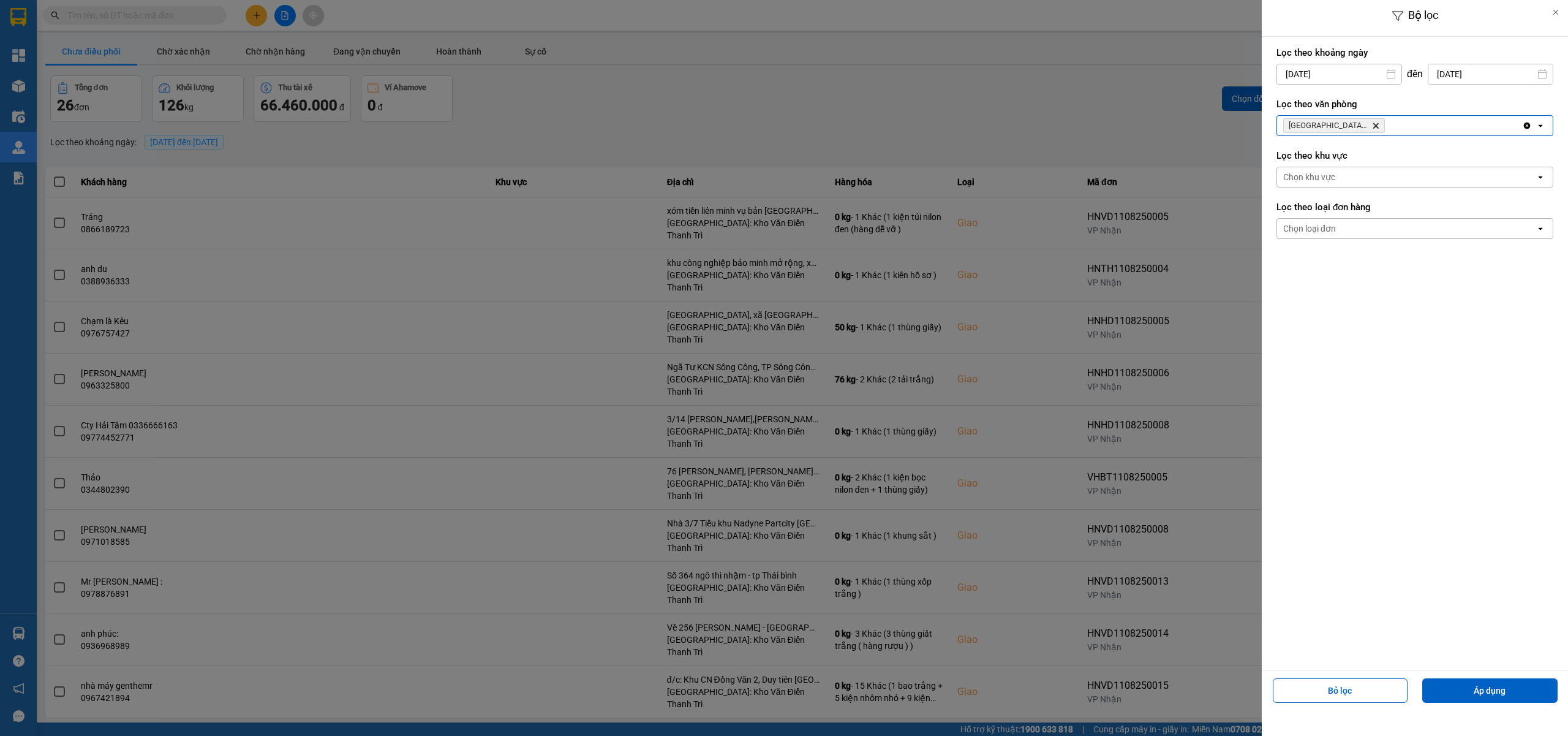
drag, startPoint x: 1500, startPoint y: 680, endPoint x: 1007, endPoint y: 517, distance: 519.2
click at [1500, 682] on button "Áp dụng" at bounding box center [1489, 691] width 135 height 25
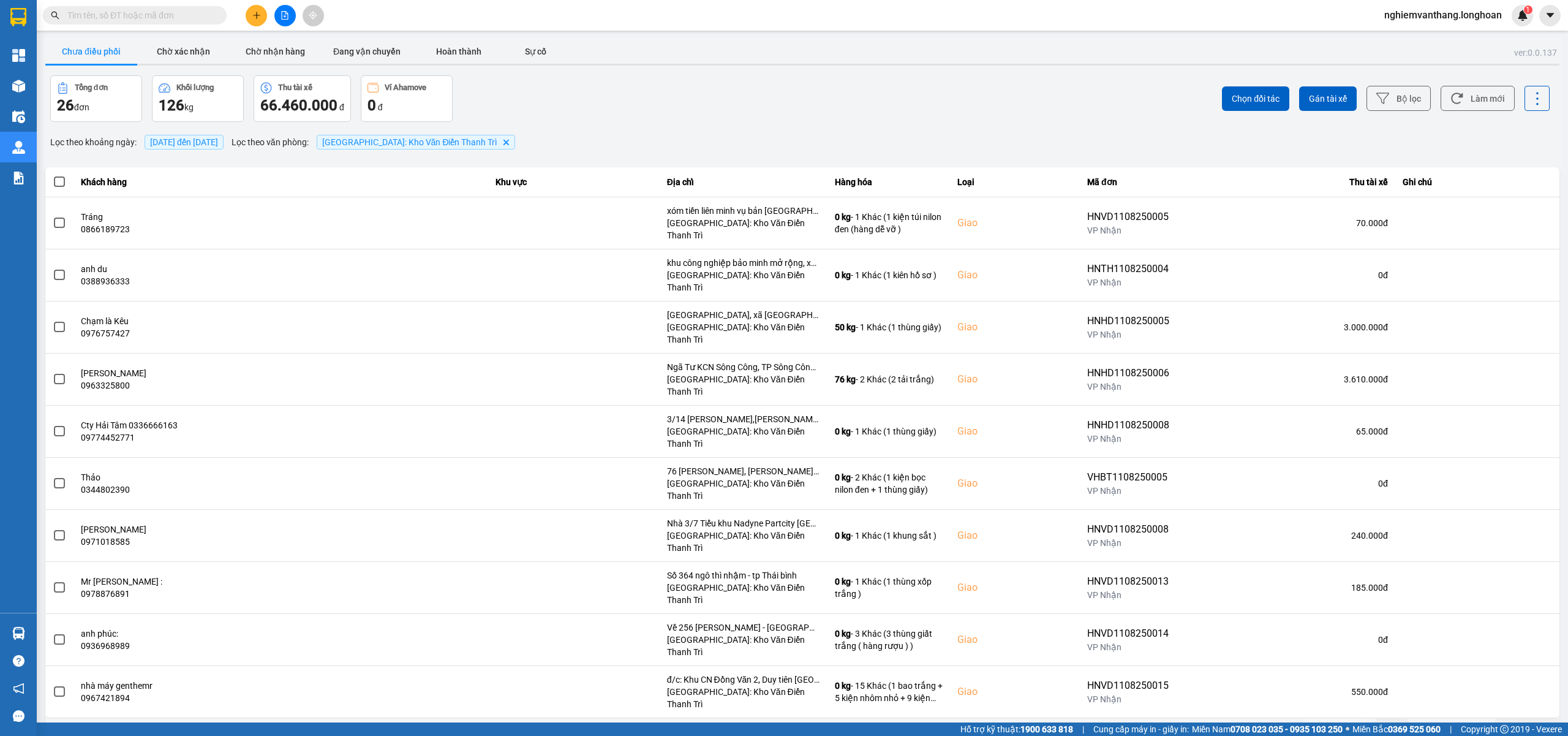
click at [1531, 722] on div "10 / trang" at bounding box center [1520, 728] width 38 height 12
click at [1524, 613] on li "100 / trang" at bounding box center [1527, 606] width 64 height 22
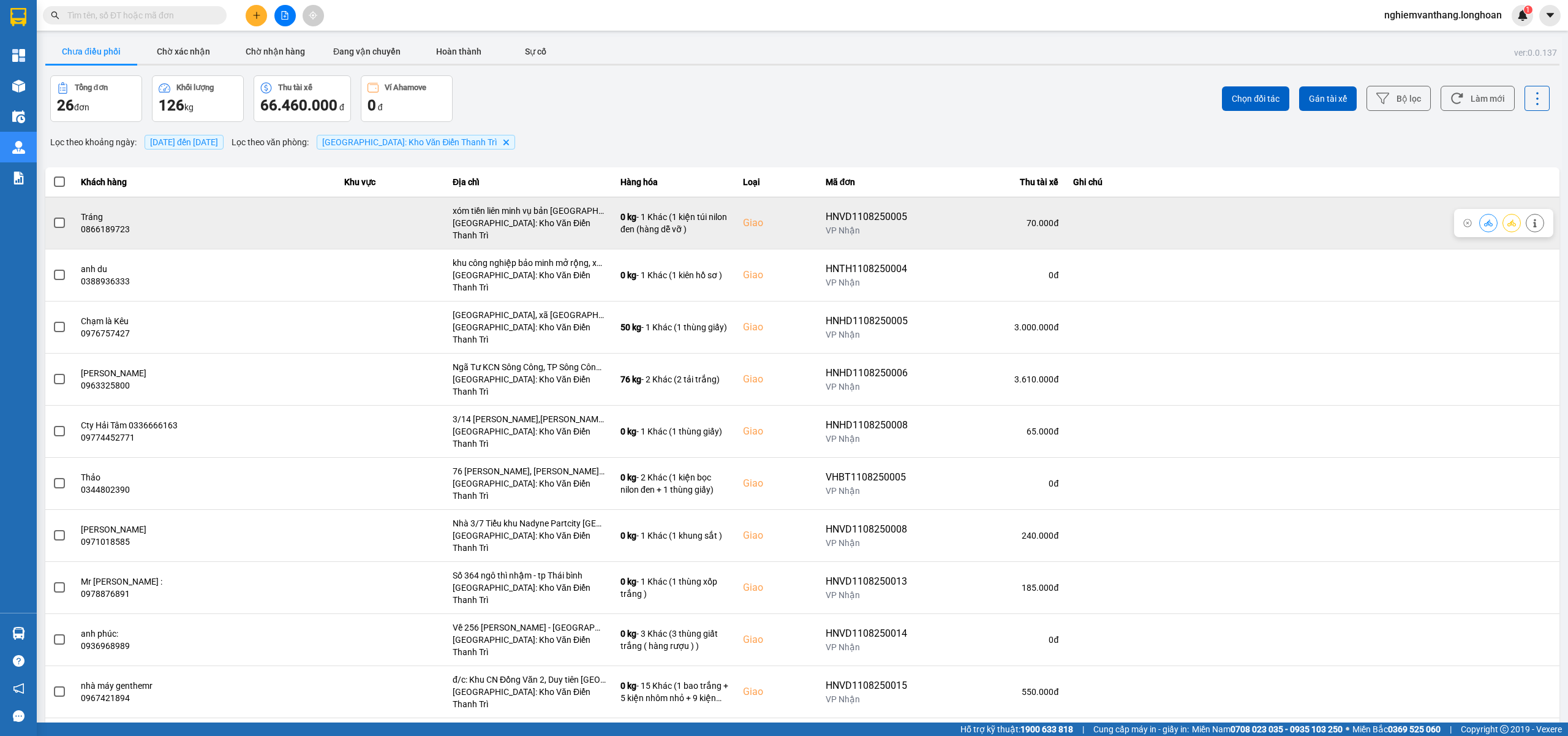
click at [70, 221] on td at bounding box center [59, 223] width 28 height 52
click at [64, 219] on span at bounding box center [59, 223] width 11 height 11
click at [53, 216] on input "checkbox" at bounding box center [53, 216] width 0 height 0
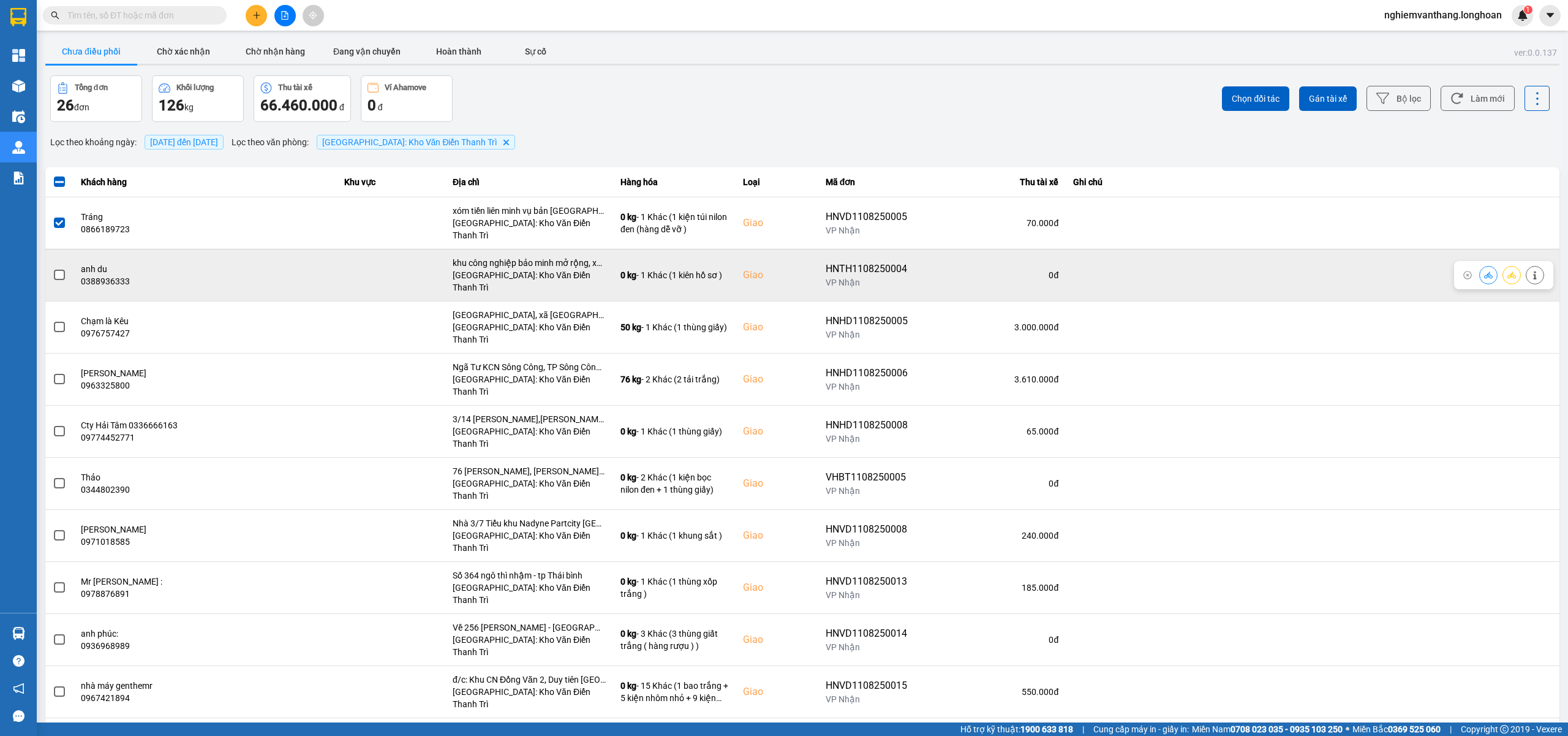
click at [64, 268] on label at bounding box center [59, 275] width 14 height 14
click at [53, 268] on input "checkbox" at bounding box center [53, 268] width 0 height 0
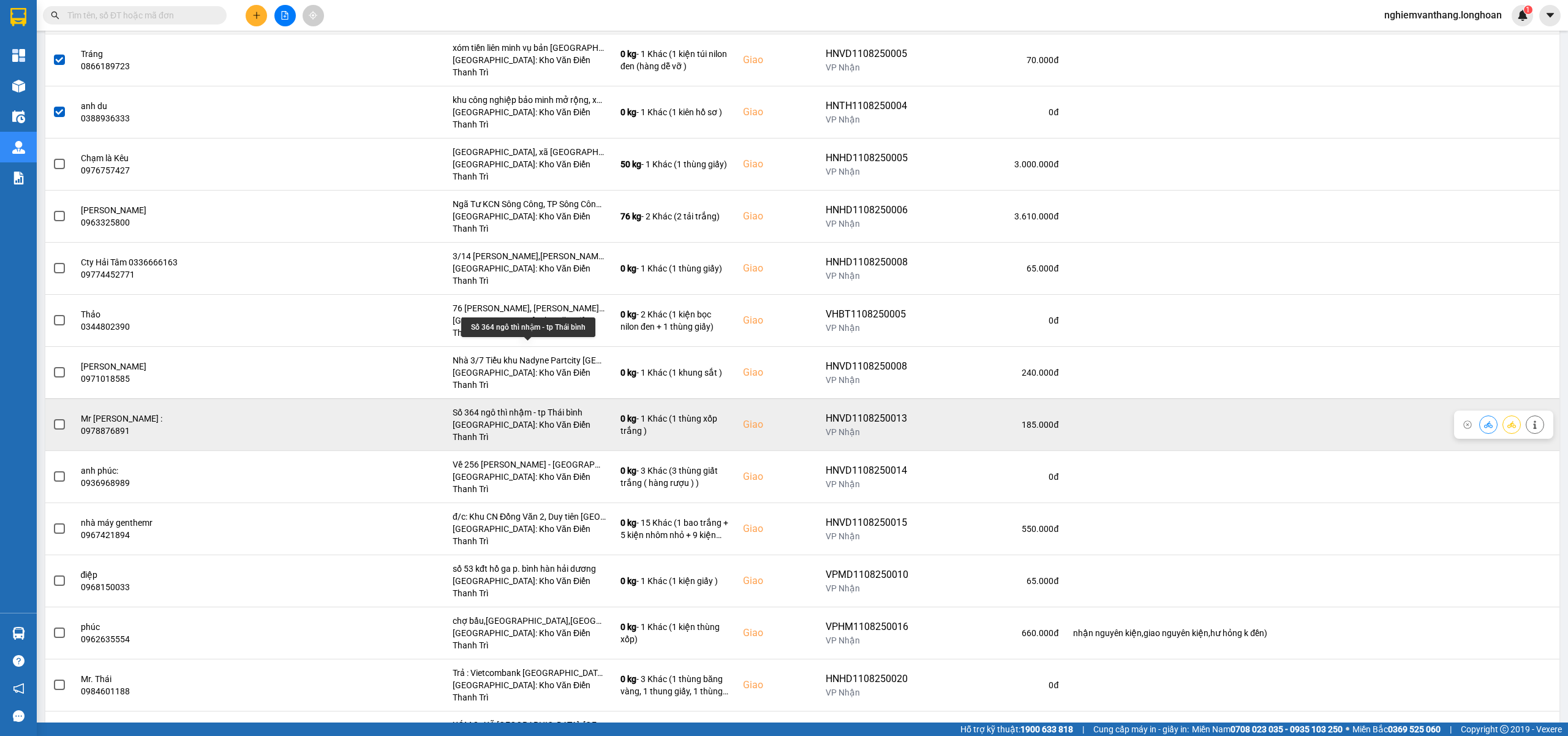
scroll to position [245, 0]
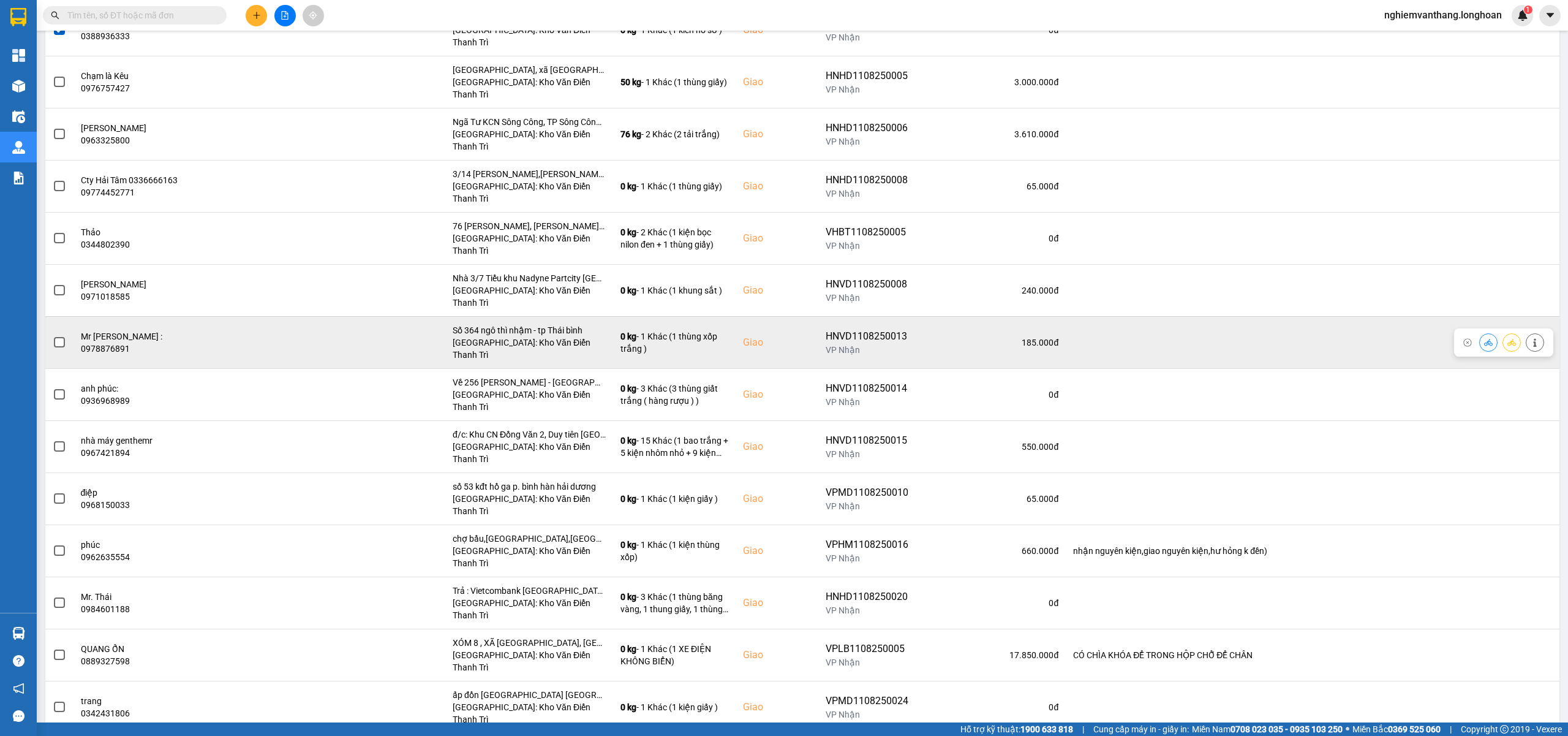
click at [64, 337] on span at bounding box center [59, 342] width 11 height 11
click at [53, 335] on input "checkbox" at bounding box center [53, 335] width 0 height 0
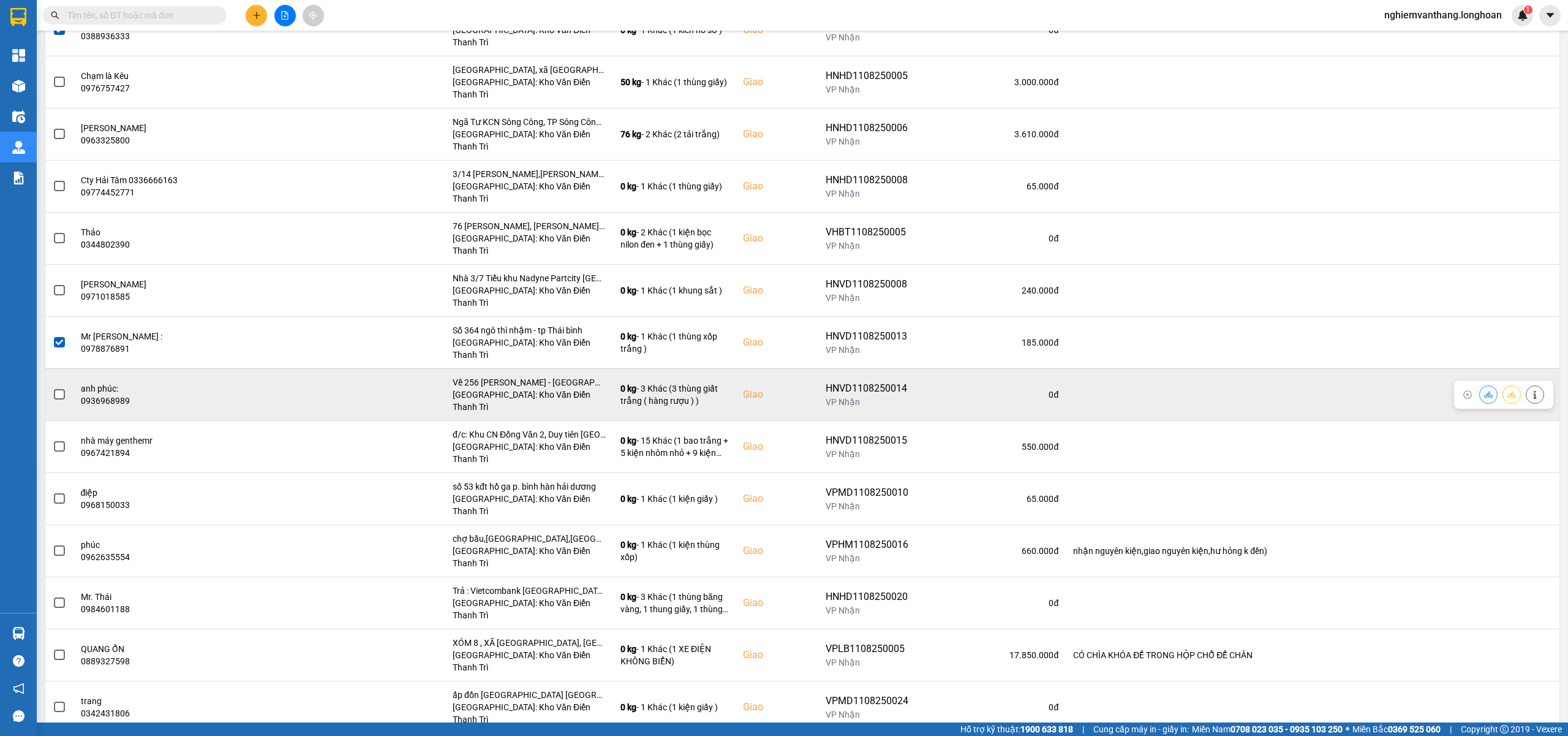
click at [56, 389] on span at bounding box center [59, 394] width 11 height 11
click at [53, 388] on input "checkbox" at bounding box center [53, 388] width 0 height 0
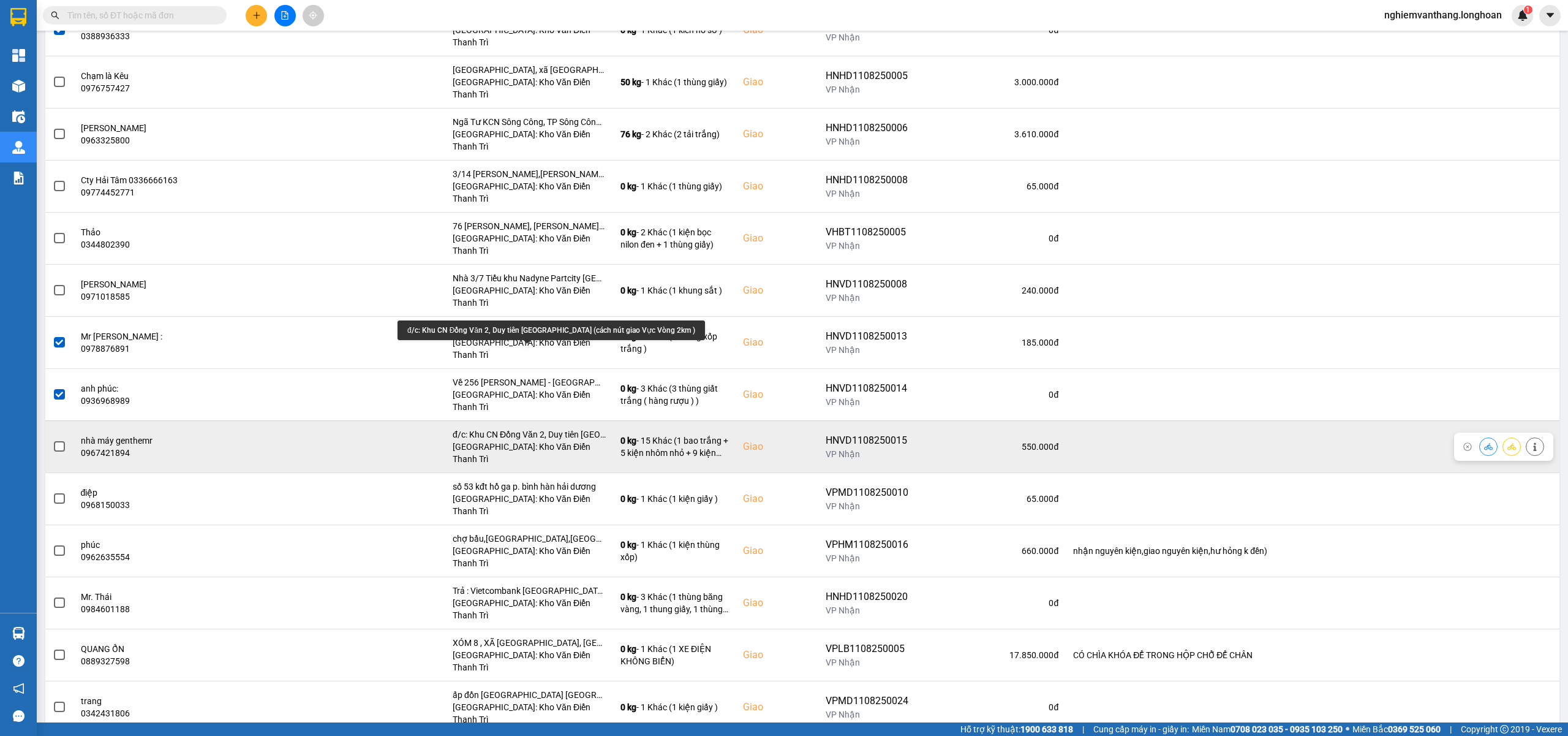
scroll to position [327, 0]
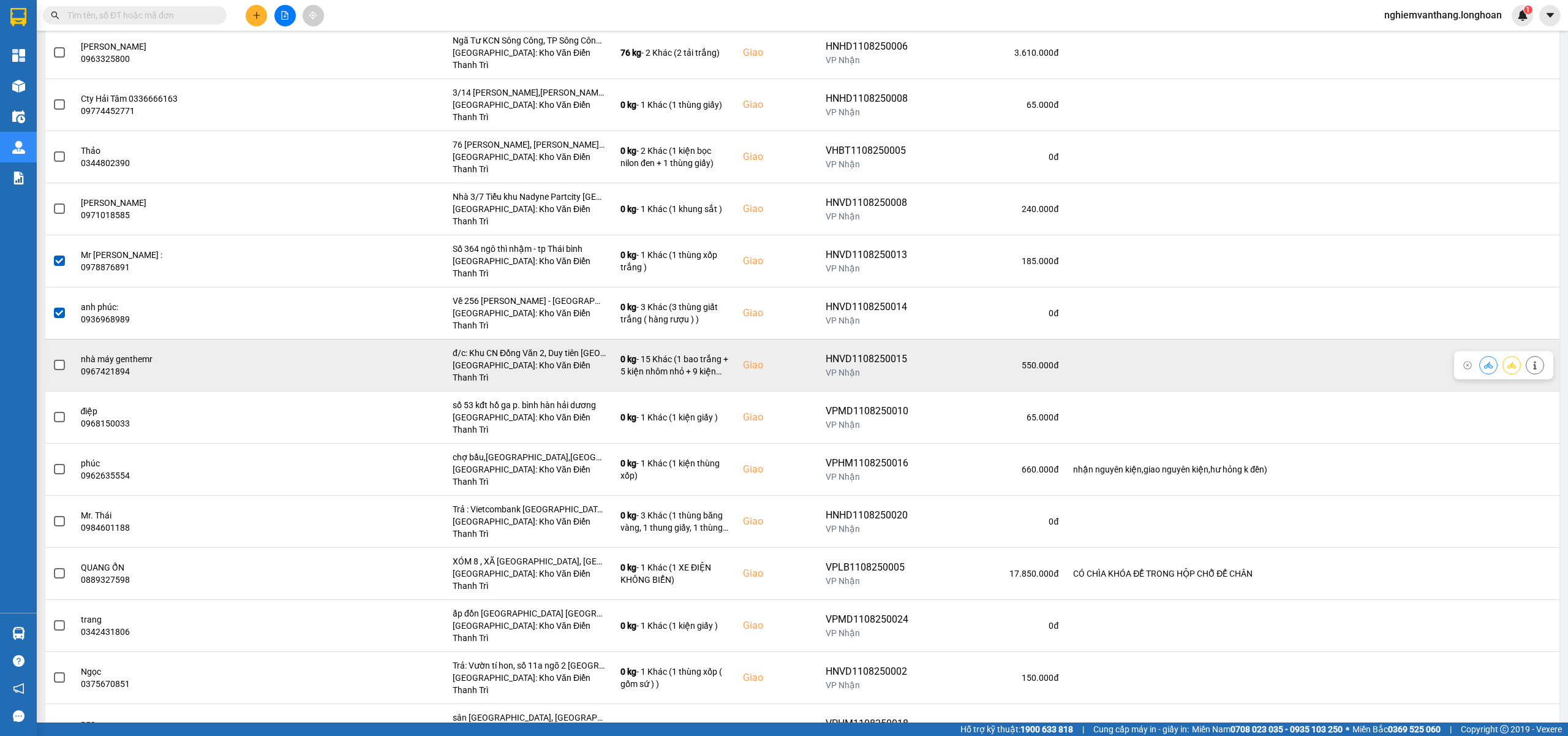
click at [55, 360] on span at bounding box center [59, 365] width 11 height 11
click at [53, 358] on input "checkbox" at bounding box center [53, 358] width 0 height 0
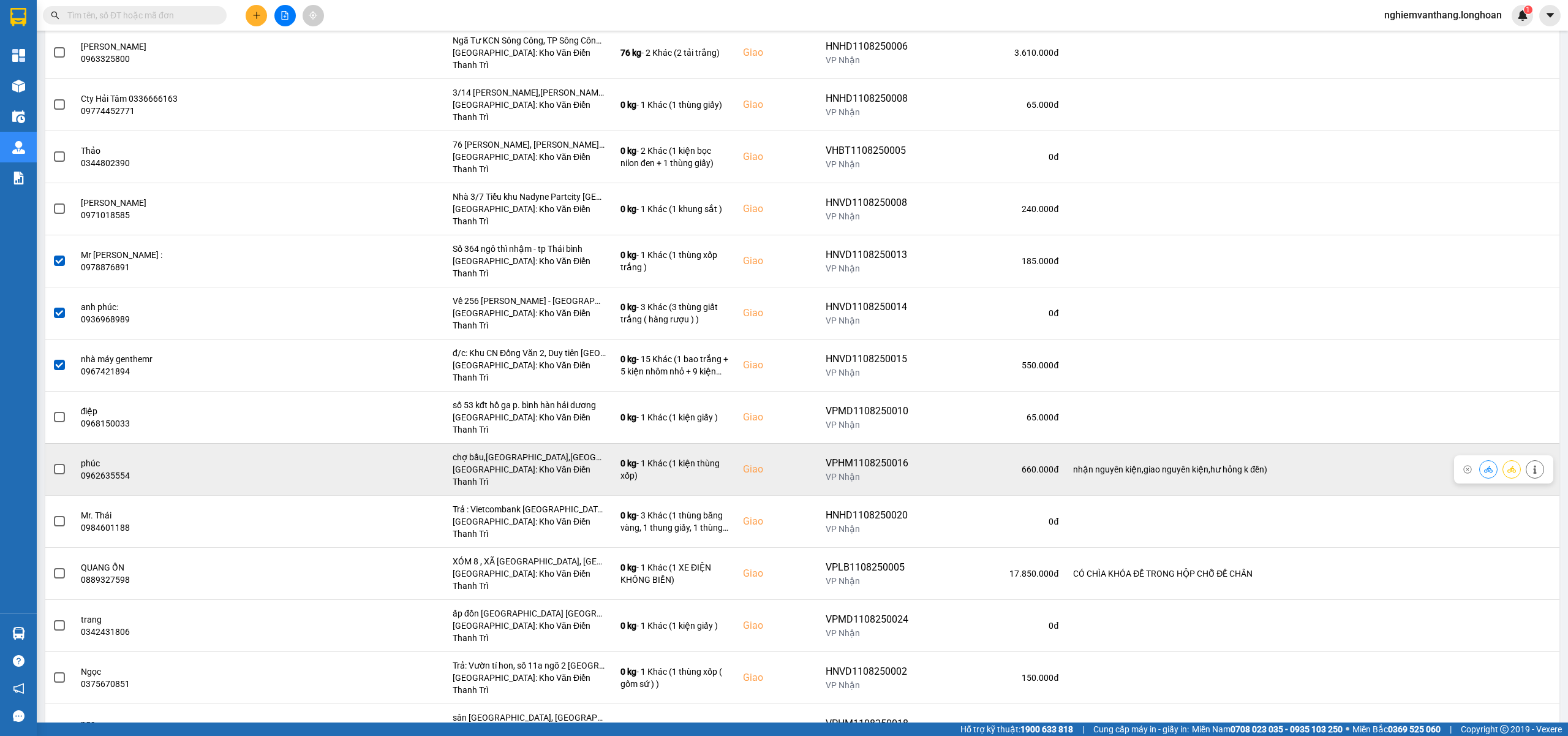
click at [59, 464] on span at bounding box center [59, 469] width 11 height 11
click at [53, 463] on input "checkbox" at bounding box center [53, 463] width 0 height 0
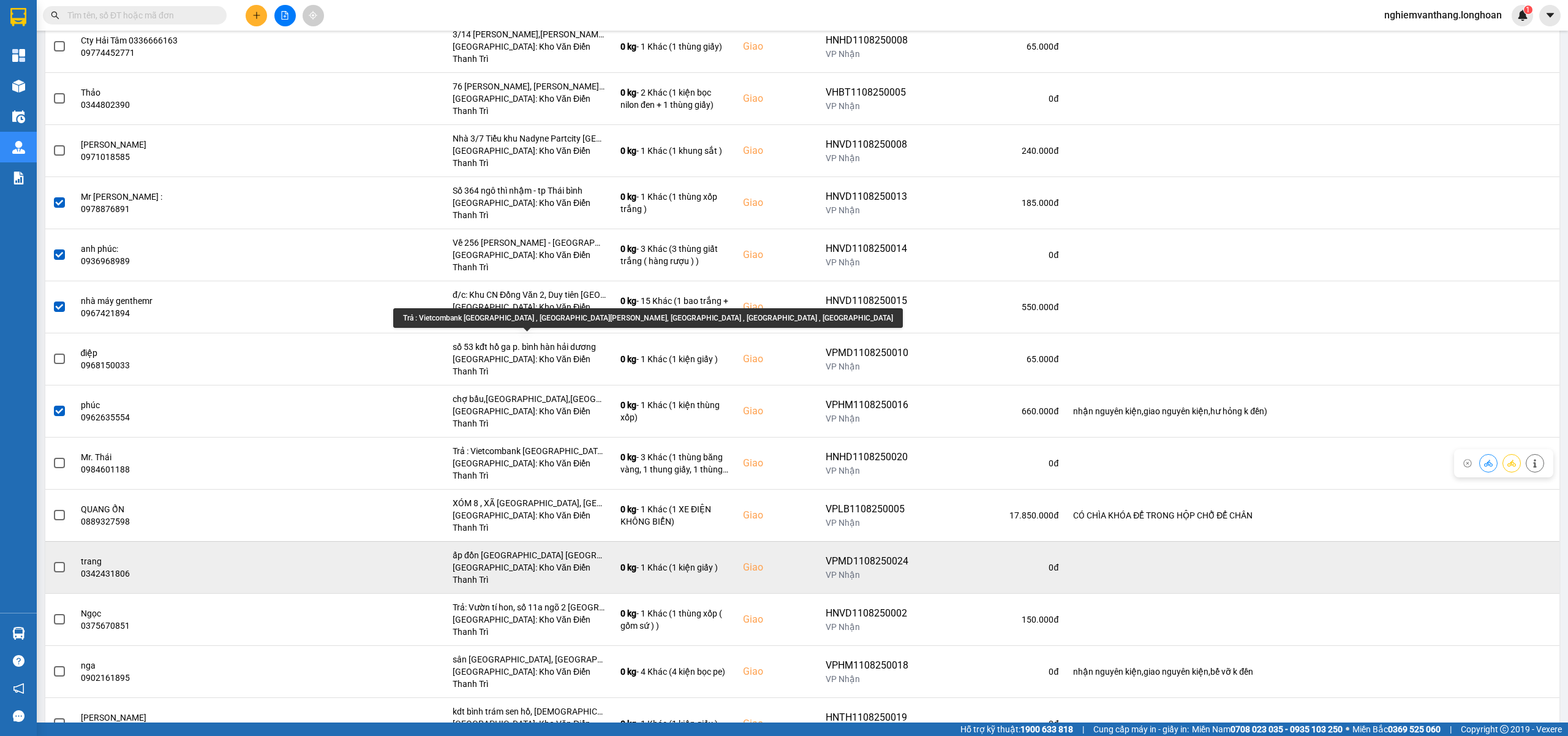
scroll to position [408, 0]
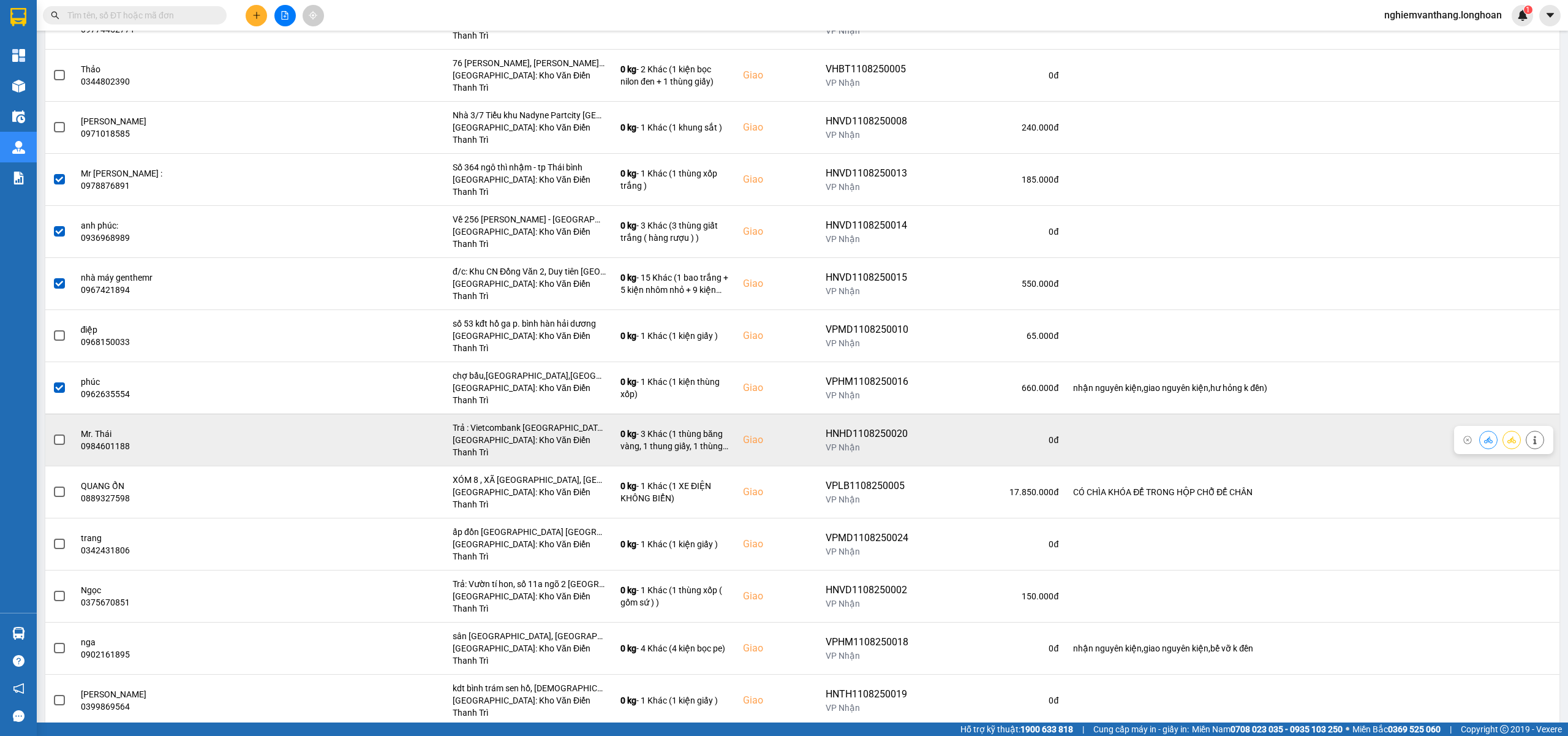
click at [61, 435] on span at bounding box center [59, 440] width 11 height 11
click at [53, 433] on input "checkbox" at bounding box center [53, 433] width 0 height 0
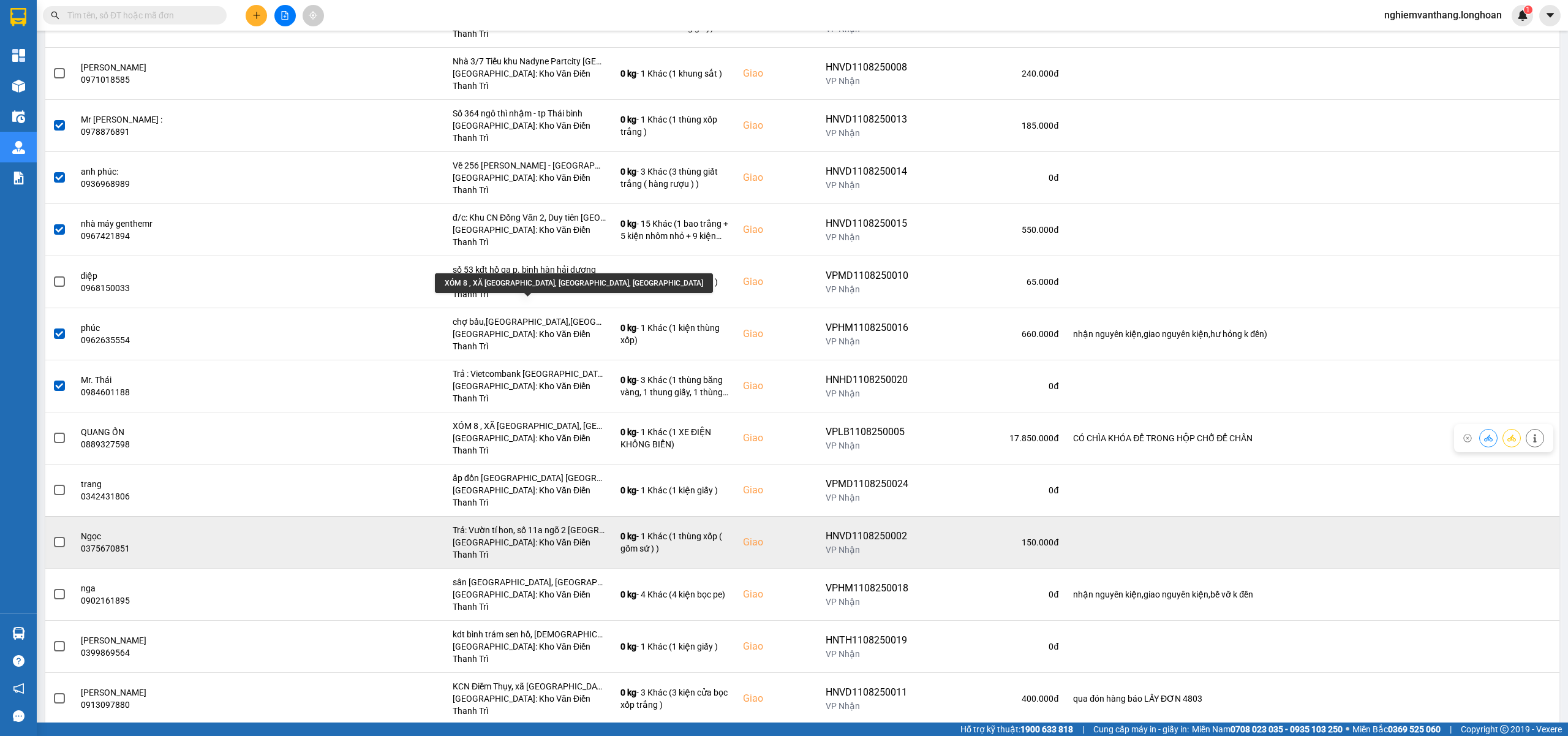
scroll to position [490, 0]
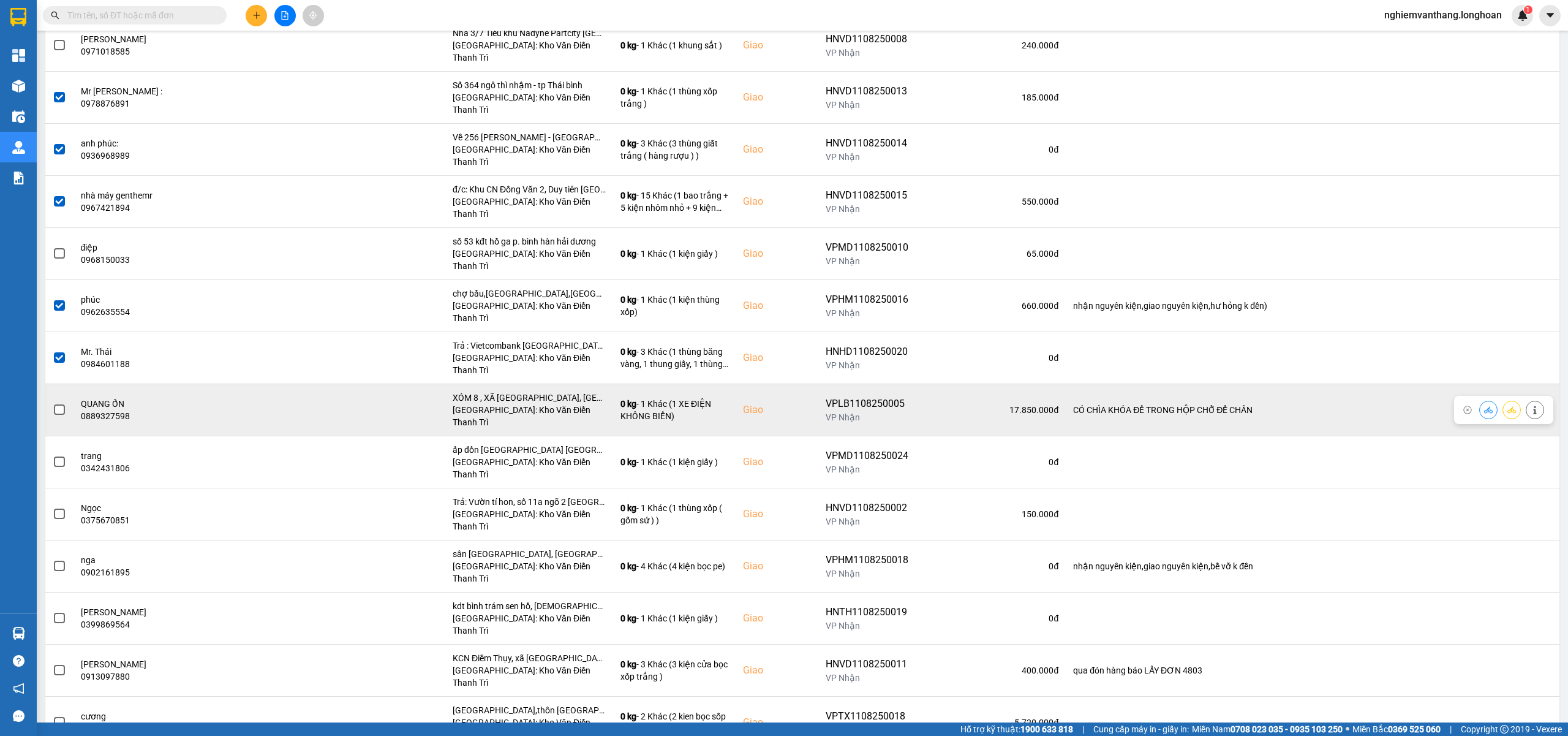
click at [57, 404] on span at bounding box center [59, 410] width 11 height 11
click at [53, 403] on input "checkbox" at bounding box center [53, 403] width 0 height 0
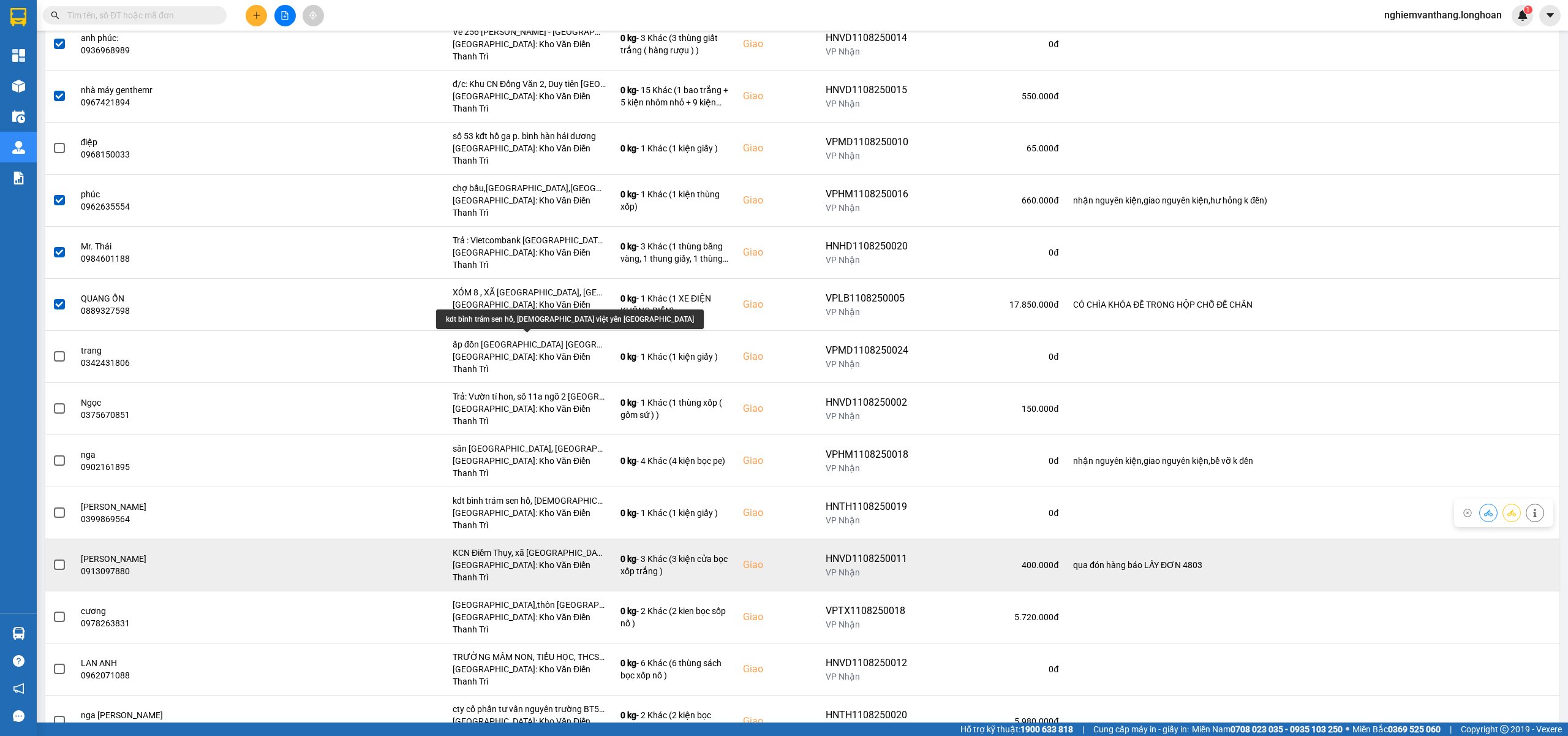
scroll to position [608, 0]
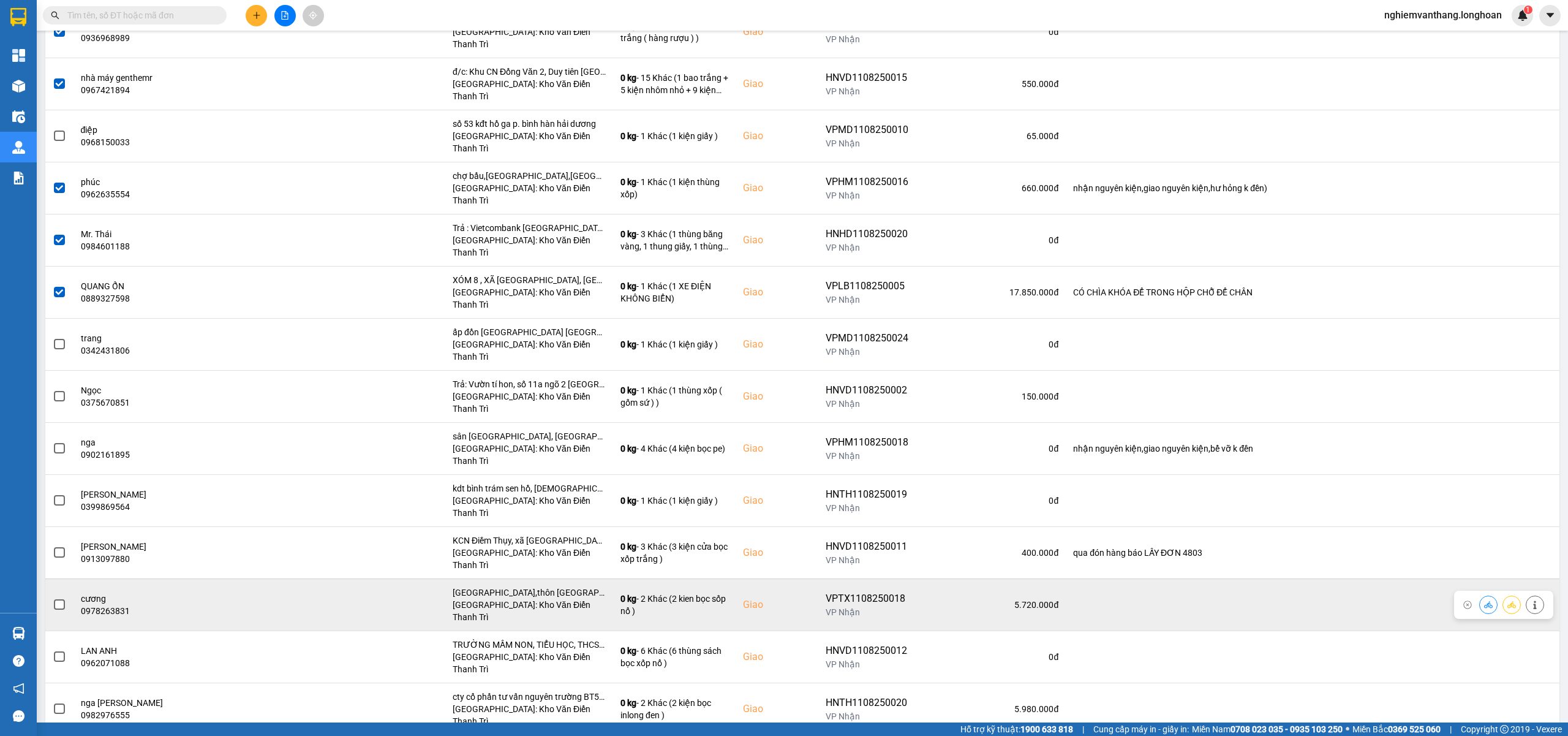
click at [54, 599] on span at bounding box center [59, 605] width 11 height 11
click at [53, 598] on input "checkbox" at bounding box center [53, 598] width 0 height 0
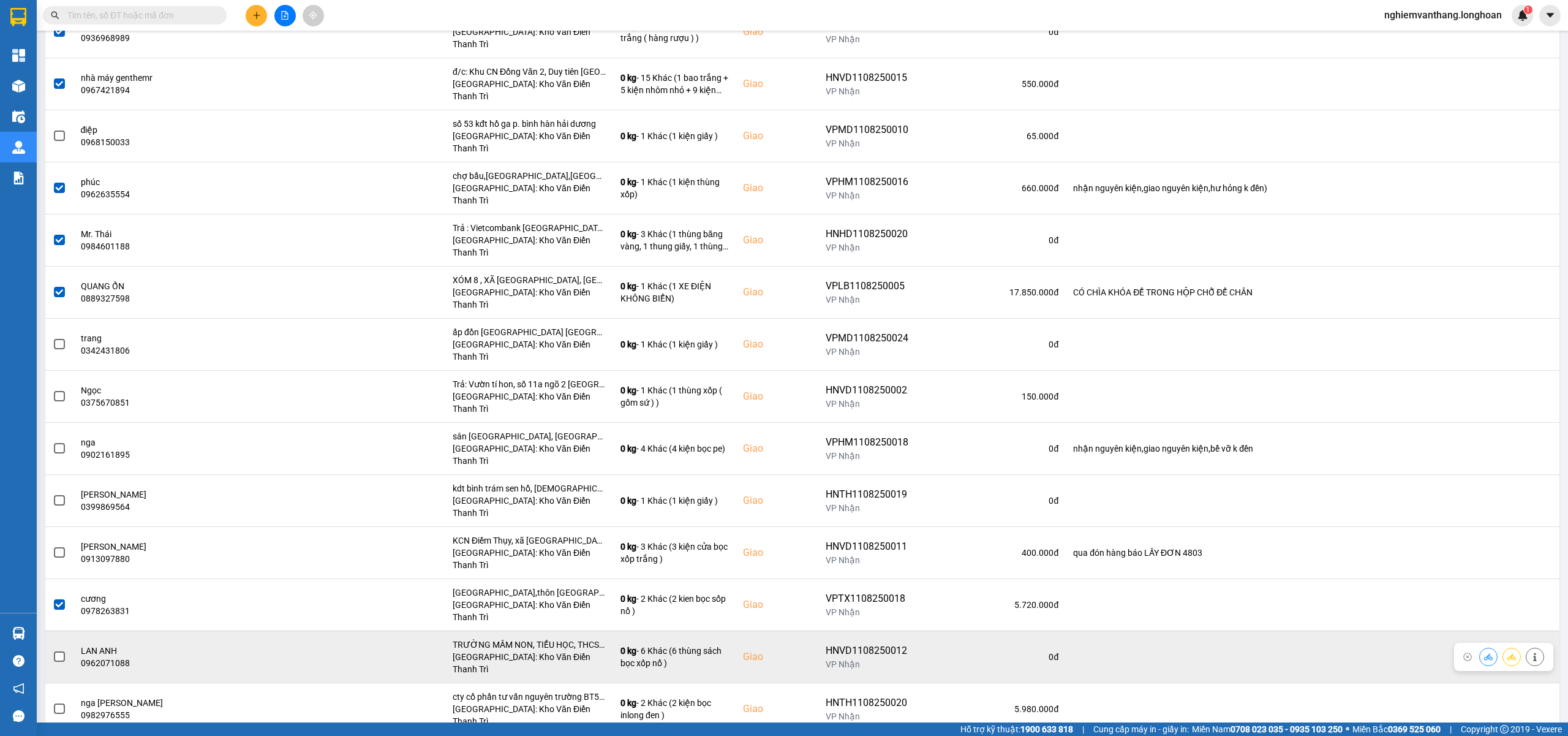
click at [61, 650] on label at bounding box center [59, 657] width 14 height 14
click at [53, 650] on input "checkbox" at bounding box center [53, 650] width 0 height 0
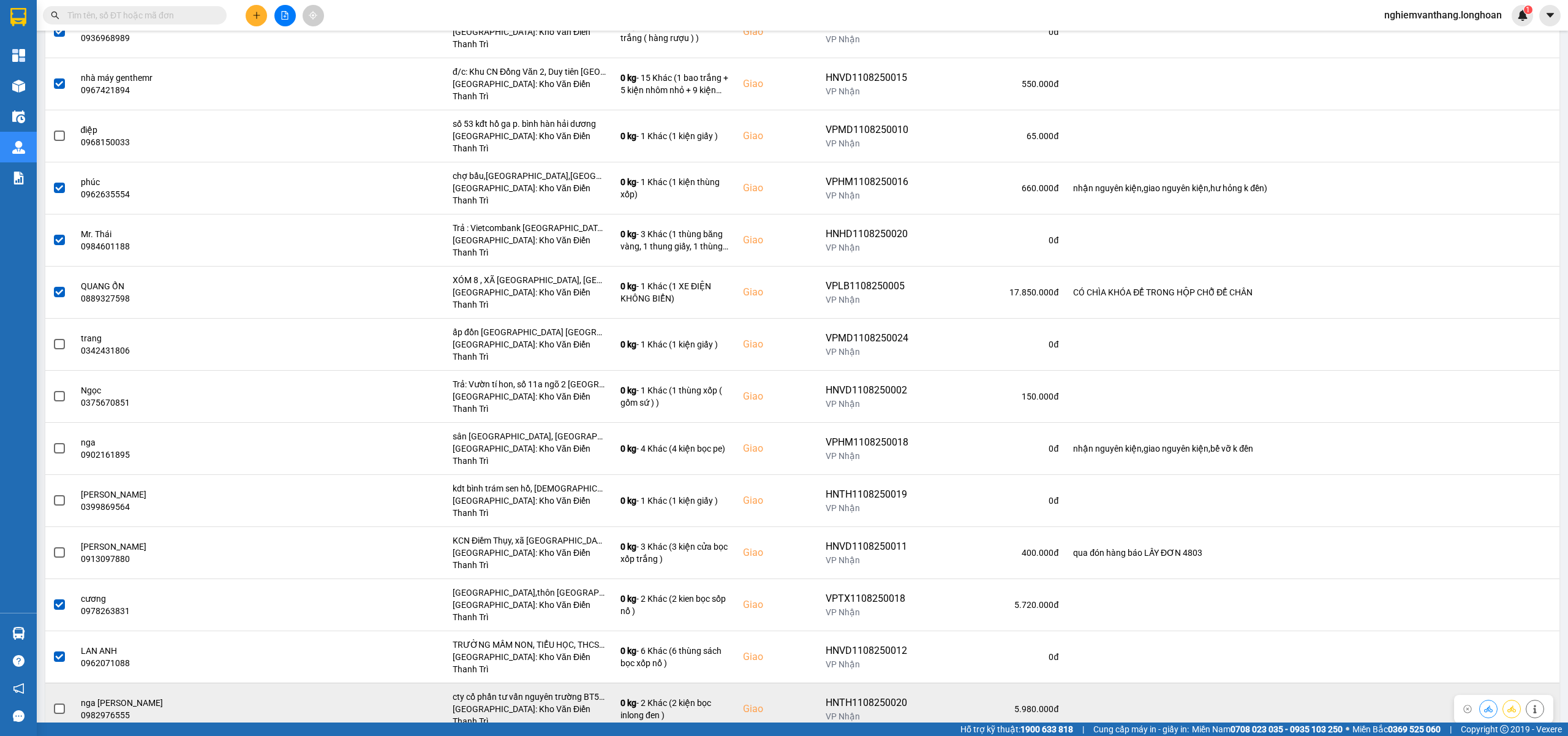
click at [50, 683] on td at bounding box center [59, 709] width 28 height 52
click at [55, 703] on span at bounding box center [59, 709] width 11 height 11
click at [53, 702] on input "checkbox" at bounding box center [53, 702] width 0 height 0
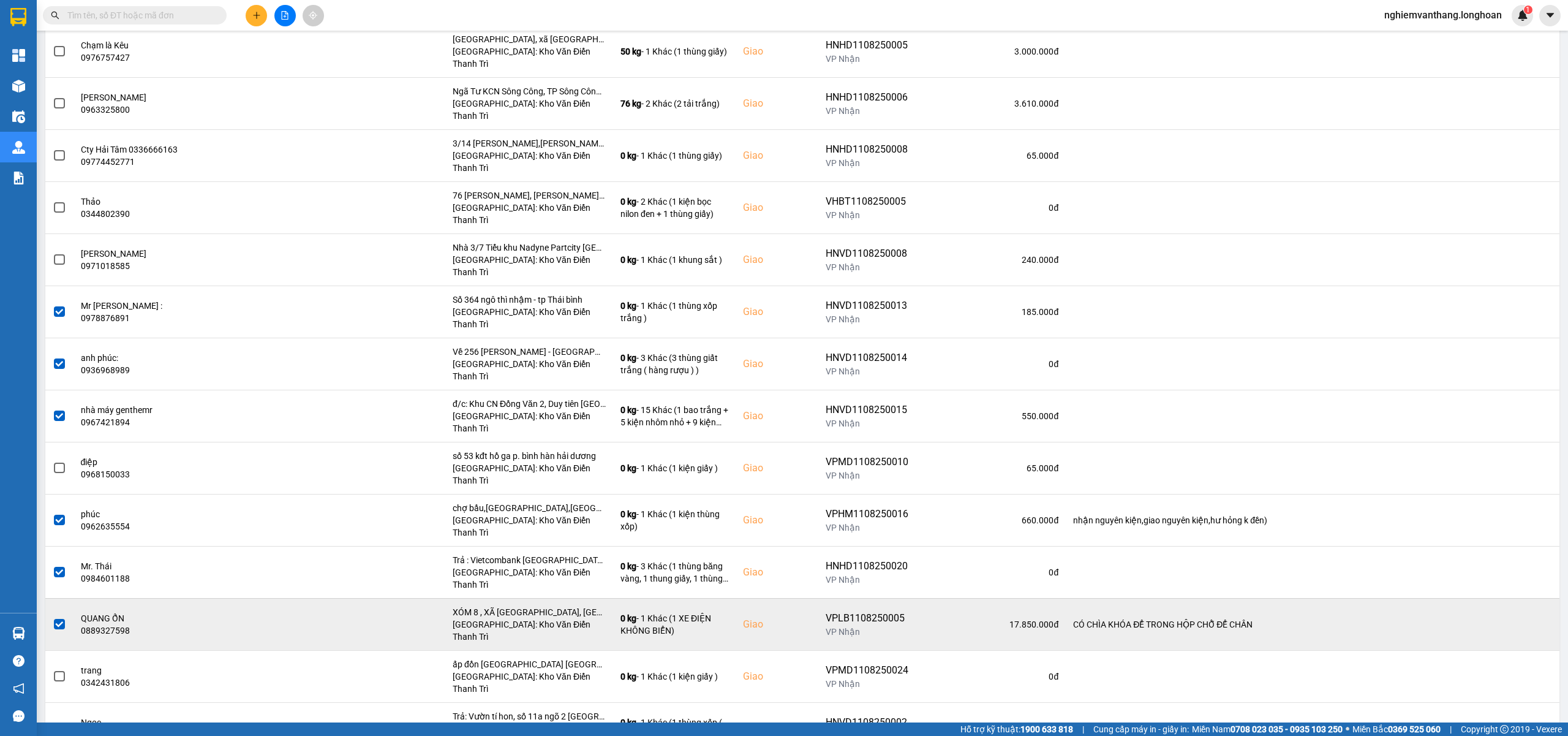
scroll to position [0, 0]
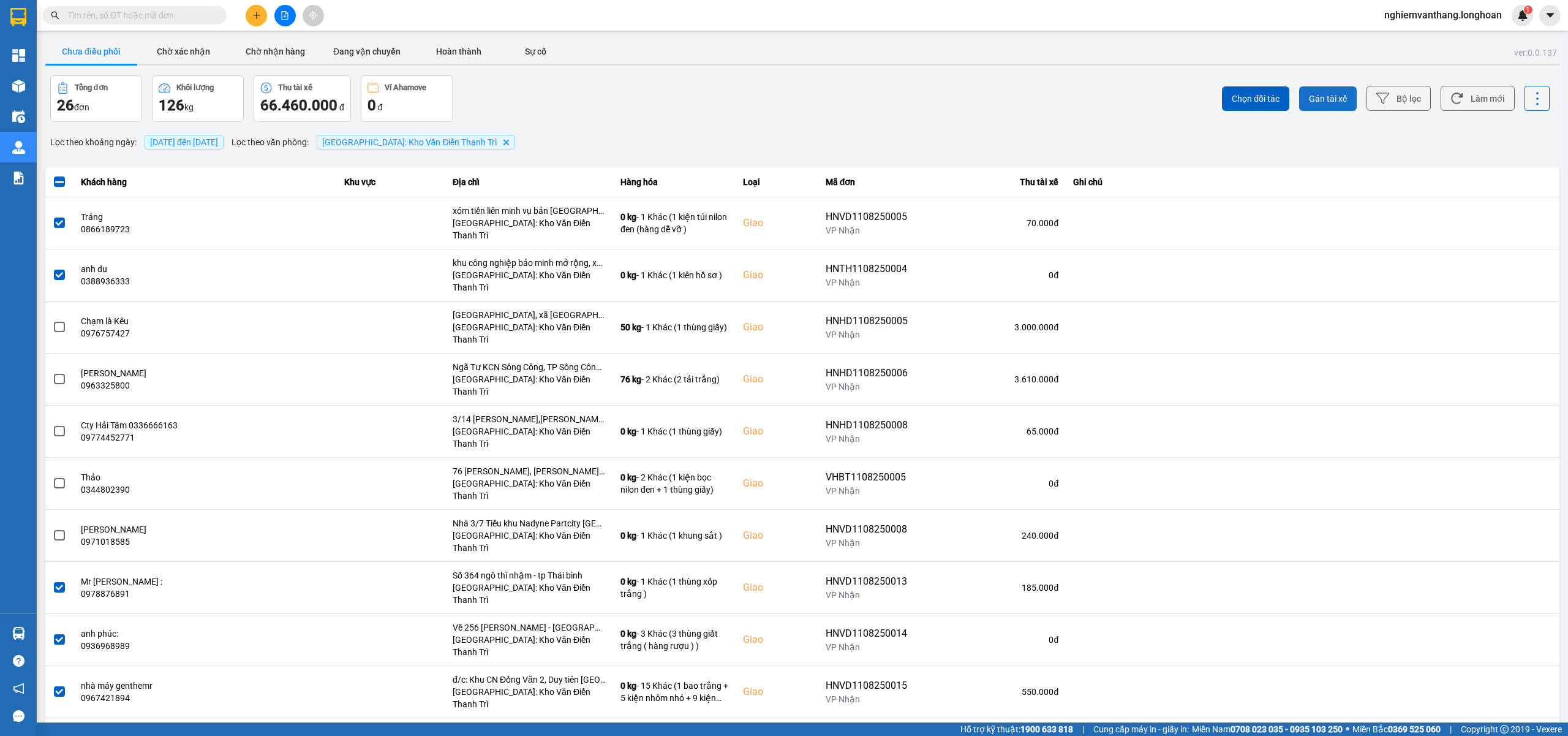
click at [1310, 99] on span "Gán tài xế" at bounding box center [1328, 99] width 38 height 12
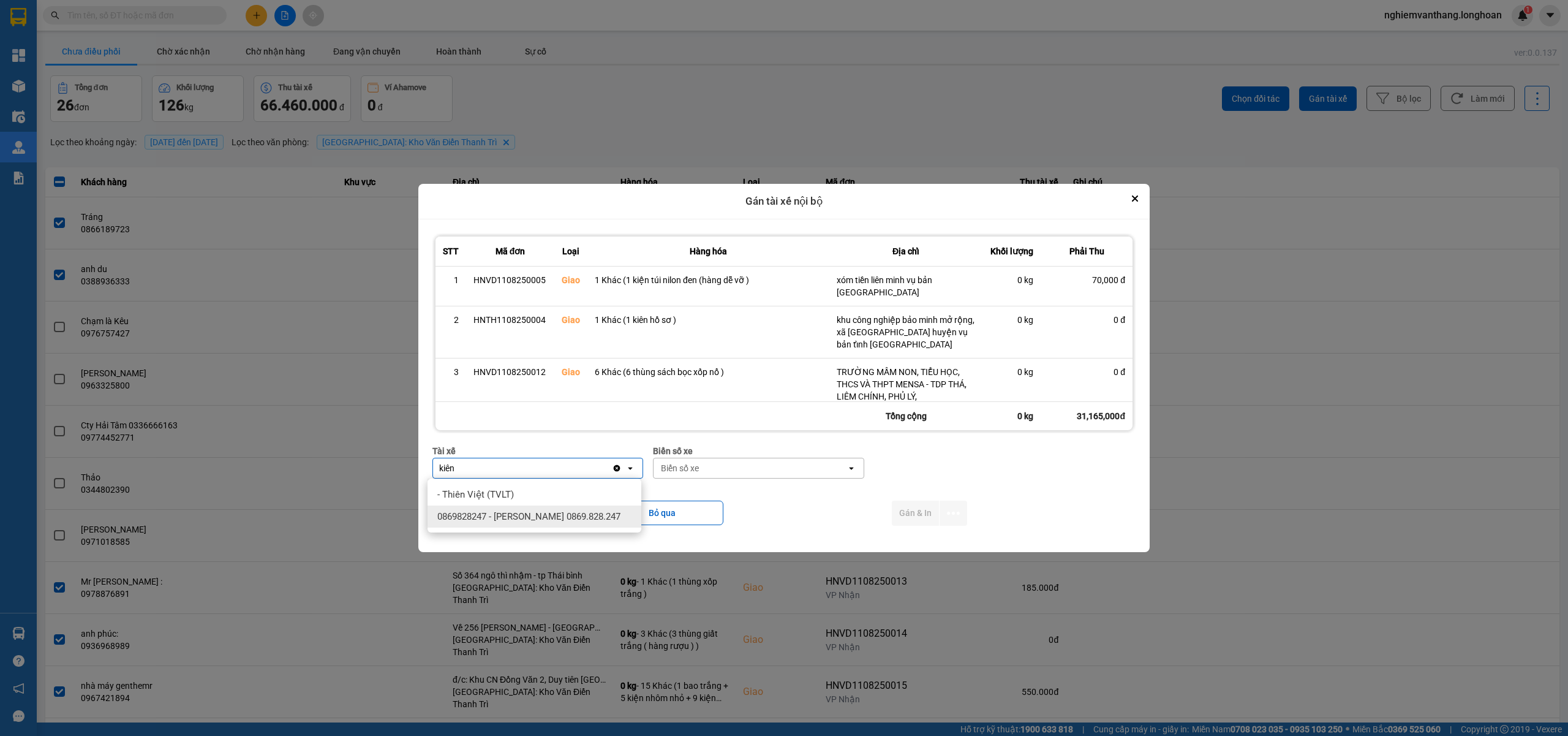
type input "kiên"
drag, startPoint x: 544, startPoint y: 513, endPoint x: 601, endPoint y: 515, distance: 57.0
click at [544, 513] on span "0869828247 - Trần Văn Kiên 0869.828.247" at bounding box center [529, 517] width 183 height 12
click at [694, 473] on div "Biển số xe" at bounding box center [687, 468] width 38 height 12
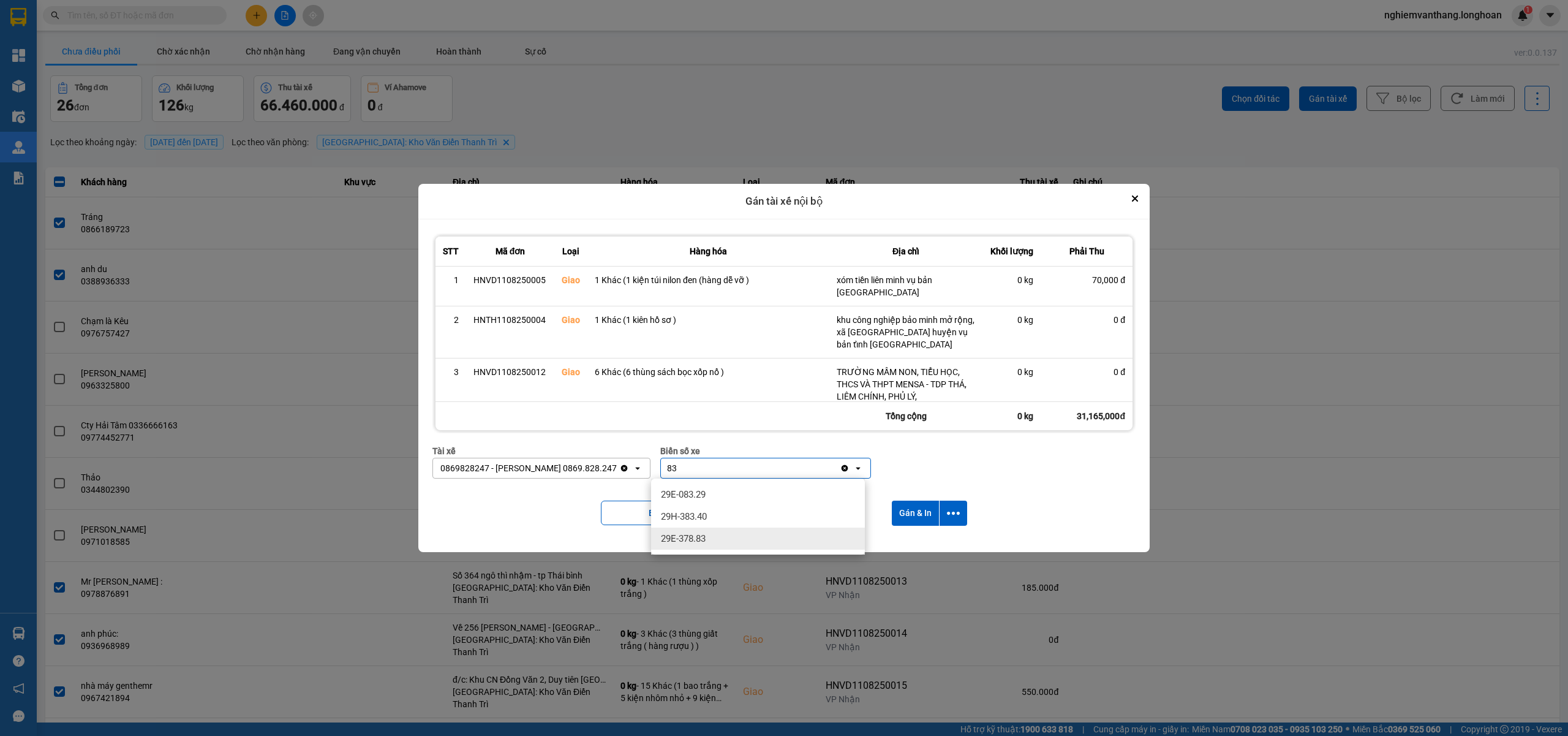
type input "83"
click at [694, 536] on span "29E-378.83" at bounding box center [683, 539] width 45 height 12
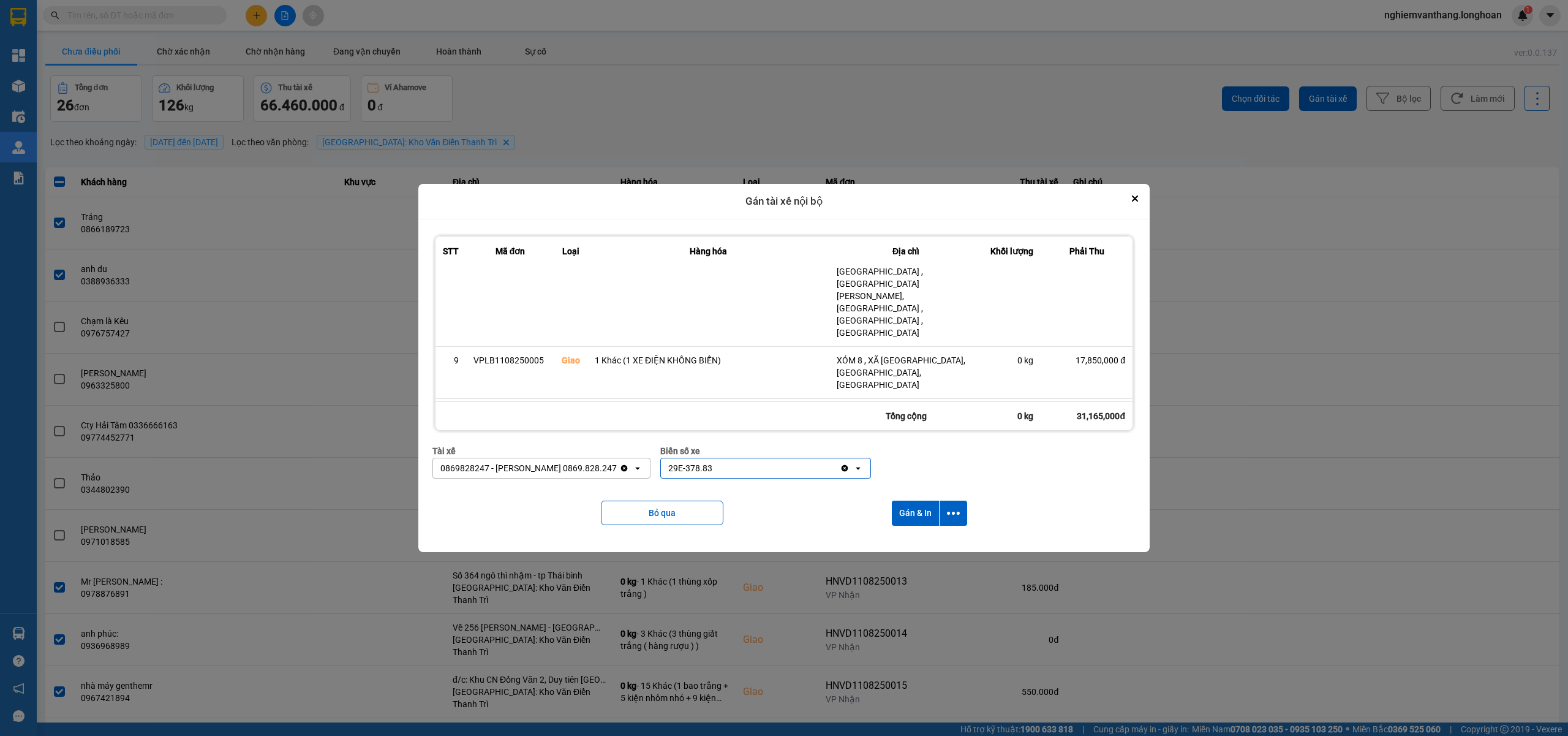
scroll to position [357, 0]
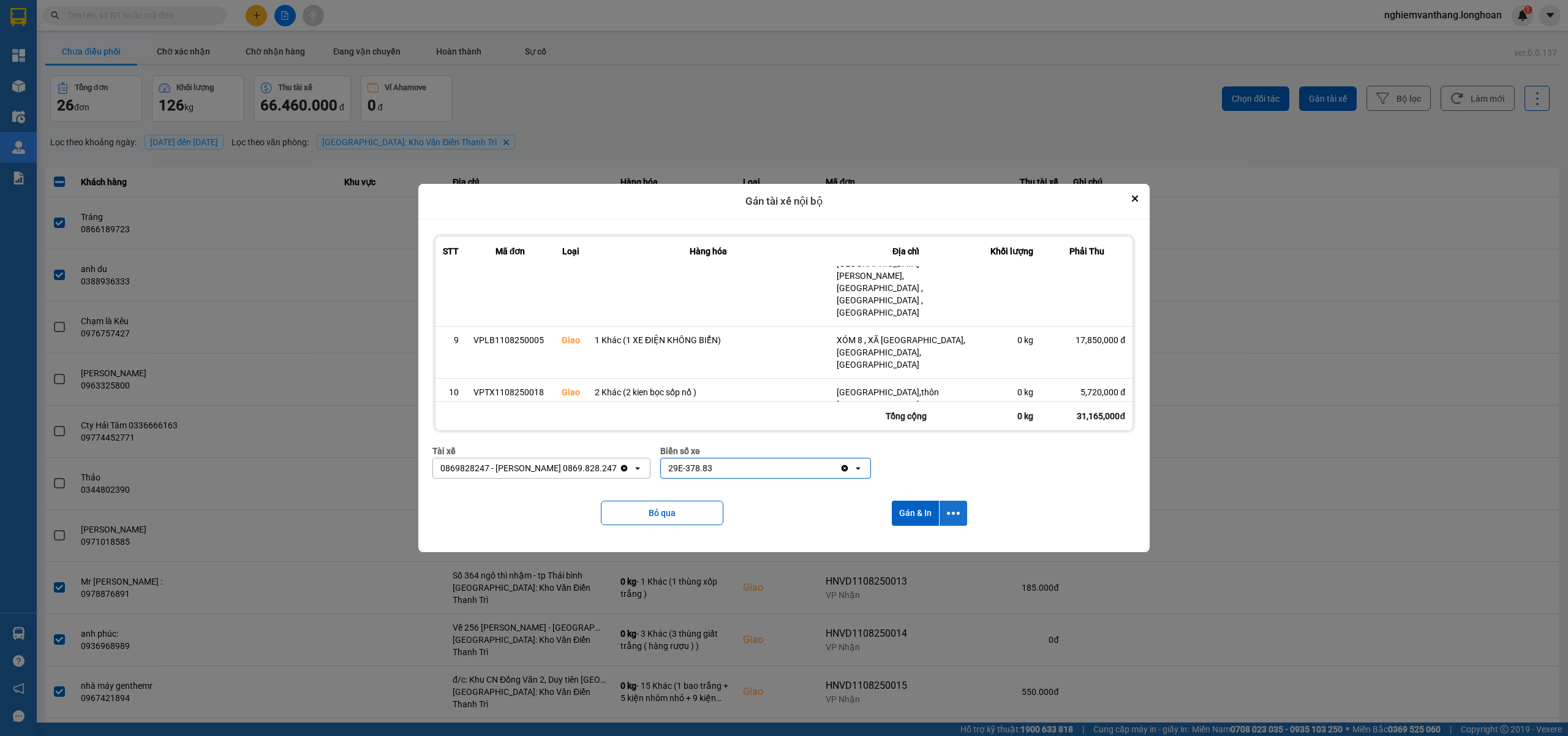
click at [959, 520] on icon "dialog" at bounding box center [953, 513] width 13 height 13
click at [955, 505] on button "dialog" at bounding box center [953, 513] width 27 height 25
click at [635, 518] on button "Bỏ qua" at bounding box center [662, 513] width 123 height 25
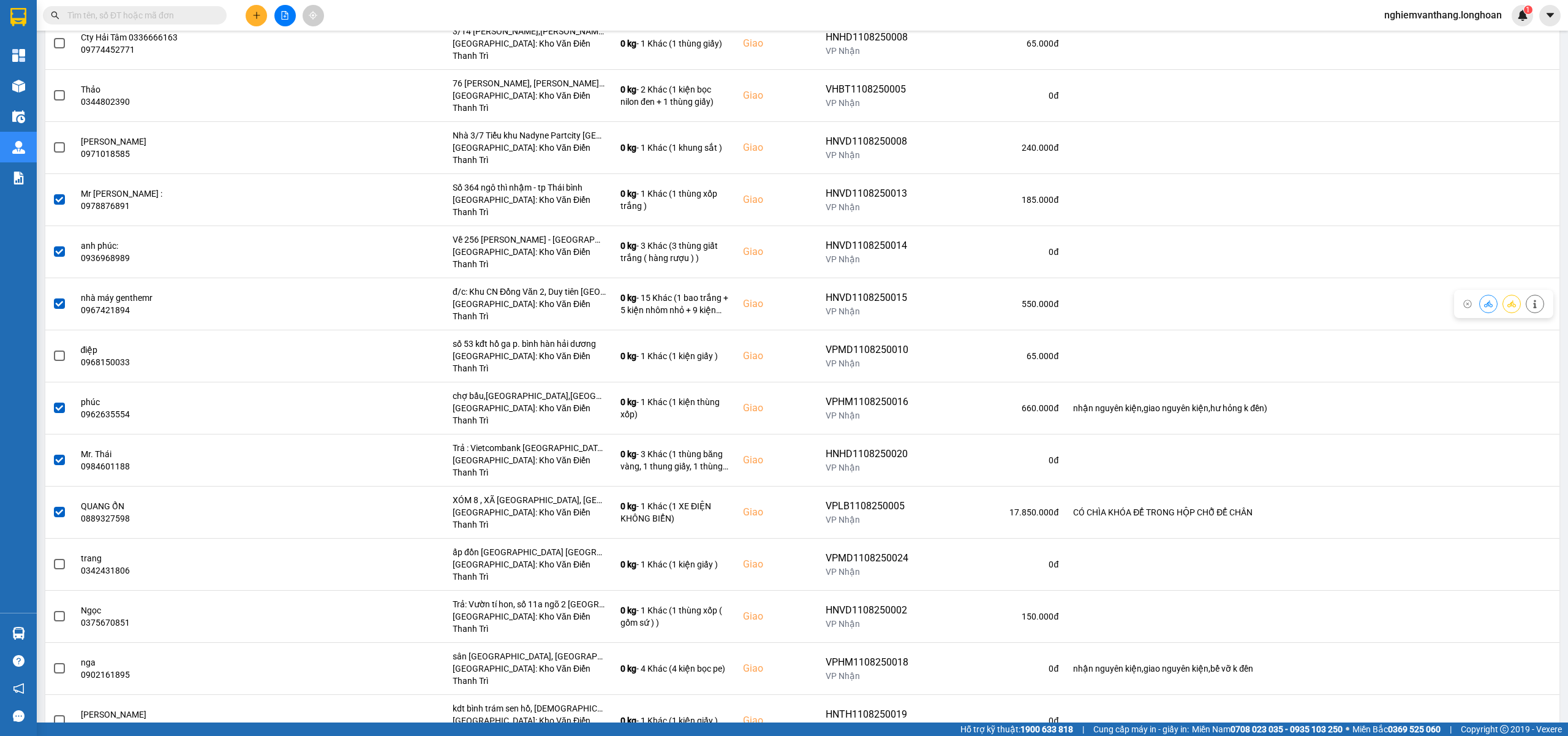
scroll to position [608, 0]
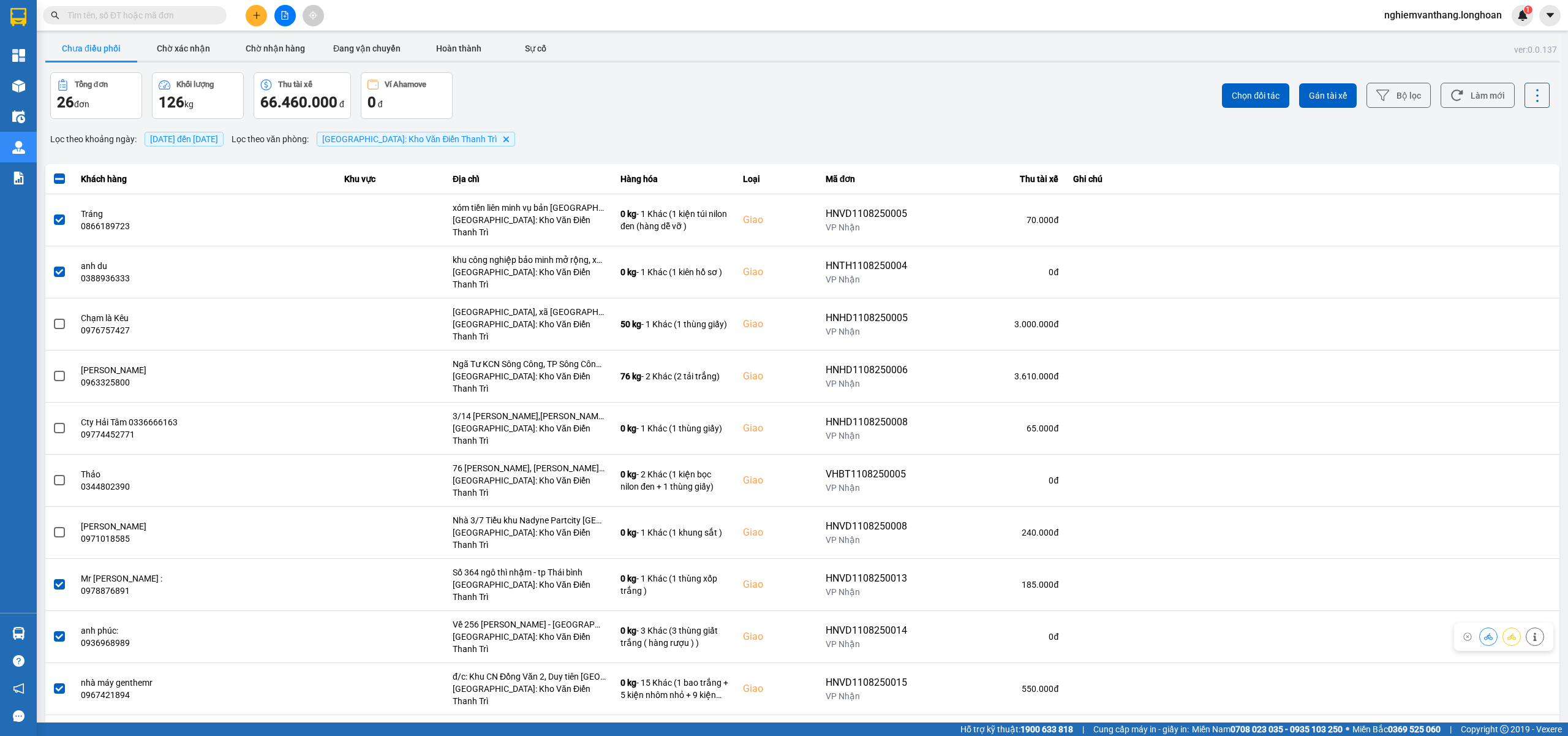
scroll to position [0, 0]
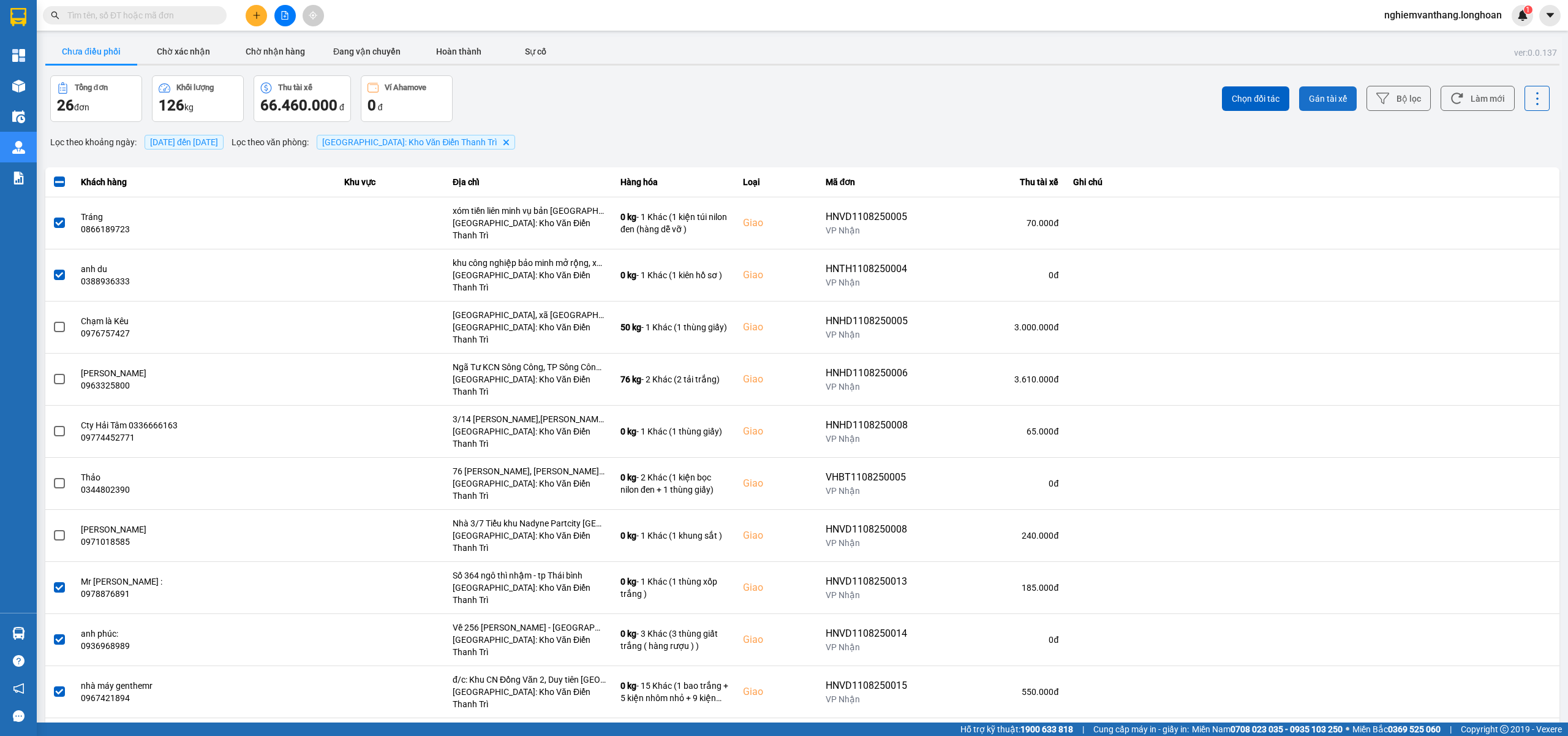
click at [1315, 99] on span "Gán tài xế" at bounding box center [1328, 99] width 38 height 12
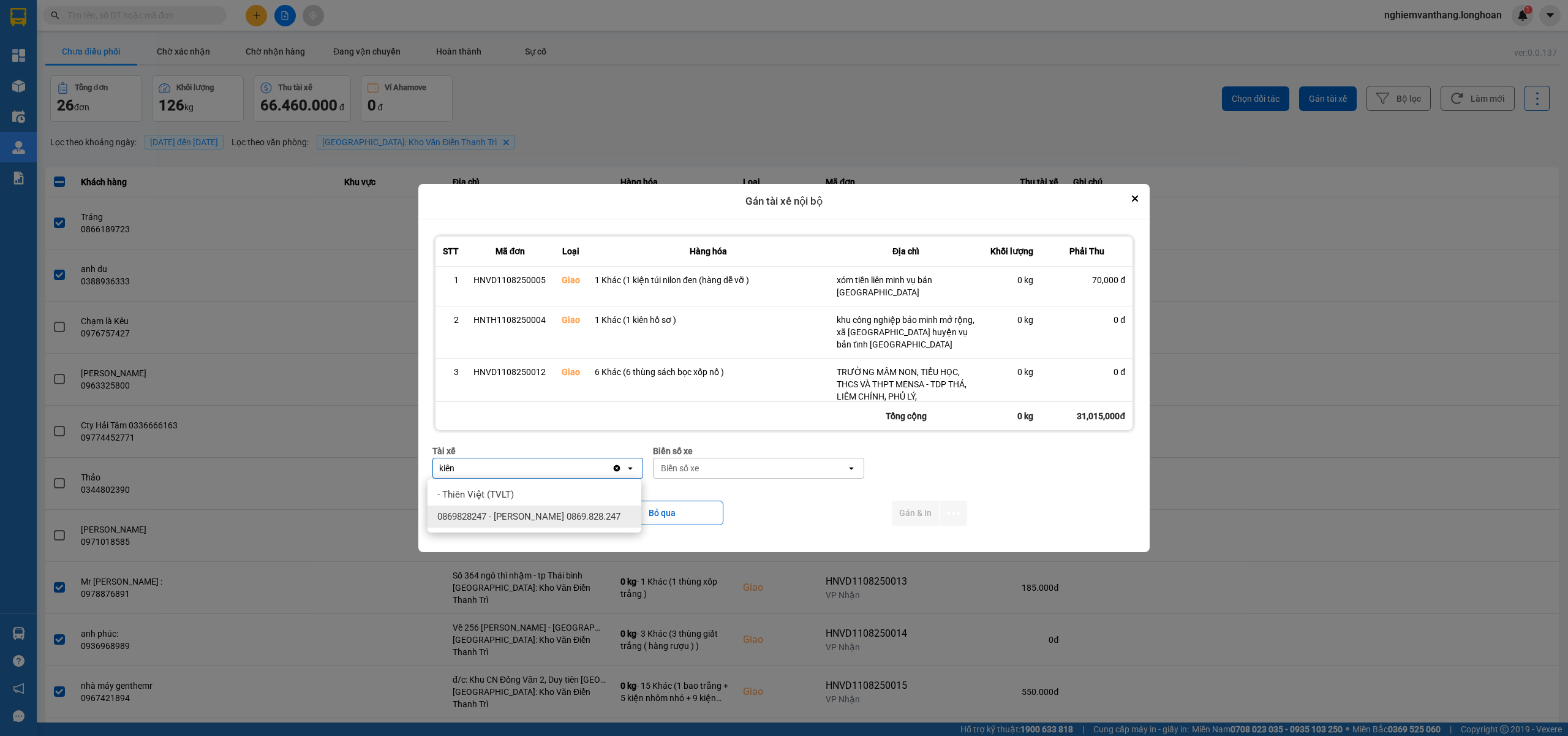
type input "kiên"
click at [625, 506] on div "0869828247 - Trần Văn Kiên 0869.828.247" at bounding box center [534, 517] width 214 height 22
click at [697, 473] on div "Biển số xe" at bounding box center [687, 468] width 38 height 12
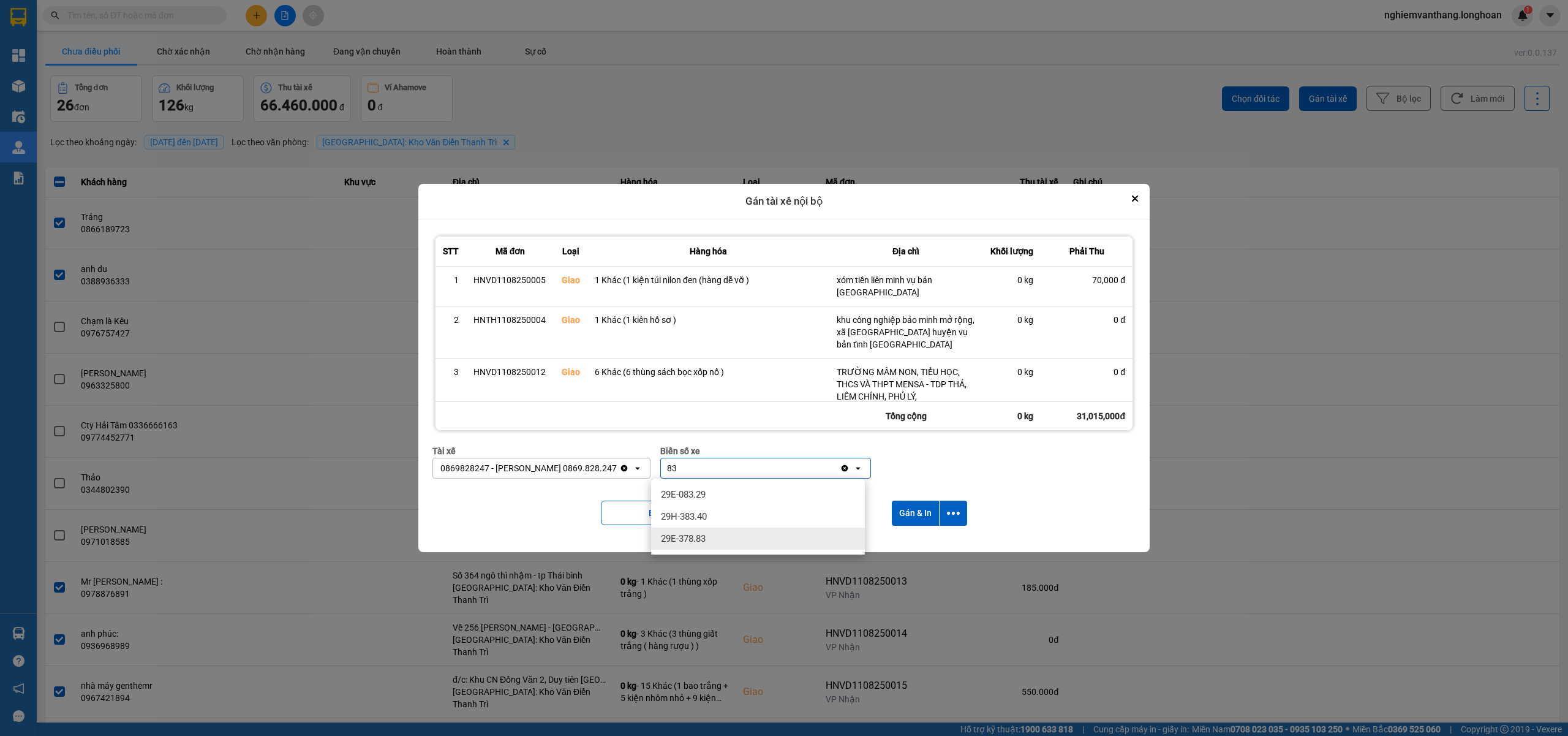
type input "83"
click at [698, 538] on span "29E-378.83" at bounding box center [683, 539] width 45 height 12
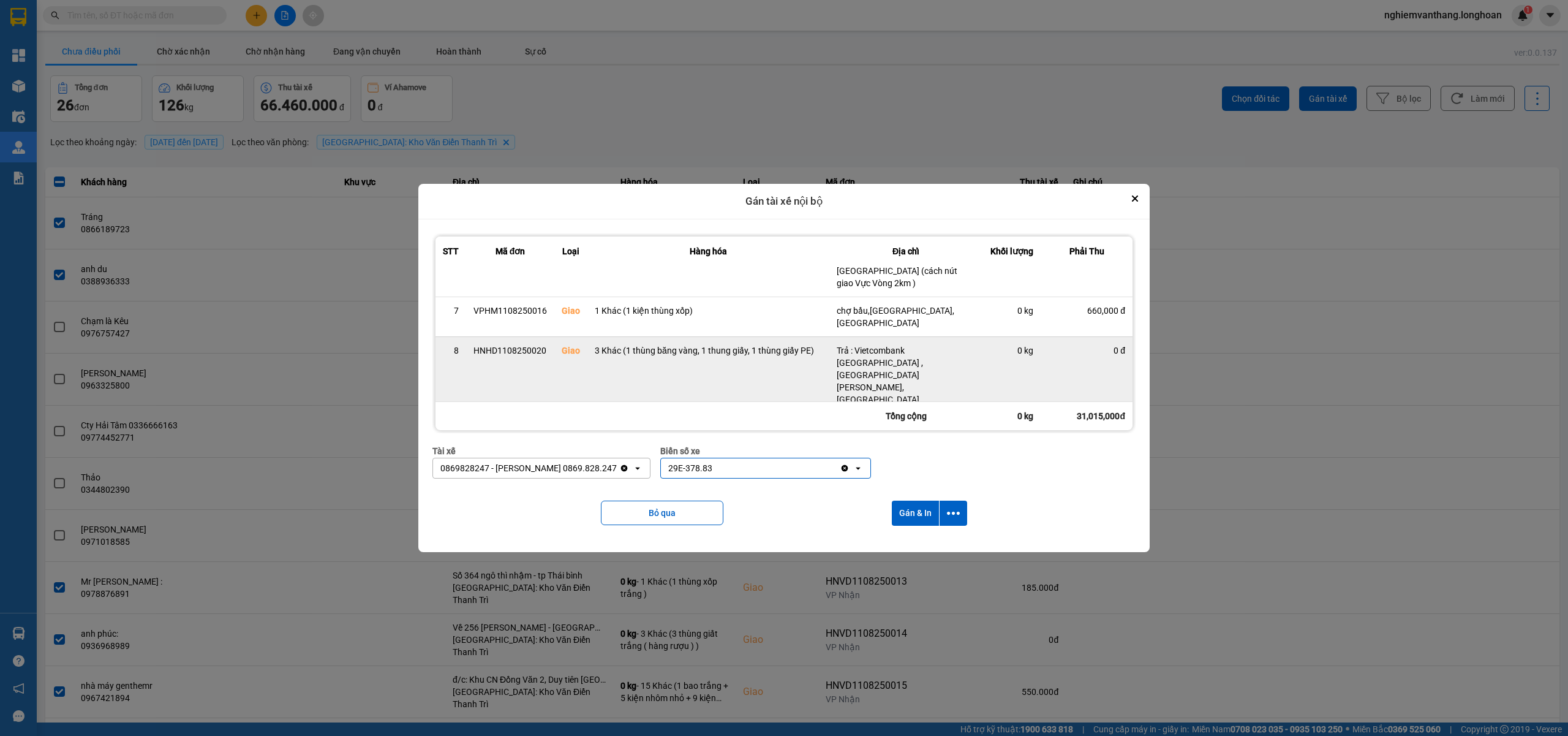
scroll to position [317, 0]
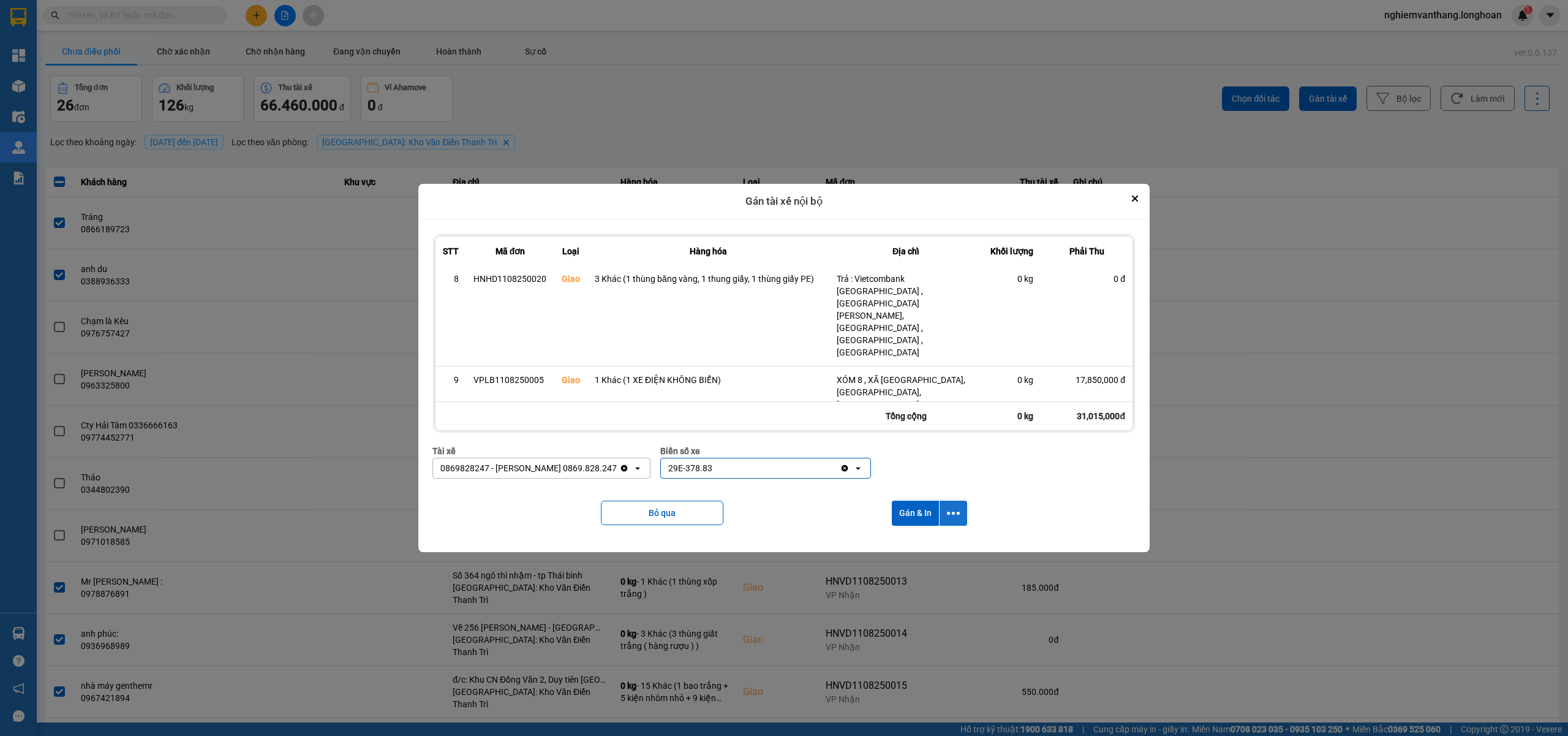
click at [949, 510] on icon "dialog" at bounding box center [953, 513] width 13 height 13
click at [914, 543] on span "Chỉ gán tài" at bounding box center [906, 547] width 40 height 12
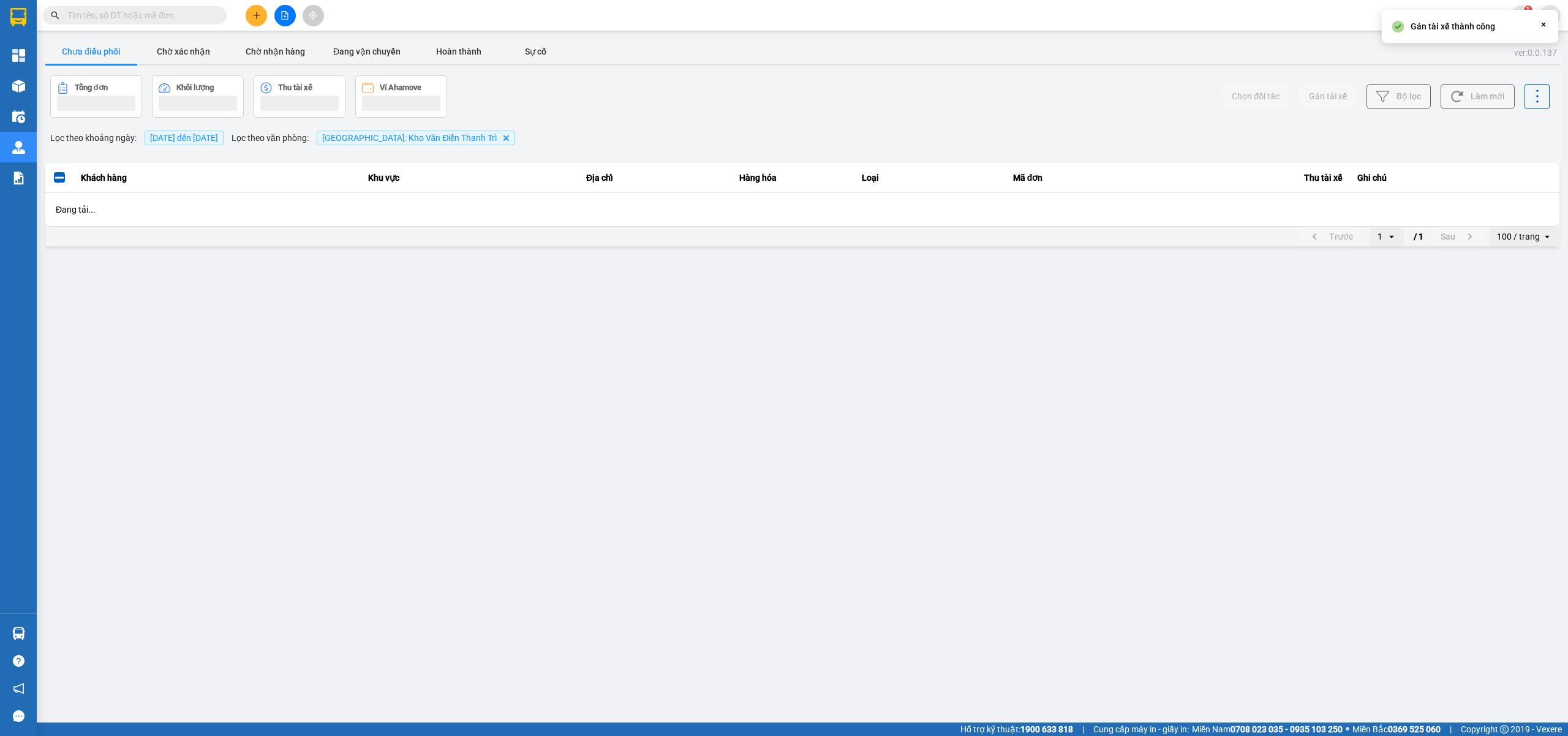
scroll to position [0, 0]
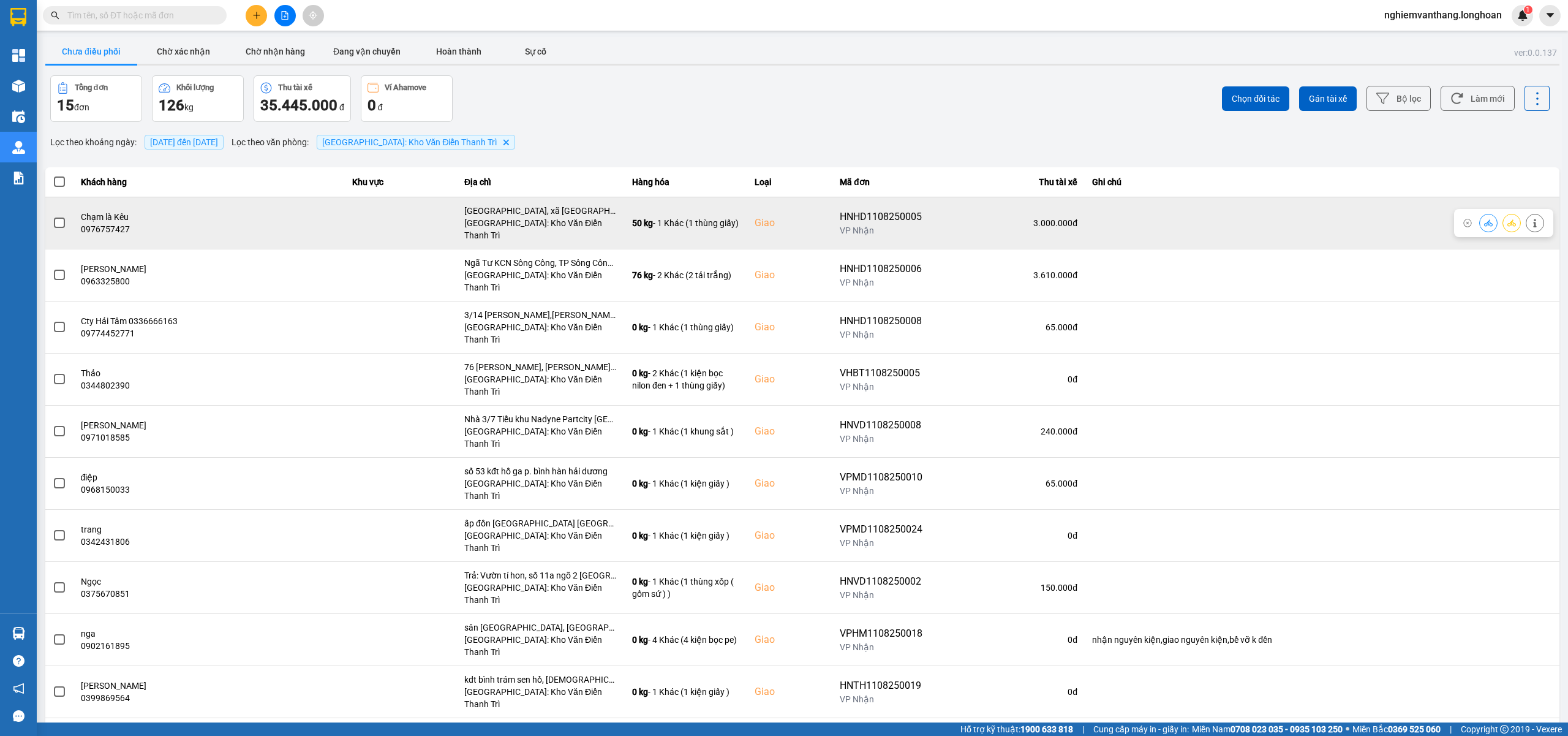
click at [62, 218] on span at bounding box center [59, 223] width 11 height 11
click at [53, 216] on input "checkbox" at bounding box center [53, 216] width 0 height 0
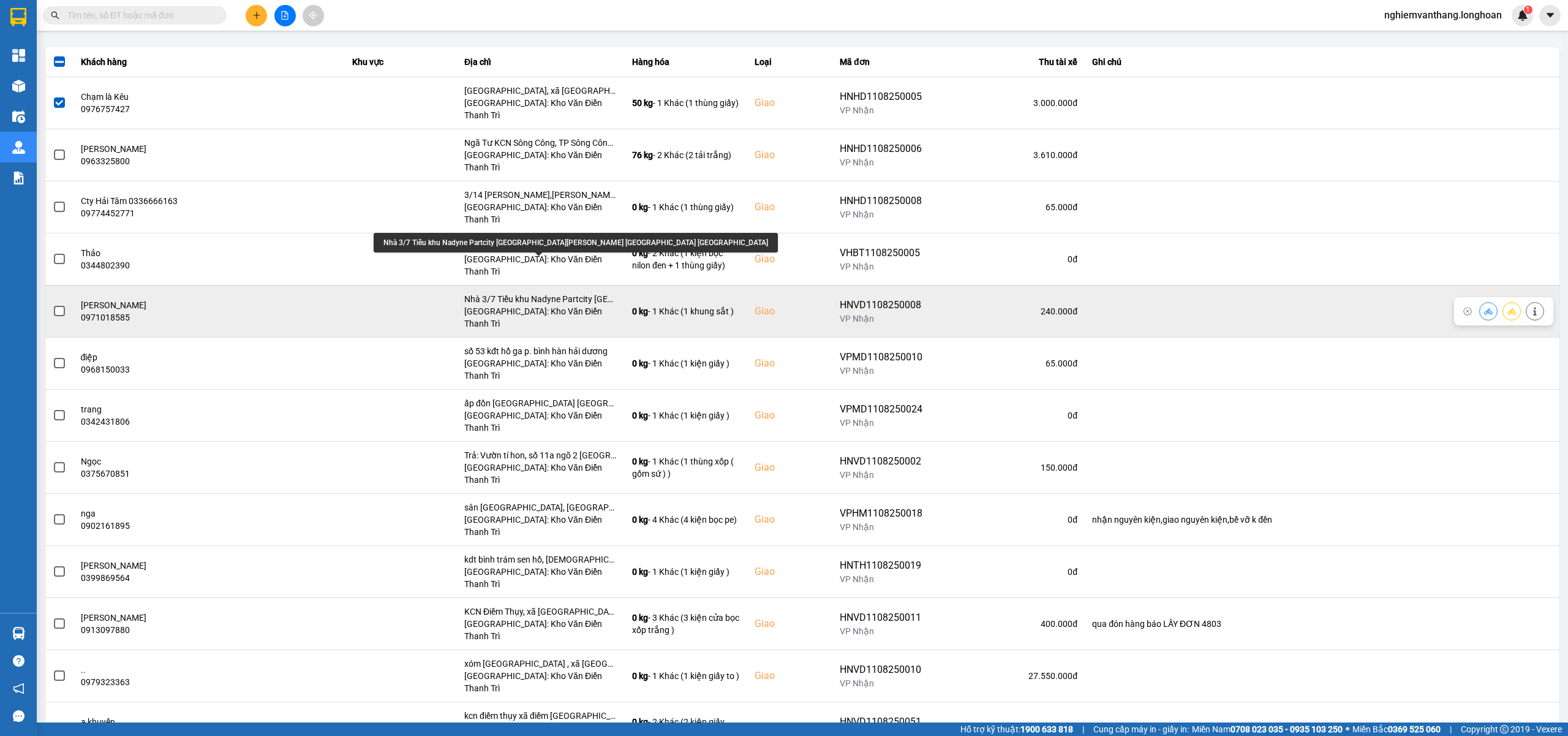
scroll to position [140, 0]
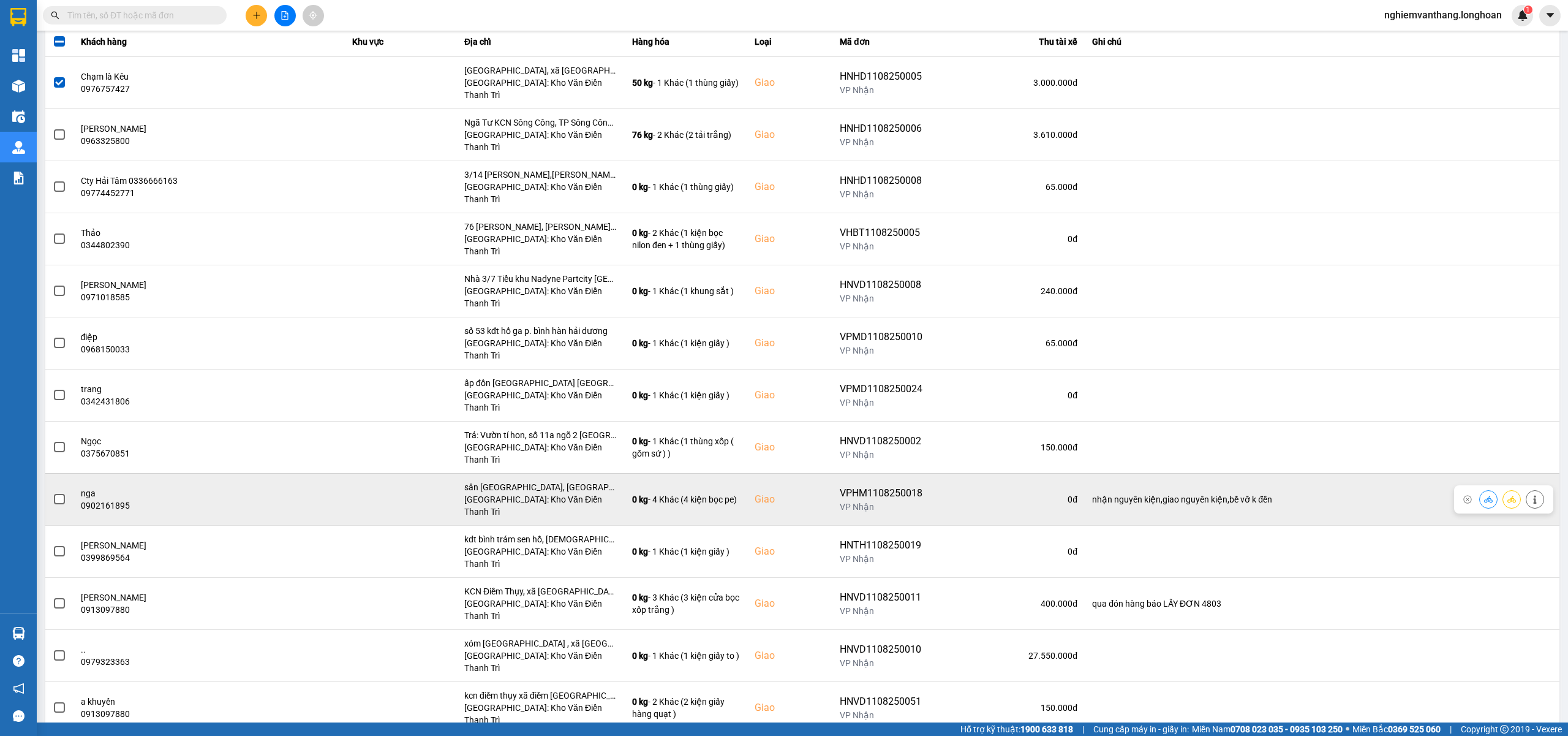
click at [59, 494] on span at bounding box center [59, 499] width 11 height 11
click at [53, 492] on input "checkbox" at bounding box center [53, 492] width 0 height 0
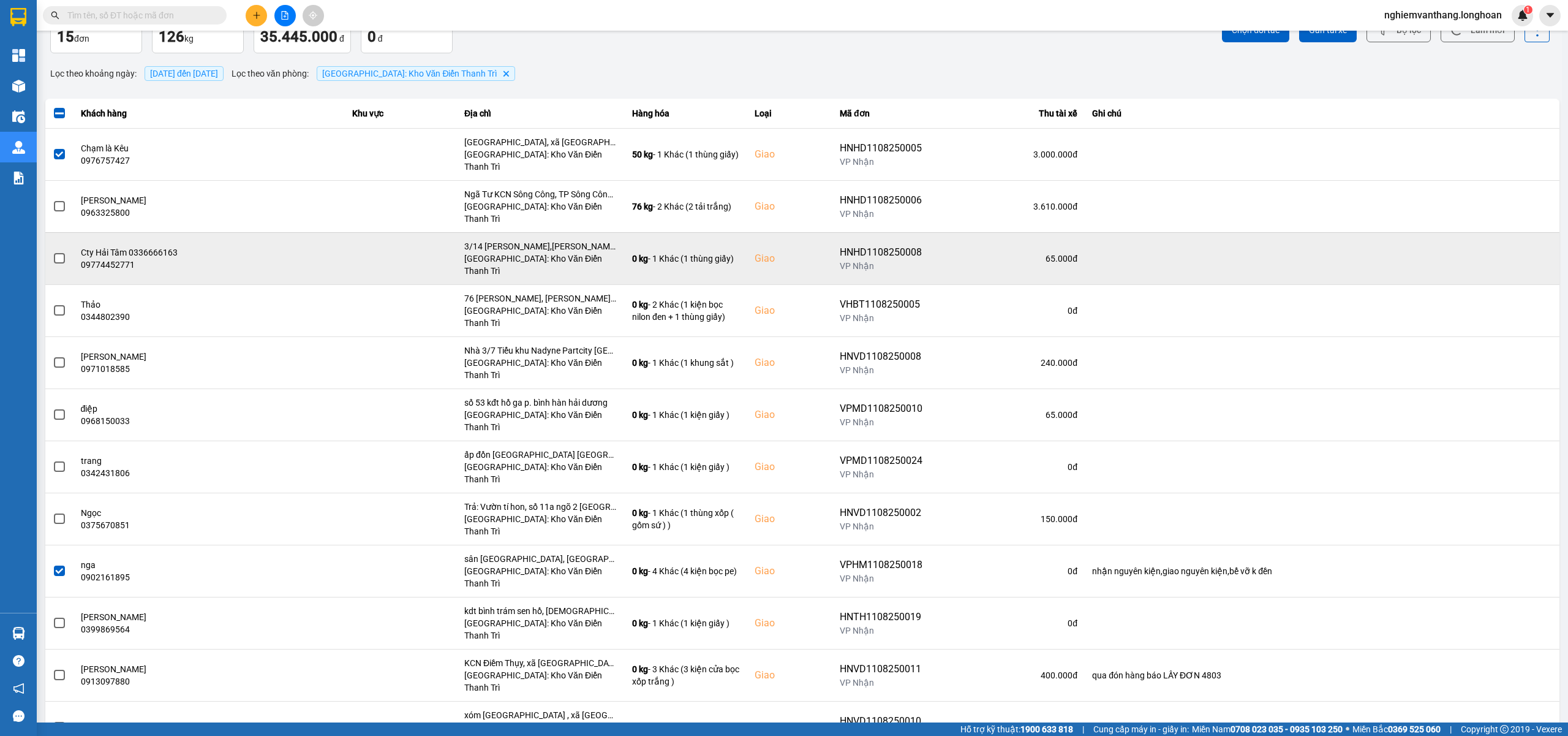
scroll to position [0, 0]
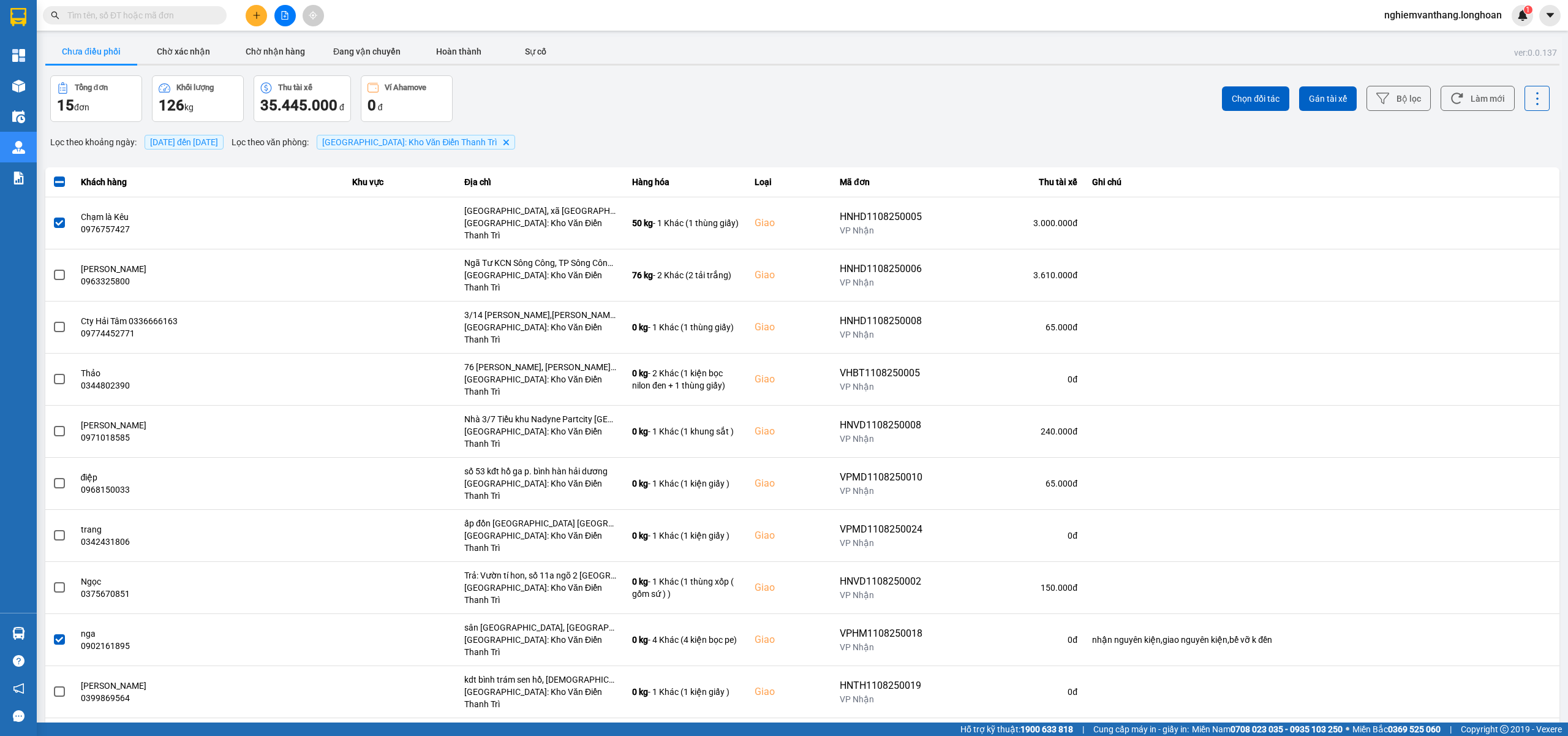
drag, startPoint x: 1321, startPoint y: 78, endPoint x: 1314, endPoint y: 93, distance: 16.6
click at [1321, 77] on div "Chọn đối tác Gán tài xế Bộ lọc Làm mới" at bounding box center [1174, 99] width 749 height 47
click at [1314, 93] on span "Gán tài xế" at bounding box center [1328, 99] width 38 height 12
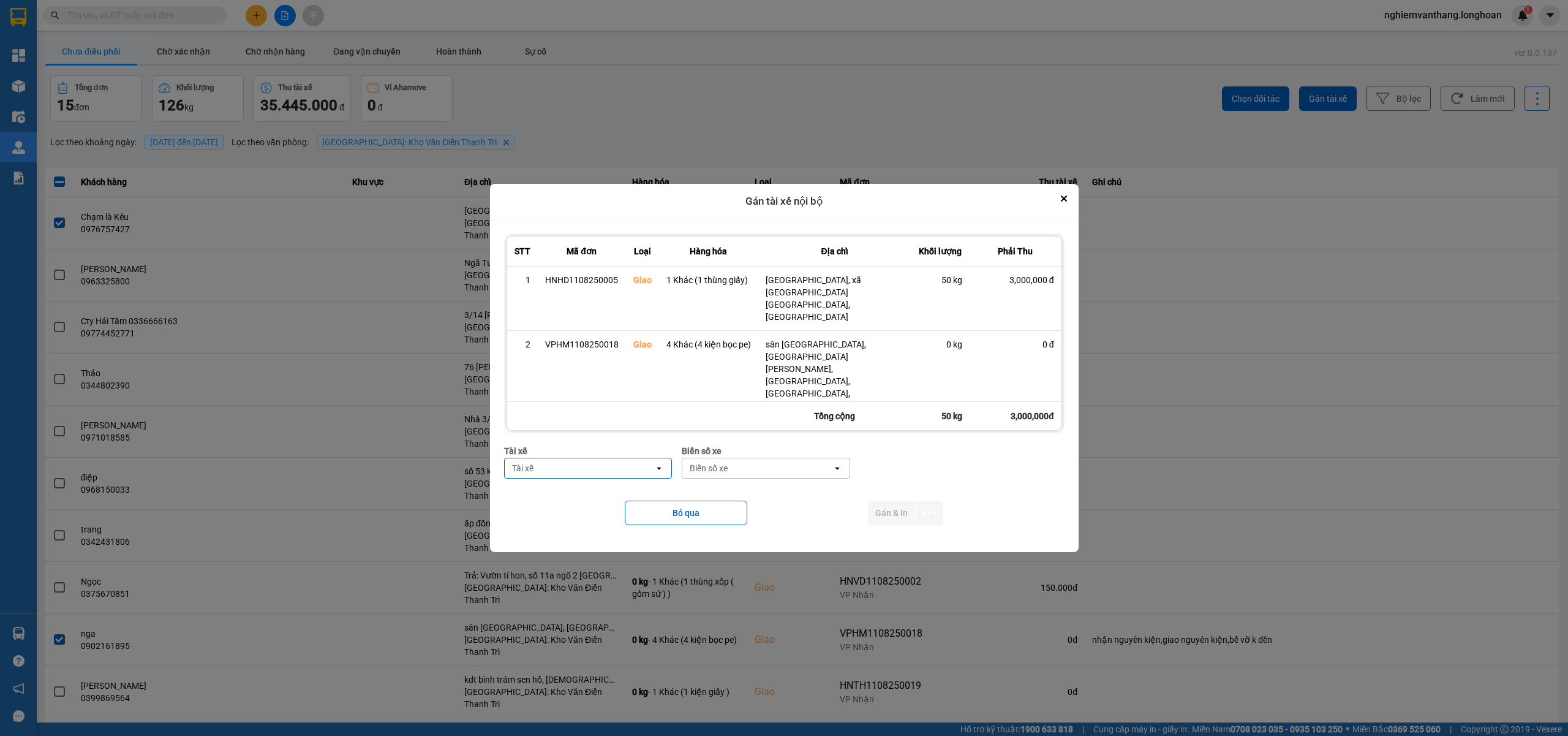
type input "d"
type input "đ"
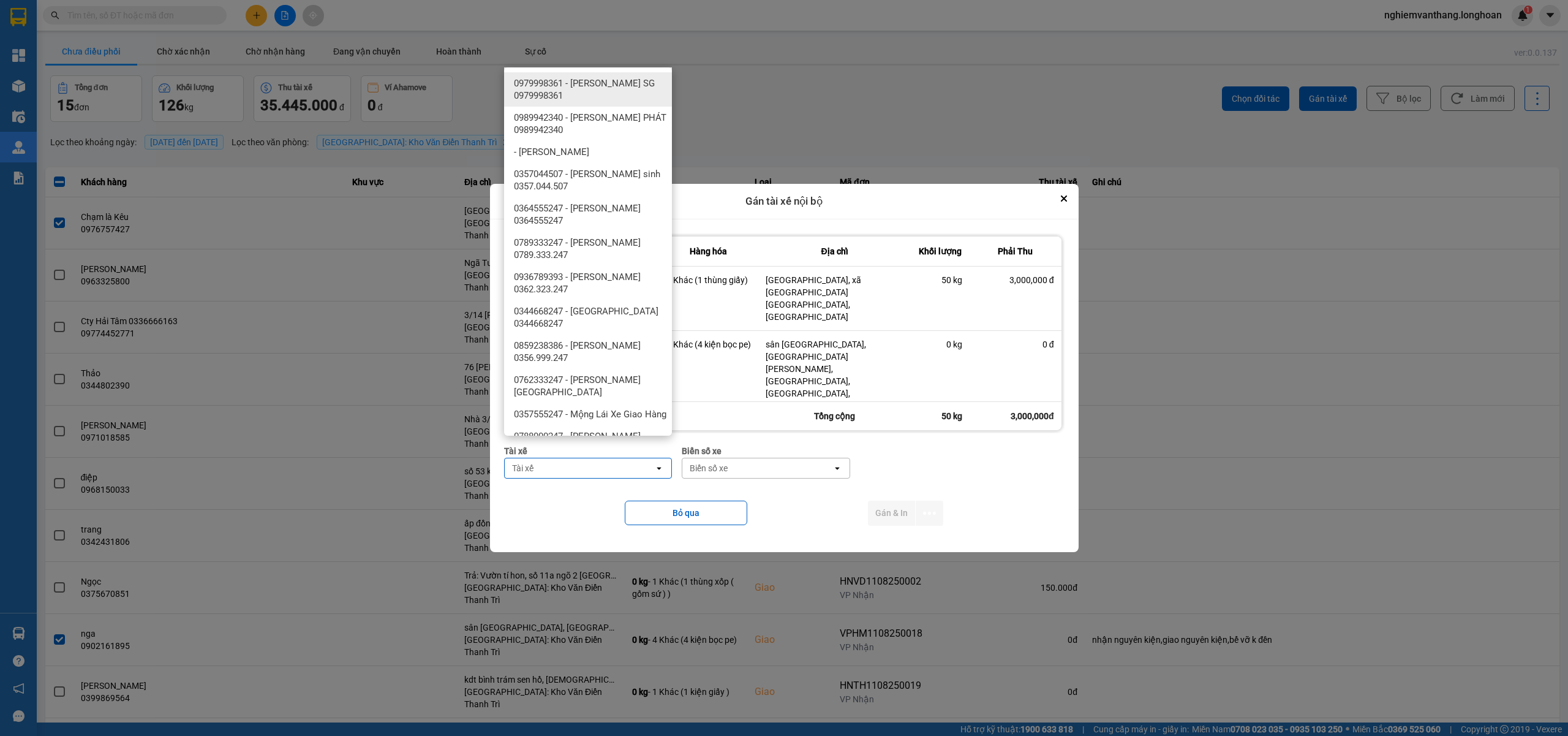
type input "d"
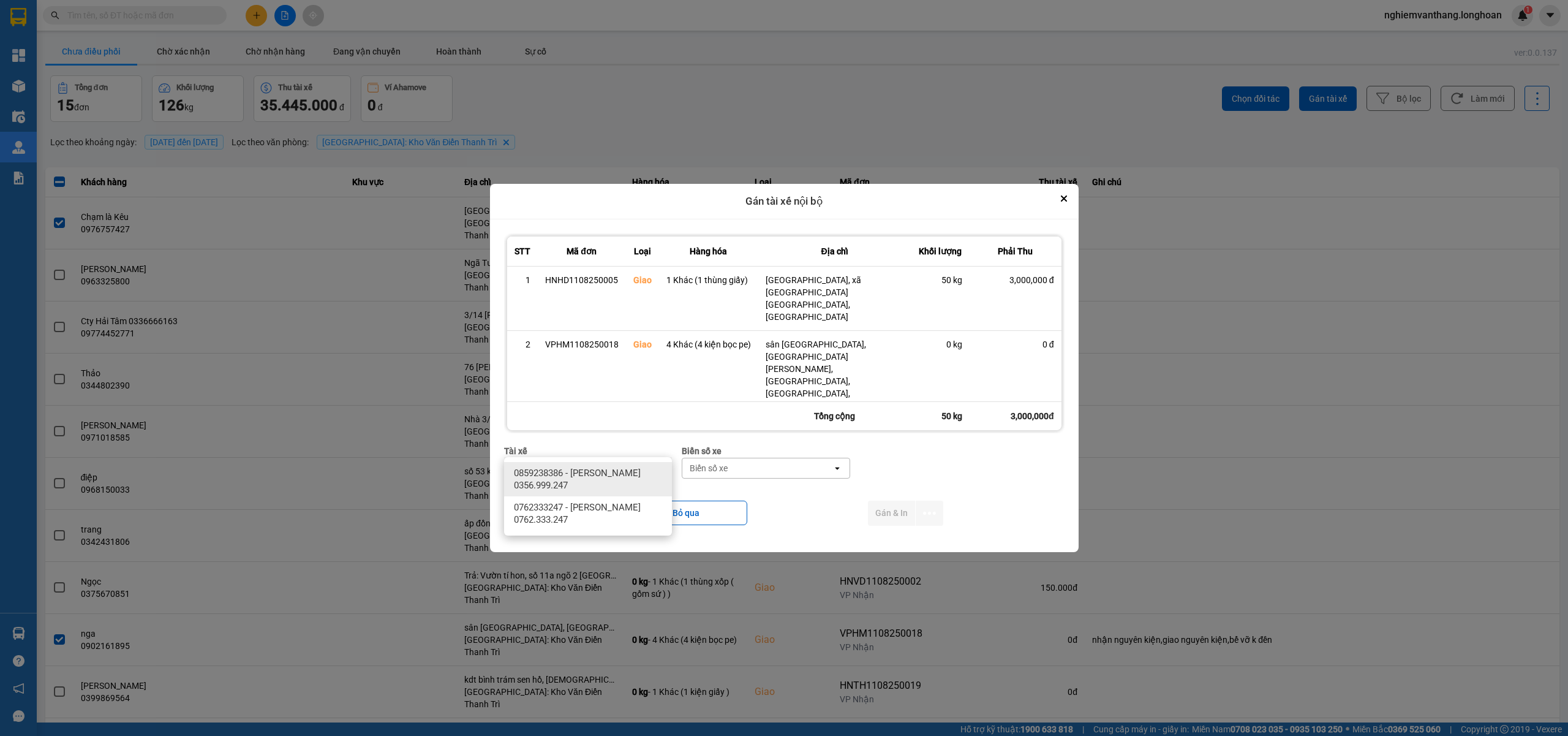
type input "đăng"
drag, startPoint x: 575, startPoint y: 482, endPoint x: 679, endPoint y: 472, distance: 104.5
click at [575, 481] on span "0859238386 - nguyễn hải đăng 0356.999.247" at bounding box center [590, 479] width 153 height 25
click at [748, 462] on div "Biển số xe" at bounding box center [759, 468] width 38 height 12
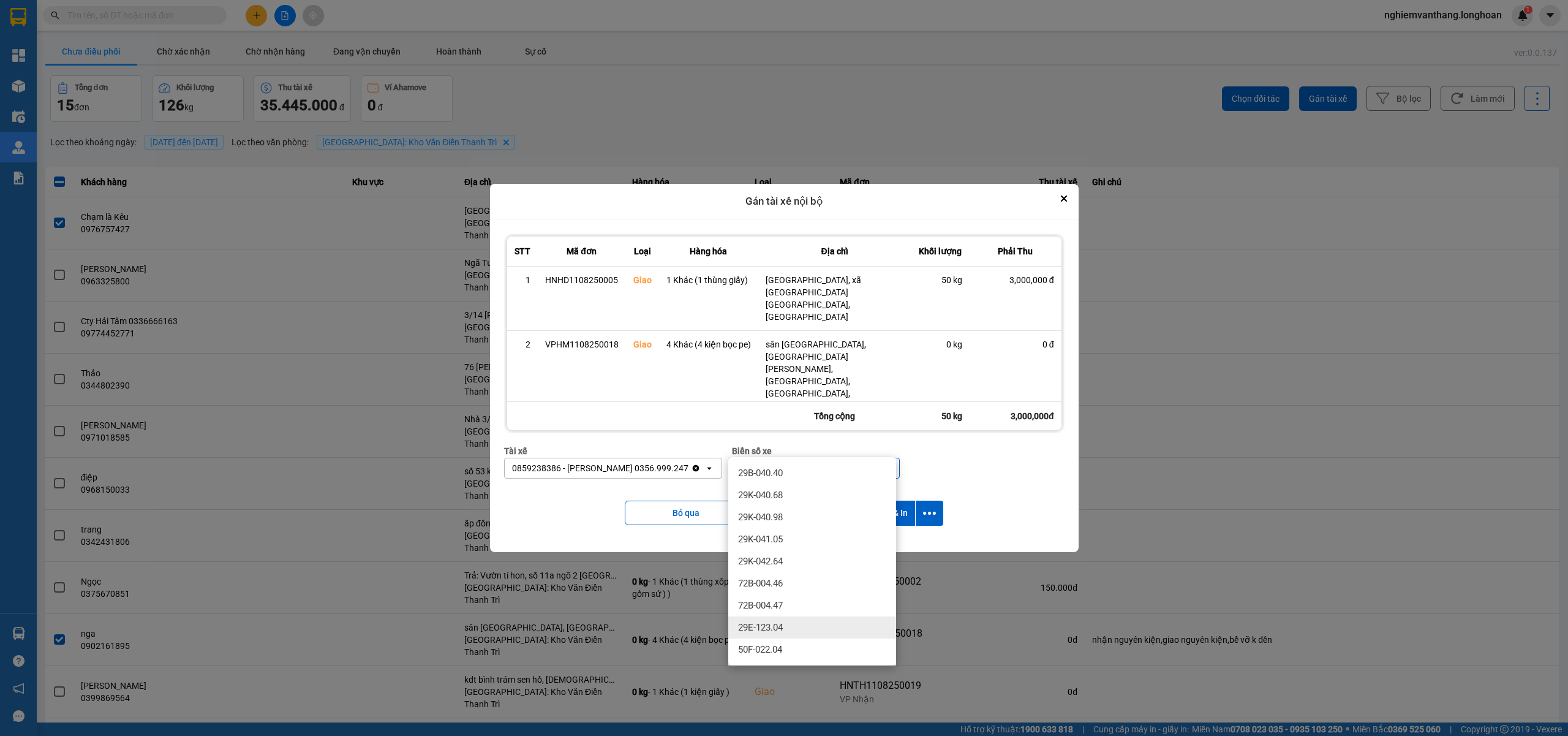
type input "04"
click at [762, 629] on span "29E-123.04" at bounding box center [760, 627] width 45 height 12
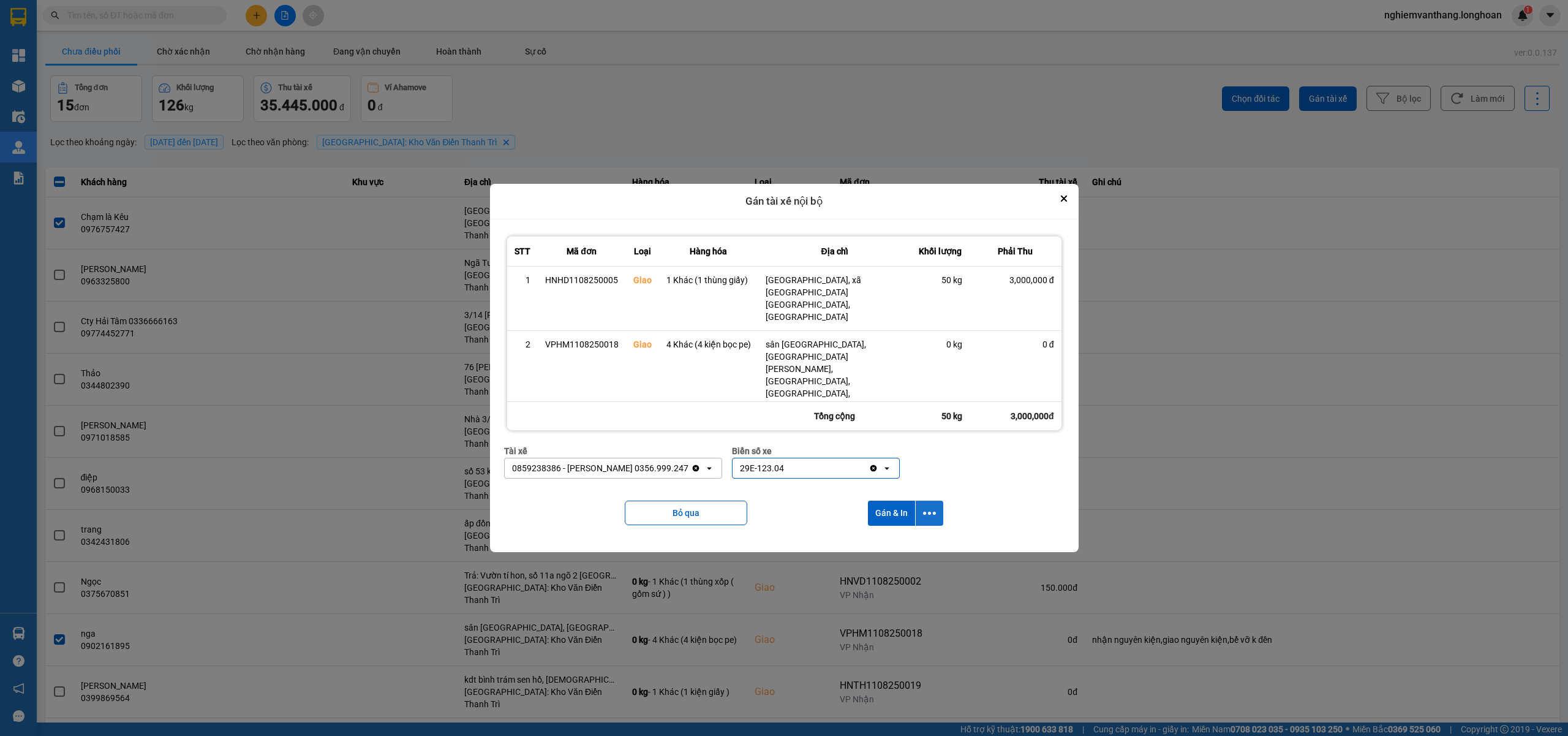
click at [939, 500] on button "dialog" at bounding box center [929, 513] width 27 height 25
click at [914, 525] on div "Chỉ gán tài" at bounding box center [896, 525] width 73 height 12
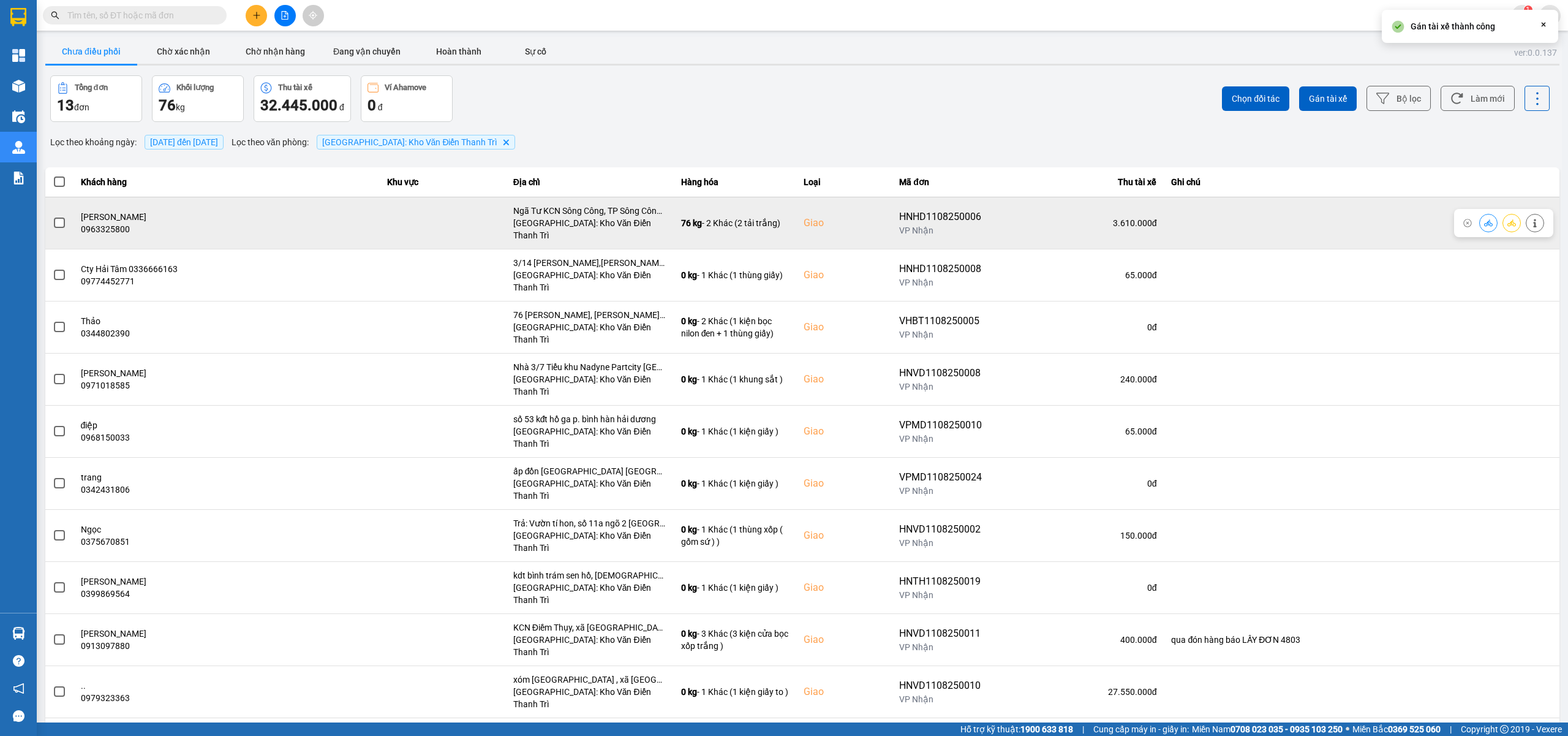
click at [58, 218] on span at bounding box center [59, 223] width 11 height 11
click at [53, 216] on input "checkbox" at bounding box center [53, 216] width 0 height 0
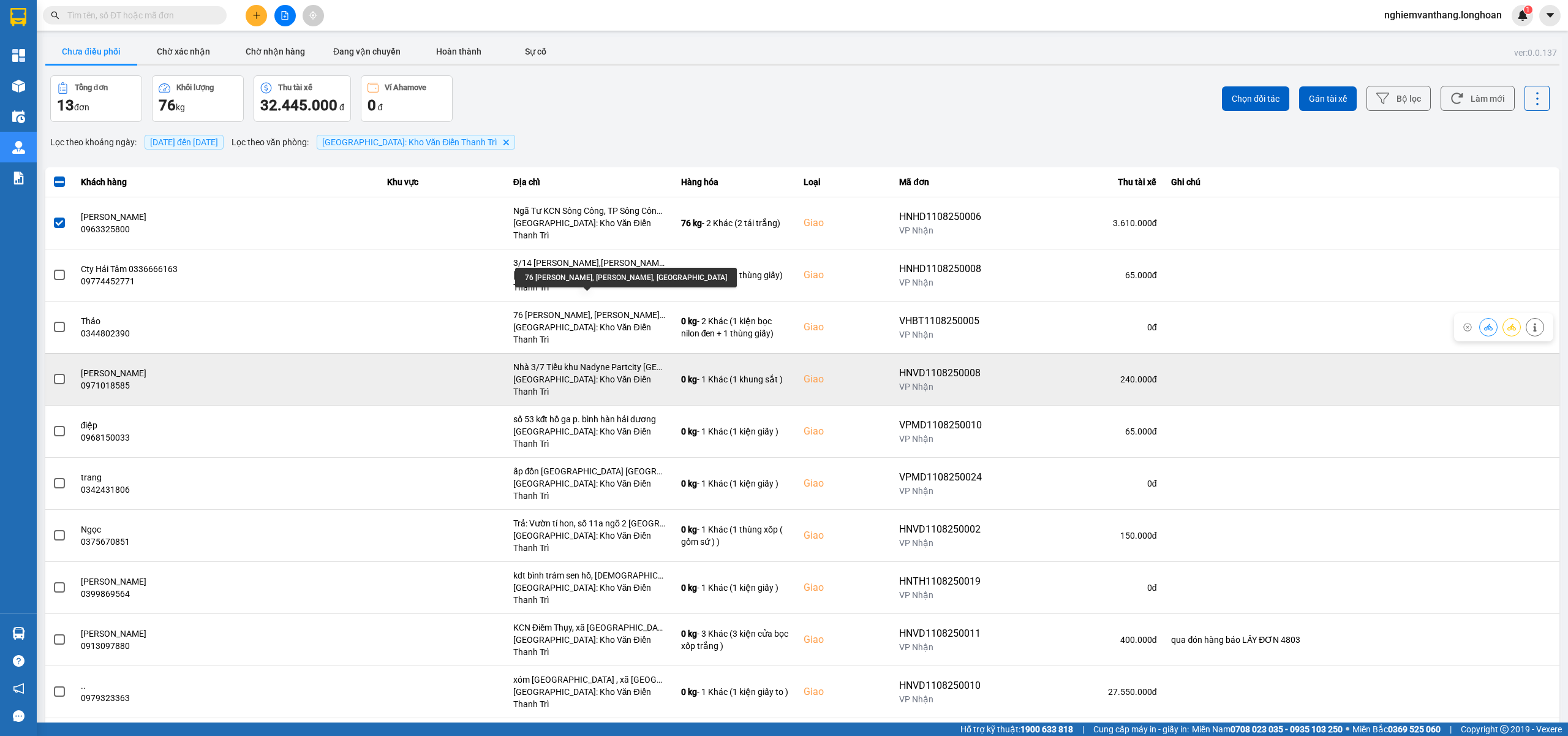
scroll to position [55, 0]
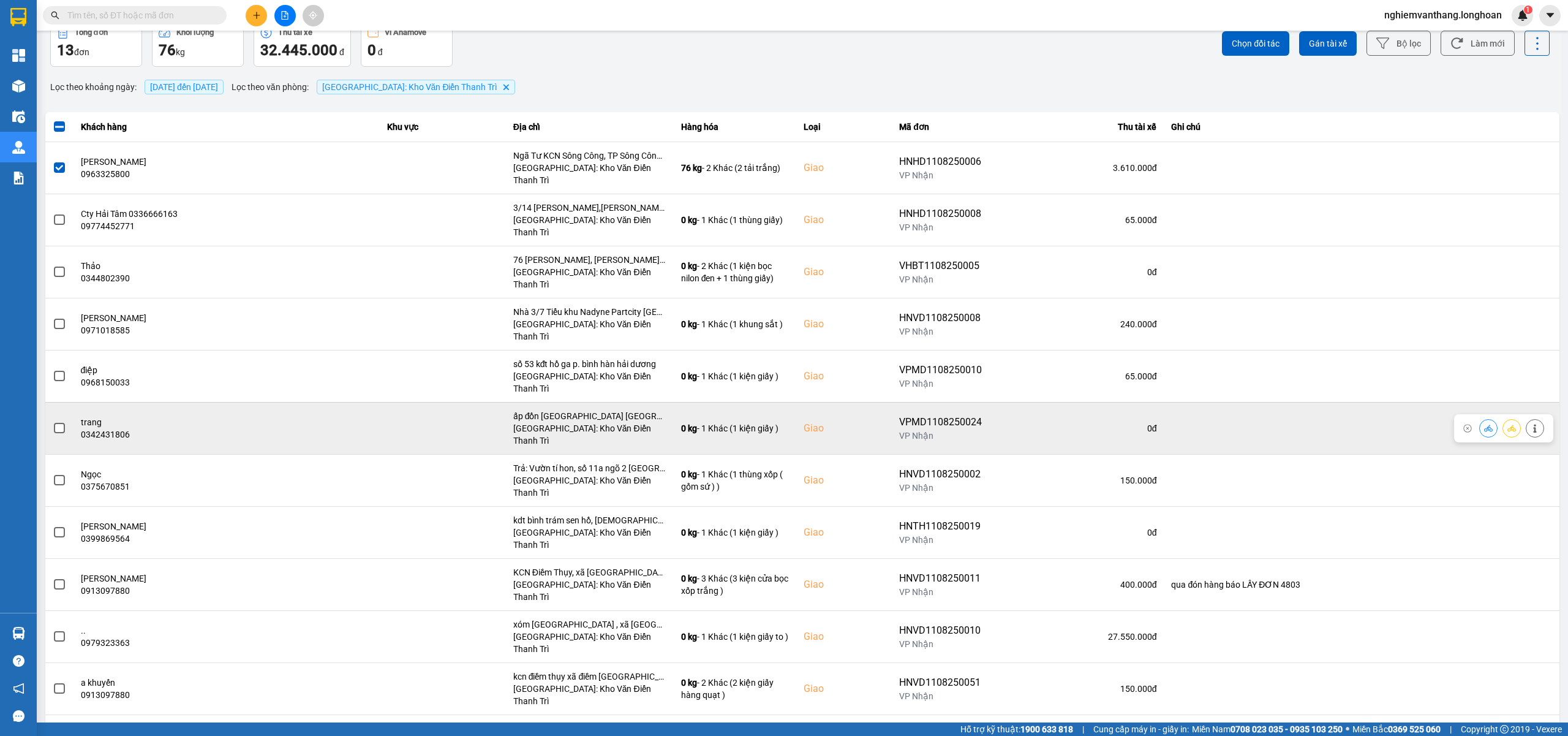
click at [55, 423] on span at bounding box center [59, 428] width 11 height 11
click at [53, 422] on input "checkbox" at bounding box center [53, 422] width 0 height 0
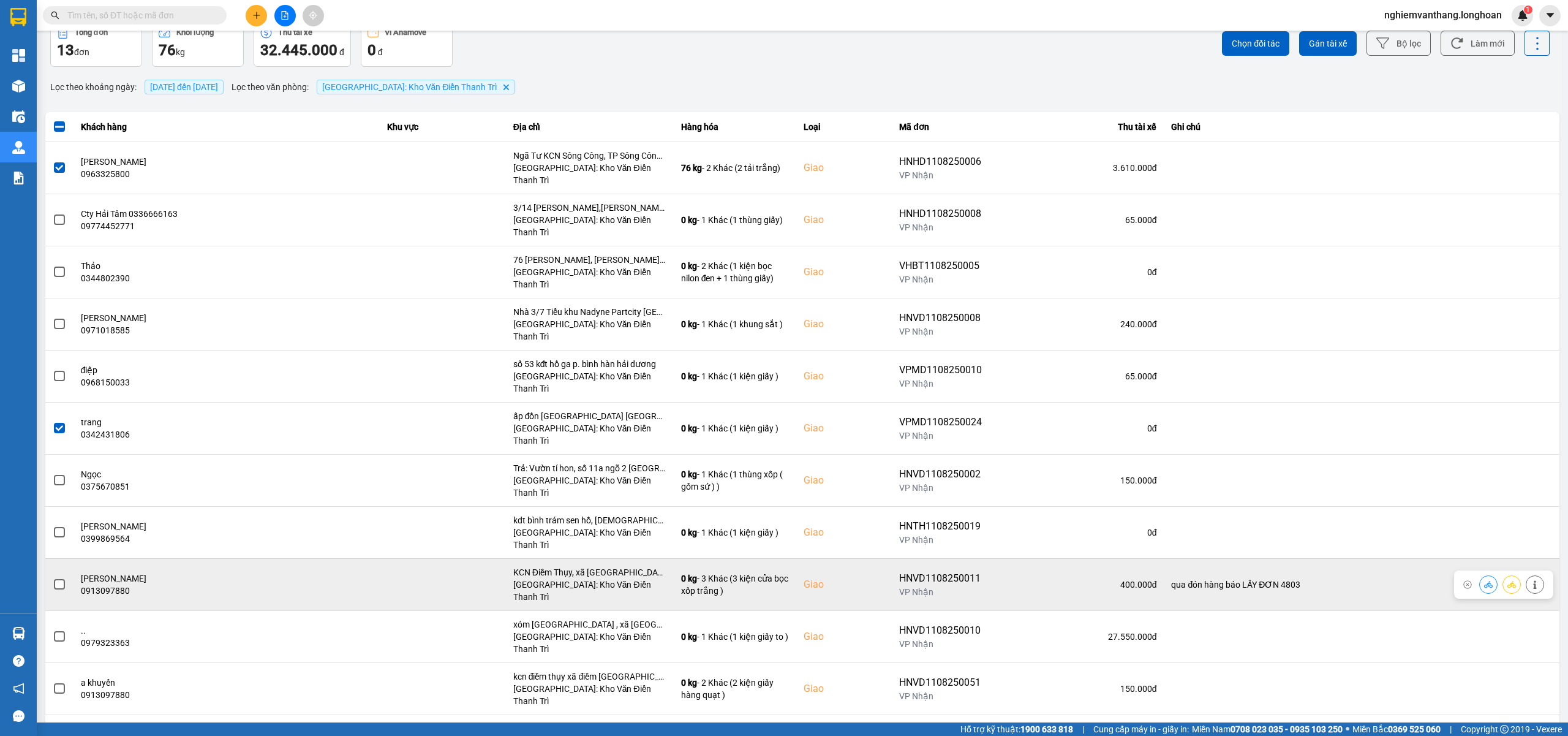
click at [60, 579] on span at bounding box center [59, 585] width 11 height 11
click at [53, 578] on input "checkbox" at bounding box center [53, 578] width 0 height 0
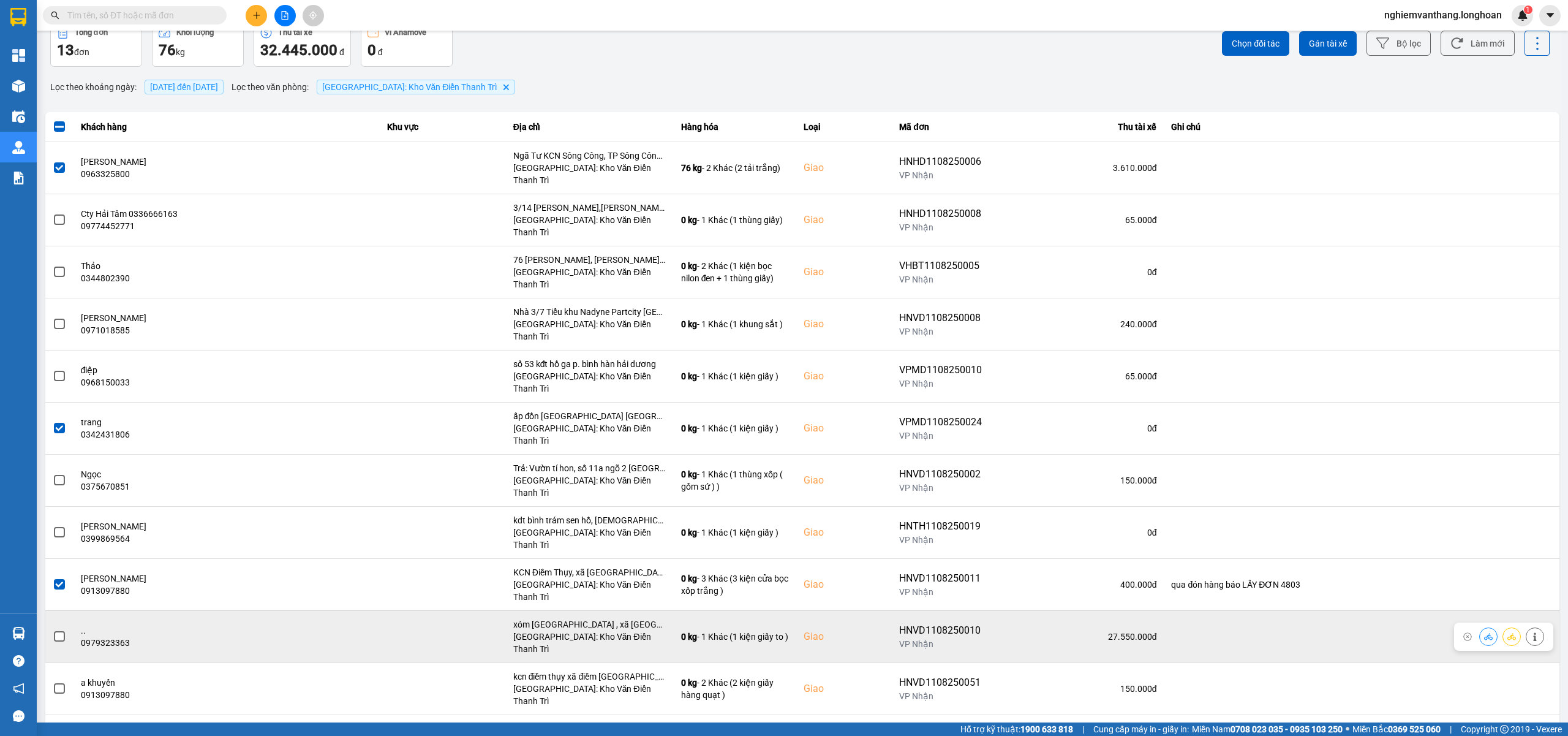
drag, startPoint x: 53, startPoint y: 538, endPoint x: 70, endPoint y: 538, distance: 17.0
click at [56, 627] on div at bounding box center [59, 637] width 14 height 19
click at [59, 631] on span at bounding box center [59, 637] width 11 height 11
click at [53, 630] on input "checkbox" at bounding box center [53, 630] width 0 height 0
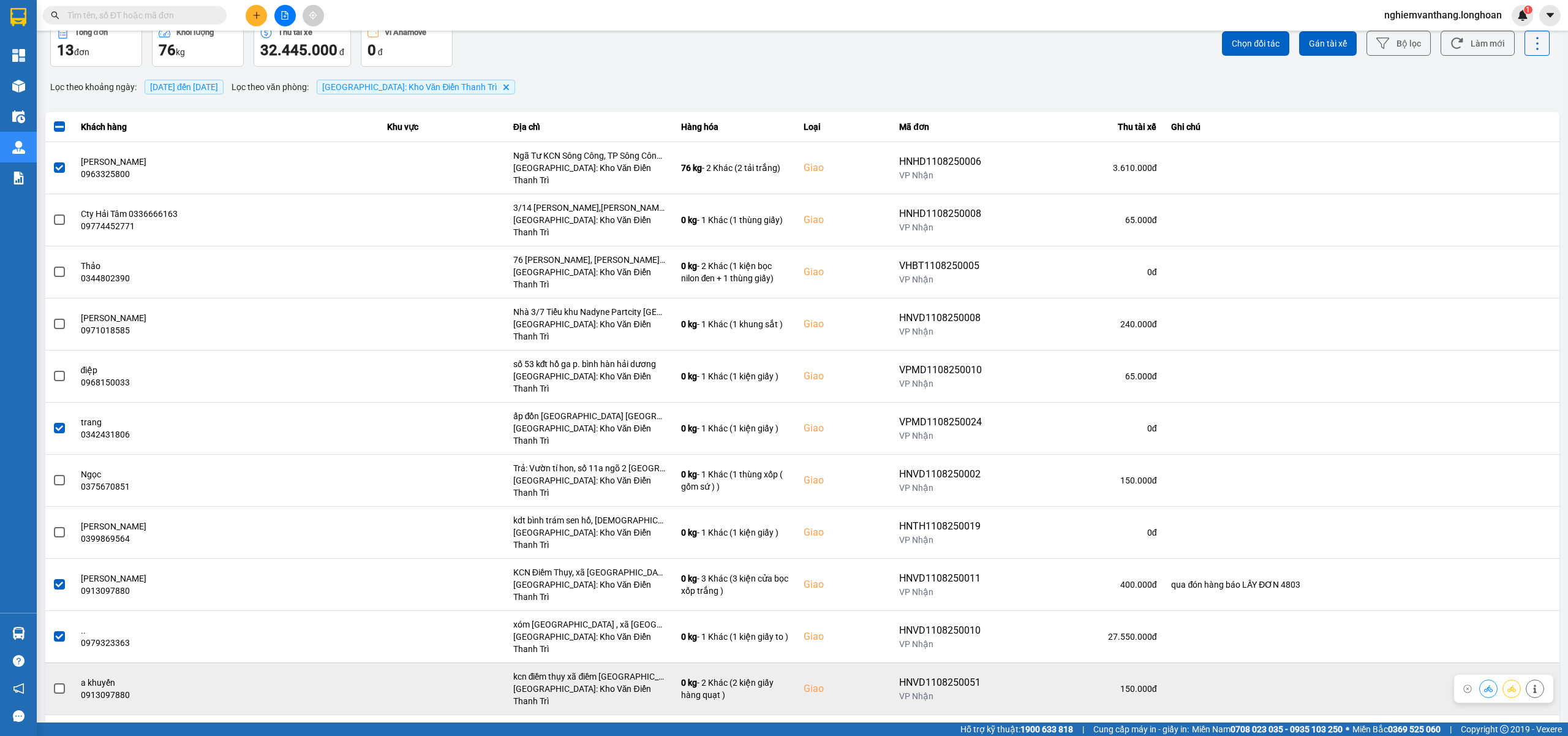
click at [54, 662] on td at bounding box center [59, 688] width 28 height 52
click at [55, 683] on span at bounding box center [59, 689] width 11 height 11
click at [53, 682] on input "checkbox" at bounding box center [53, 682] width 0 height 0
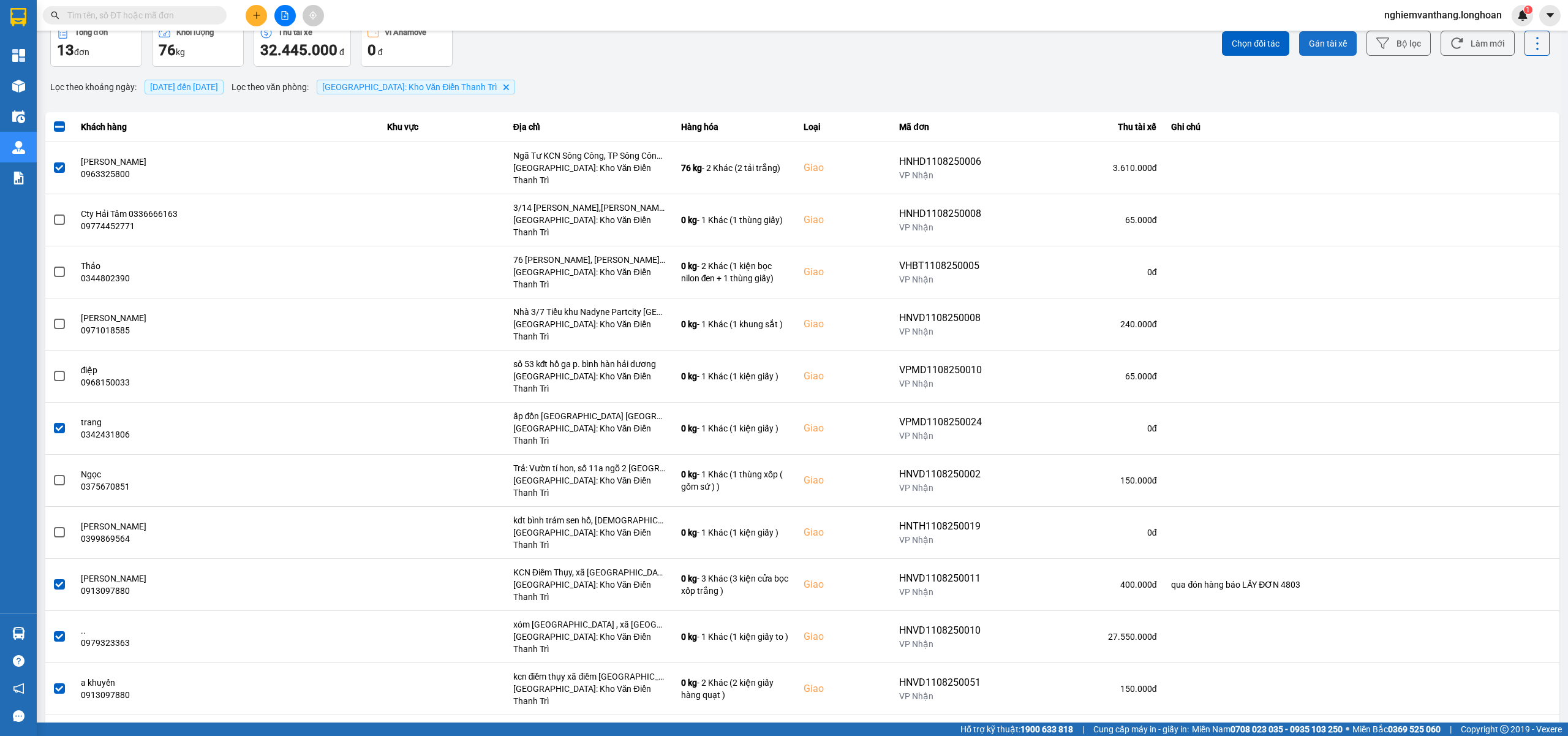
click at [1330, 42] on span "Gán tài xế" at bounding box center [1328, 43] width 38 height 12
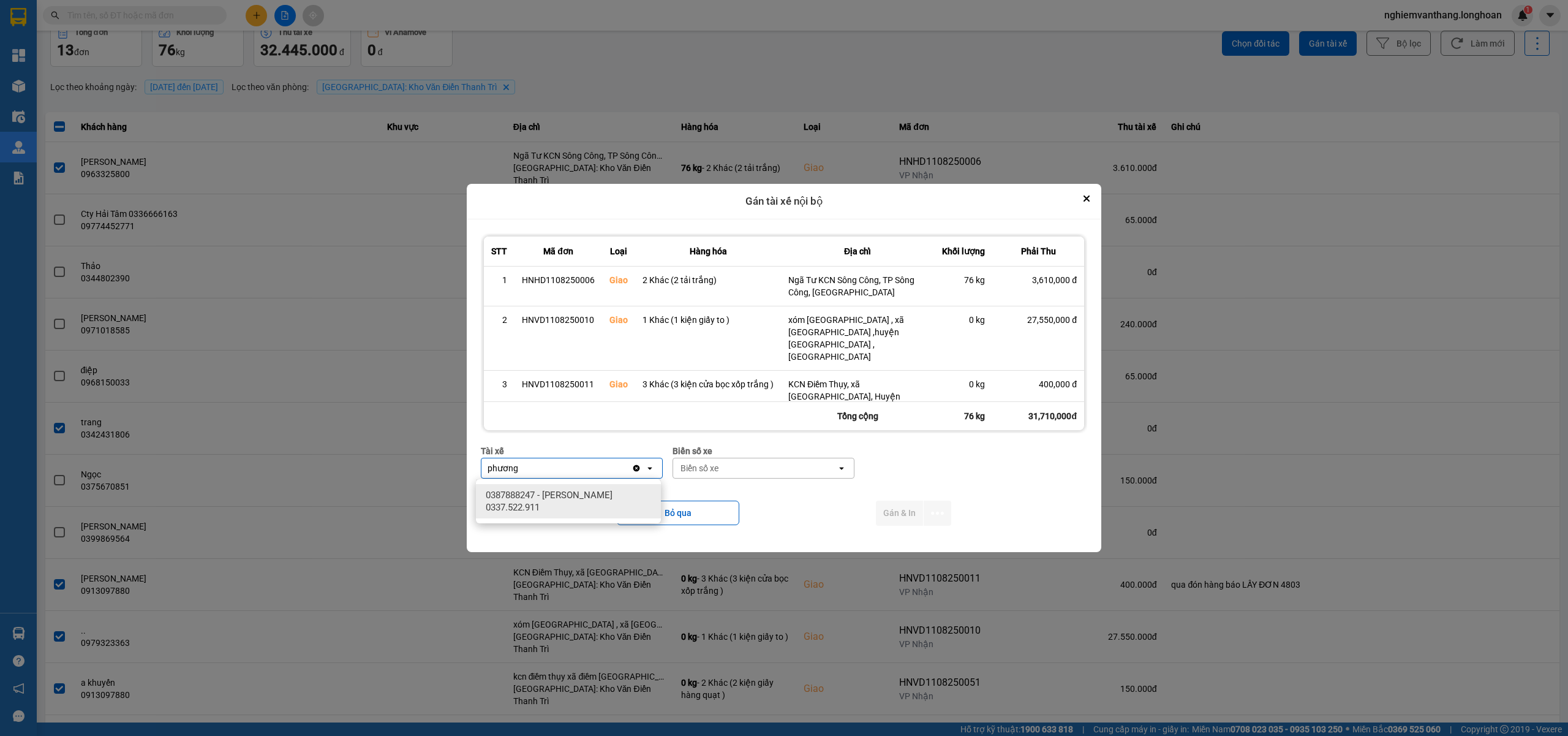
type input "phương"
click at [571, 498] on span "0387888247 - Lê Thanh Phương 0337.522.911" at bounding box center [571, 502] width 170 height 25
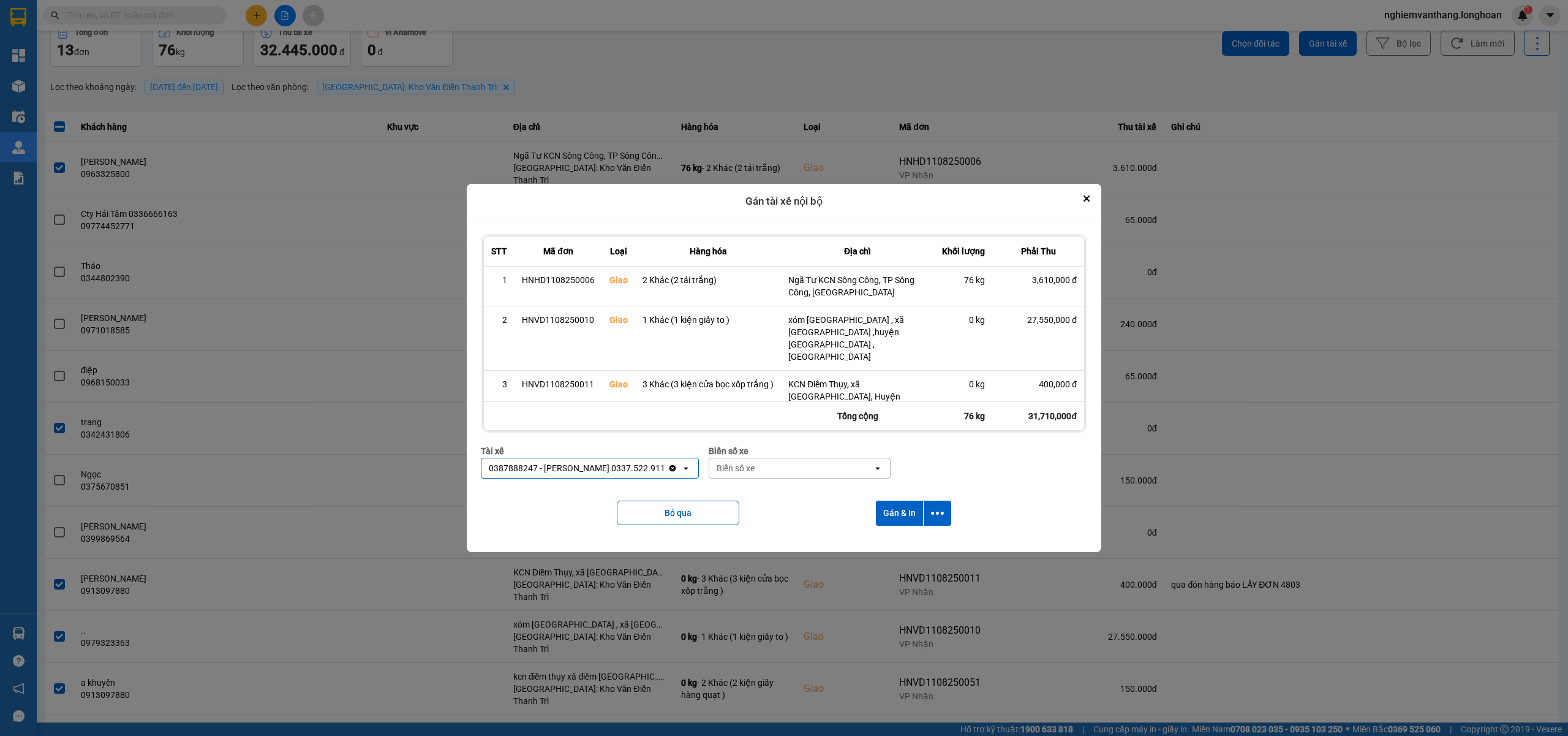
click at [728, 466] on div "Biển số xe" at bounding box center [735, 468] width 38 height 12
type input "14"
click at [763, 523] on div "29E-366.14" at bounding box center [796, 517] width 185 height 22
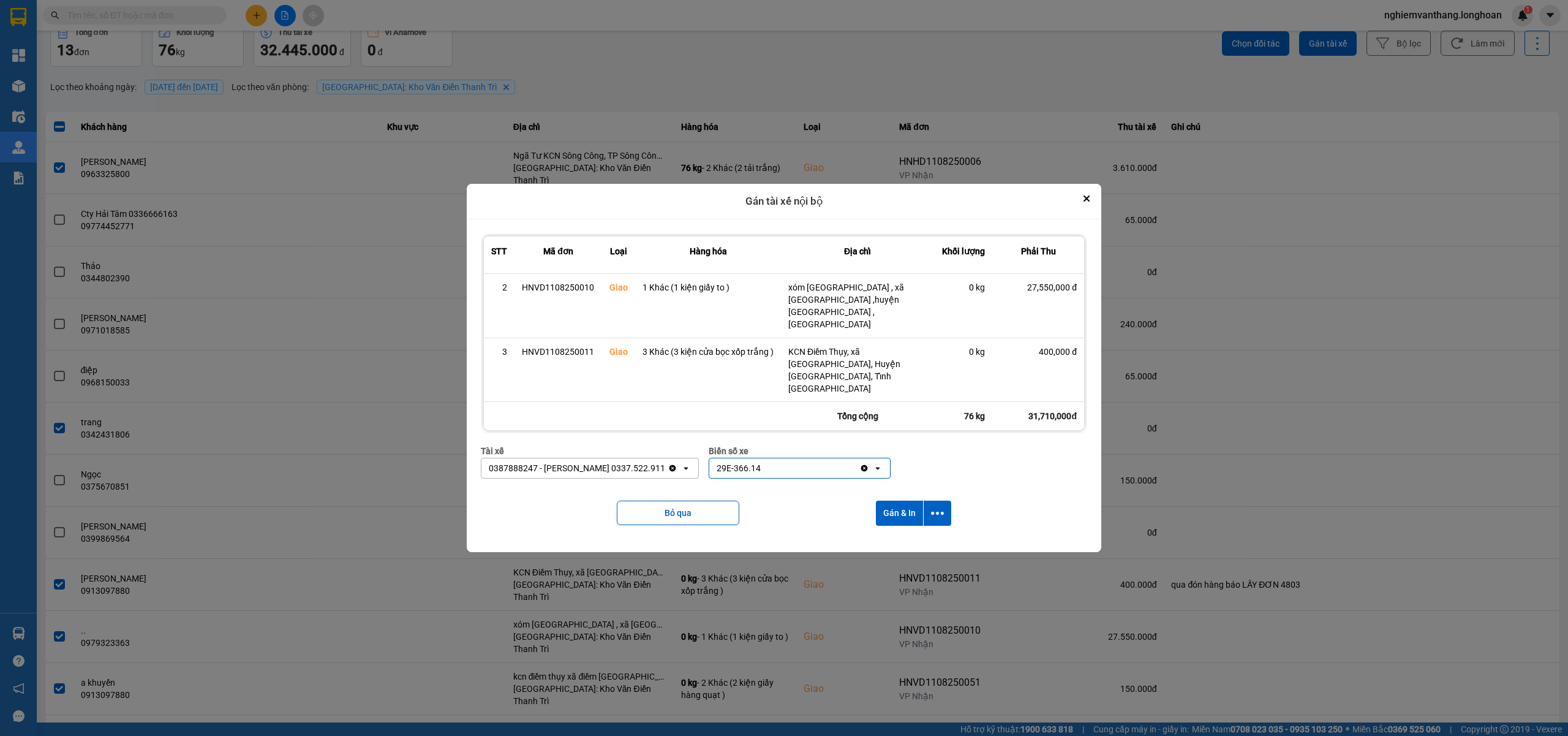
scroll to position [64, 0]
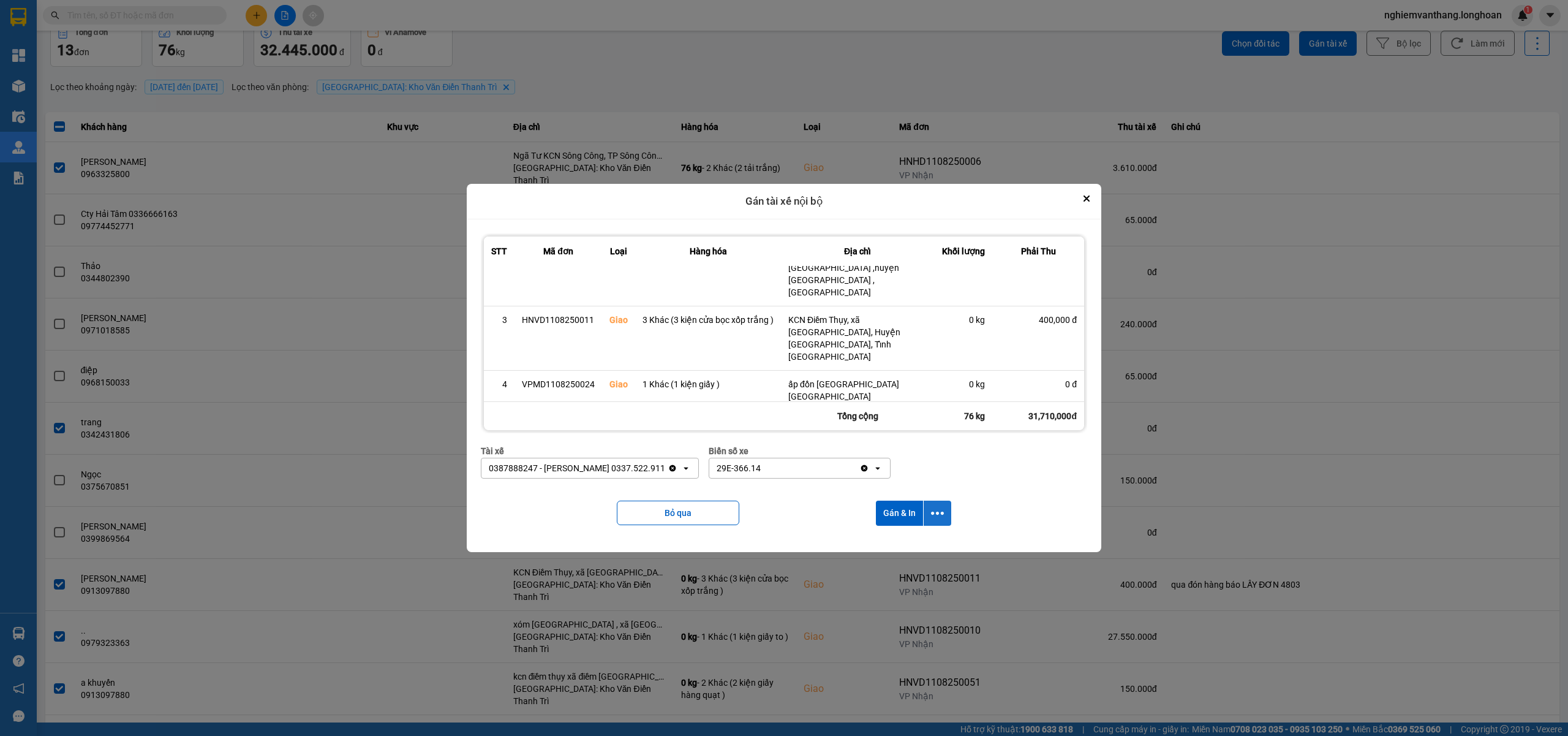
drag, startPoint x: 946, startPoint y: 513, endPoint x: 940, endPoint y: 517, distance: 7.2
click at [946, 513] on button "dialog" at bounding box center [937, 513] width 27 height 25
click at [902, 546] on span "Chỉ gán tài" at bounding box center [890, 548] width 40 height 12
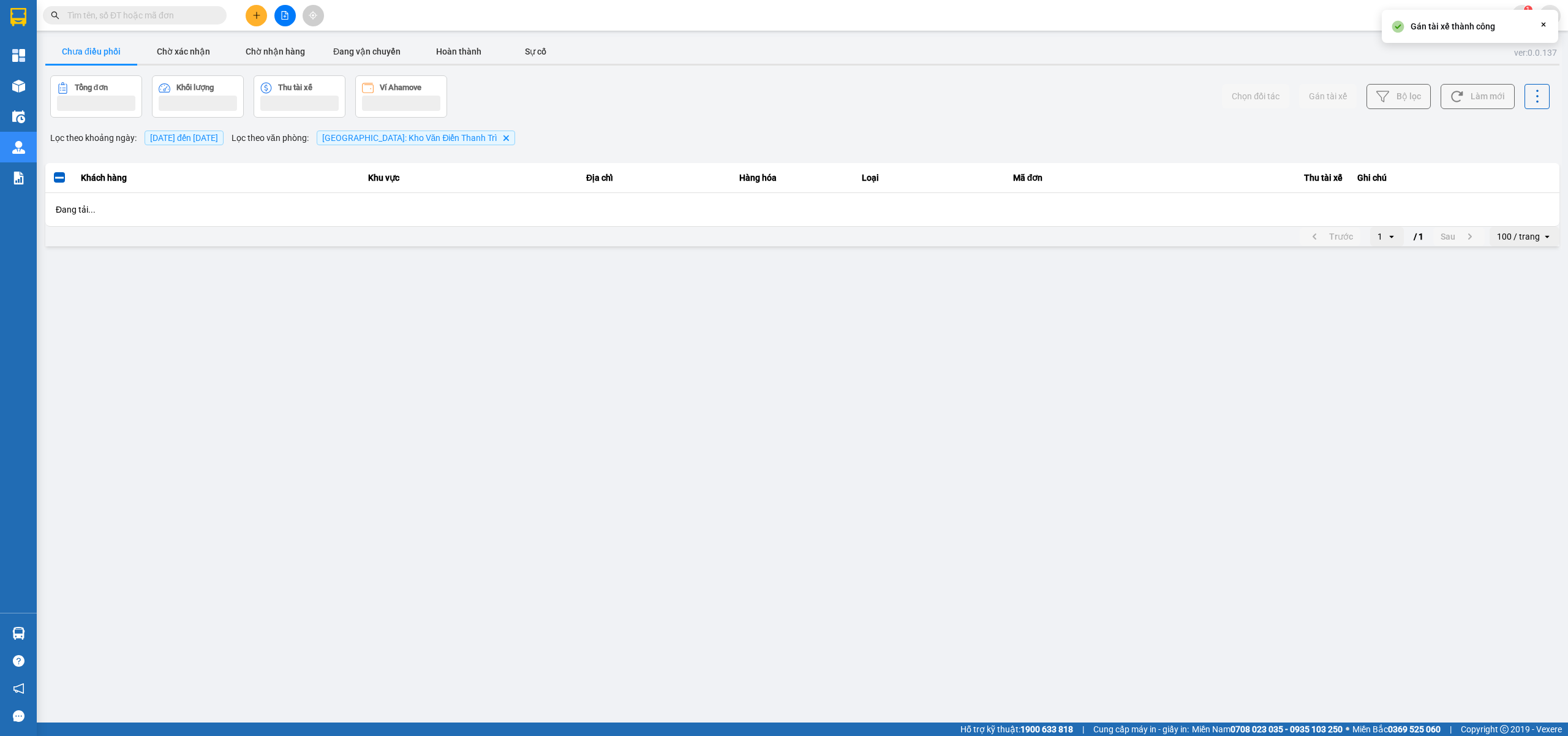
scroll to position [0, 0]
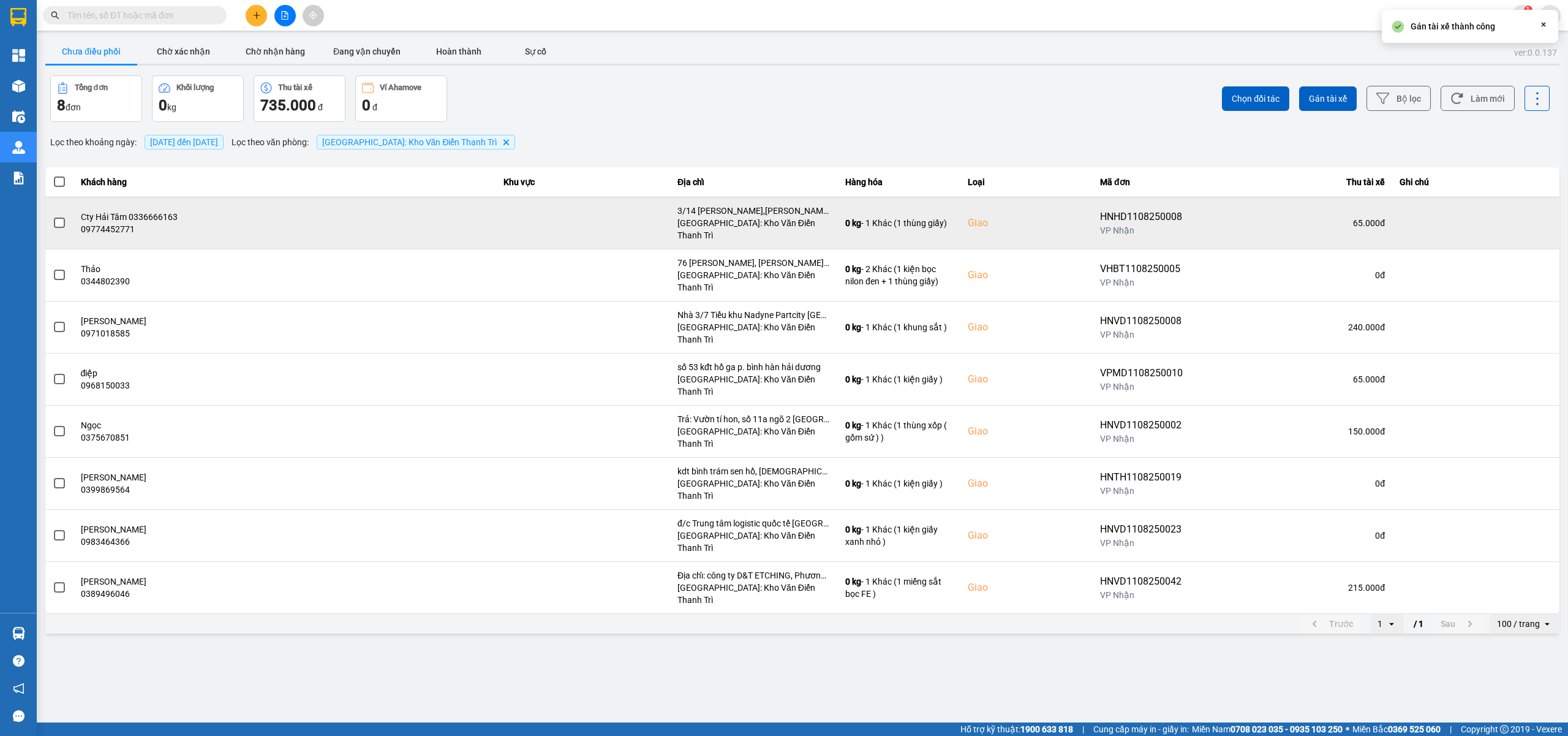
click at [66, 218] on td at bounding box center [59, 223] width 28 height 52
click at [64, 218] on span at bounding box center [59, 223] width 11 height 11
click at [53, 216] on input "checkbox" at bounding box center [53, 216] width 0 height 0
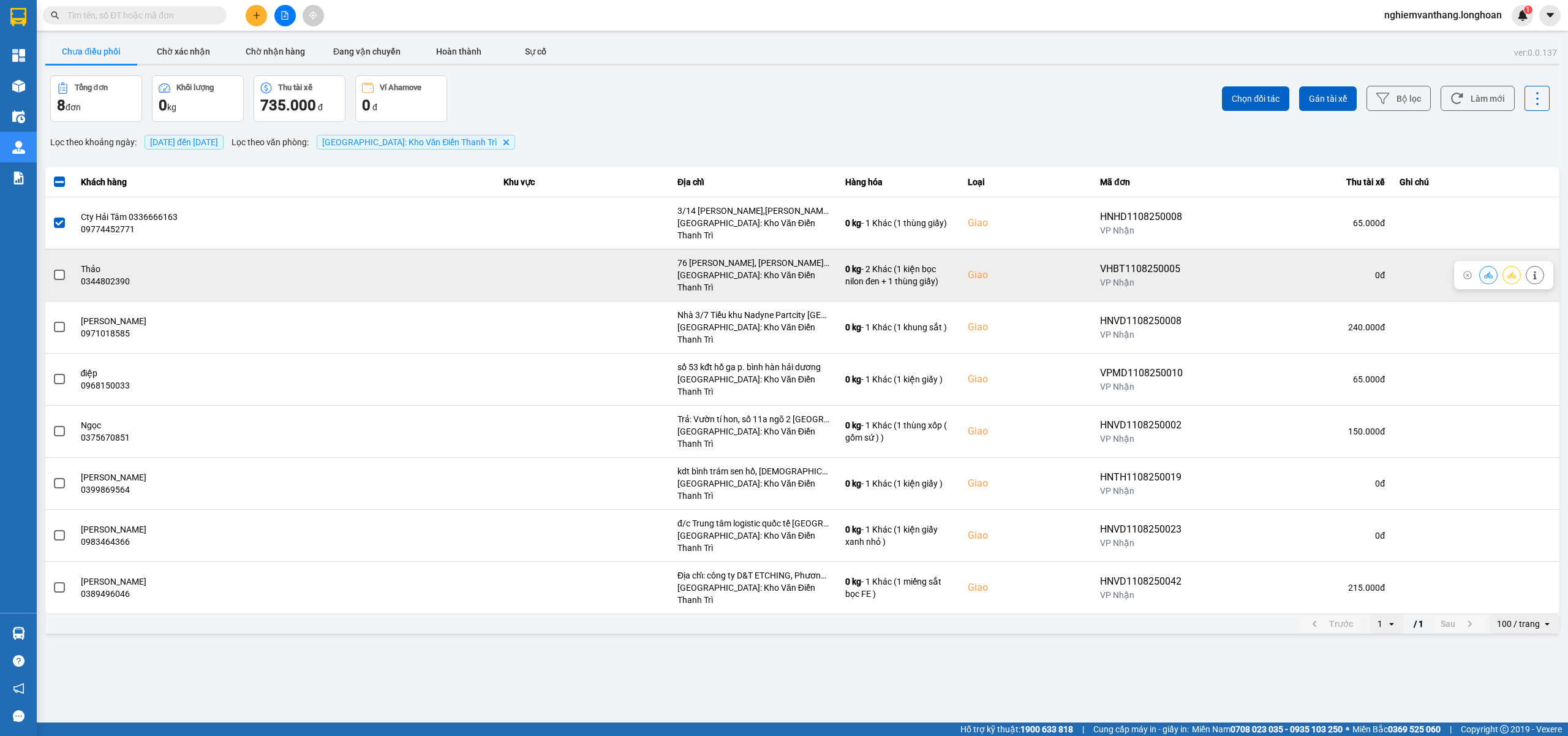
click at [63, 270] on span at bounding box center [59, 275] width 11 height 11
click at [53, 268] on input "checkbox" at bounding box center [53, 268] width 0 height 0
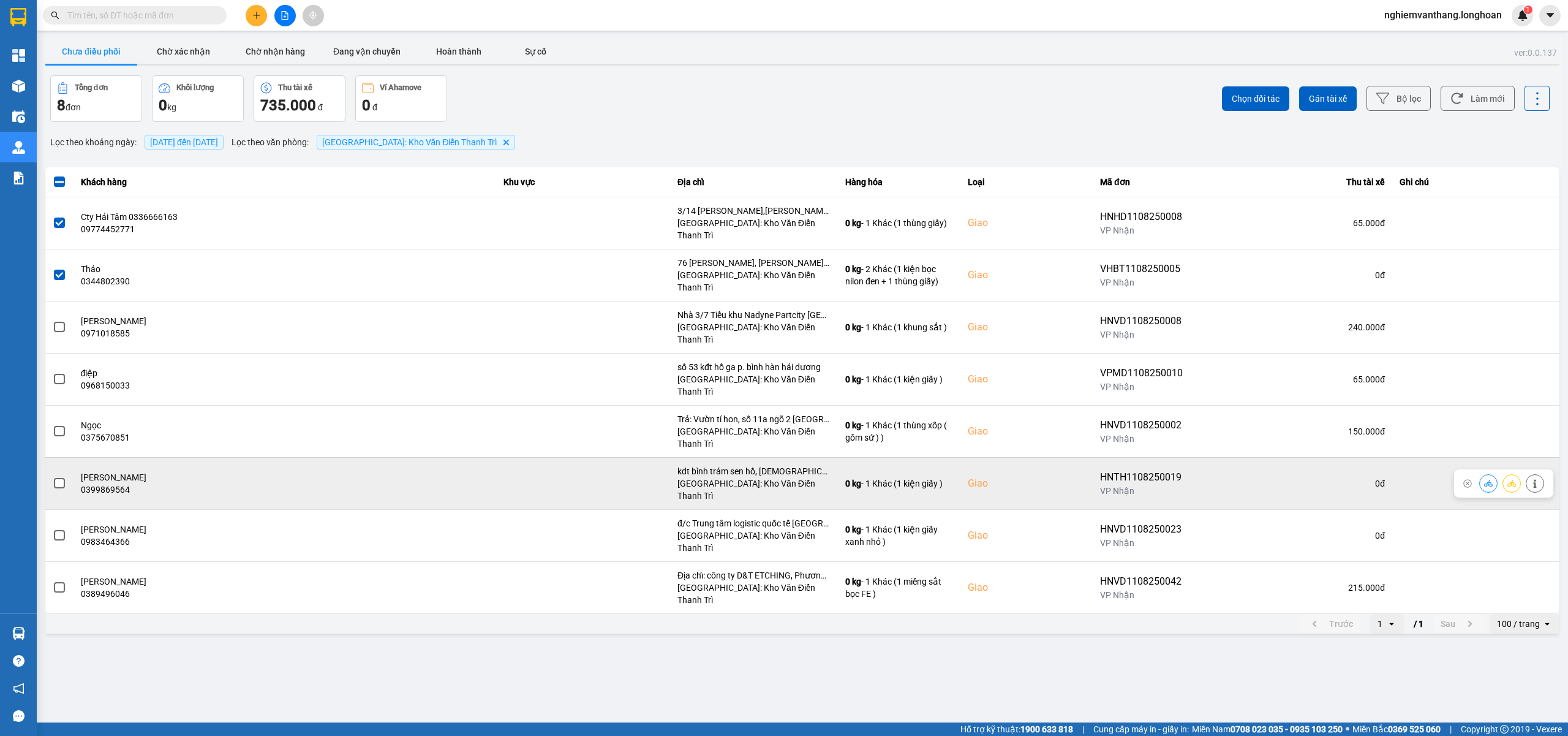
click at [55, 478] on span at bounding box center [59, 484] width 11 height 11
click at [53, 477] on input "checkbox" at bounding box center [53, 477] width 0 height 0
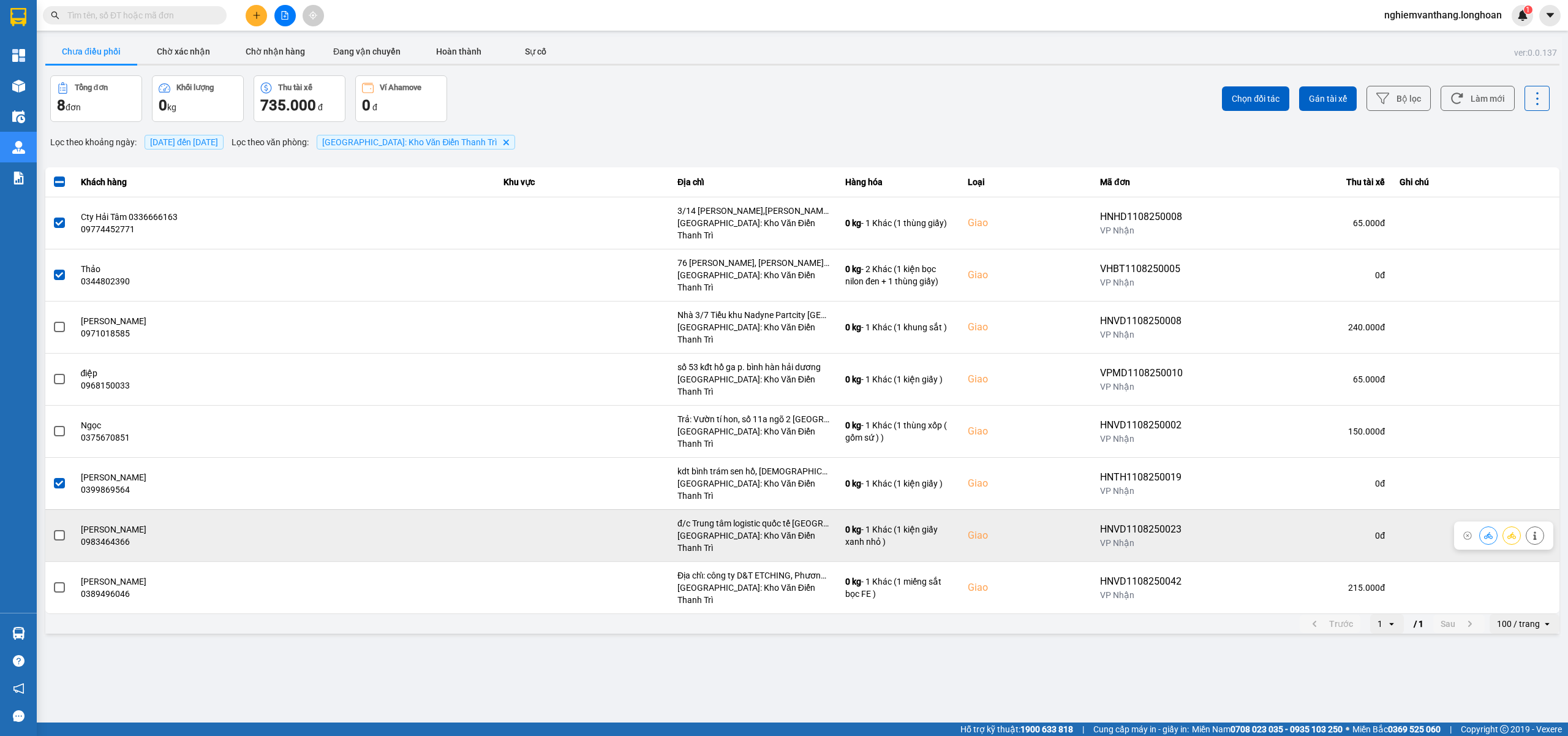
click at [59, 530] on span at bounding box center [59, 536] width 11 height 11
click at [53, 529] on input "checkbox" at bounding box center [53, 529] width 0 height 0
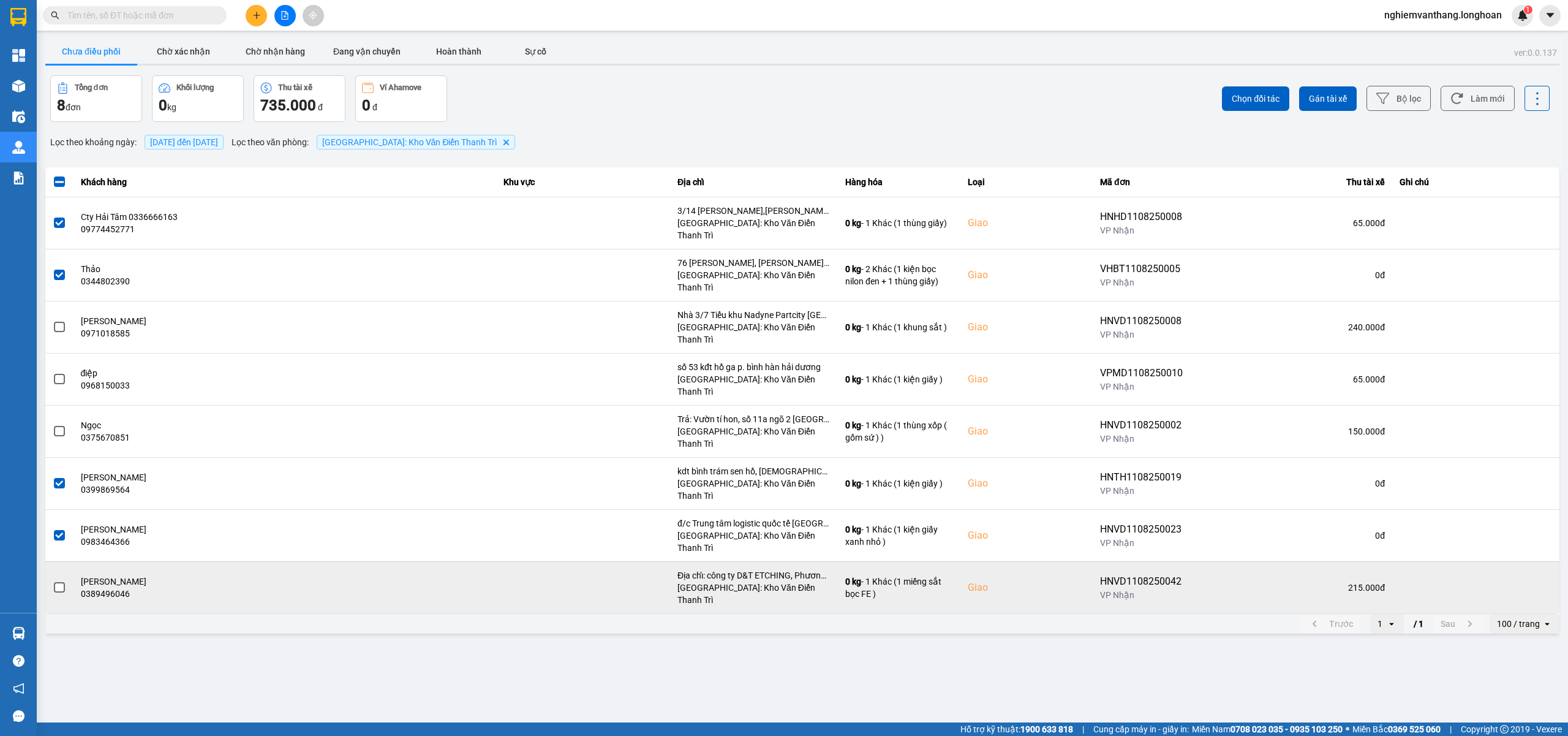
click at [61, 582] on span at bounding box center [59, 588] width 11 height 11
click at [53, 581] on input "checkbox" at bounding box center [53, 581] width 0 height 0
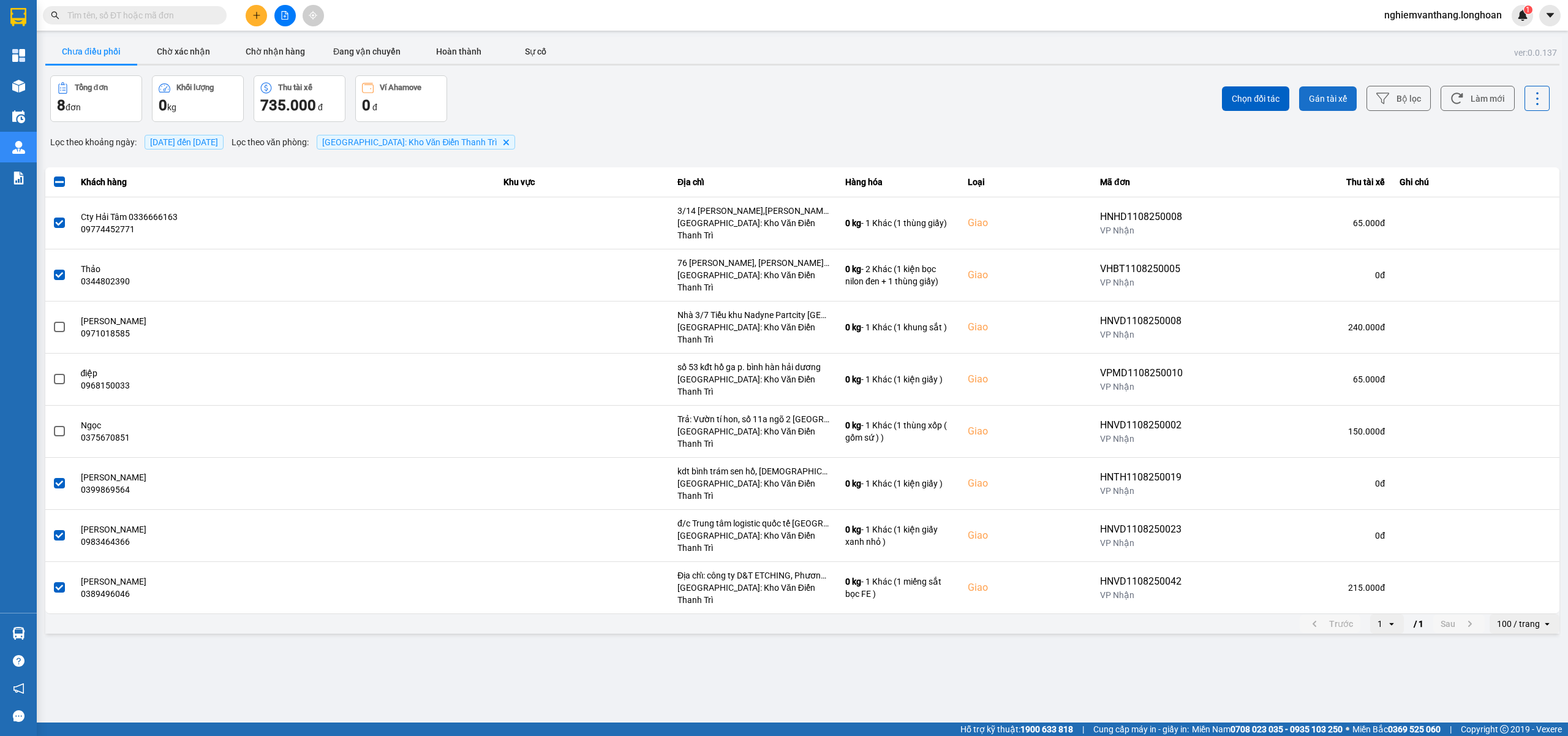
click at [1316, 96] on span "Gán tài xế" at bounding box center [1328, 99] width 38 height 12
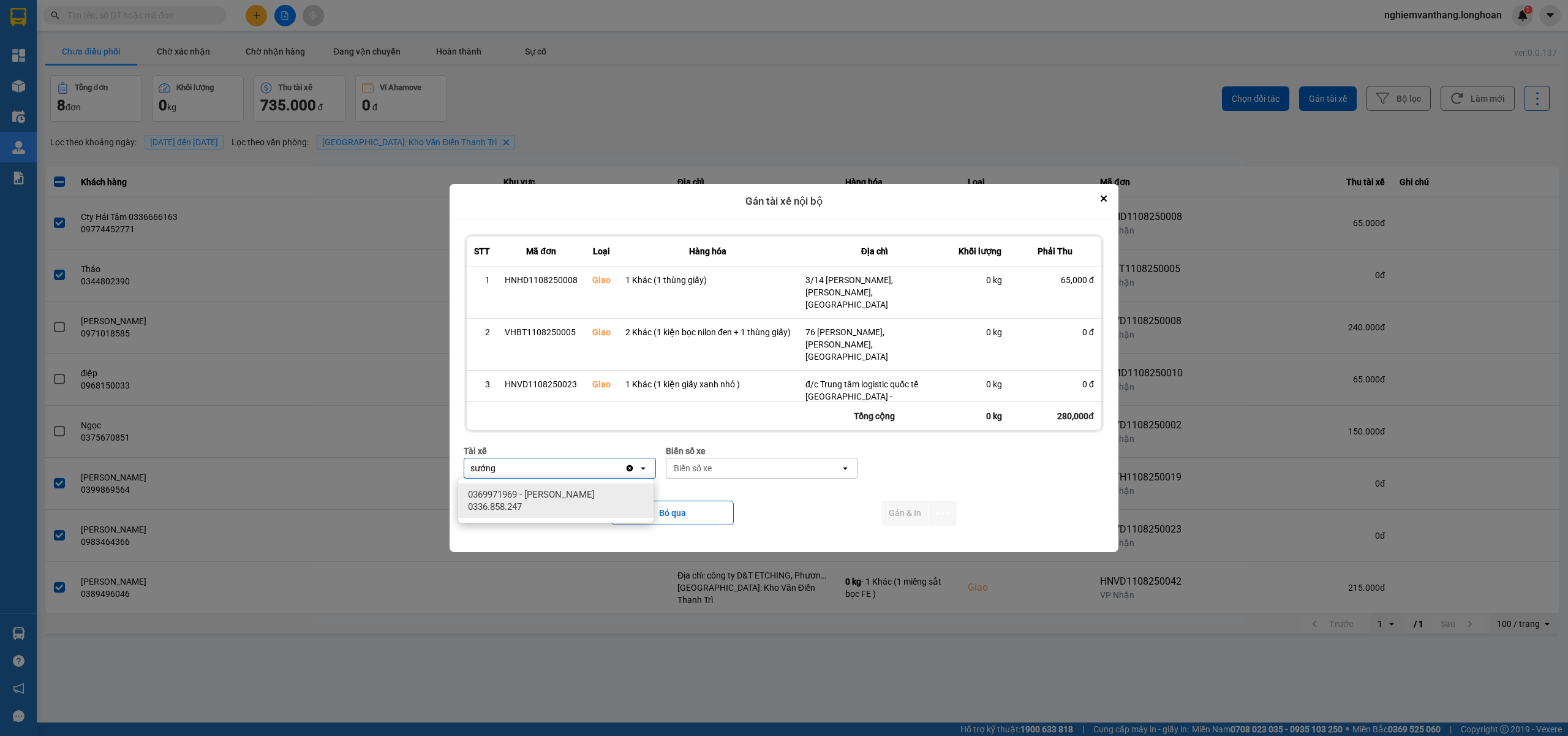
type input "sướng"
click at [583, 507] on span "0369971969 - Bùi Mạnh Sướng 0336.858.247" at bounding box center [558, 501] width 180 height 25
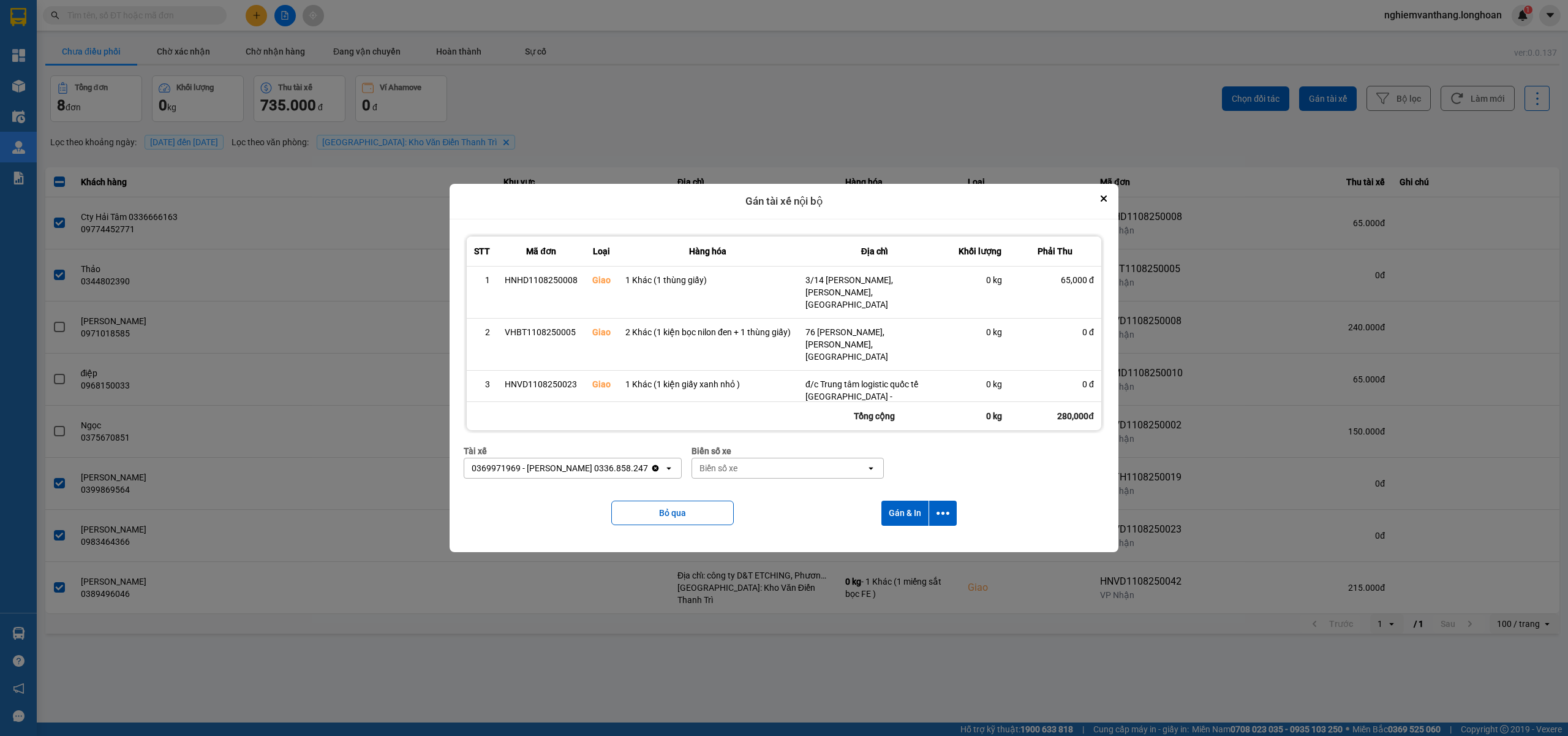
click at [733, 471] on div "Biển số xe" at bounding box center [779, 468] width 174 height 20
type input "61"
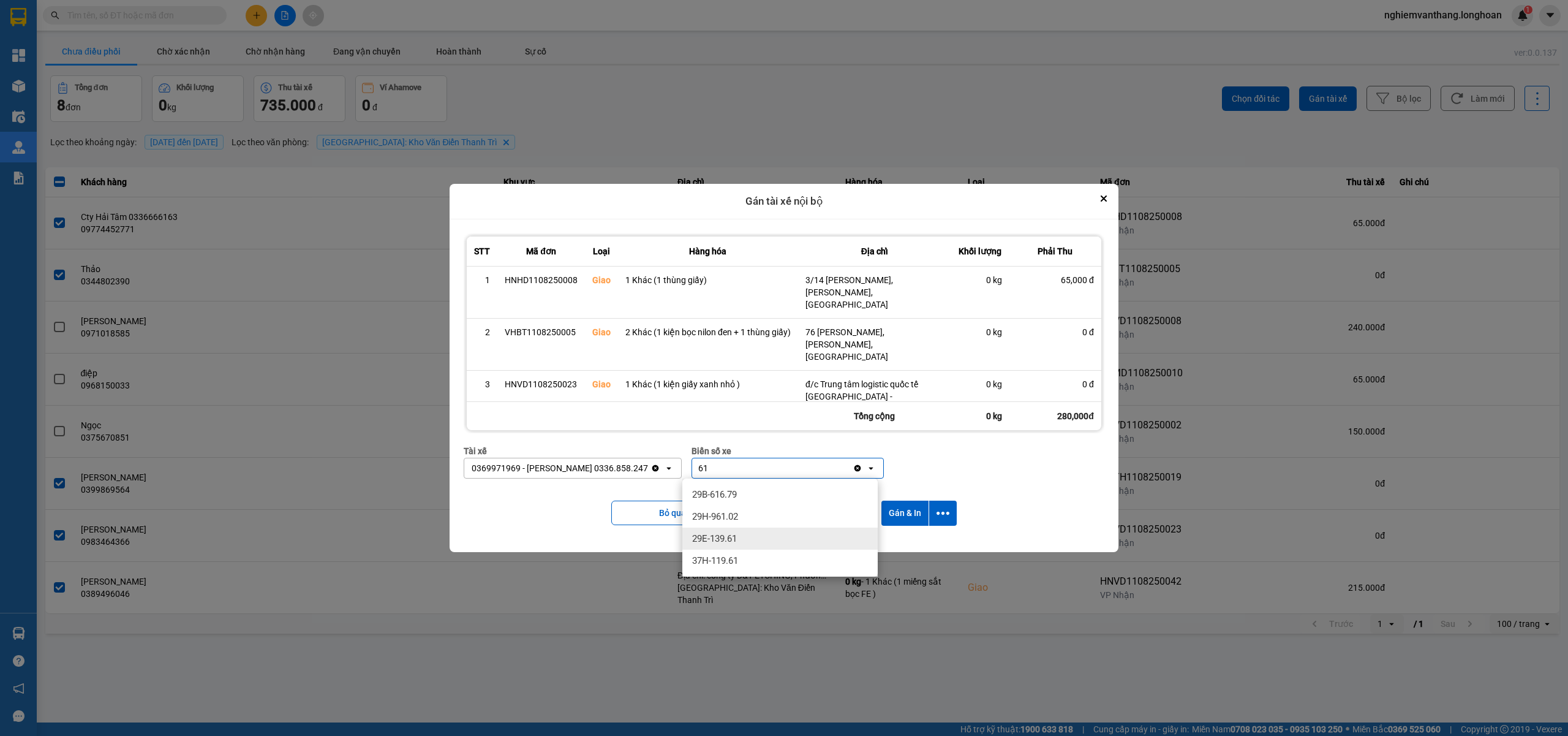
click at [730, 537] on span "29E-139.61" at bounding box center [715, 539] width 45 height 12
drag, startPoint x: 943, startPoint y: 510, endPoint x: 933, endPoint y: 528, distance: 20.6
click at [943, 510] on icon "dialog" at bounding box center [943, 513] width 13 height 13
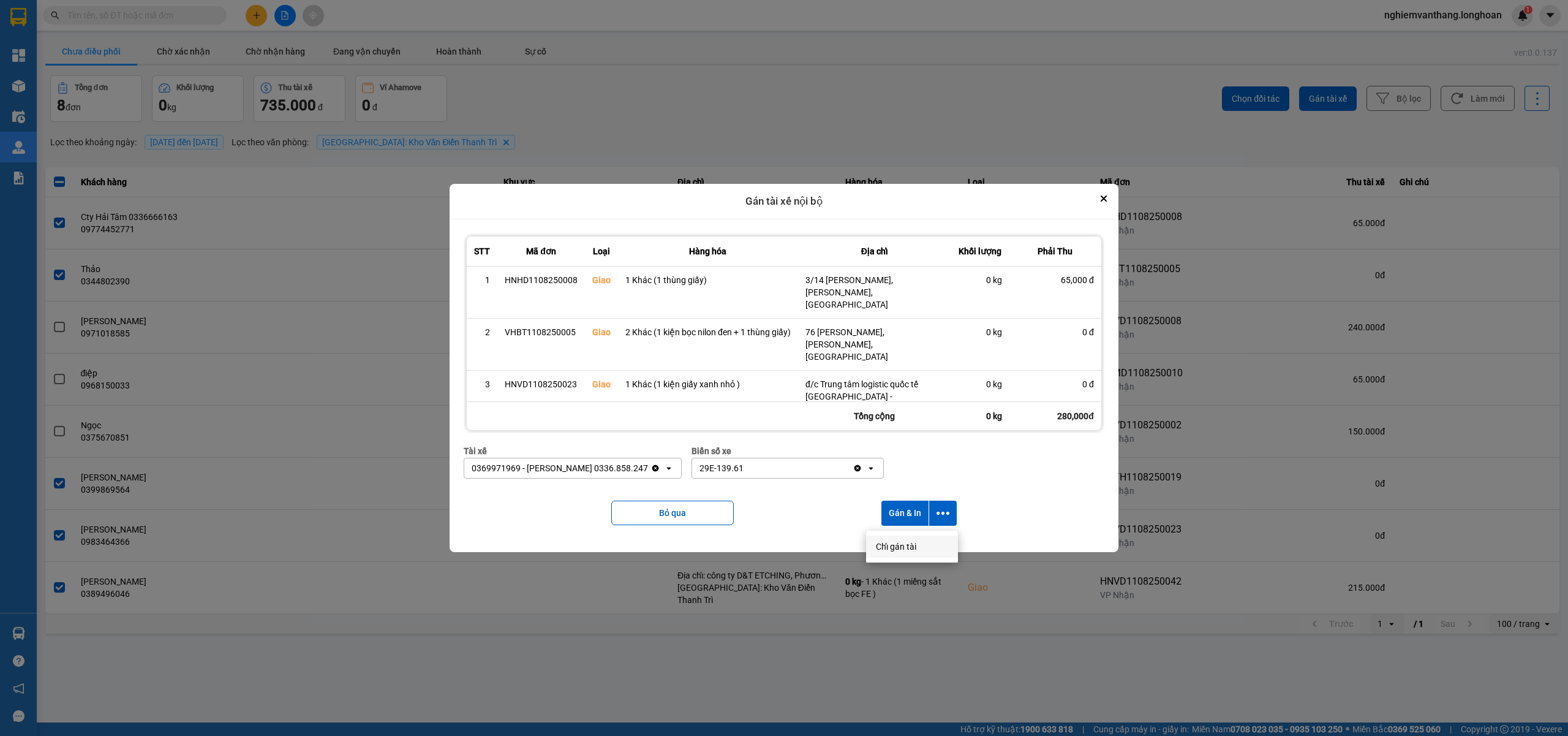
click at [905, 550] on span "Chỉ gán tài" at bounding box center [896, 547] width 40 height 12
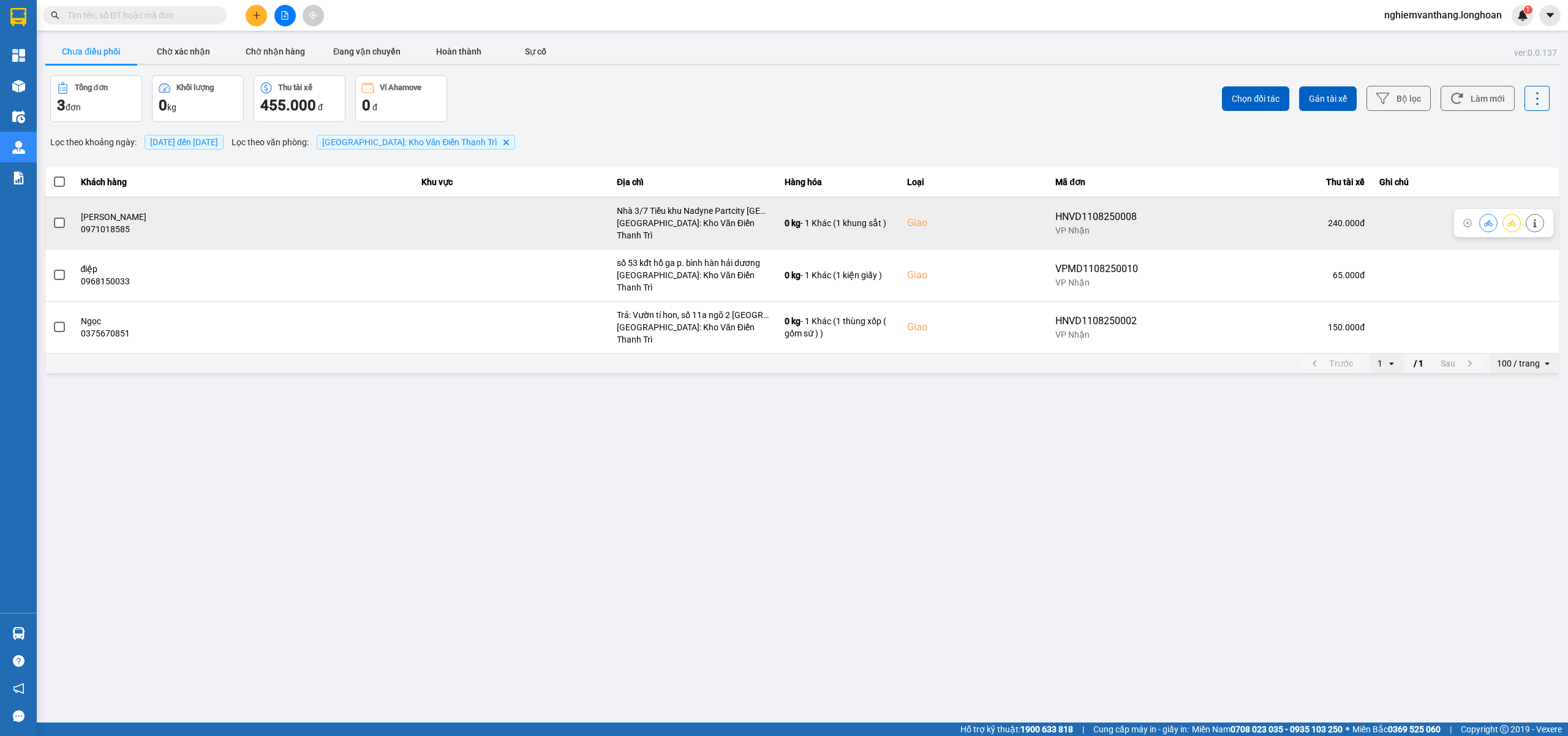
click at [1510, 219] on icon at bounding box center [1512, 223] width 9 height 9
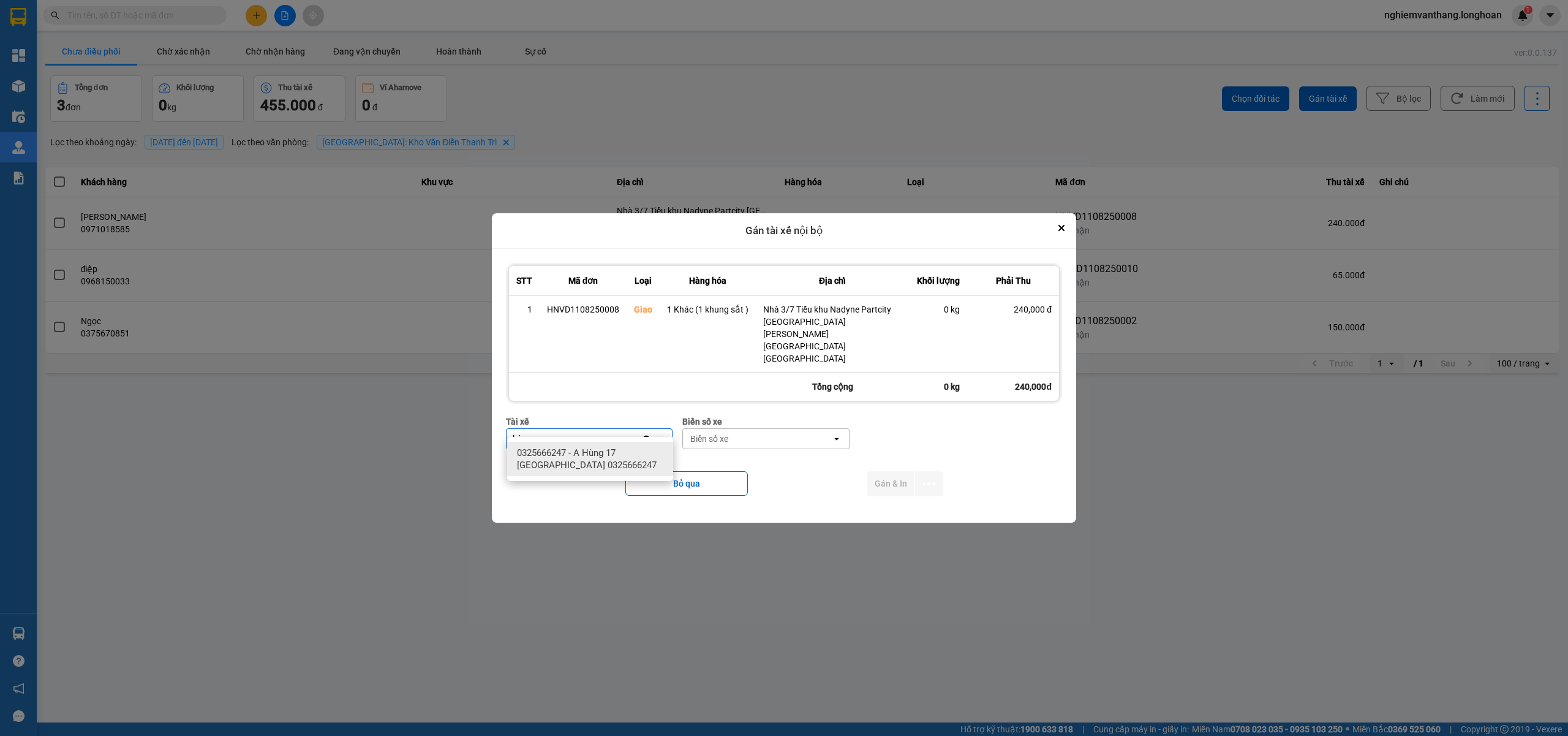
type input "hùng"
click at [630, 458] on span "0325666247 - A Hùng 17 Lái Xe Hà Nội 0325666247" at bounding box center [592, 459] width 151 height 25
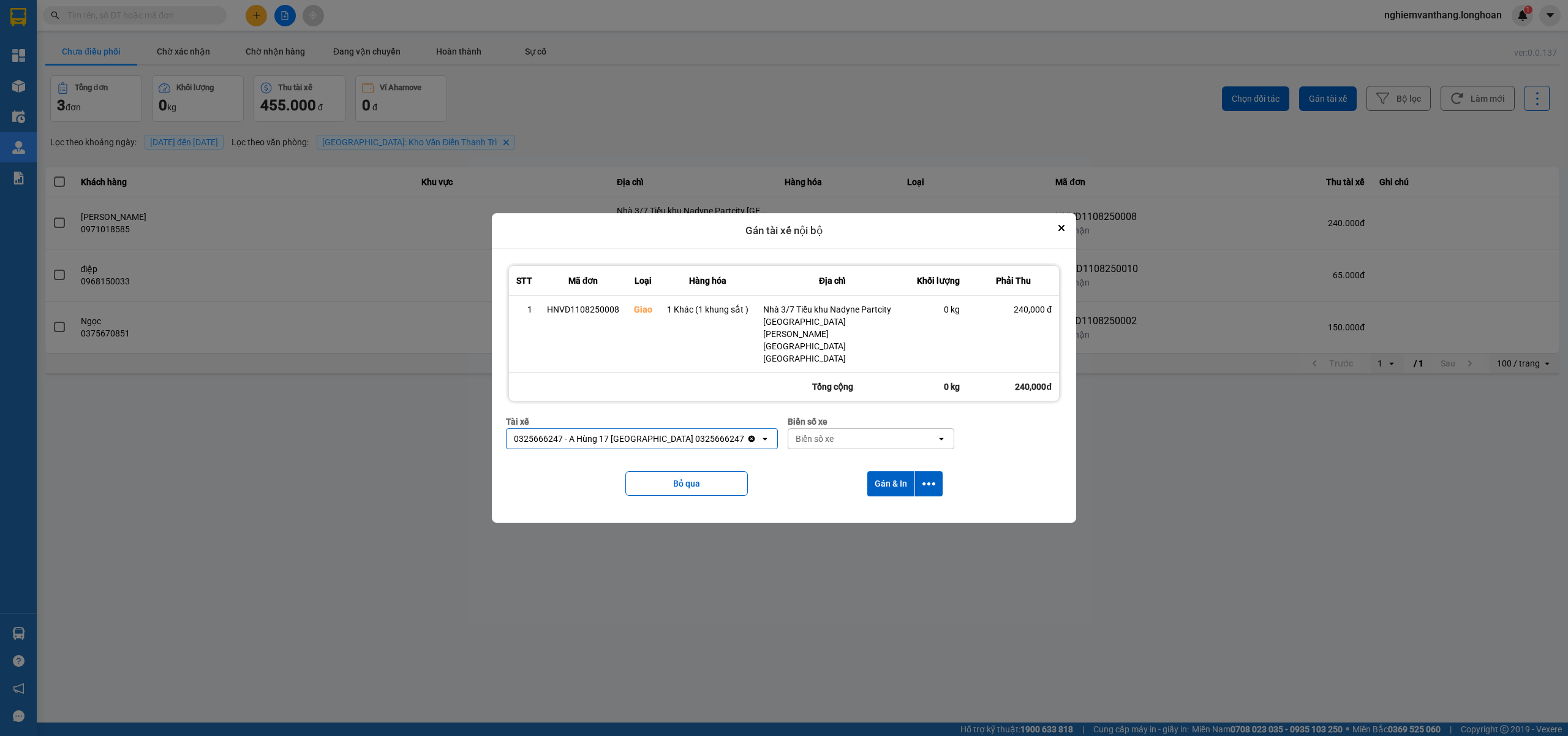
click at [796, 433] on div "Biển số xe" at bounding box center [814, 439] width 38 height 12
type input "71"
drag, startPoint x: 787, startPoint y: 448, endPoint x: 881, endPoint y: 478, distance: 98.7
click at [788, 446] on span "29E-139.71" at bounding box center [790, 453] width 45 height 12
click at [932, 477] on icon "dialog" at bounding box center [928, 484] width 13 height 13
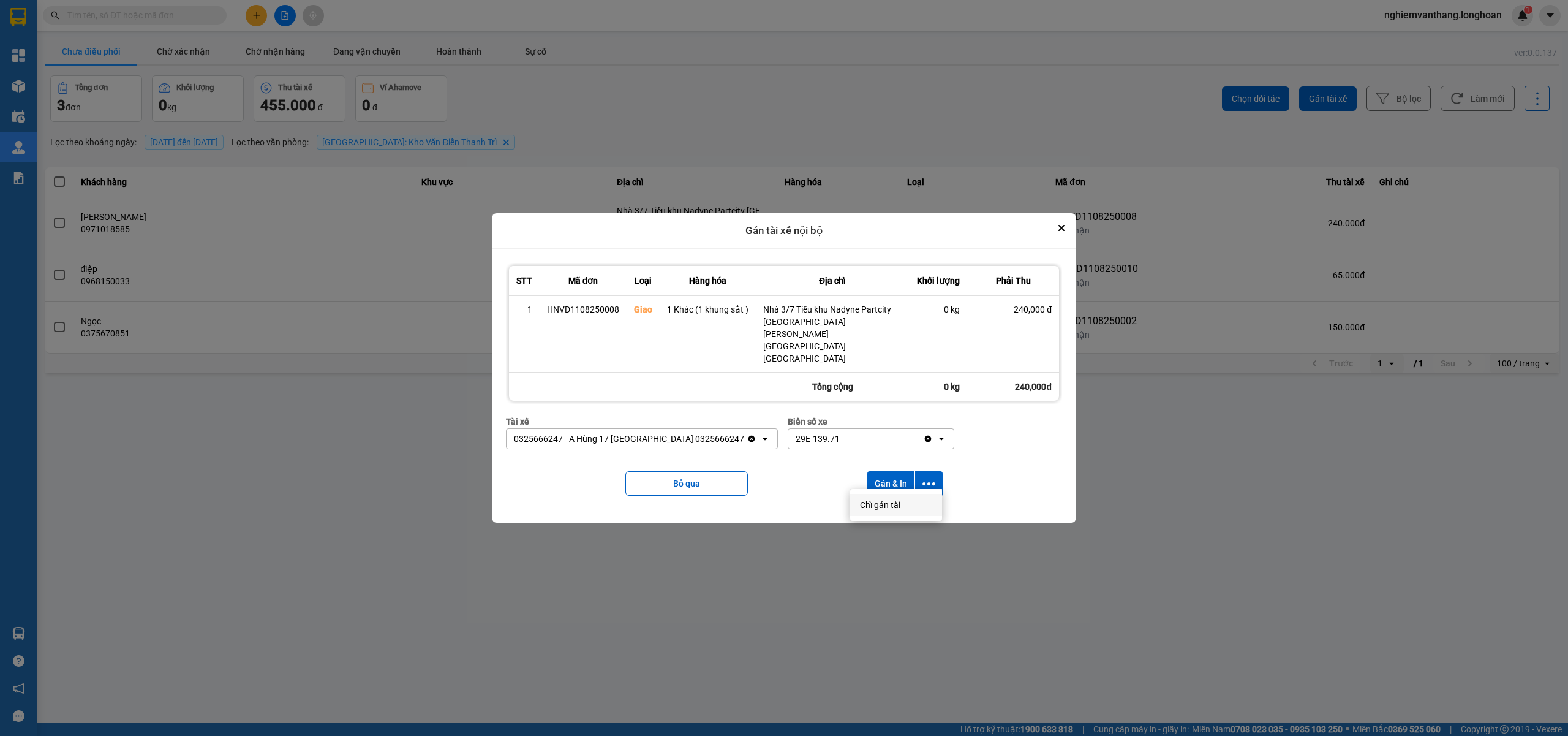
click at [902, 510] on div "Chỉ gán tài" at bounding box center [896, 505] width 73 height 12
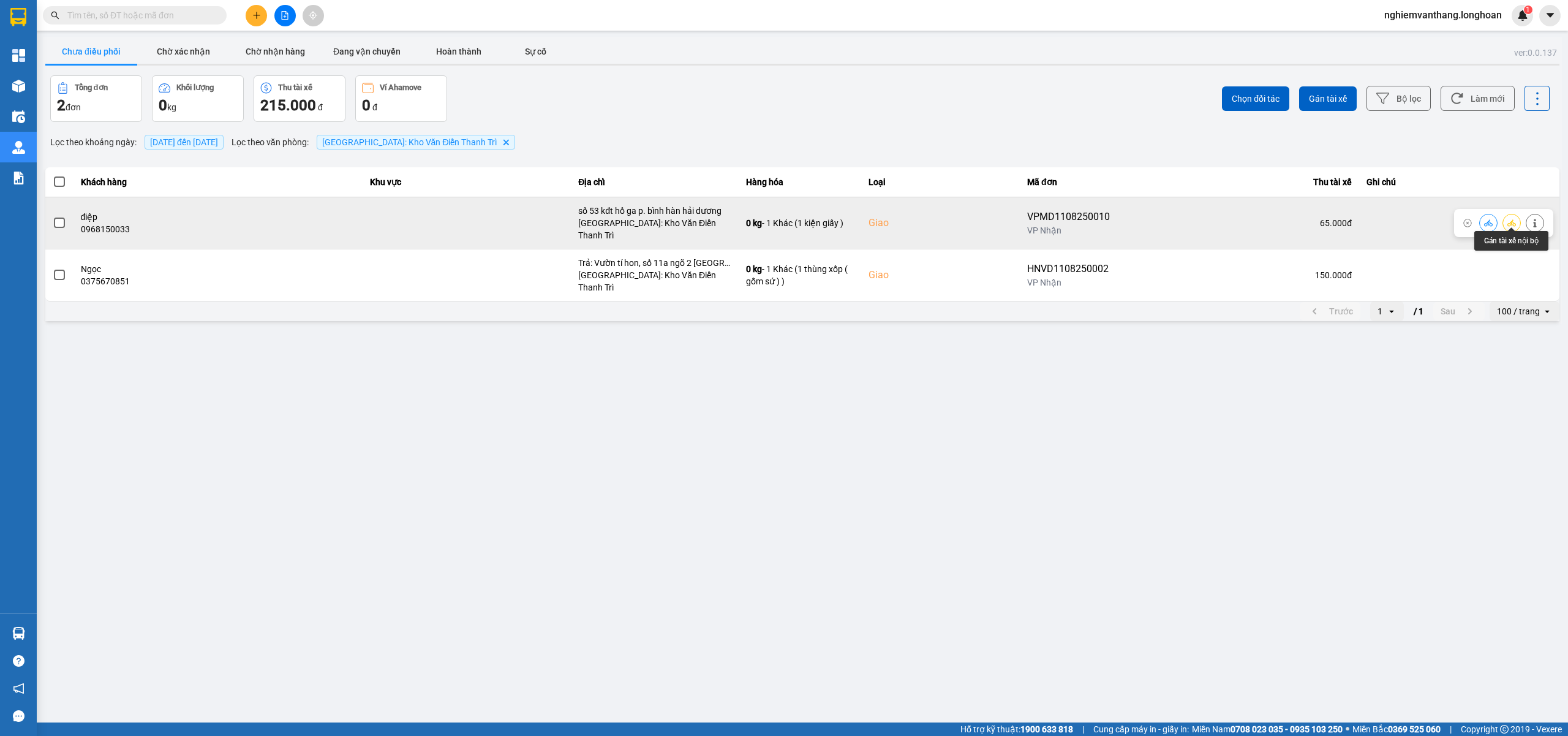
click at [1509, 219] on icon at bounding box center [1512, 223] width 9 height 7
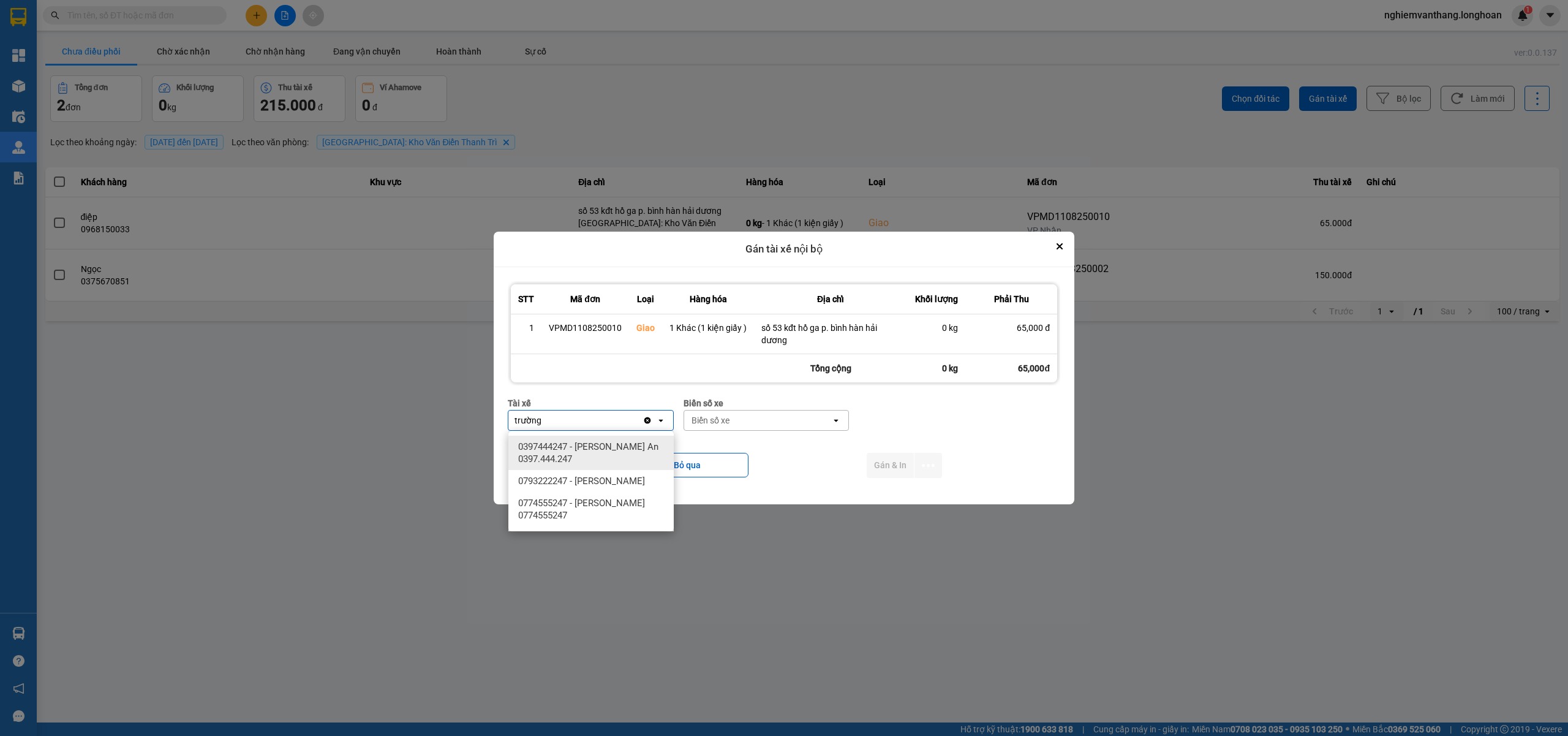
type input "trường"
drag, startPoint x: 625, startPoint y: 447, endPoint x: 753, endPoint y: 444, distance: 128.0
click at [625, 447] on span "0397444247 - Nguyễn Trường An 0397.444.247" at bounding box center [593, 453] width 151 height 25
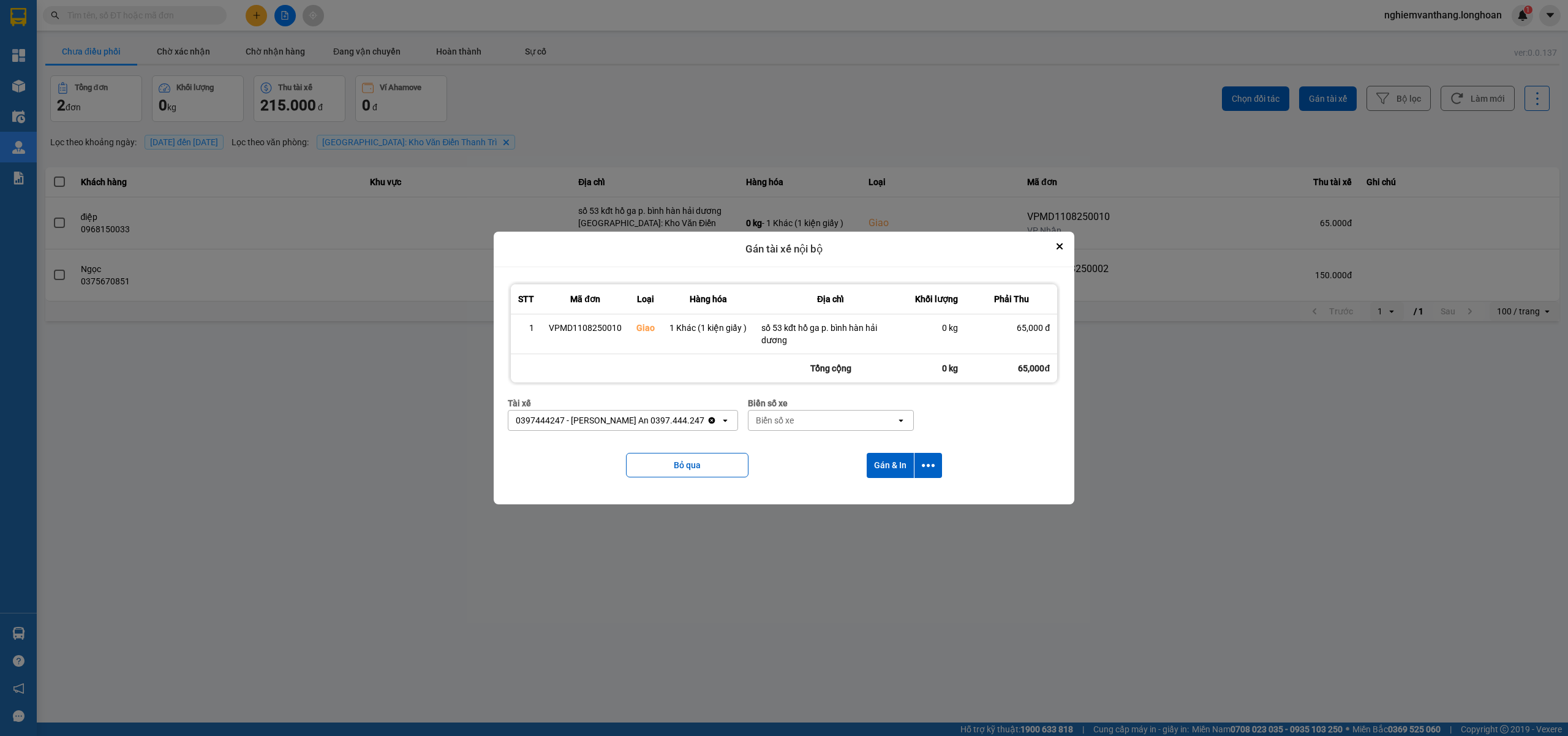
click at [773, 417] on div "Biển số xe" at bounding box center [774, 420] width 38 height 12
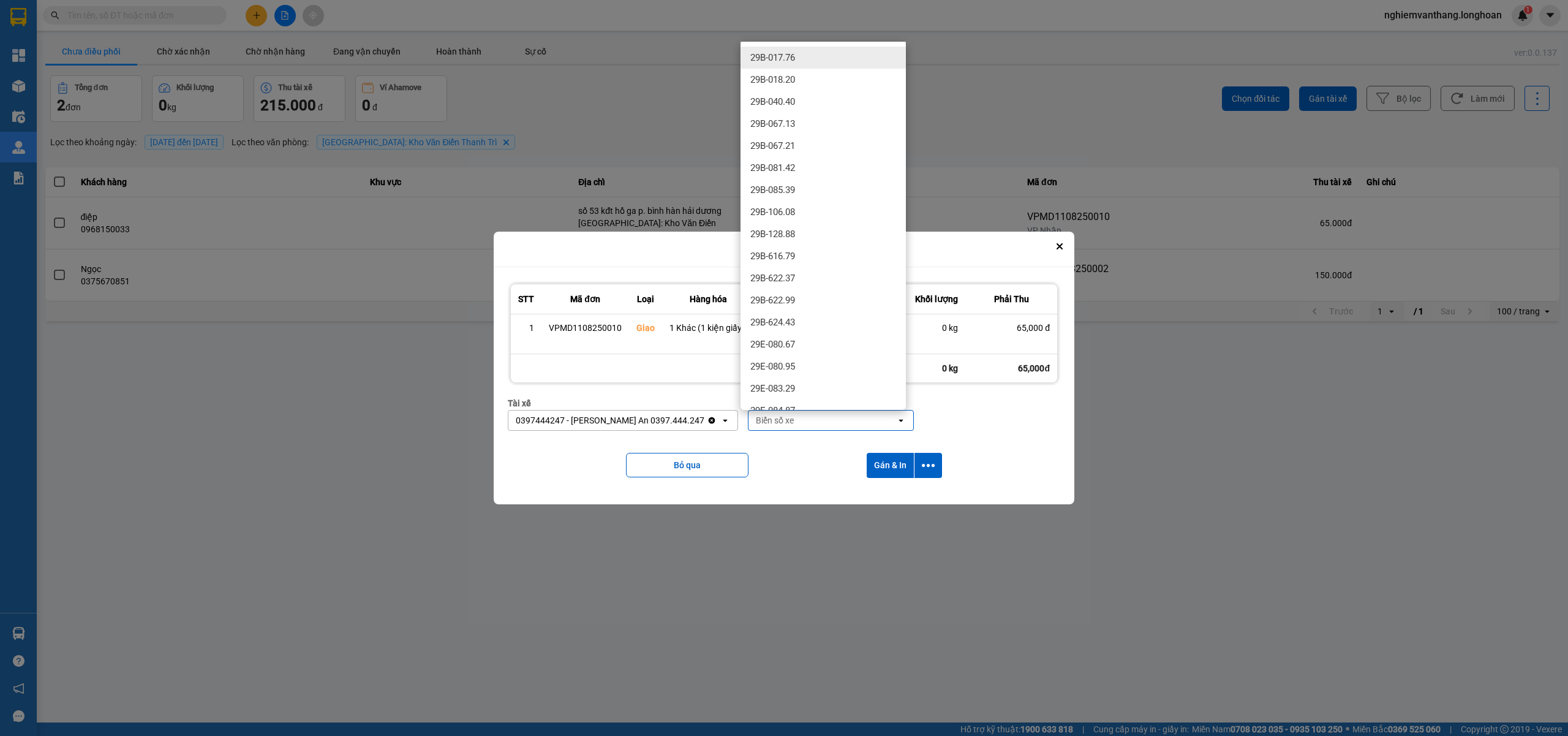
type input "4"
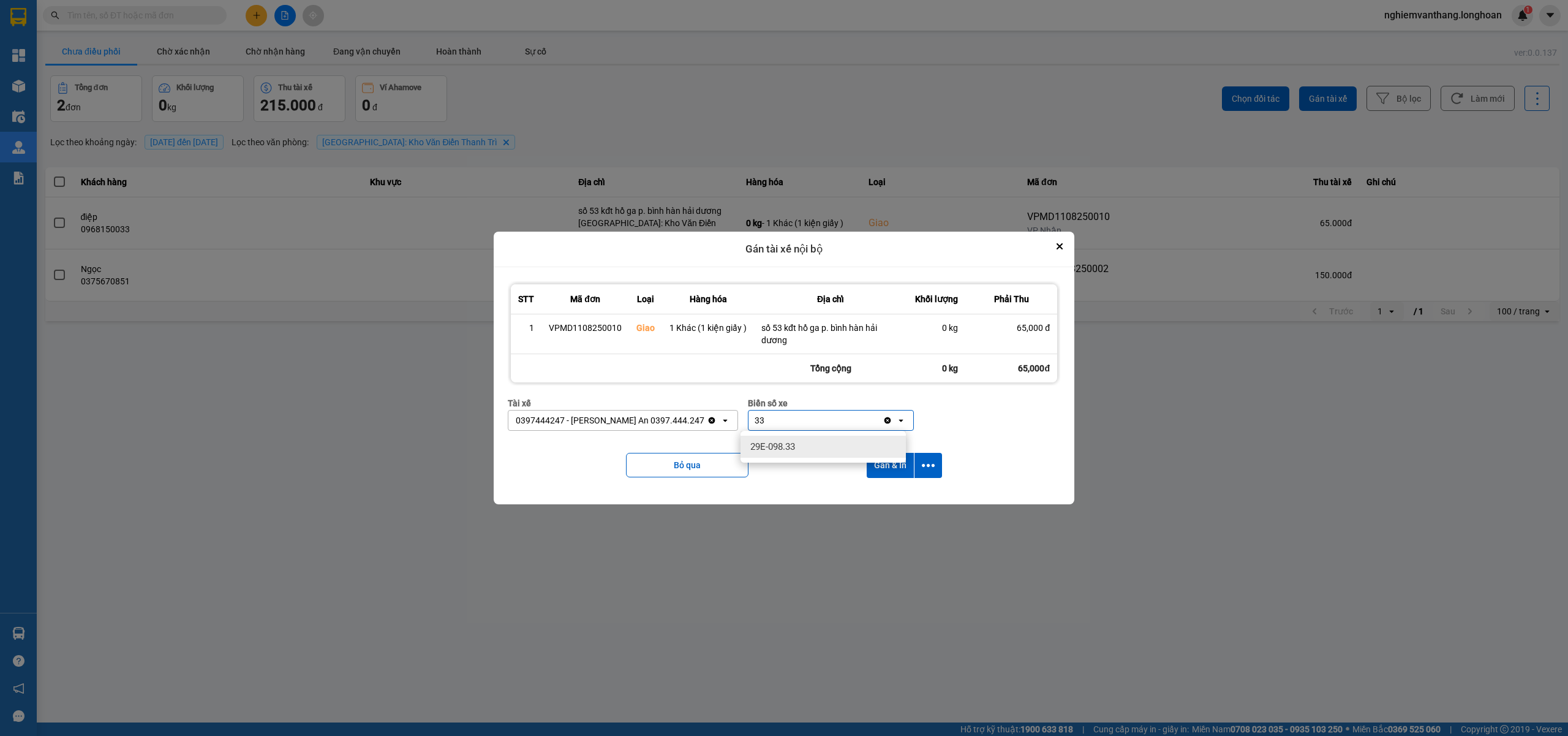
type input "33"
click at [811, 440] on div "29E-098.33" at bounding box center [823, 447] width 165 height 22
click at [932, 466] on icon "dialog" at bounding box center [928, 465] width 13 height 3
click at [890, 496] on span "Chỉ gán tài" at bounding box center [879, 499] width 40 height 12
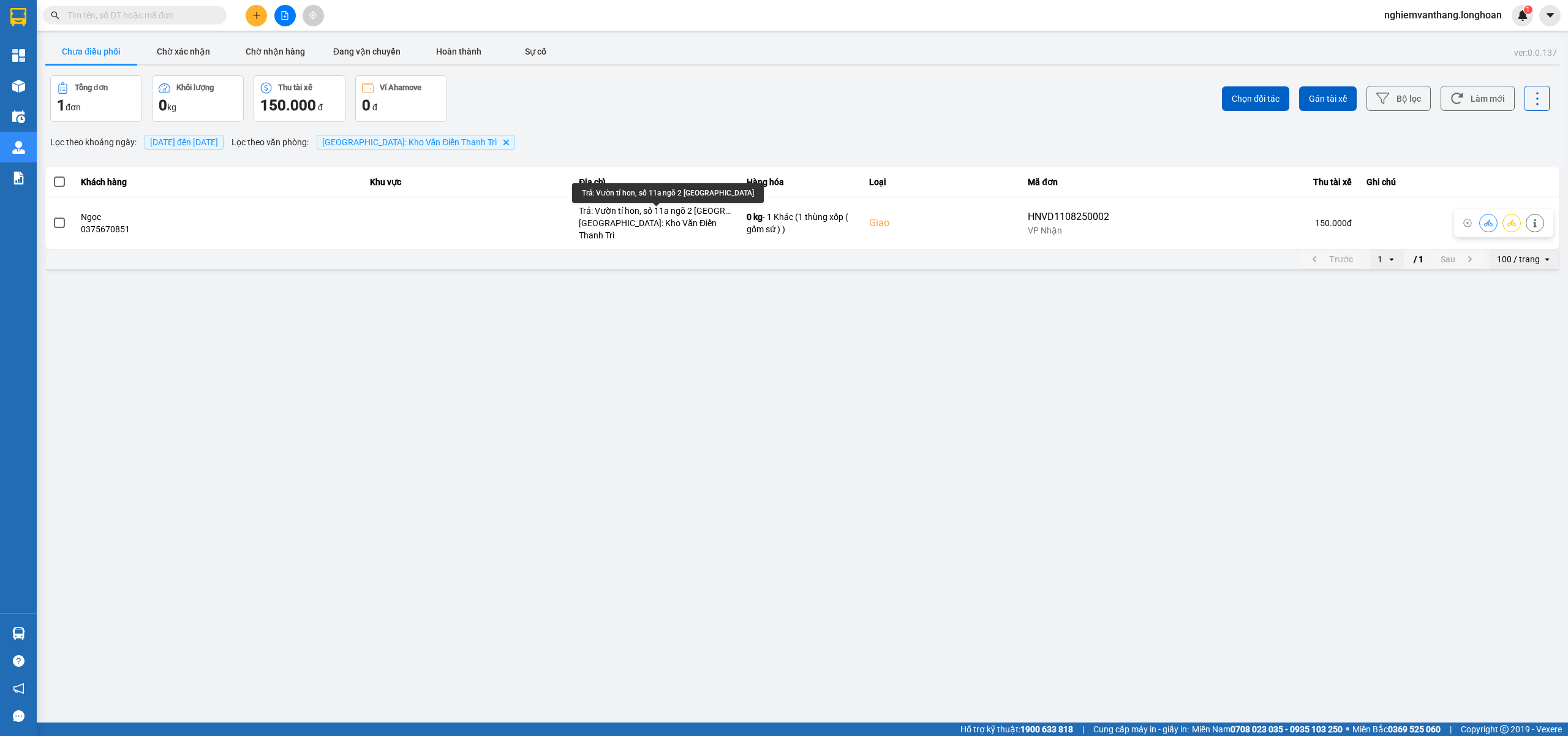
click at [645, 192] on div "Trả: Vườn tí hon, số 11a ngõ 2 đại học Hà Nội" at bounding box center [667, 193] width 192 height 20
copy div "Trả: Vườn tí hon, số 11a ngõ 2 đại học Hà Nội"
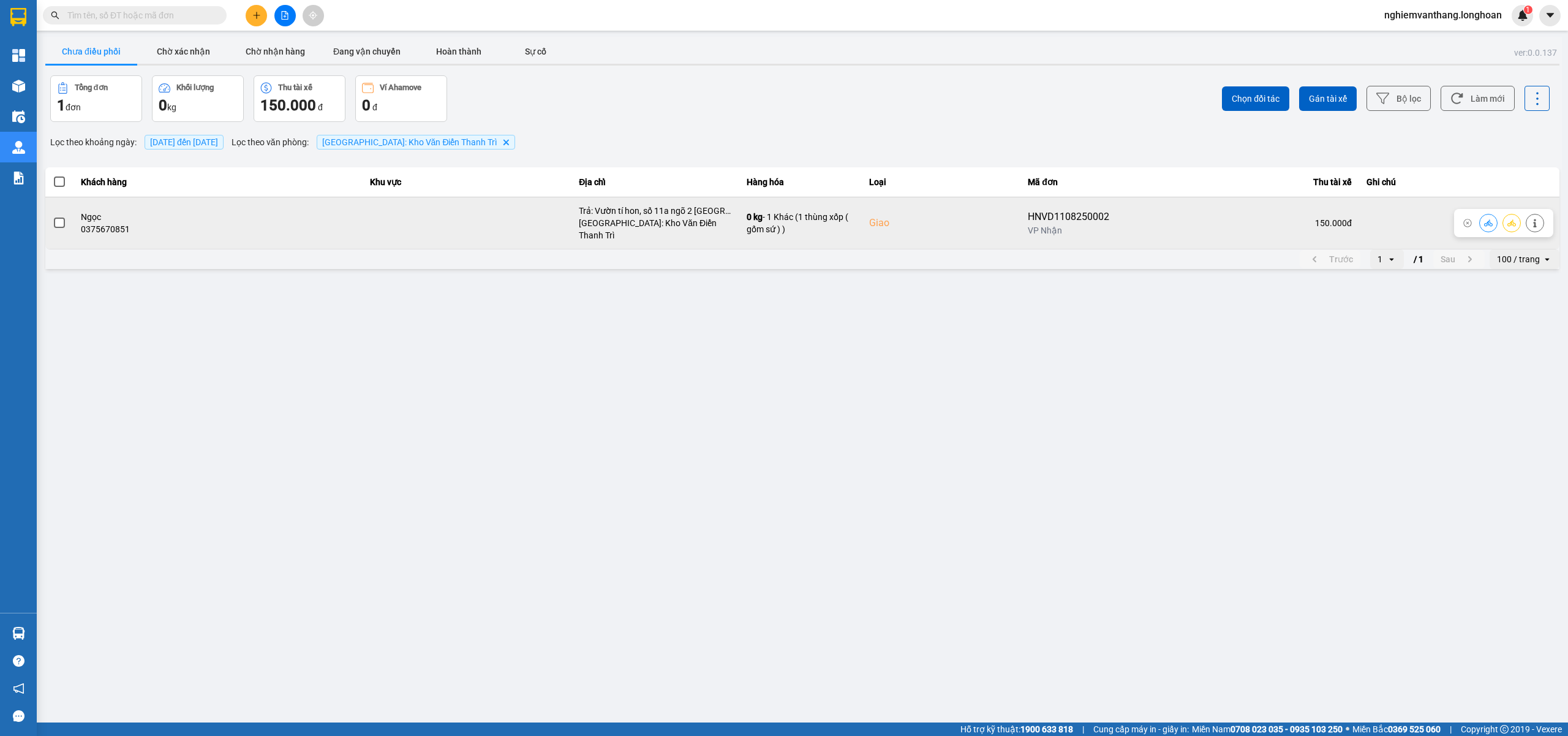
click at [1510, 219] on icon at bounding box center [1512, 223] width 9 height 7
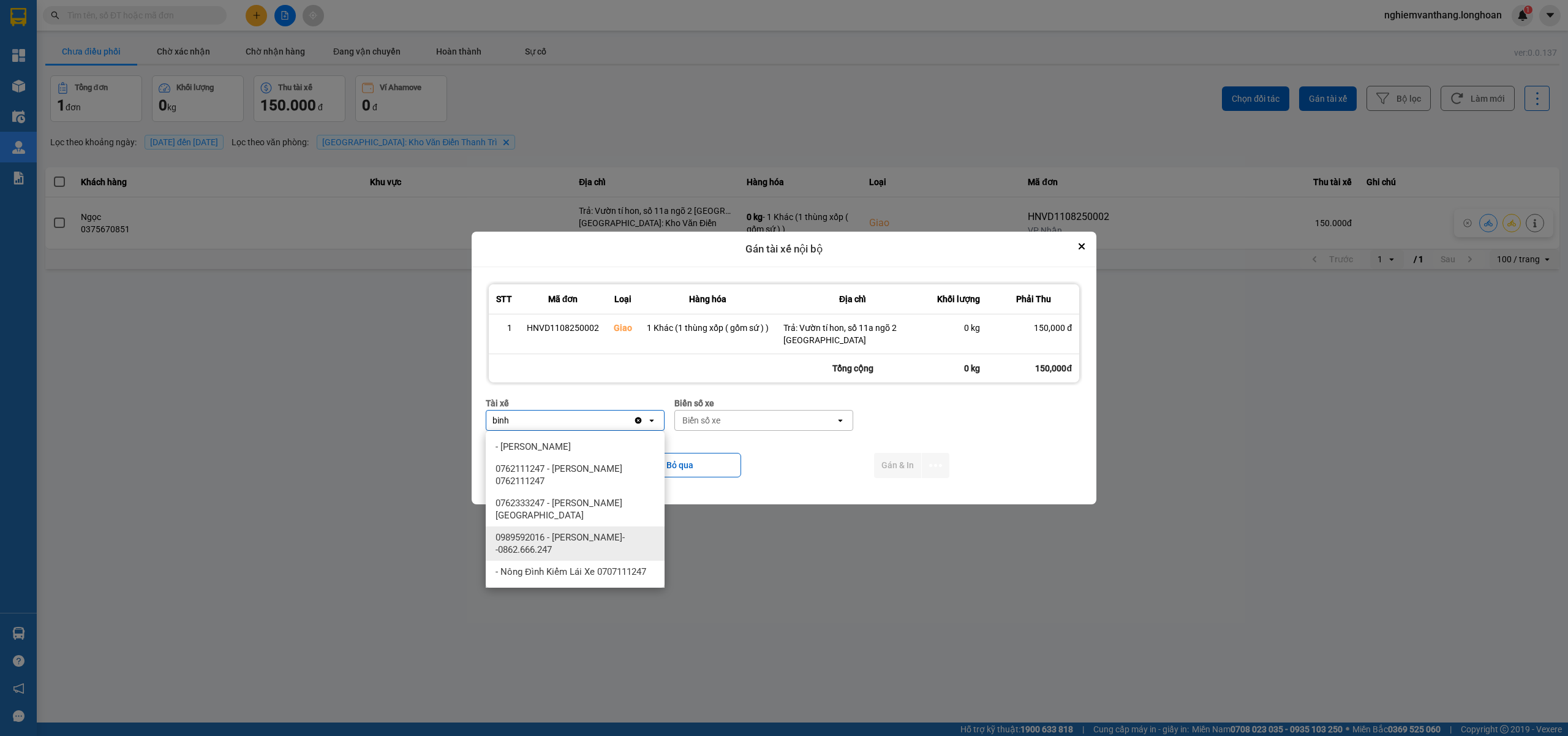
type input "binh"
drag, startPoint x: 606, startPoint y: 533, endPoint x: 705, endPoint y: 461, distance: 122.4
click at [606, 534] on span "0989592016 - Trần Thanh Bình--0862.666.247" at bounding box center [577, 544] width 164 height 25
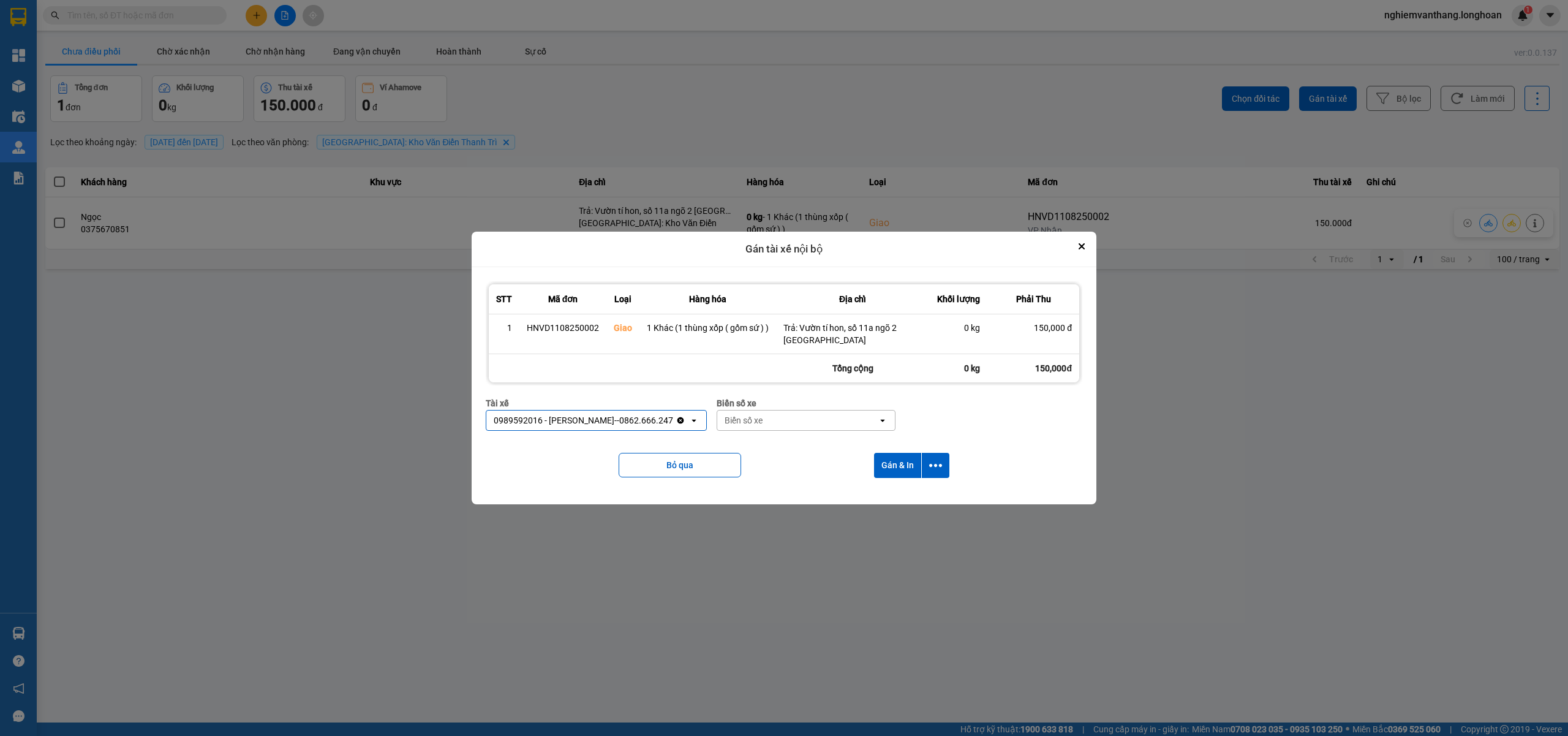
click at [749, 417] on div "Biển số xe" at bounding box center [743, 420] width 38 height 12
type input "44"
drag, startPoint x: 736, startPoint y: 447, endPoint x: 770, endPoint y: 446, distance: 34.0
click at [740, 446] on span "29E-122.44" at bounding box center [744, 446] width 45 height 12
click at [939, 462] on icon "dialog" at bounding box center [935, 465] width 13 height 13
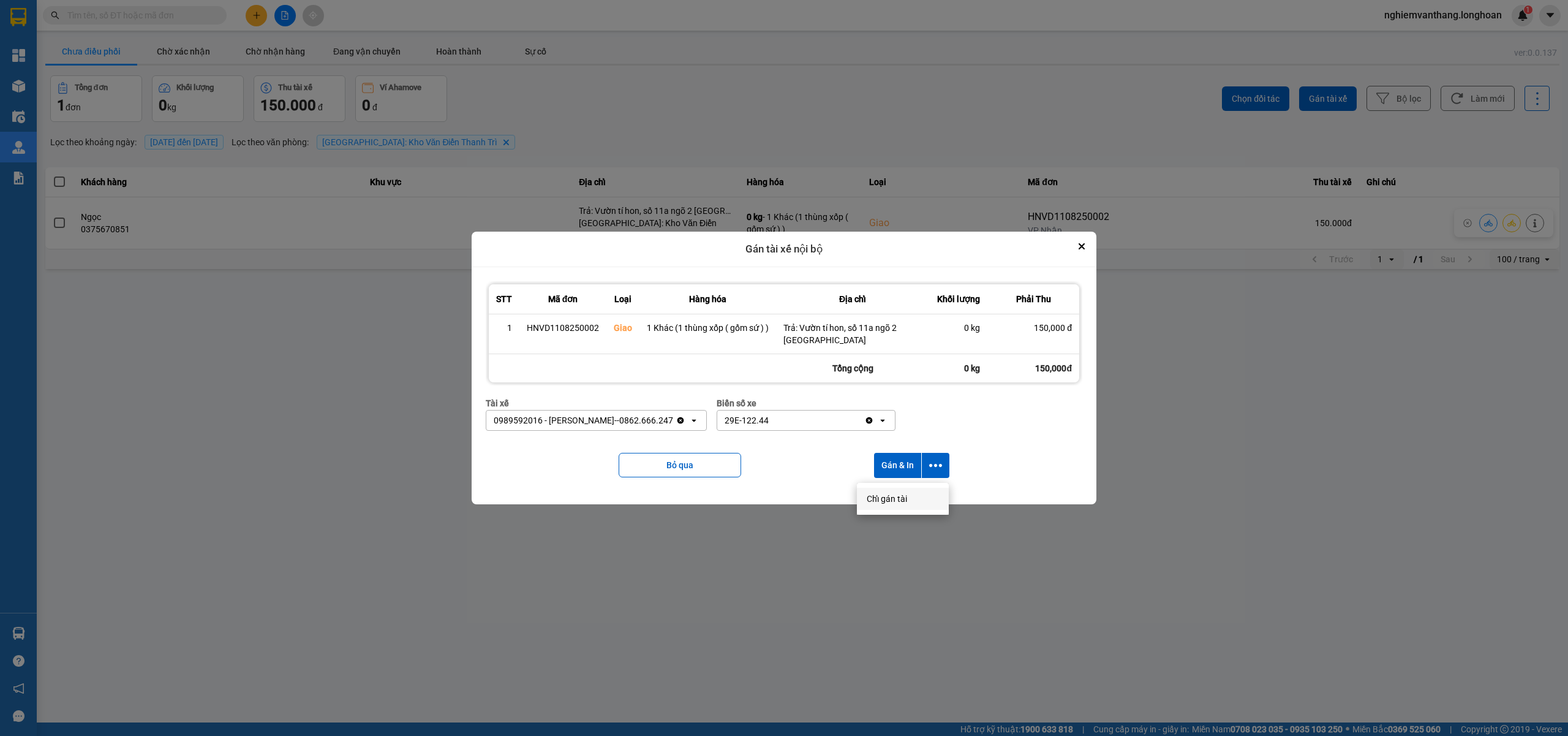
click at [901, 494] on span "Chỉ gán tài" at bounding box center [886, 499] width 40 height 12
